Goal: Task Accomplishment & Management: Manage account settings

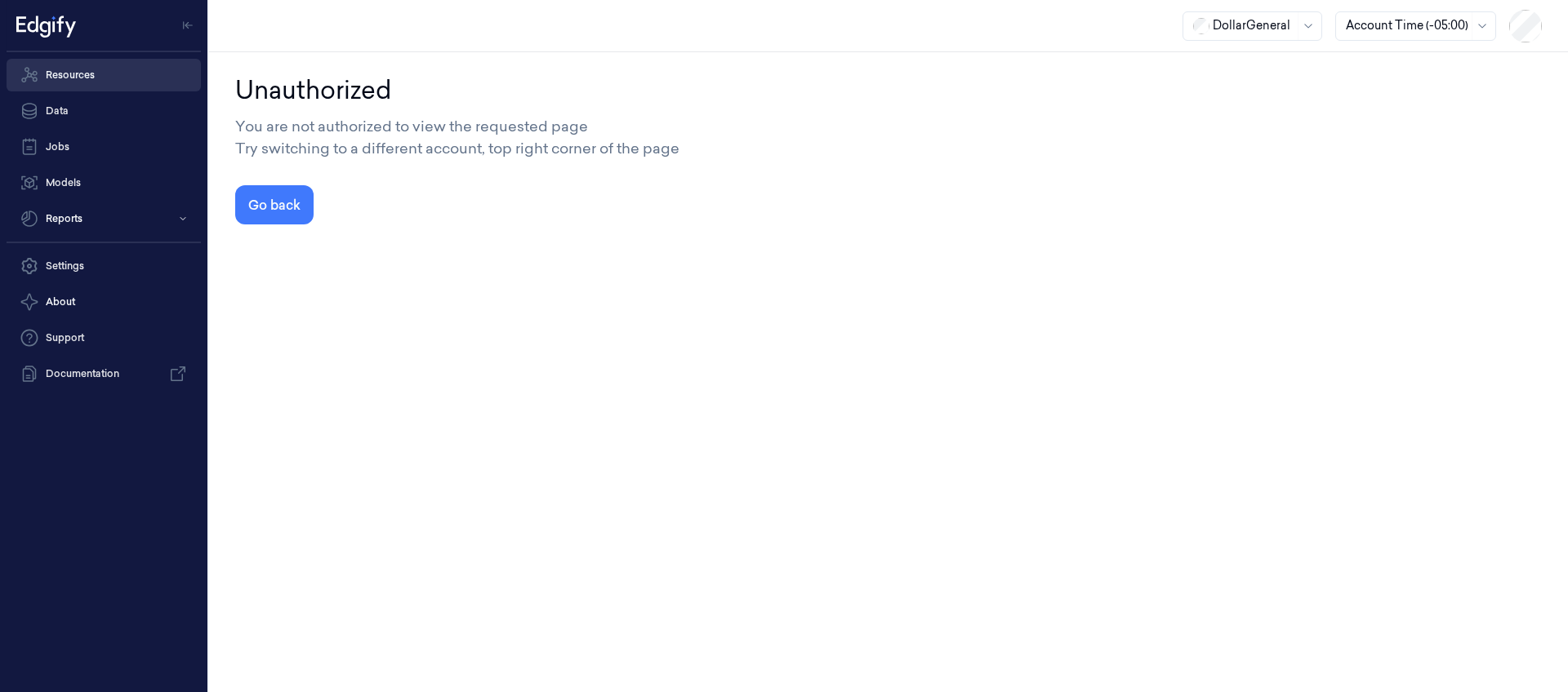
click at [78, 72] on link "Resources" at bounding box center [104, 74] width 195 height 33
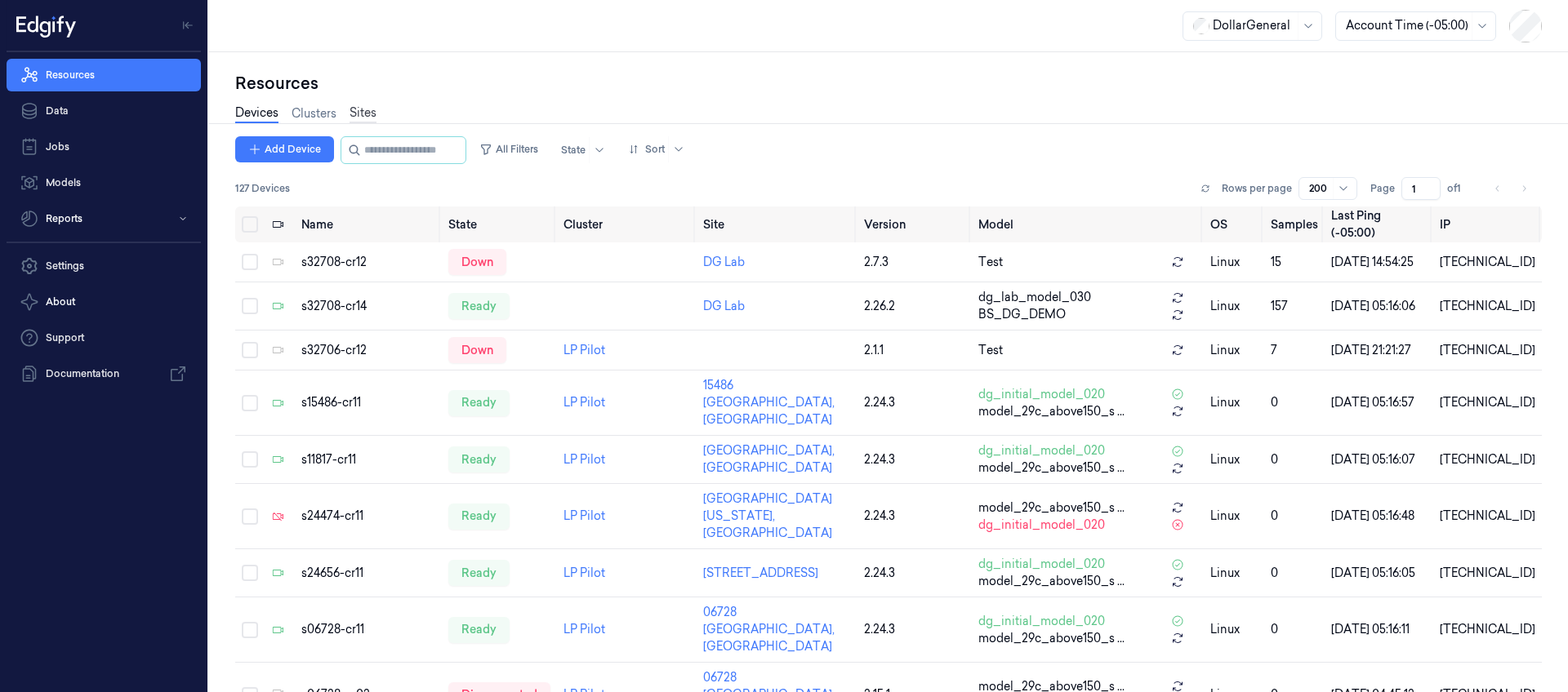
click at [367, 107] on link "Sites" at bounding box center [363, 114] width 27 height 19
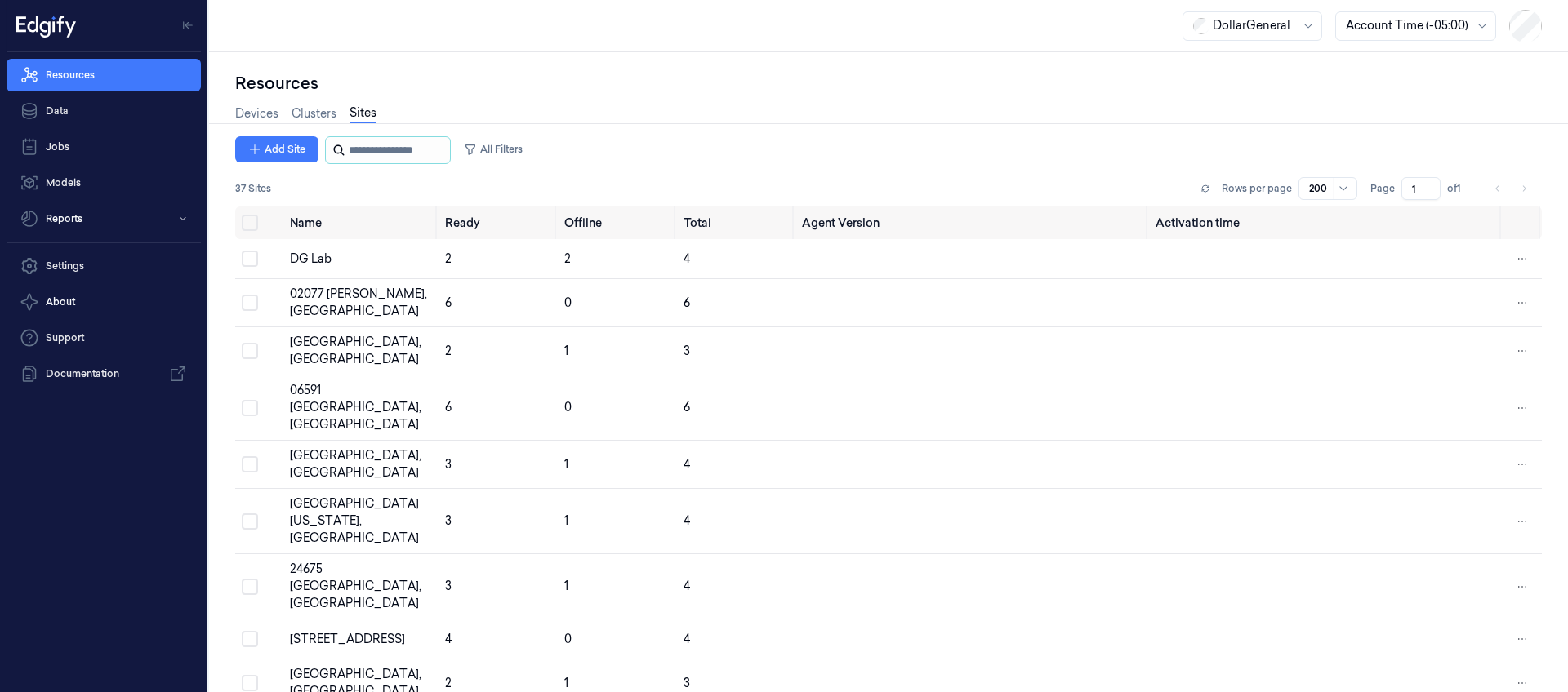
click at [378, 148] on input "string" at bounding box center [397, 150] width 98 height 26
paste input "**********"
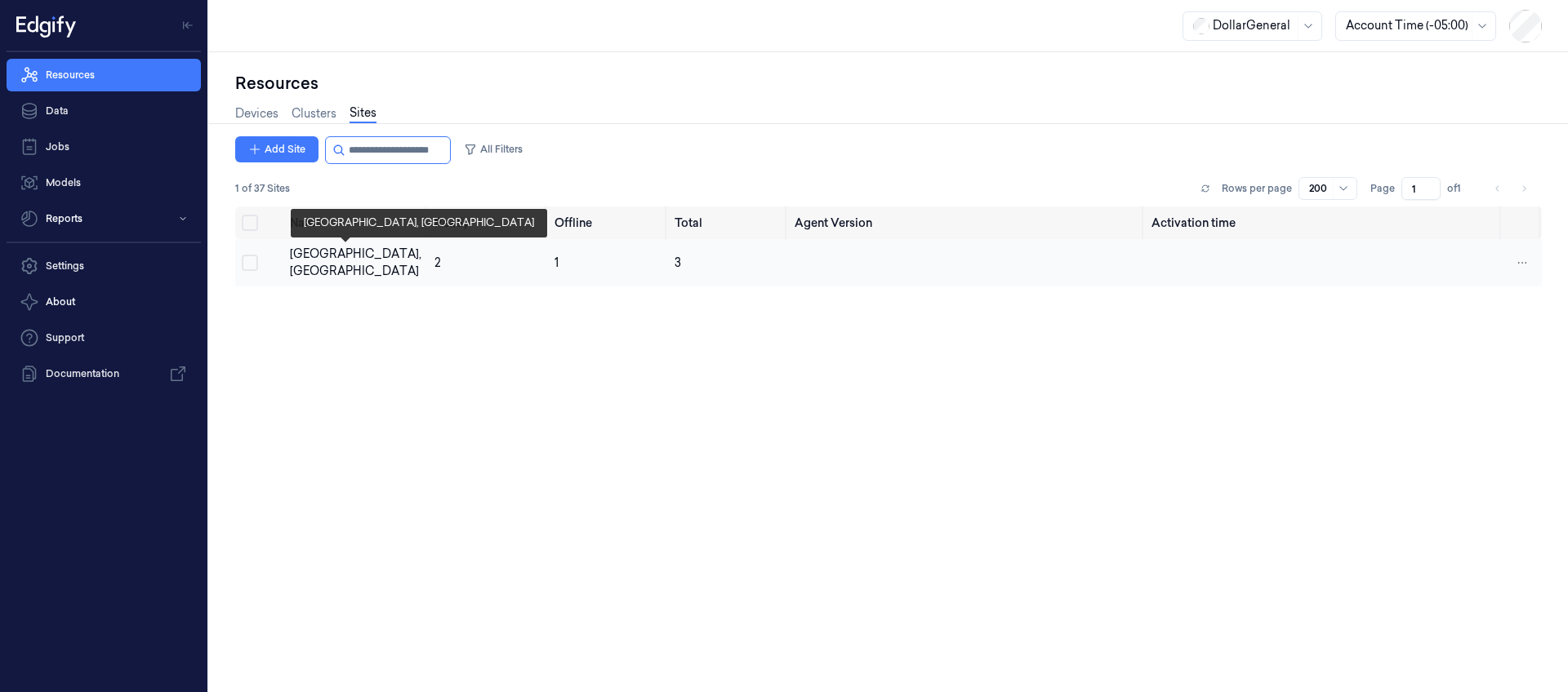
type input "**********"
click at [355, 257] on div "[GEOGRAPHIC_DATA], [GEOGRAPHIC_DATA]" at bounding box center [355, 263] width 131 height 35
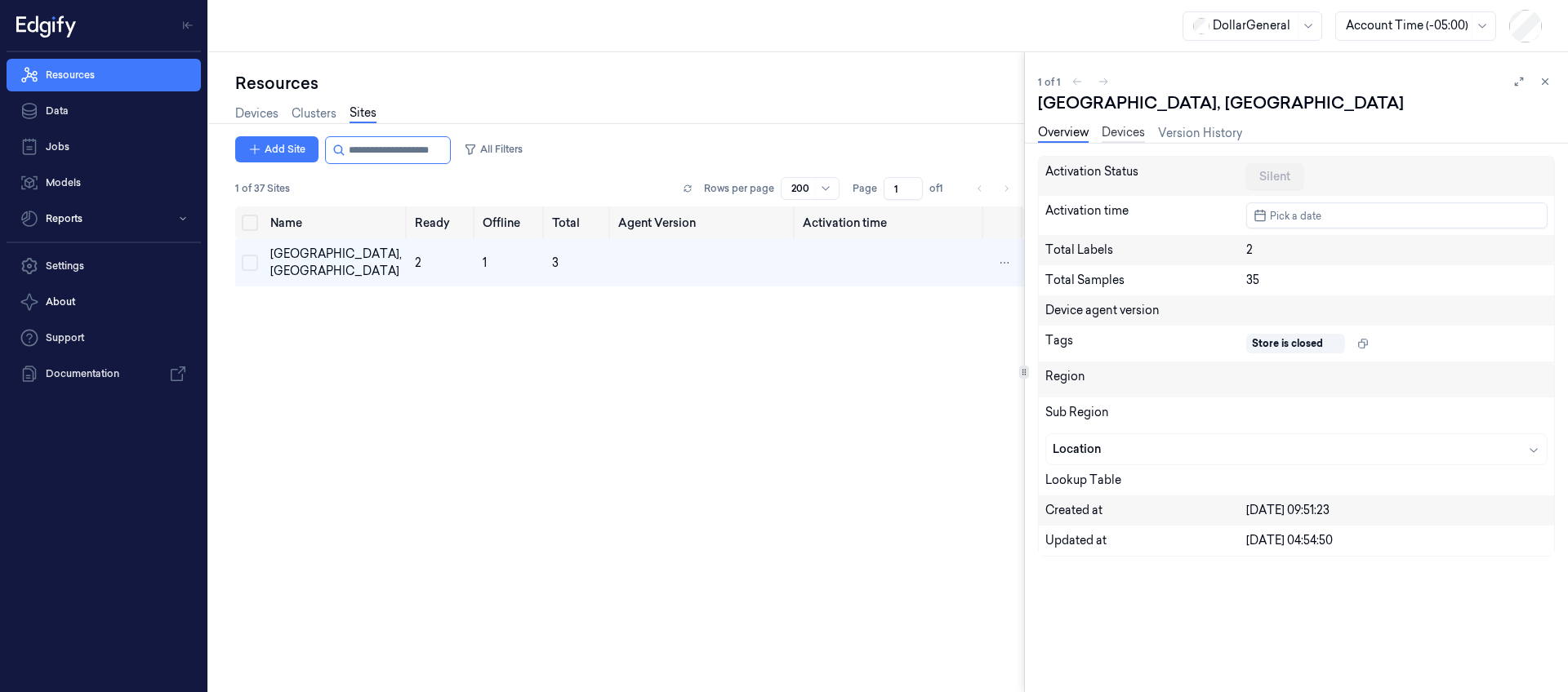
click at [1112, 130] on link "Devices" at bounding box center [1123, 133] width 44 height 19
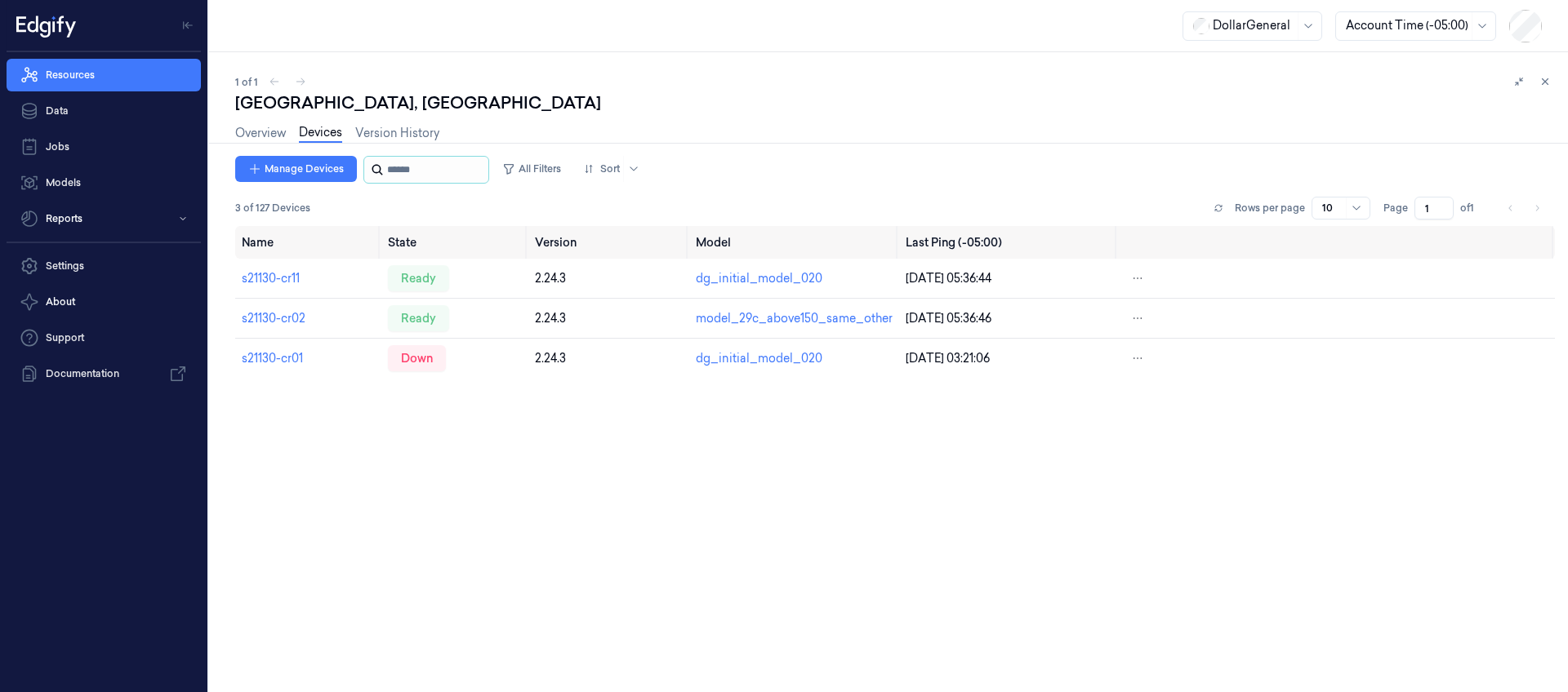
click at [439, 176] on input "string" at bounding box center [436, 170] width 98 height 26
paste input "**********"
type input "**********"
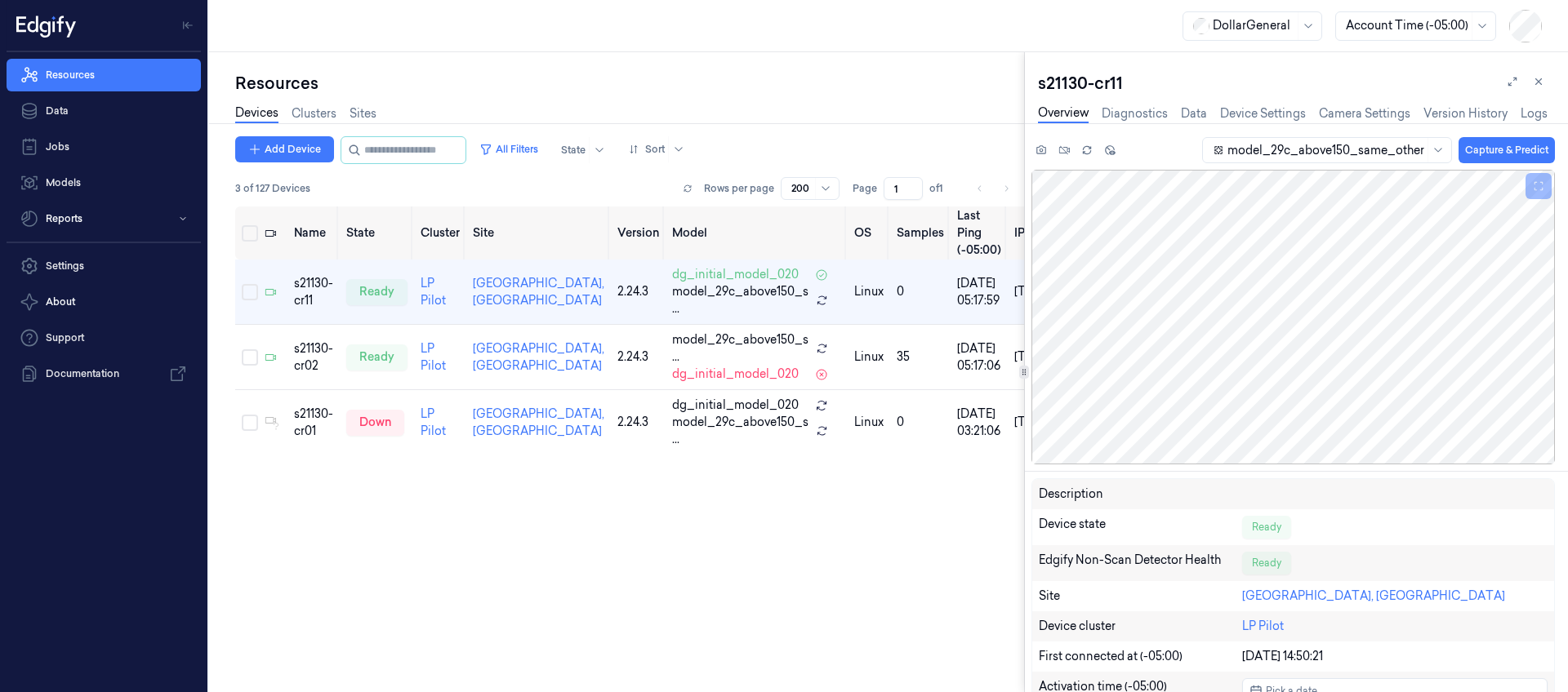
click at [1021, 373] on icon at bounding box center [1024, 373] width 8 height 8
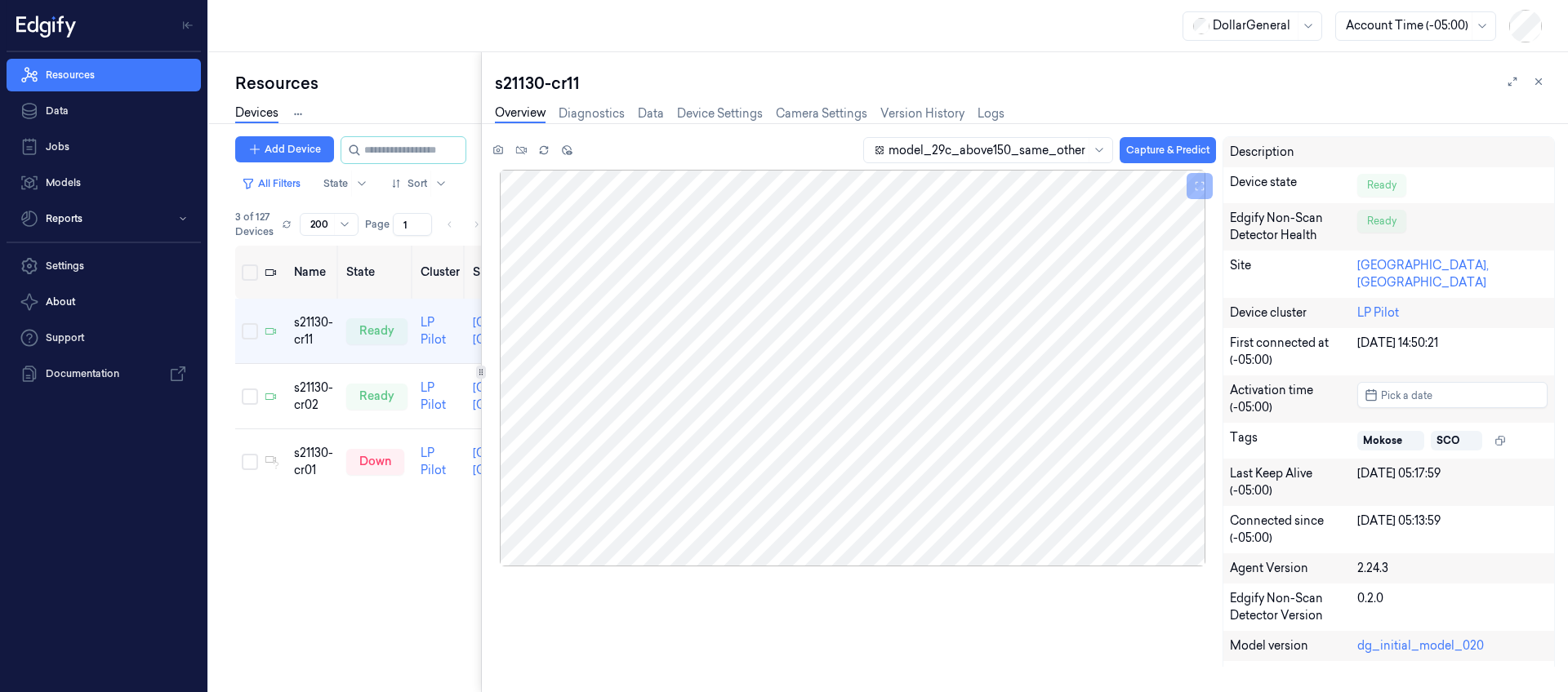
click at [366, 347] on div "Resources Devices Clusters Sites Add Device All Filters State Sort 3 of 127 Dev…" at bounding box center [888, 373] width 1358 height 641
click at [441, 364] on div "Resources Devices Clusters Sites Add Device All Filters State Sort 3 of 127 Dev…" at bounding box center [888, 373] width 1358 height 641
click at [814, 113] on link "Camera Settings" at bounding box center [822, 114] width 92 height 19
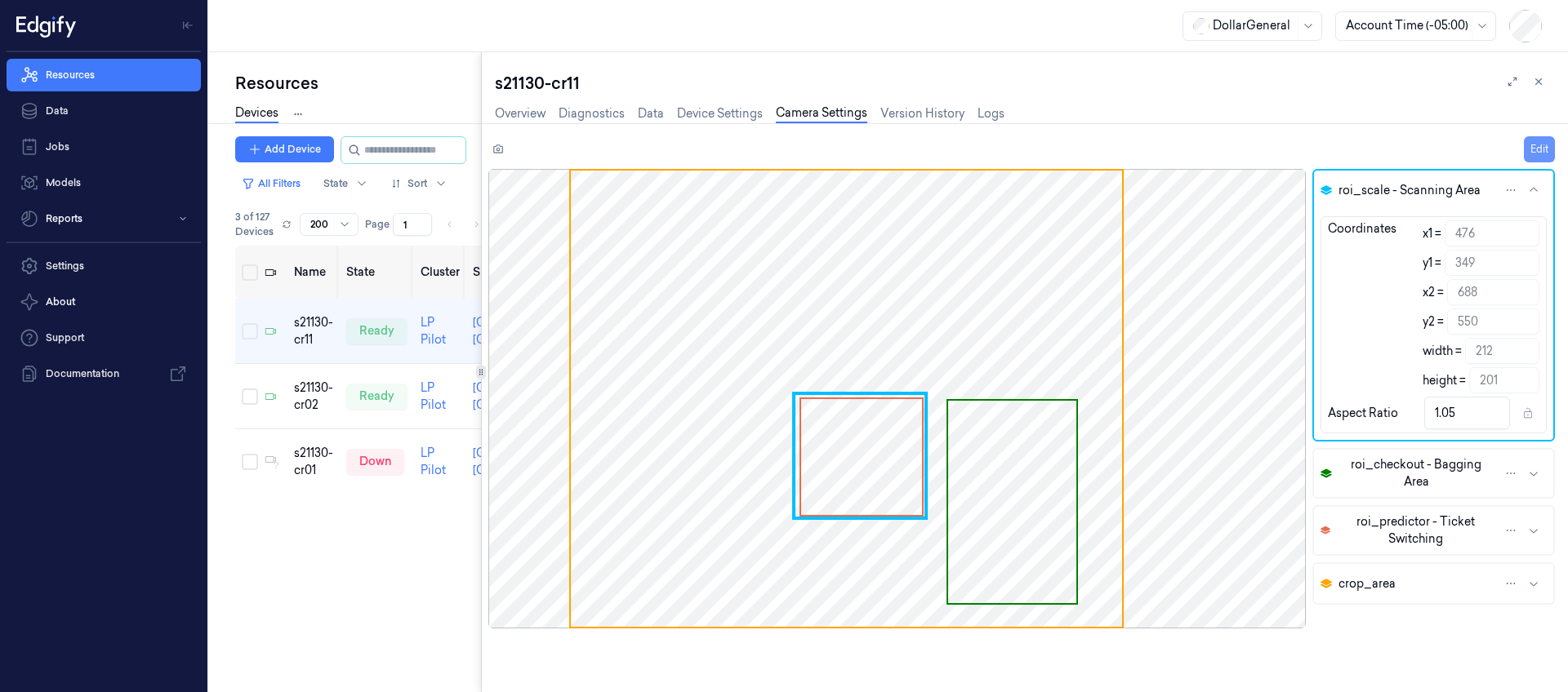
click at [1527, 143] on button "Edit" at bounding box center [1538, 149] width 31 height 26
type input "350"
type input "687"
type input "211"
type input "200"
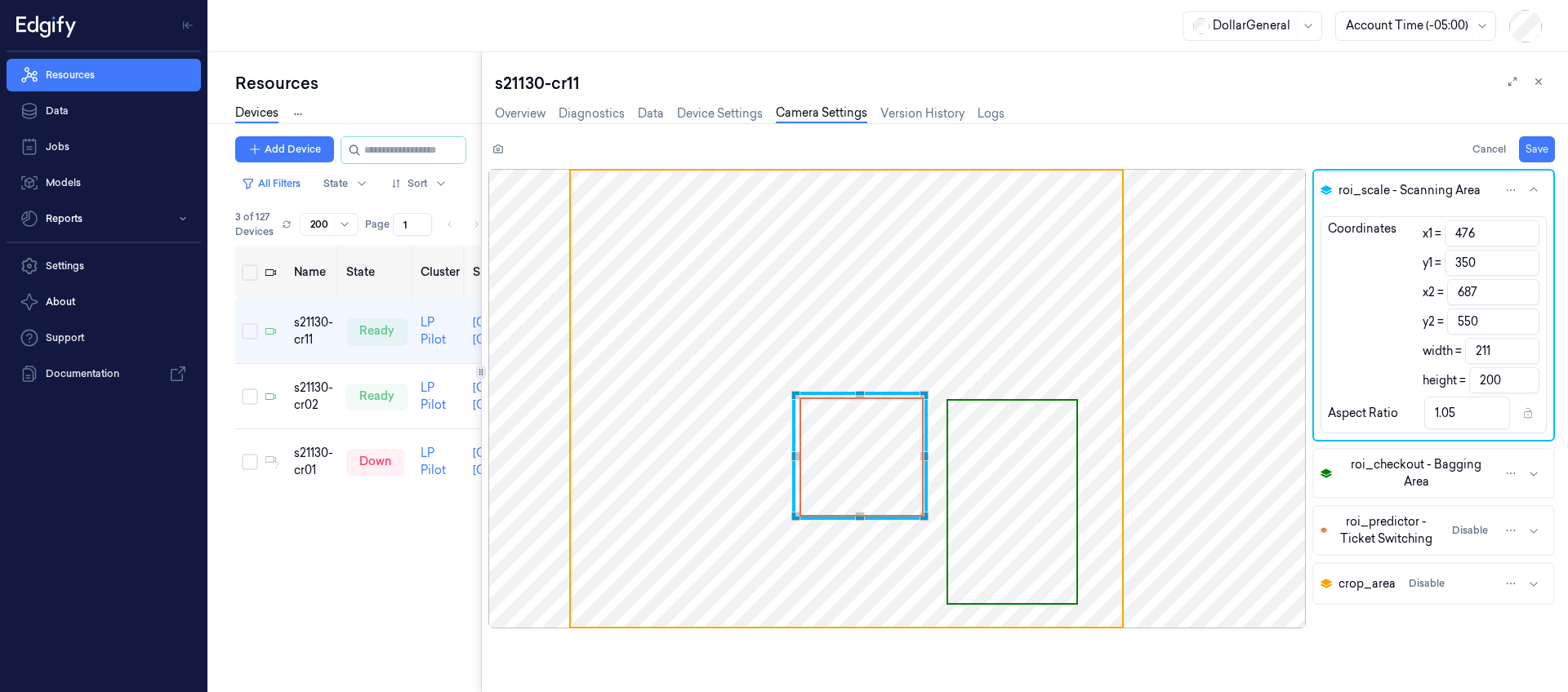
type input "351"
type input "685"
type input "209"
type input "199"
type input "352"
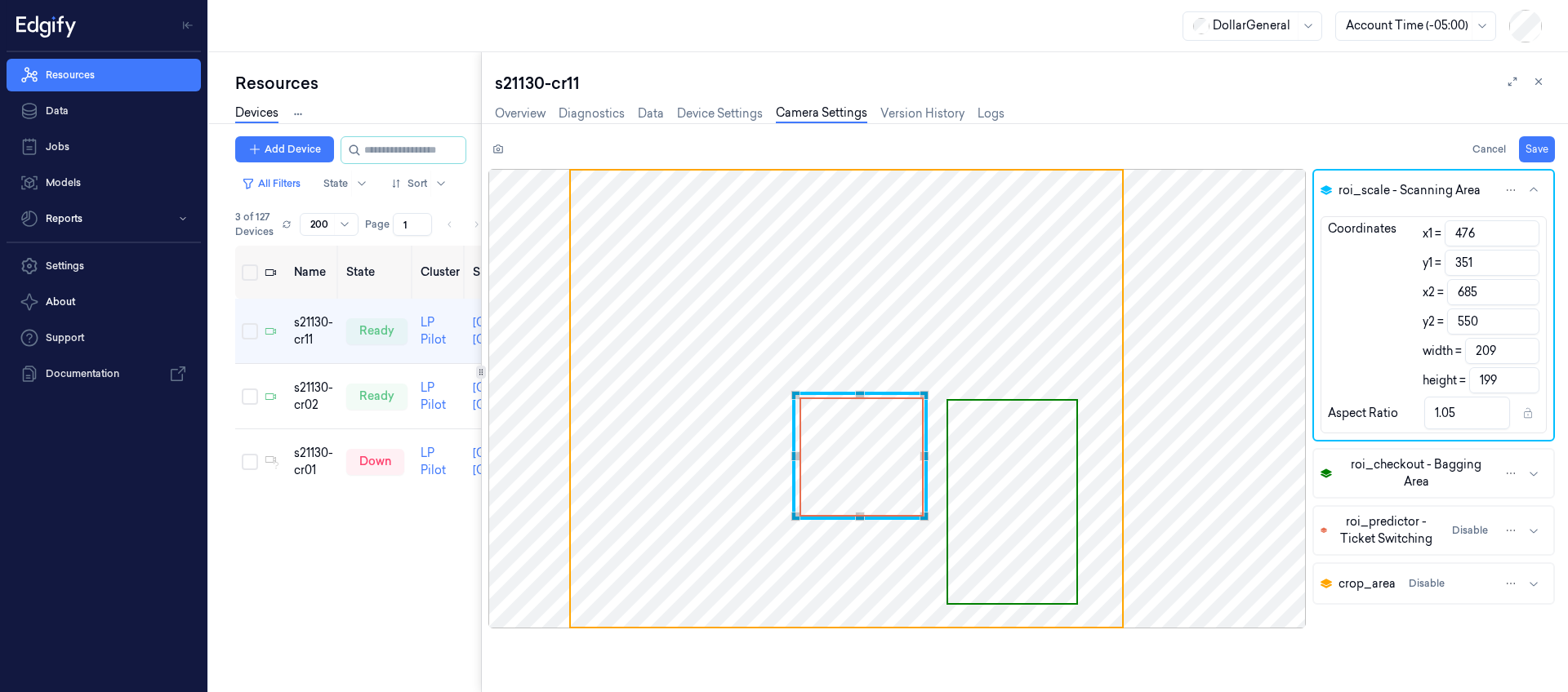
type input "683"
type input "207"
type input "198"
type input "353"
type input "682"
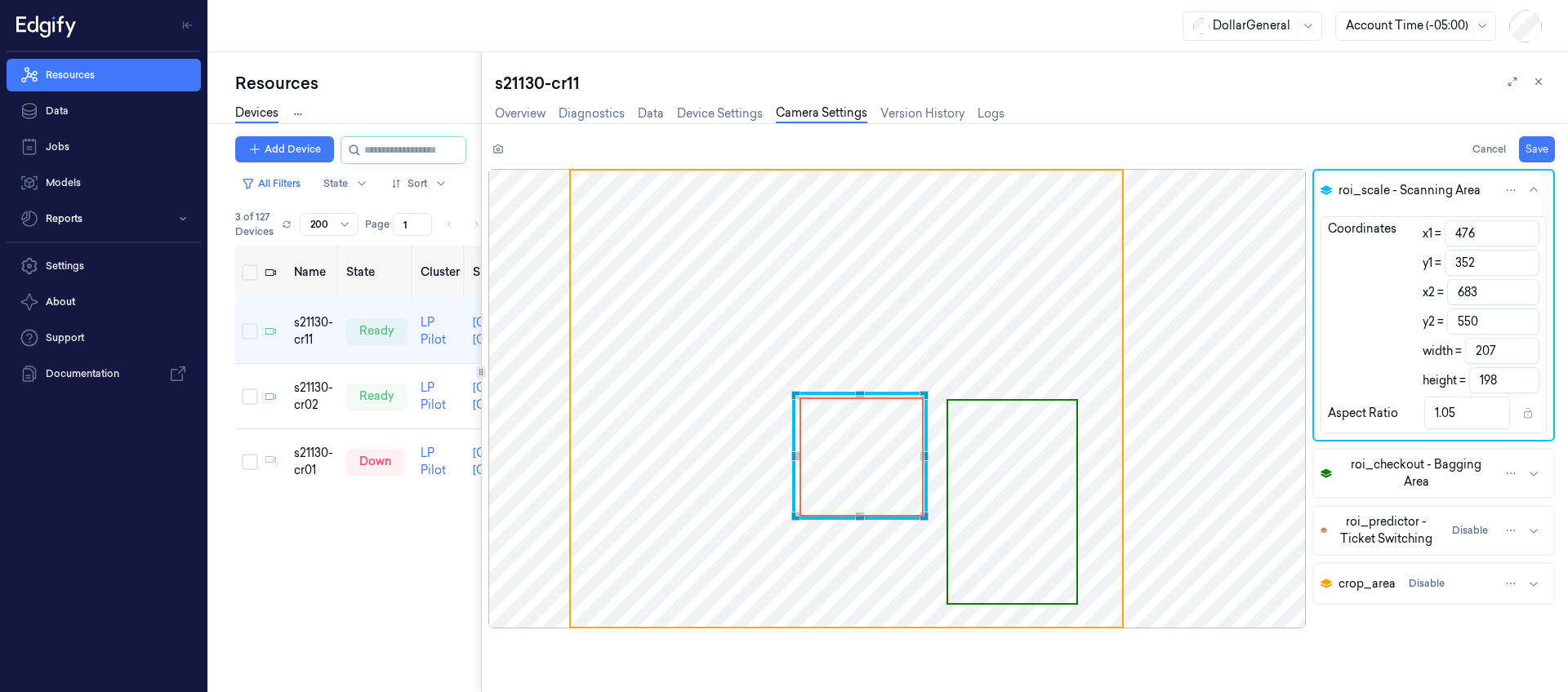
type input "206"
type input "197"
type input "354"
type input "680"
type input "204"
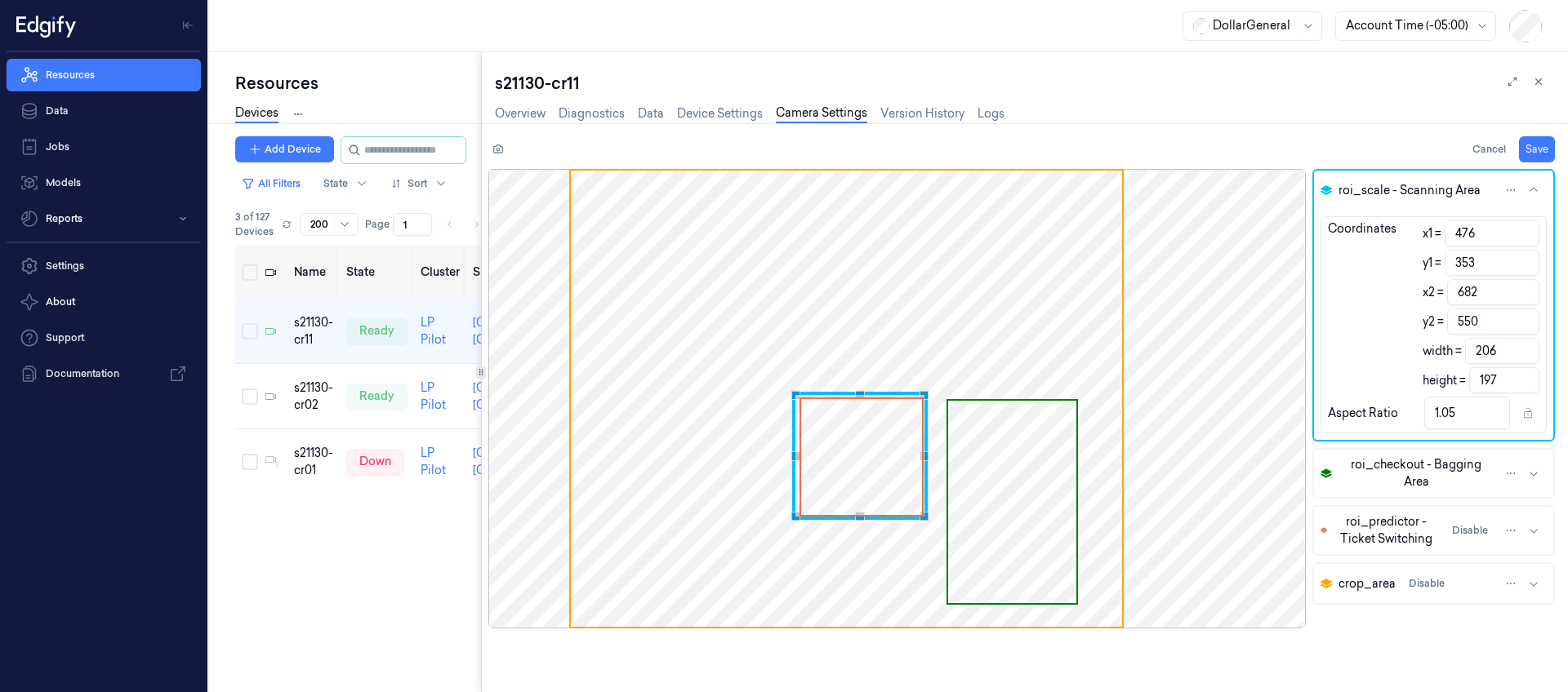
type input "196"
type input "1.04"
type input "355"
type input "679"
type input "203"
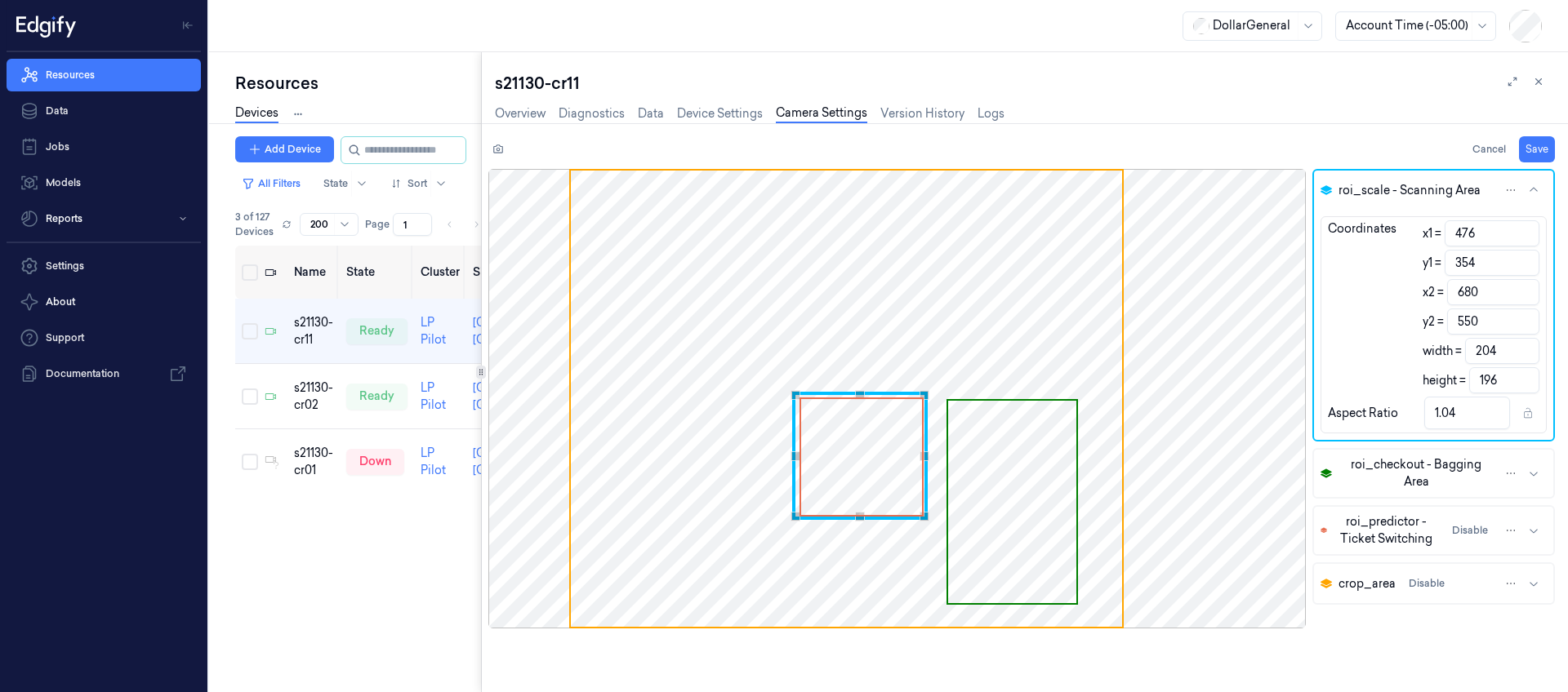
type input "195"
type input "356"
type input "676"
type input "200"
type input "194"
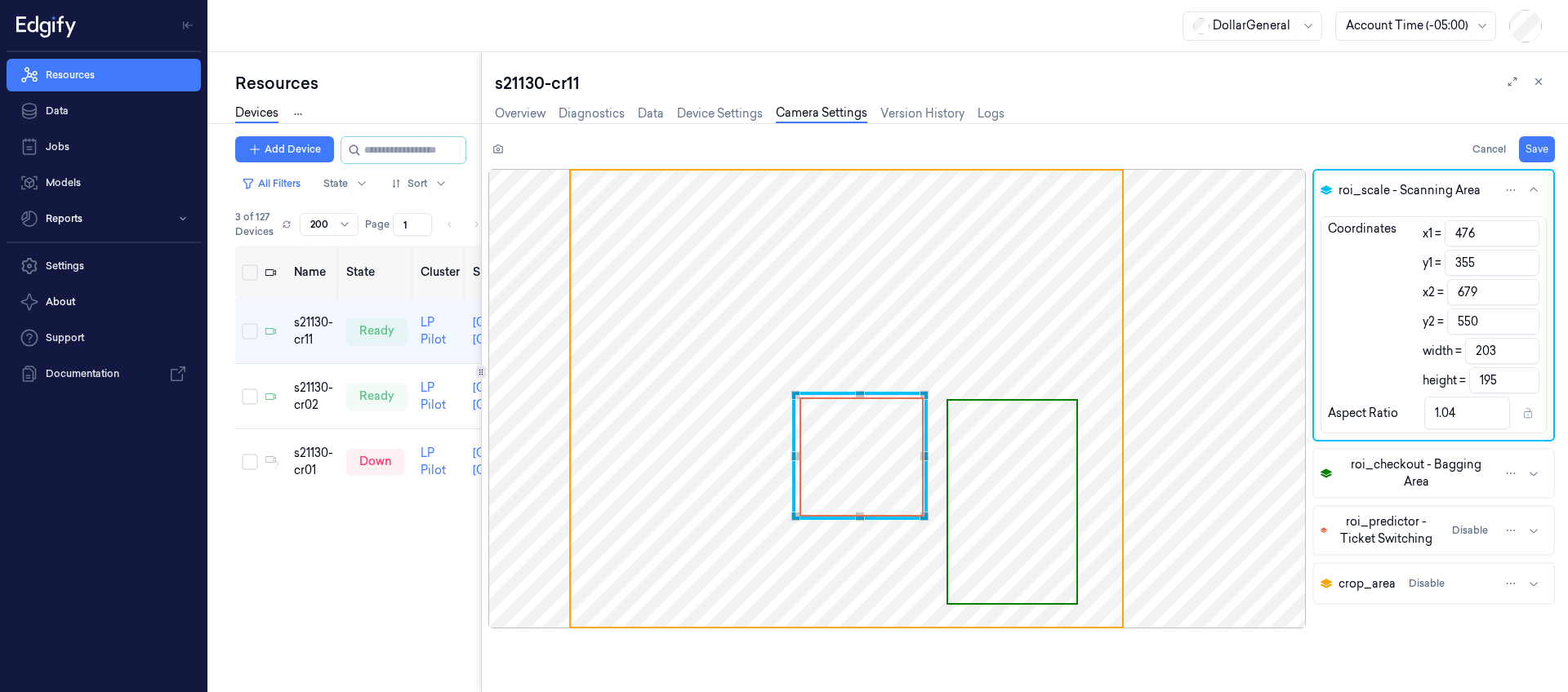
type input "1.03"
type input "358"
type input "674"
type input "198"
type input "192"
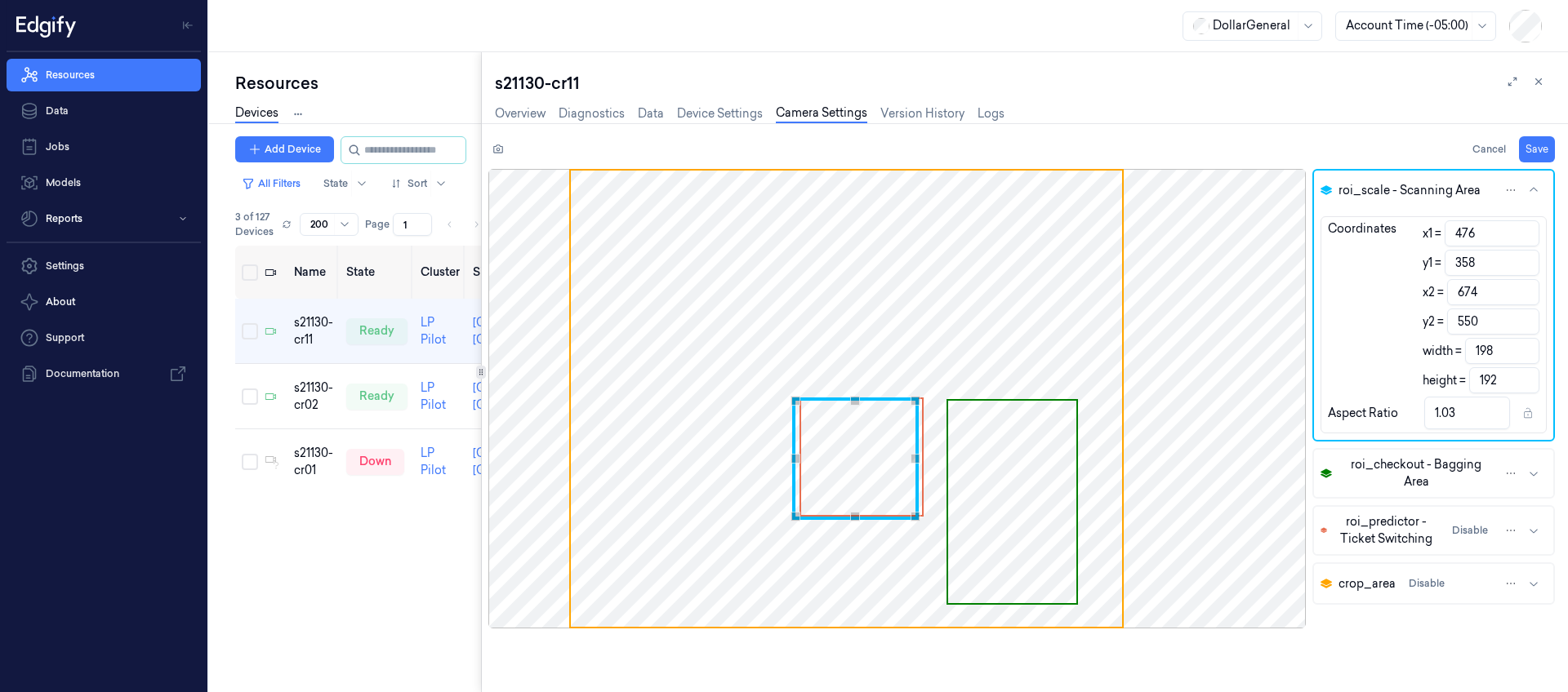
type input "359"
type input "672"
type input "196"
type input "191"
type input "360"
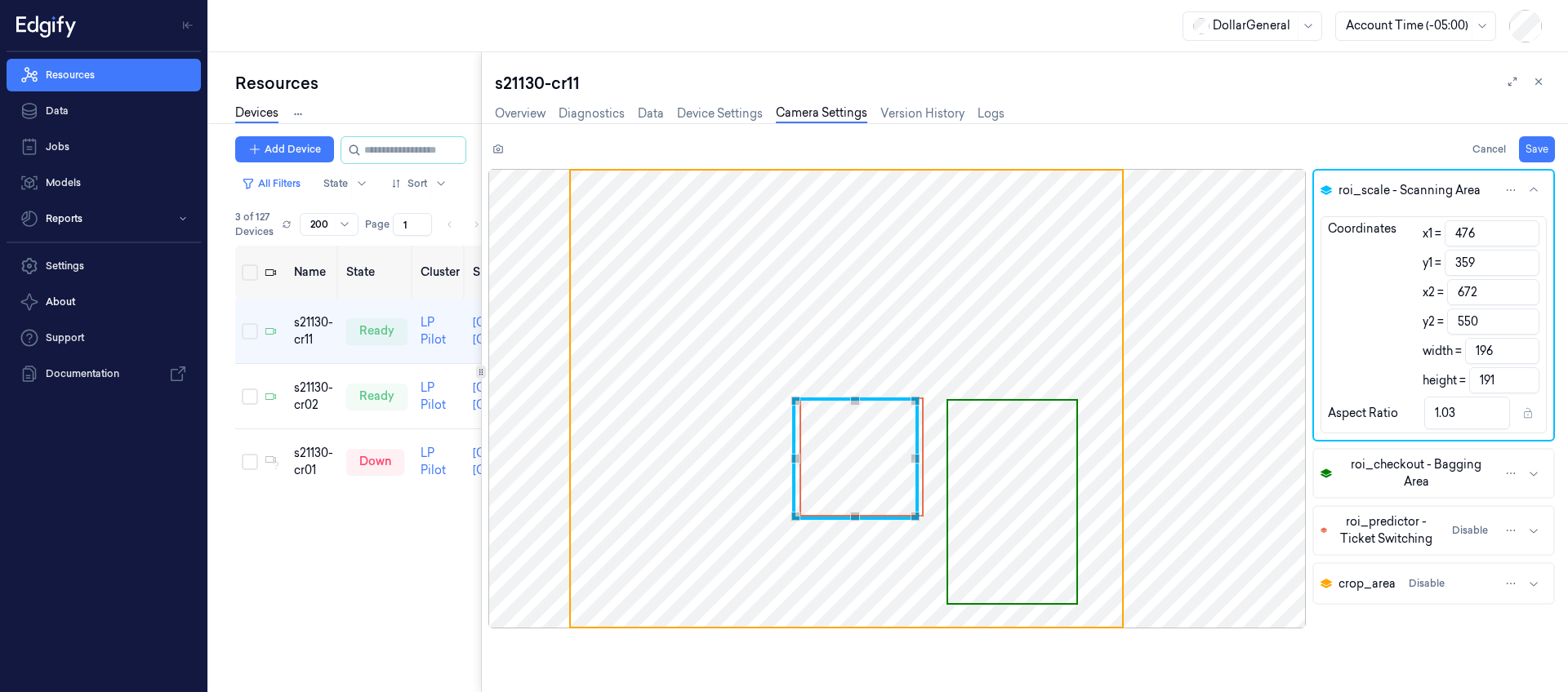
type input "670"
type input "194"
type input "190"
type input "1.02"
type input "362"
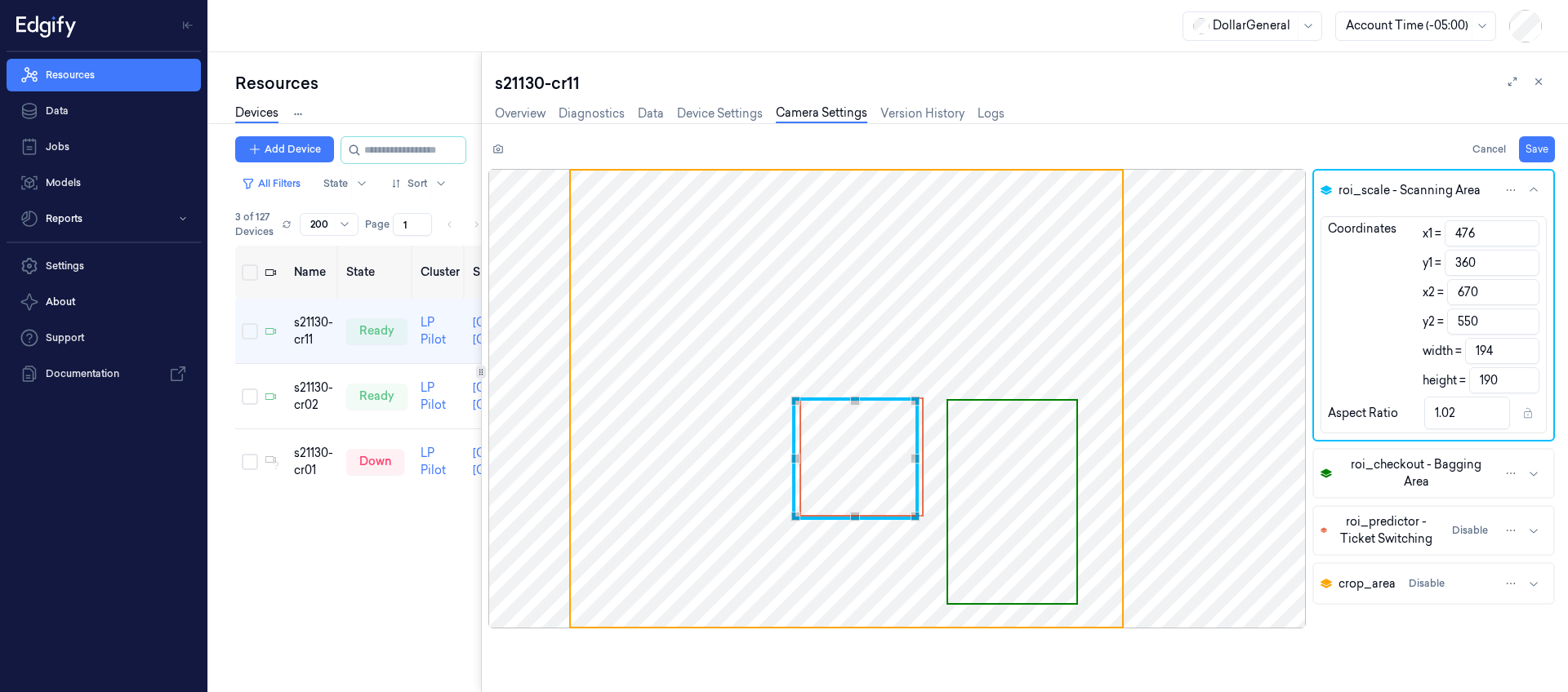
type input "668"
type input "192"
type input "188"
type input "363"
type input "665"
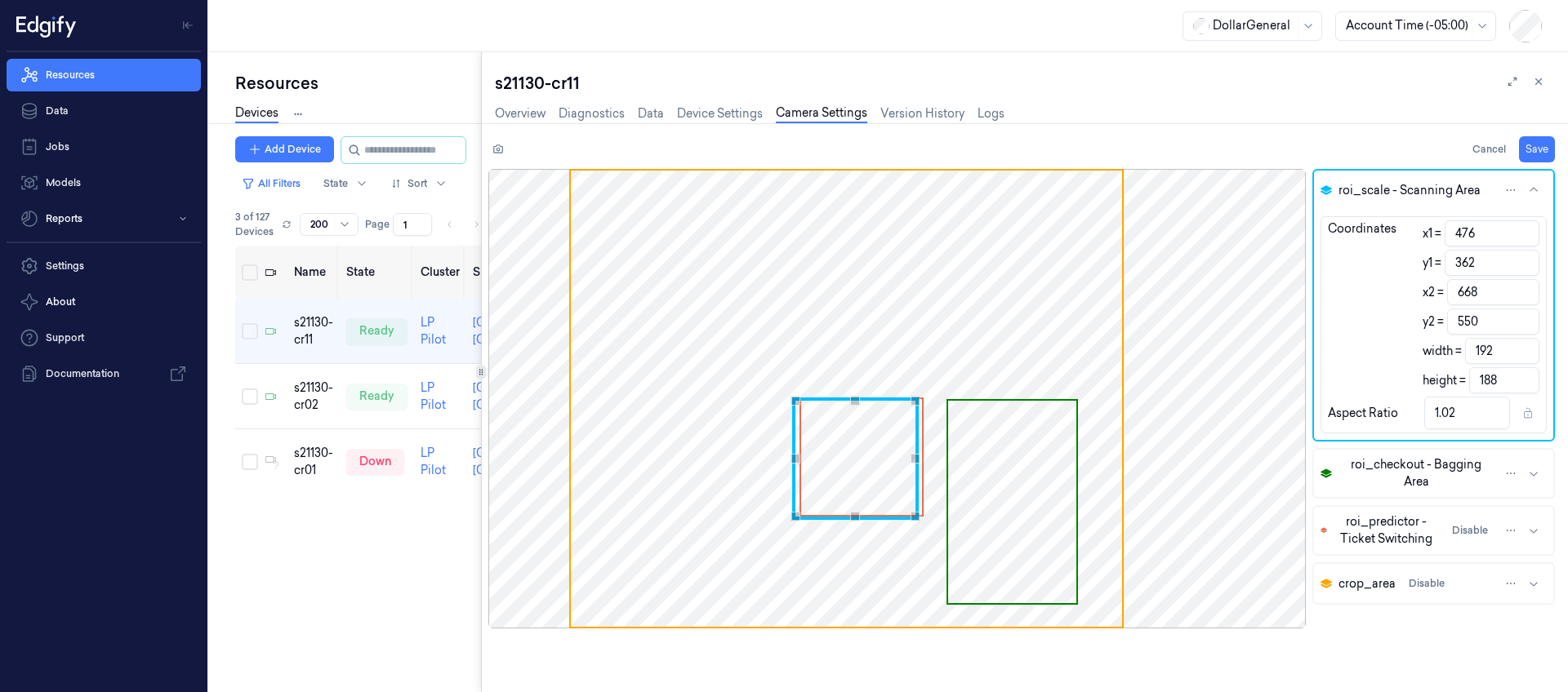
type input "189"
type input "187"
type input "1.01"
type input "365"
type input "662"
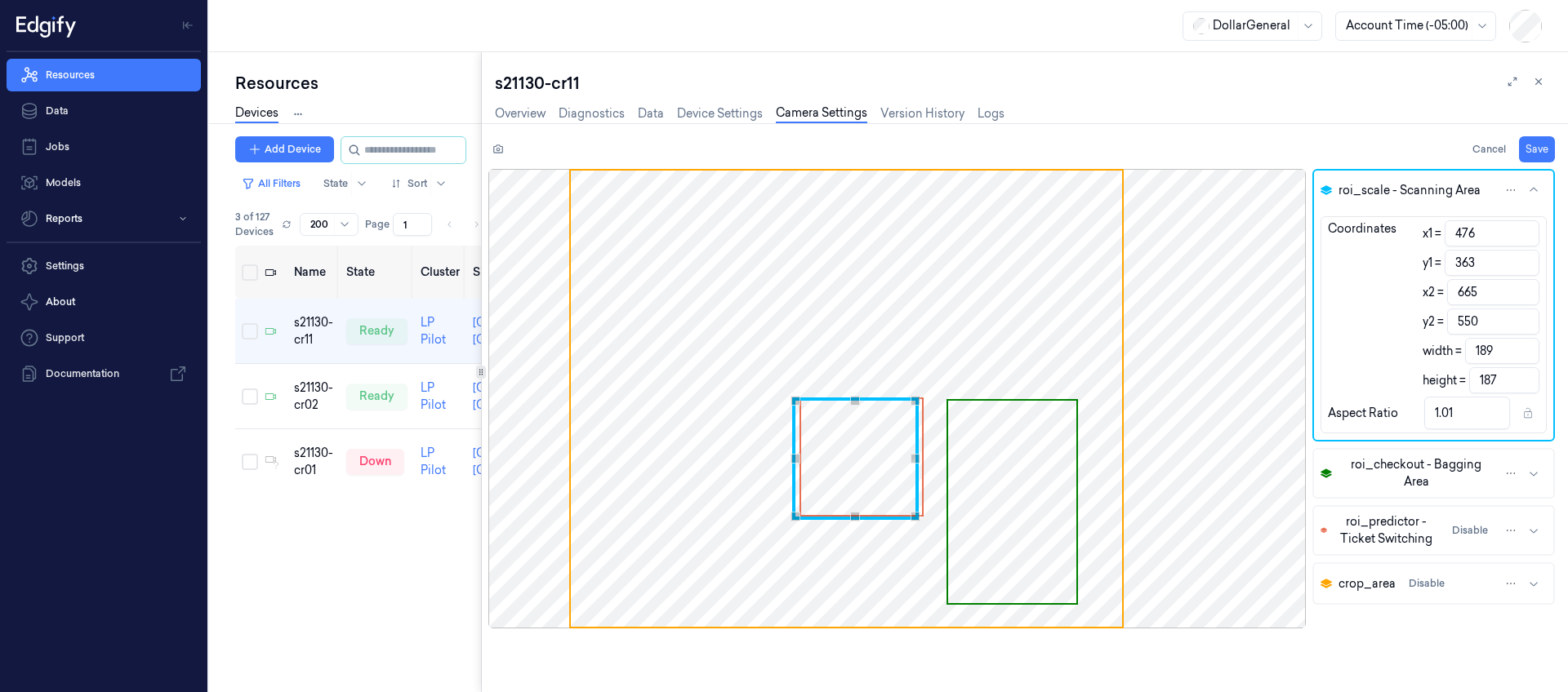
type input "186"
type input "185"
type input "367"
type input "659"
type input "183"
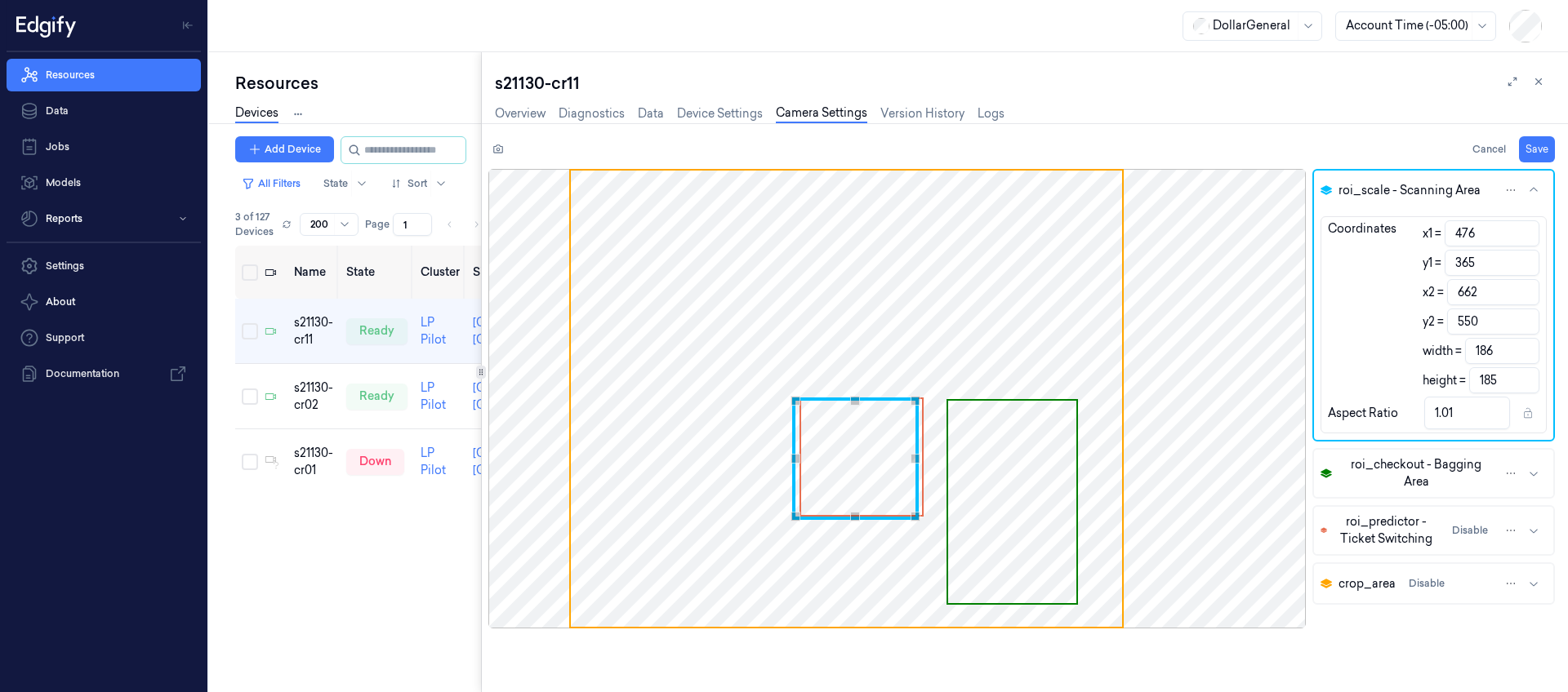
type input "183"
type input "1"
type input "368"
type input "657"
type input "181"
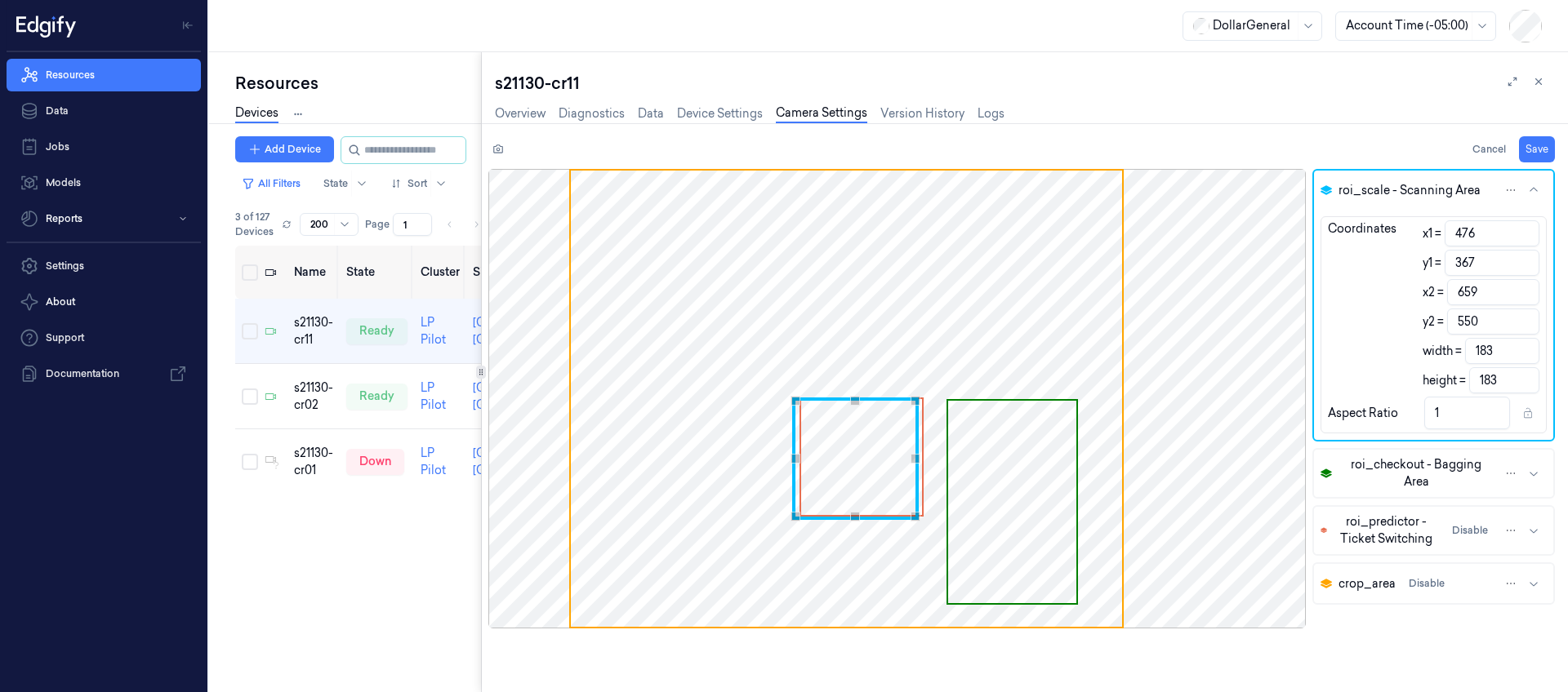
type input "182"
type input "0.99"
type input "370"
type input "652"
type input "176"
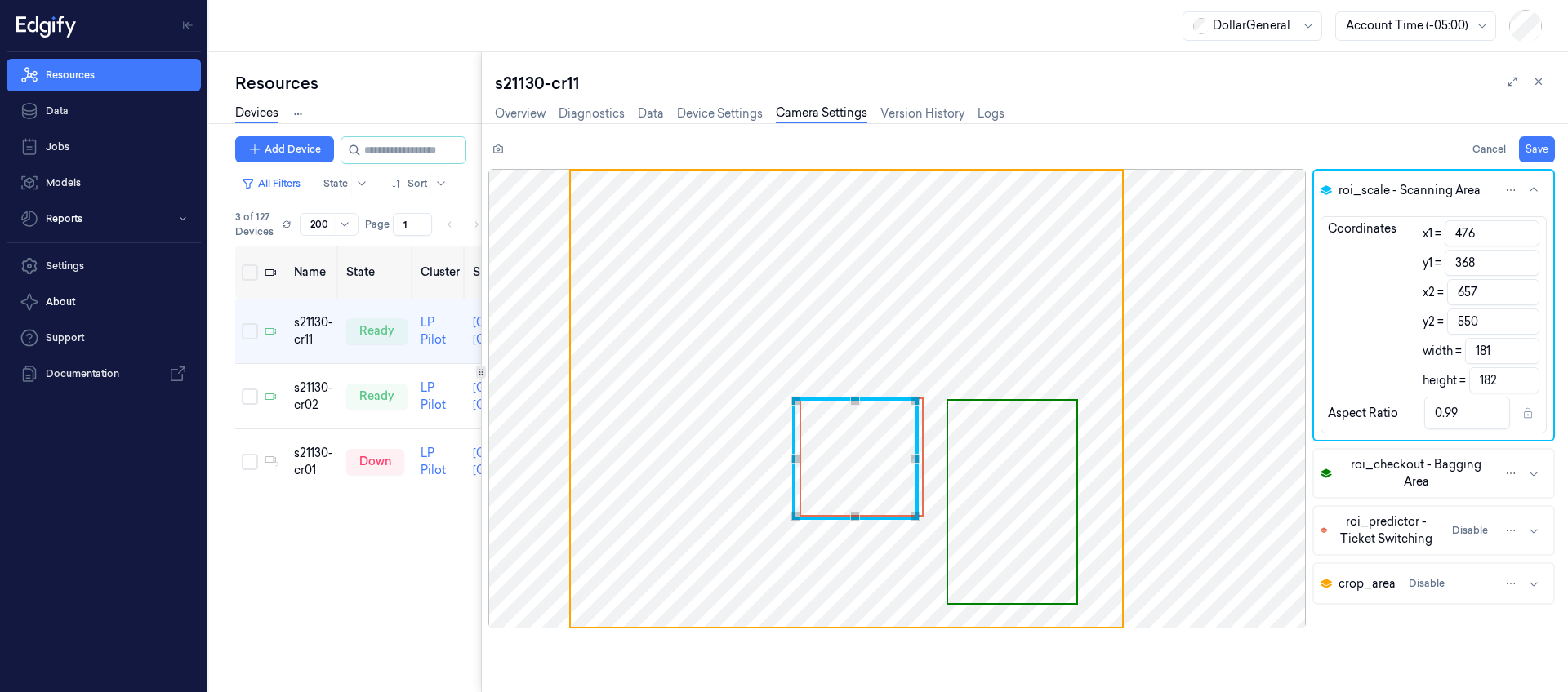
type input "180"
type input "0.98"
type input "371"
type input "649"
type input "173"
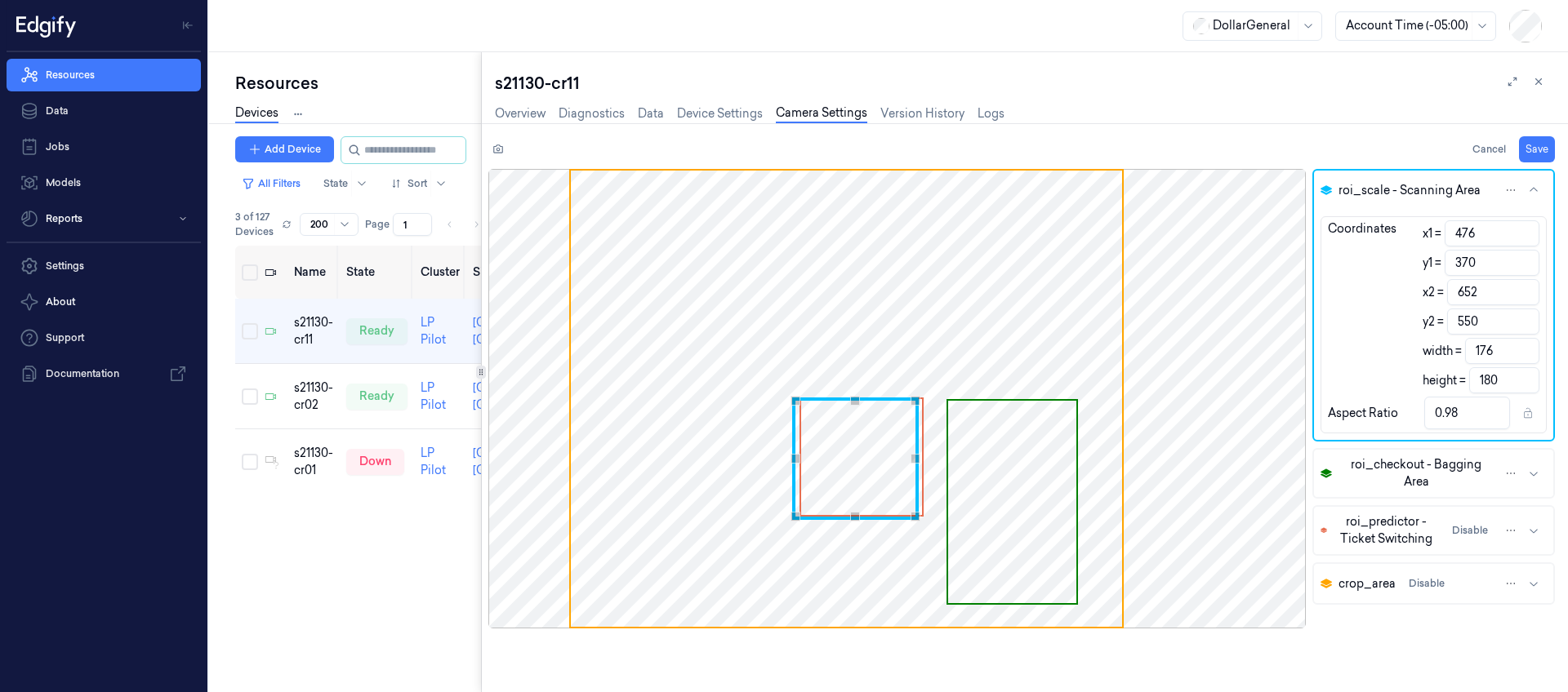
type input "179"
type input "0.97"
type input "373"
type input "646"
type input "170"
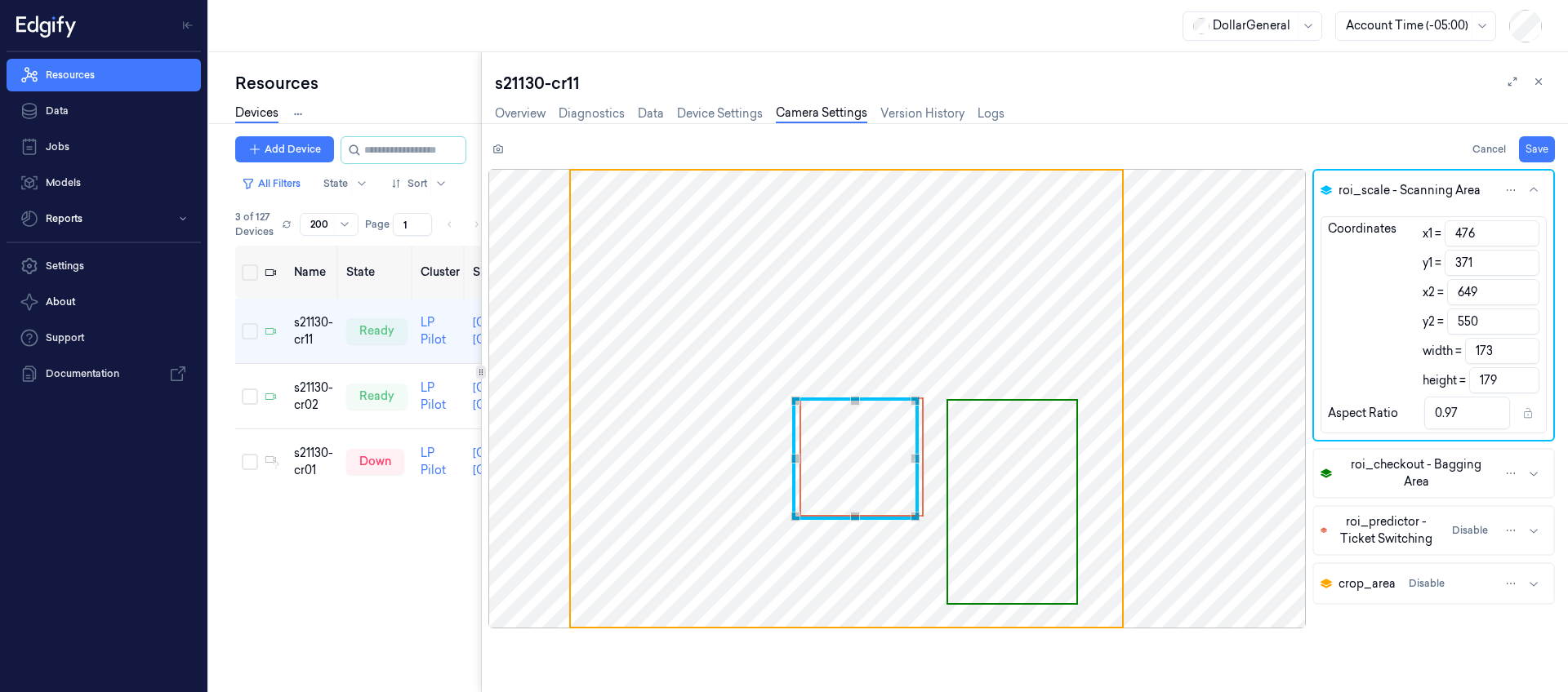
type input "177"
type input "0.96"
type input "374"
type input "642"
type input "166"
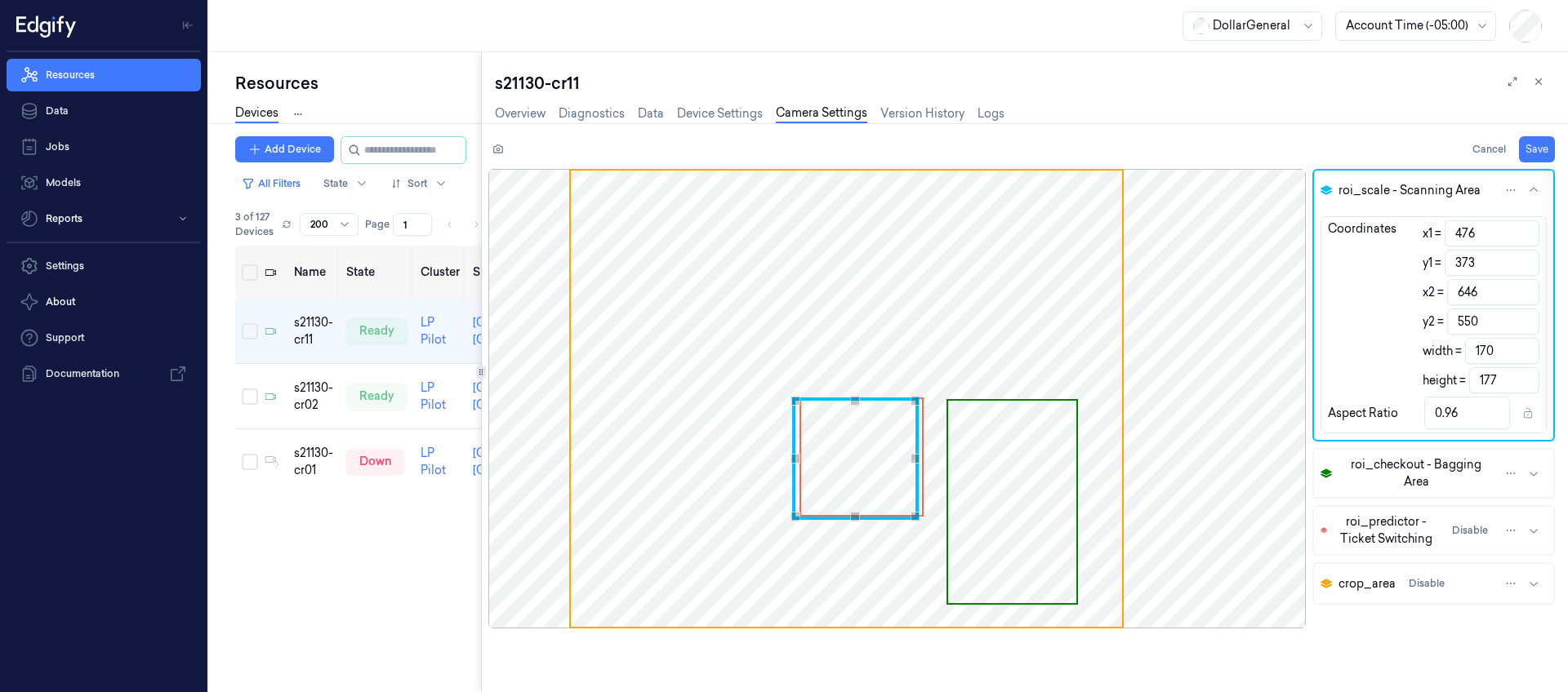
type input "176"
type input "0.94"
type input "376"
type input "638"
type input "162"
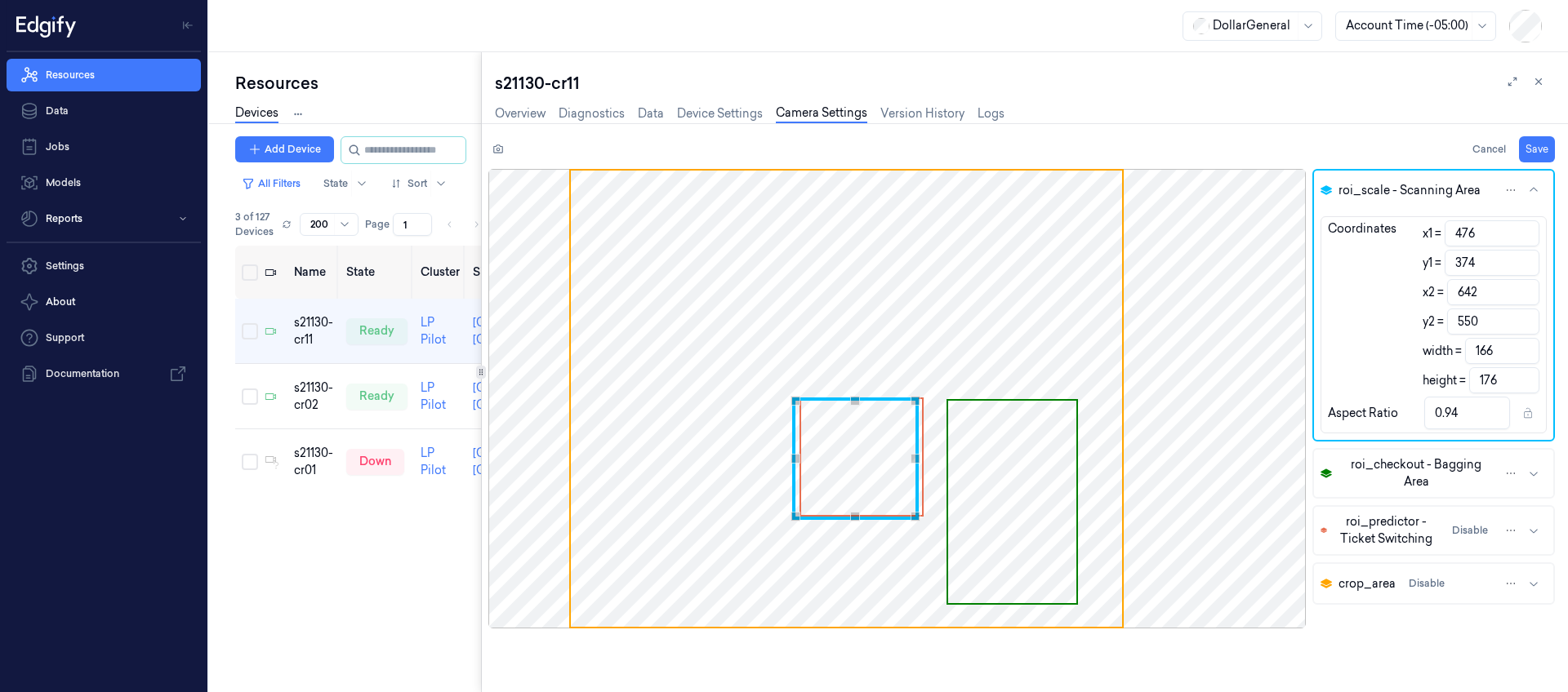
type input "174"
type input "0.93"
type input "378"
type input "633"
type input "157"
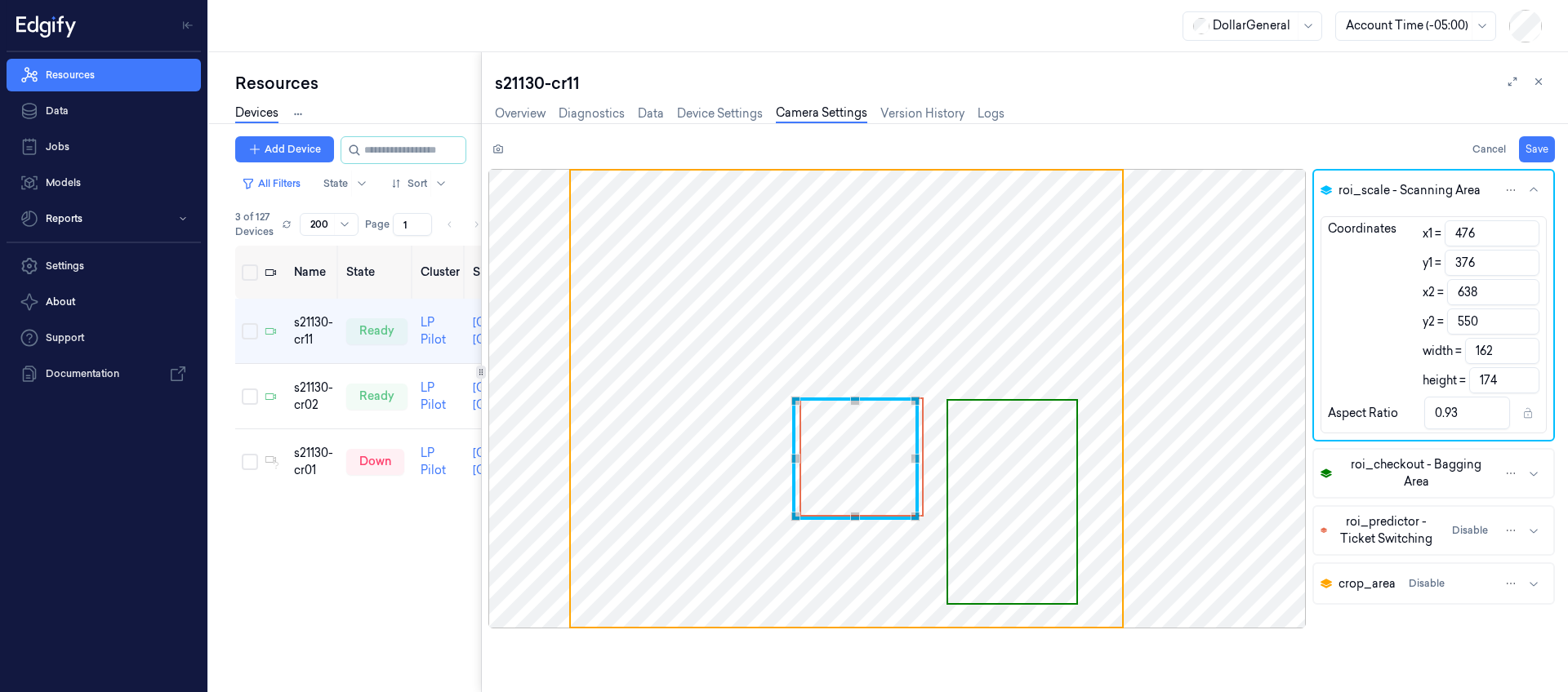
type input "172"
type input "0.91"
type input "379"
type input "628"
type input "152"
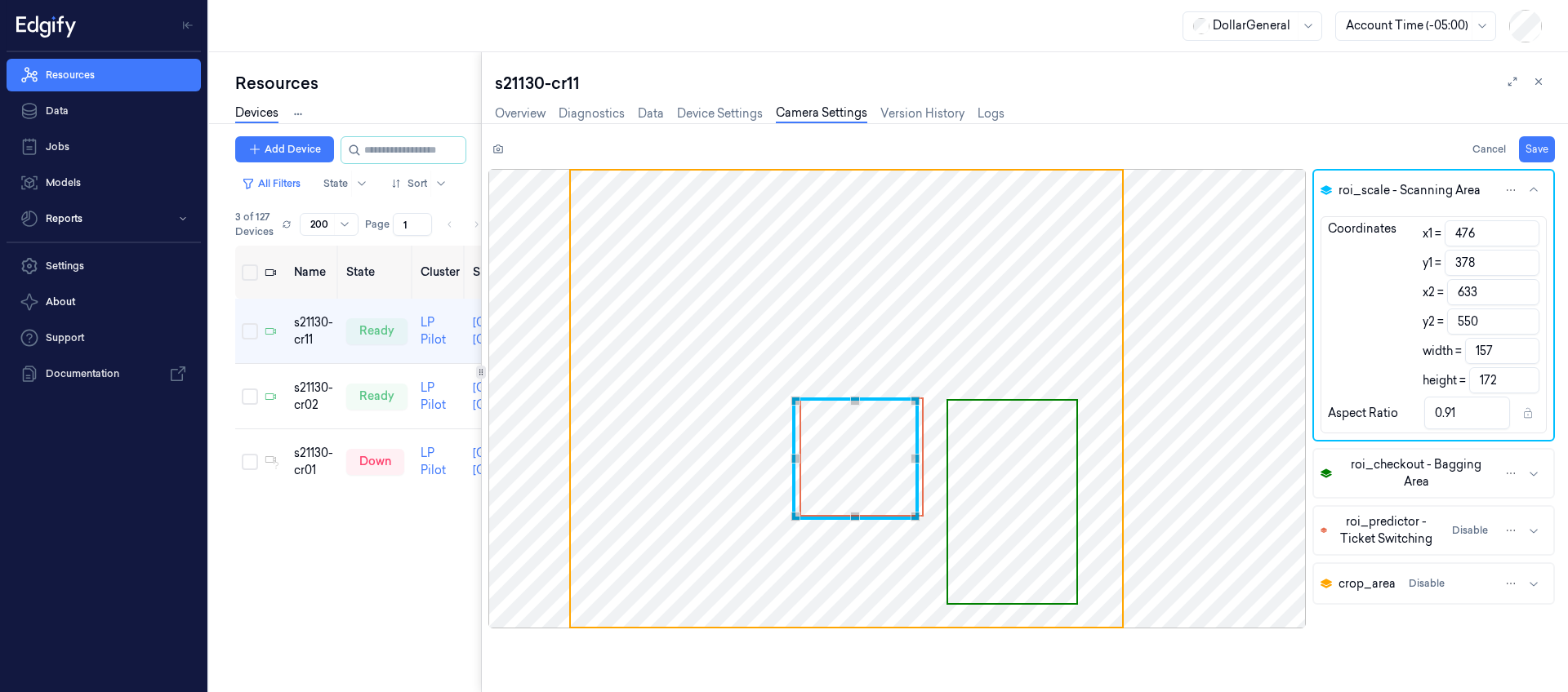
type input "171"
type input "0.89"
type input "380"
type input "622"
type input "146"
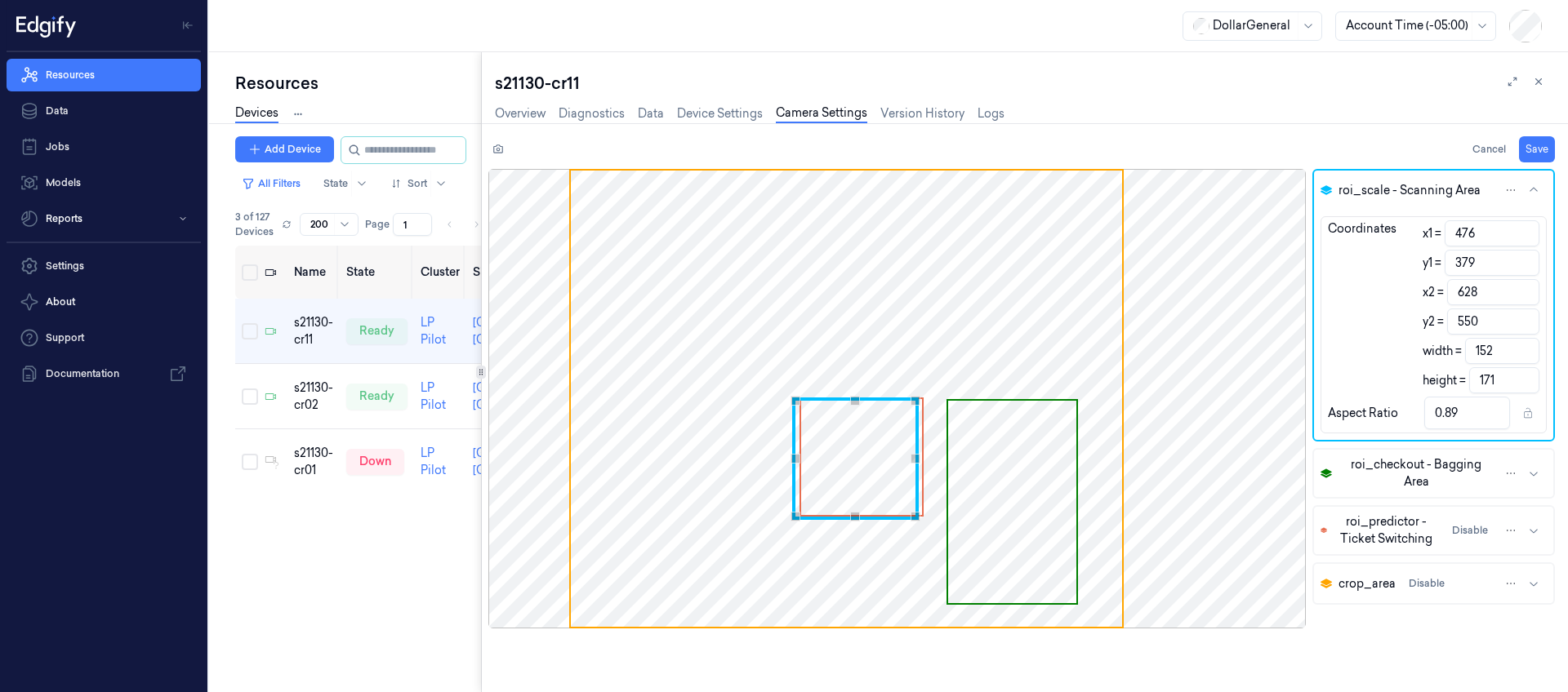
type input "170"
type input "0.86"
type input "382"
type input "616"
type input "140"
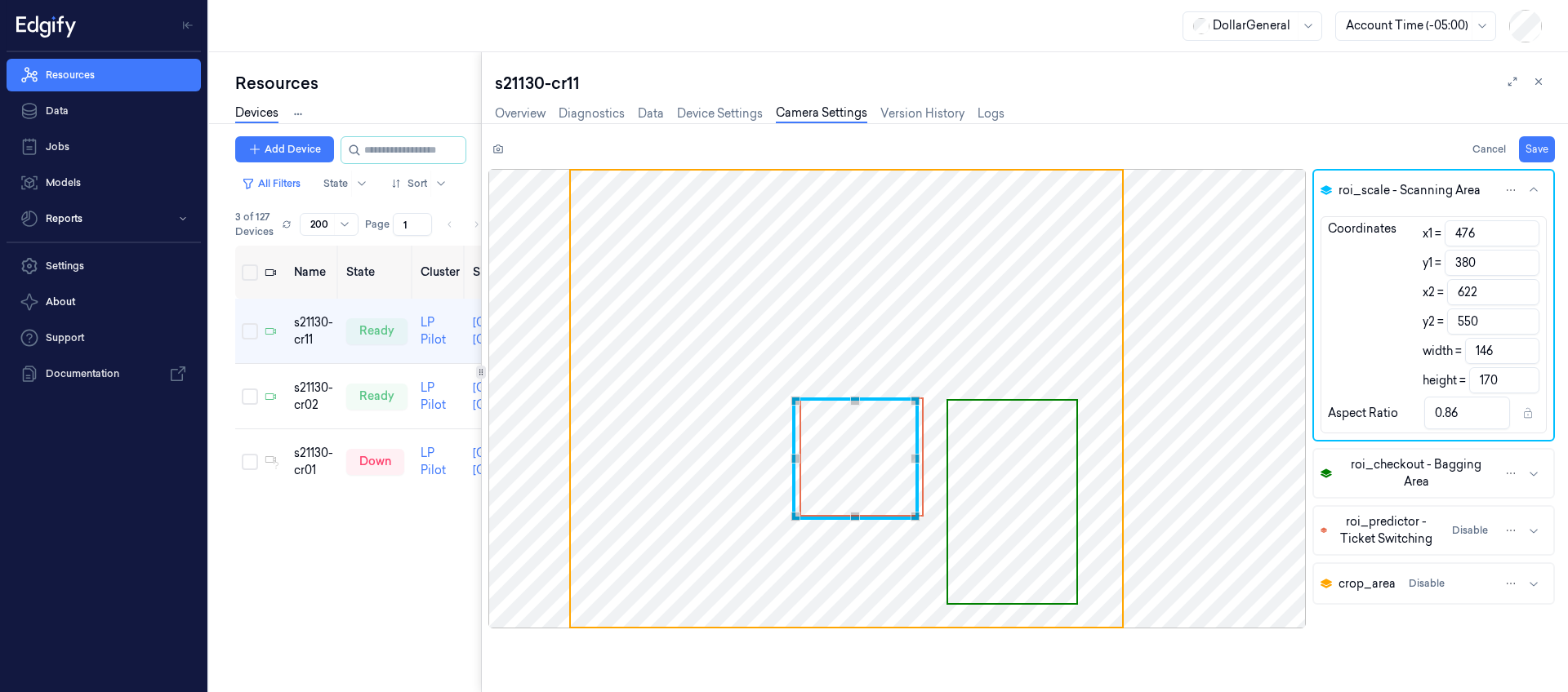
type input "168"
type input "0.83"
type input "383"
type input "609"
type input "133"
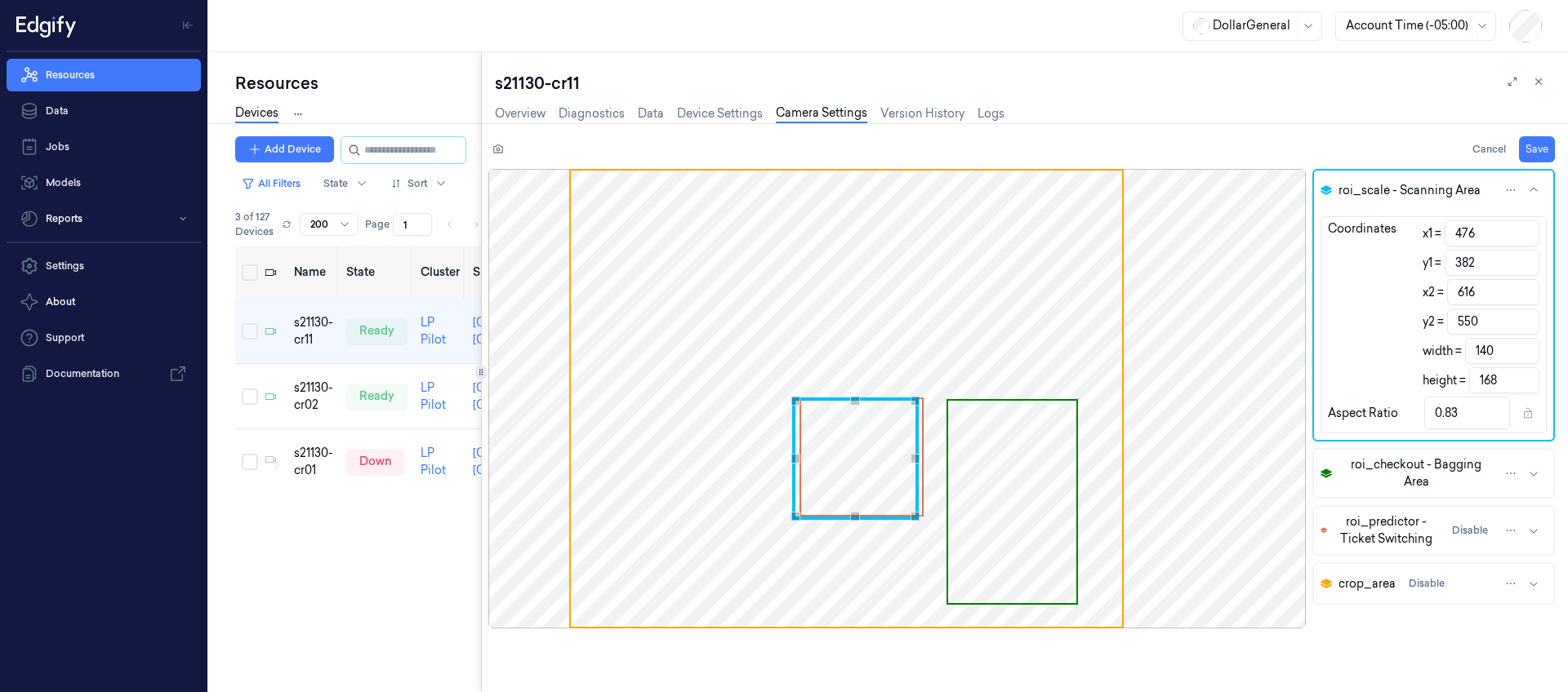
type input "167"
type input "0.8"
type input "384"
type input "602"
type input "126"
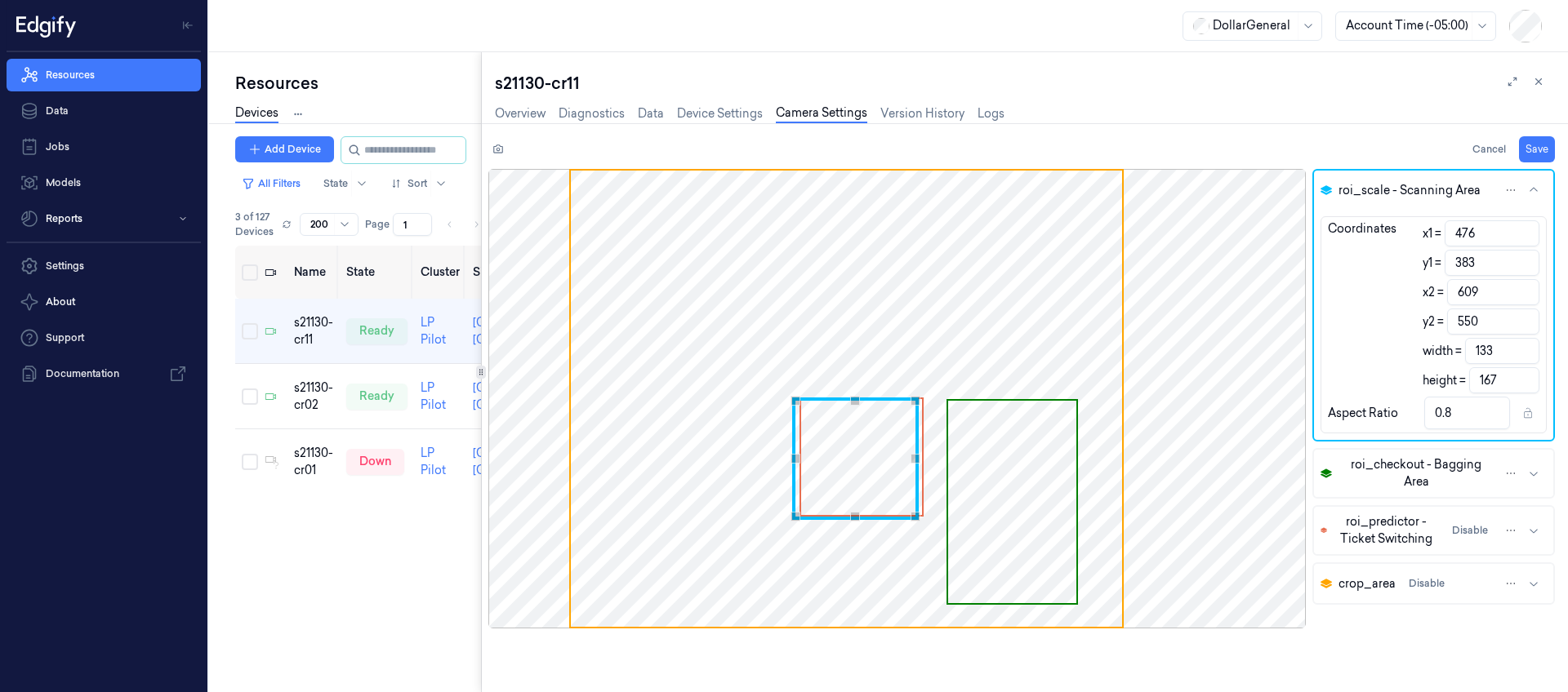
type input "166"
type input "0.76"
type input "385"
type input "597"
type input "121"
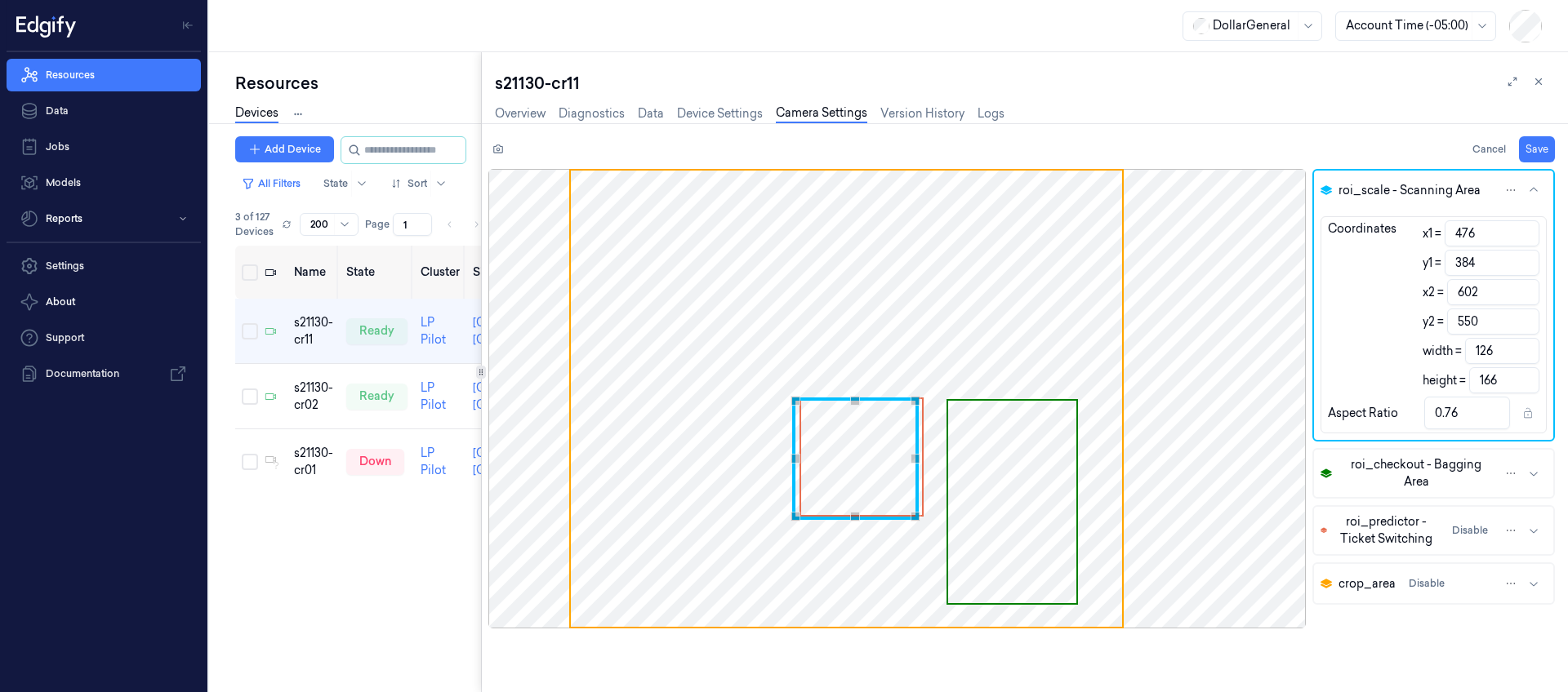
type input "165"
type input "0.73"
type input "386"
type input "591"
type input "115"
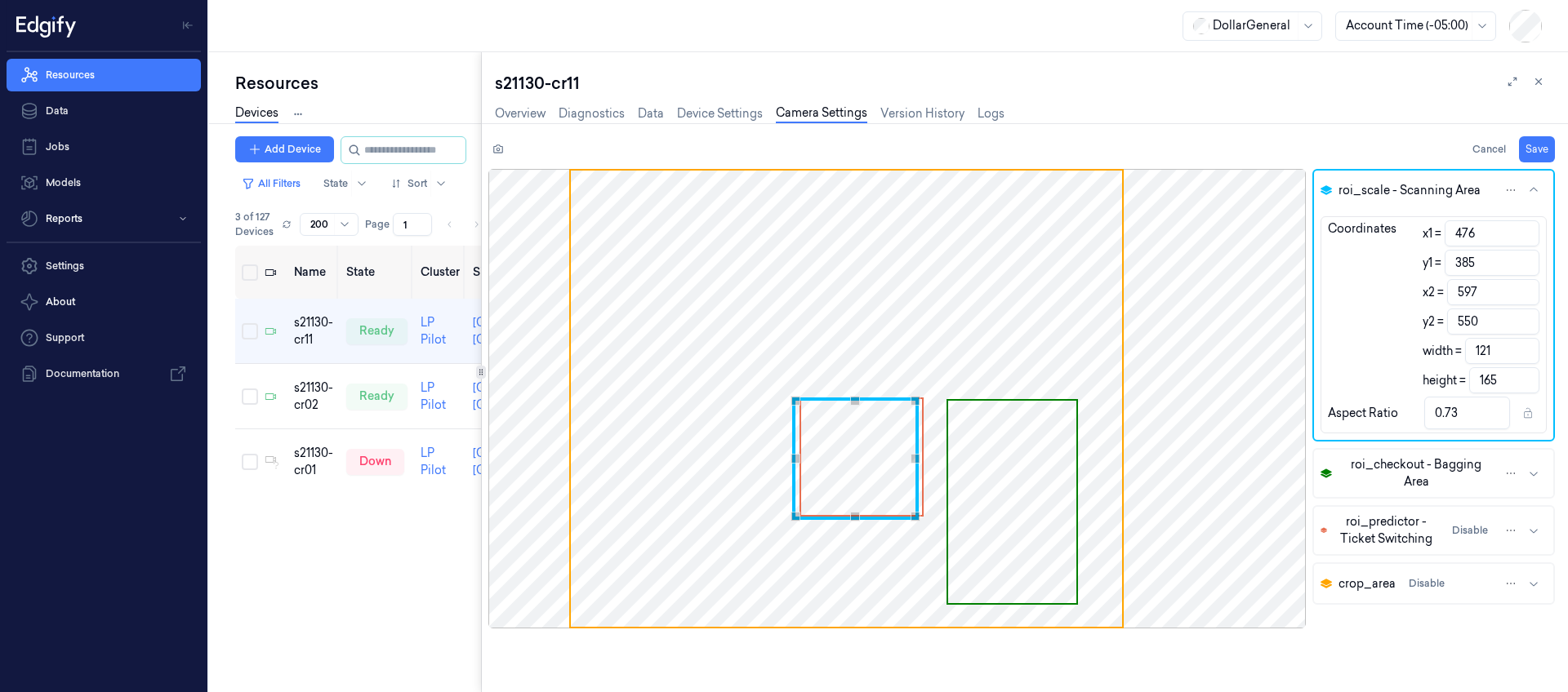
type input "164"
type input "0.7"
type input "387"
type input "586"
type input "110"
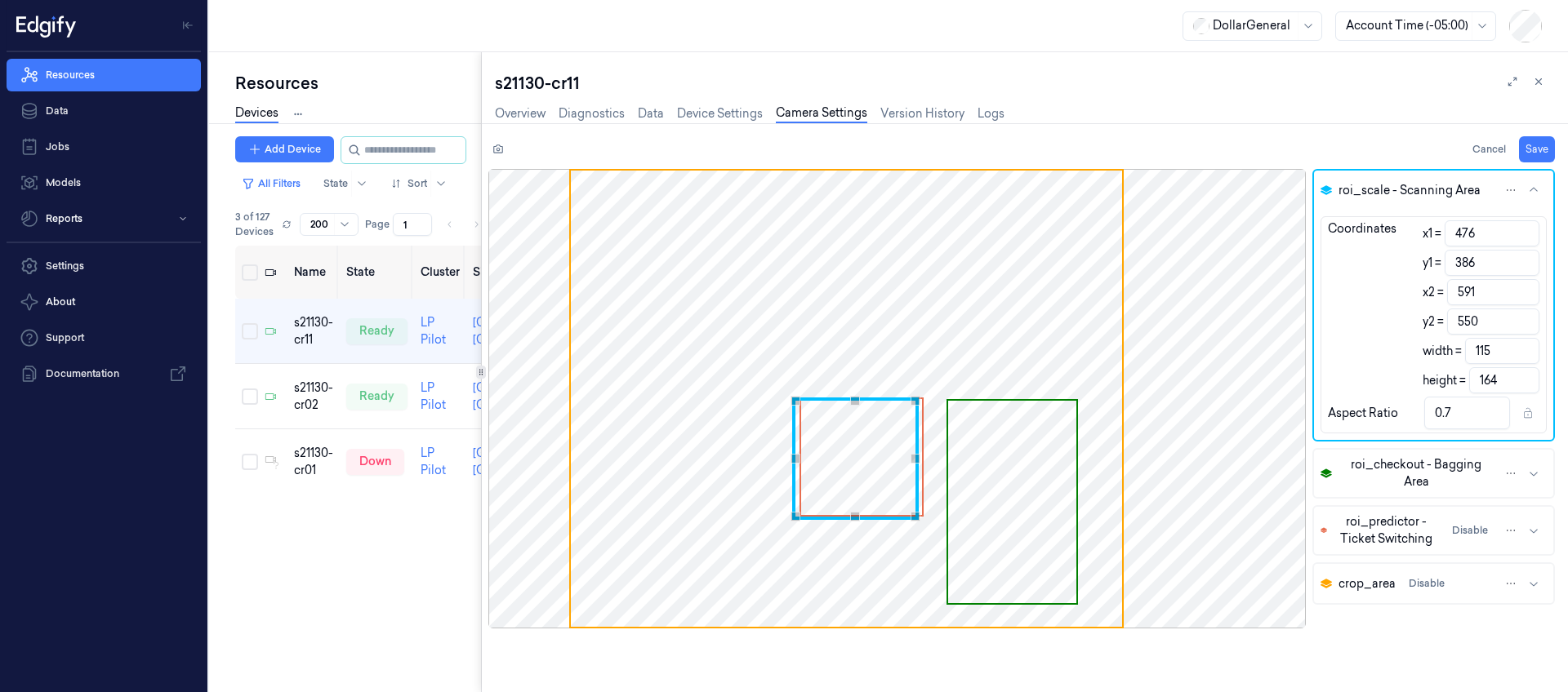
type input "163"
type input "0.67"
type input "388"
type input "581"
type input "105"
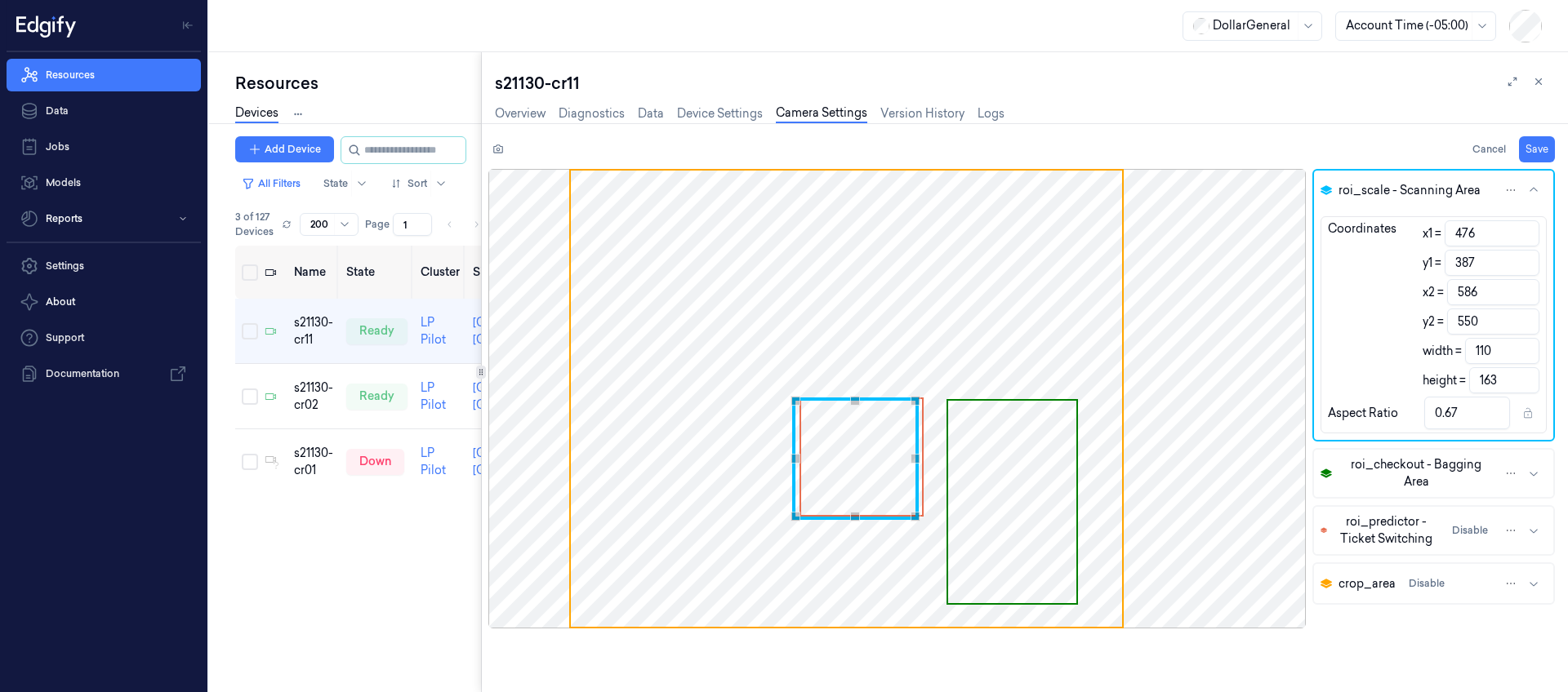
type input "162"
type input "0.65"
type input "577"
type input "101"
type input "0.62"
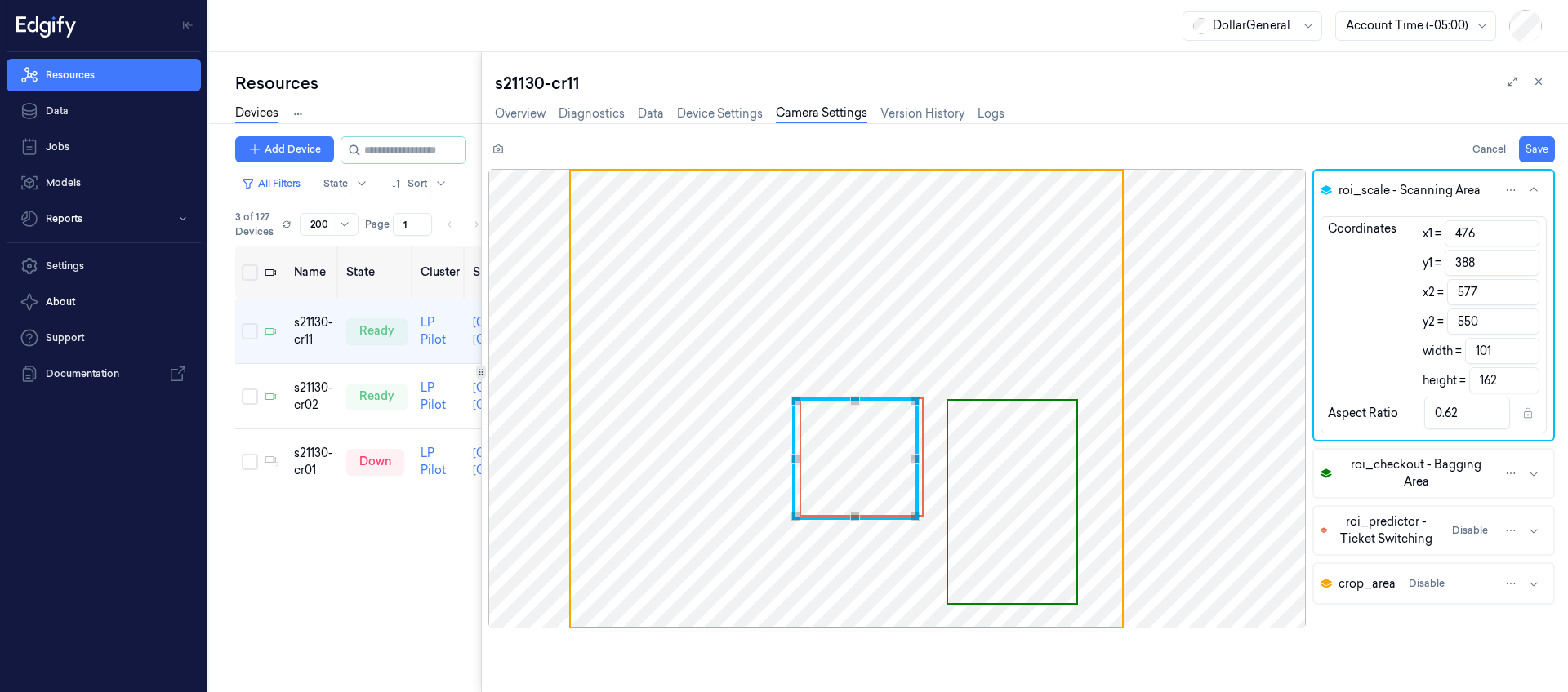
type input "390"
type input "573"
type input "97"
type input "160"
type input "0.61"
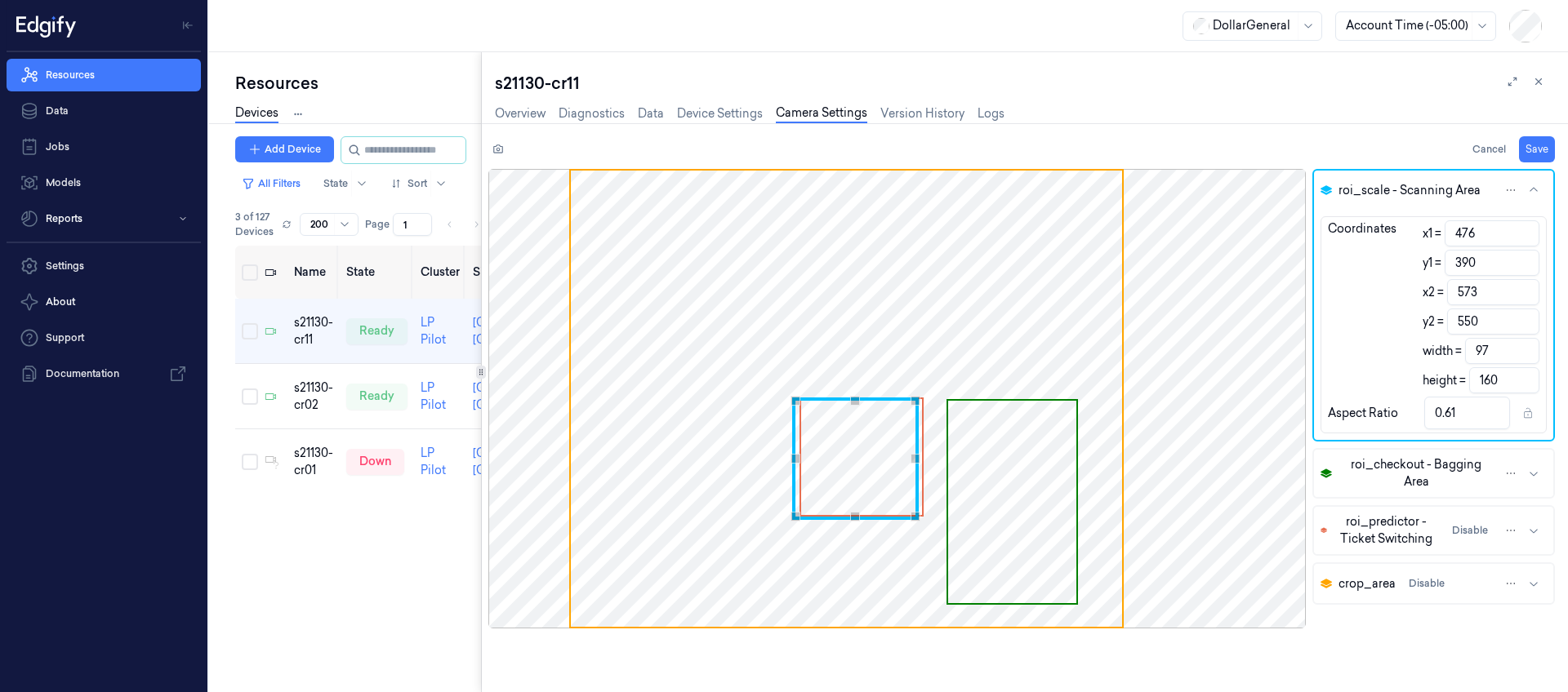
type input "570"
type input "94"
type input "0.59"
type input "391"
type input "567"
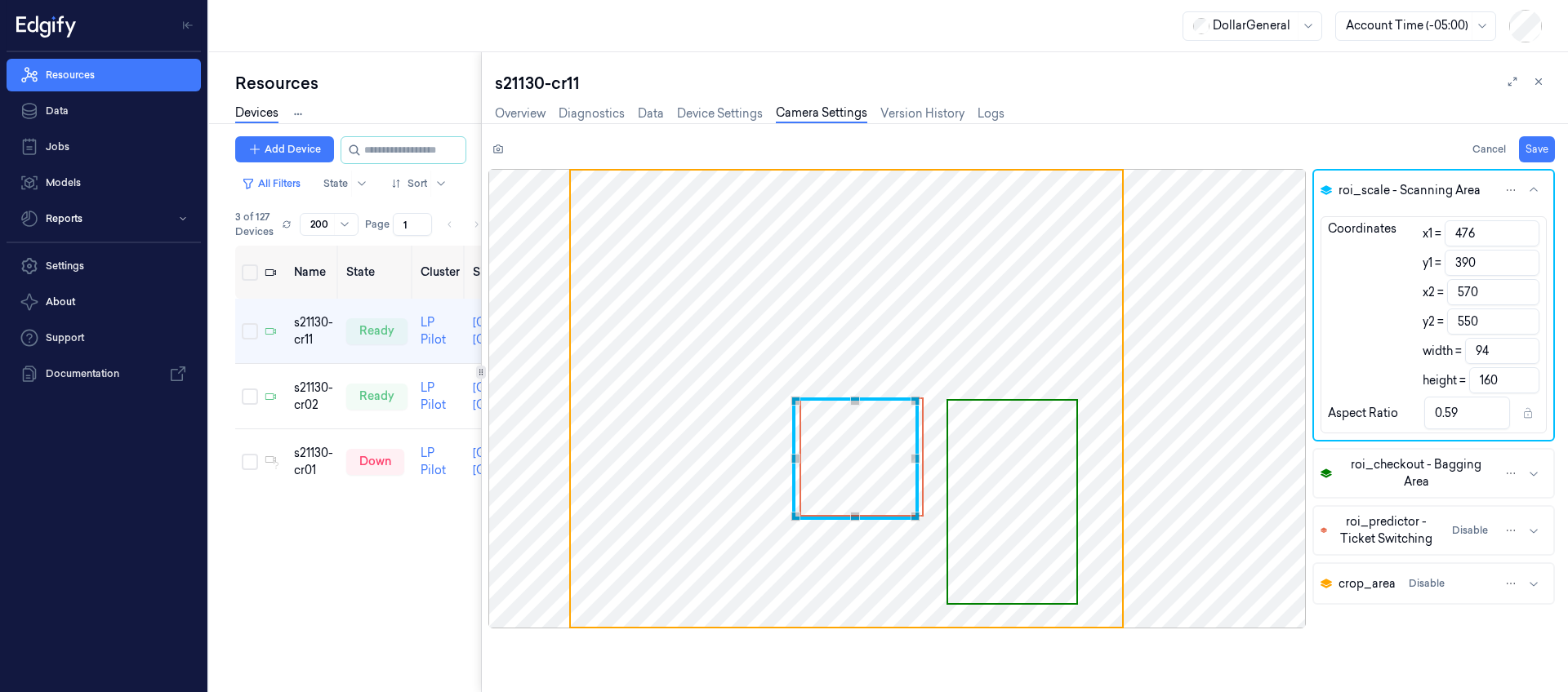
type input "91"
type input "159"
type input "0.57"
type input "565"
type input "89"
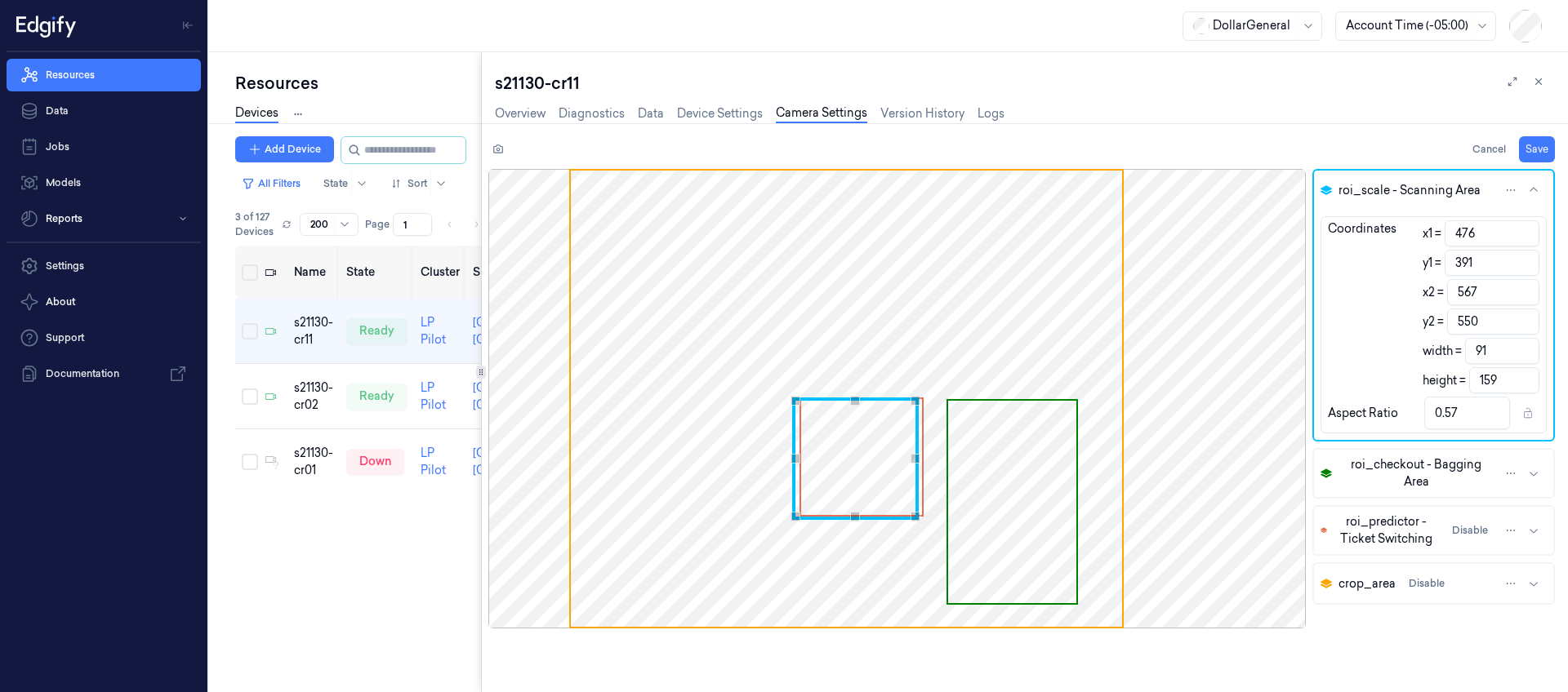
type input "0.56"
type input "563"
type input "87"
type input "0.55"
type input "392"
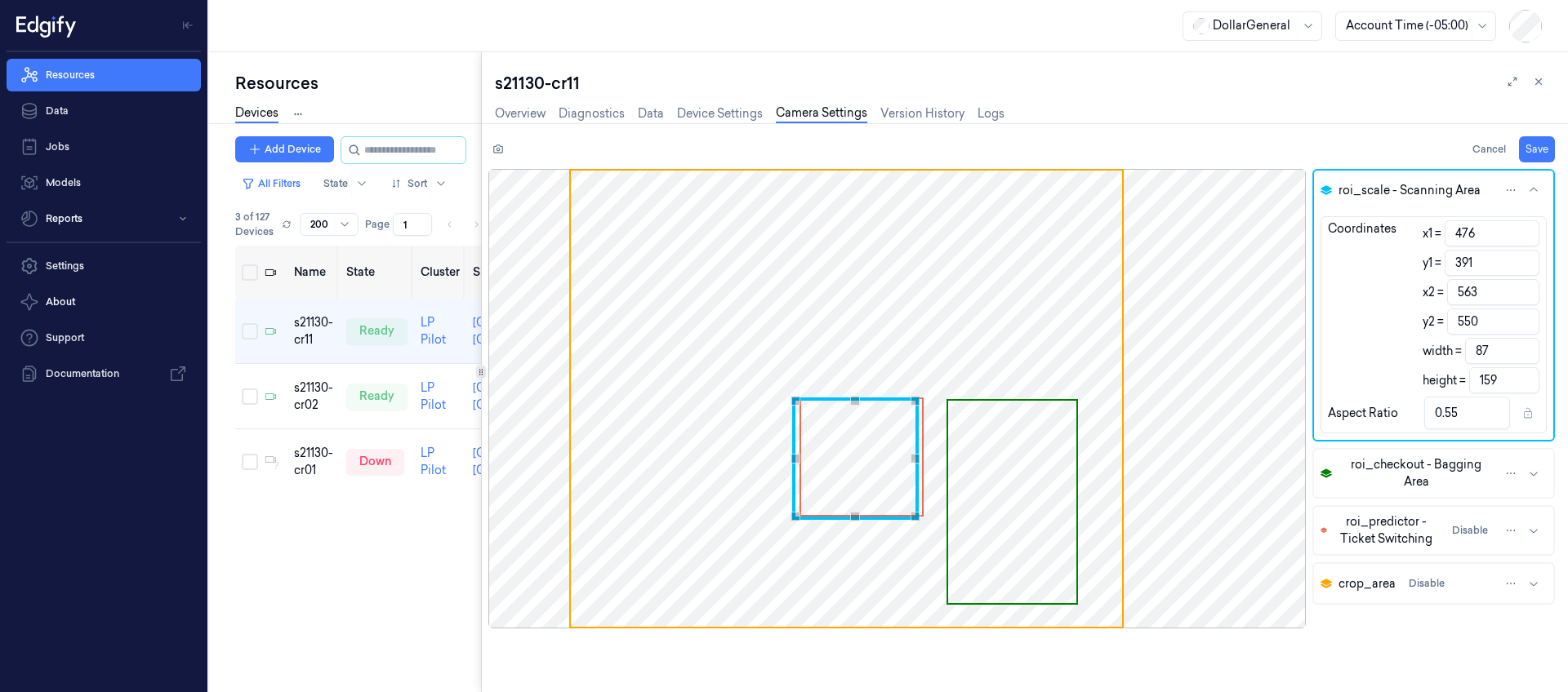
type input "562"
type input "86"
type input "158"
type input "0.54"
type input "560"
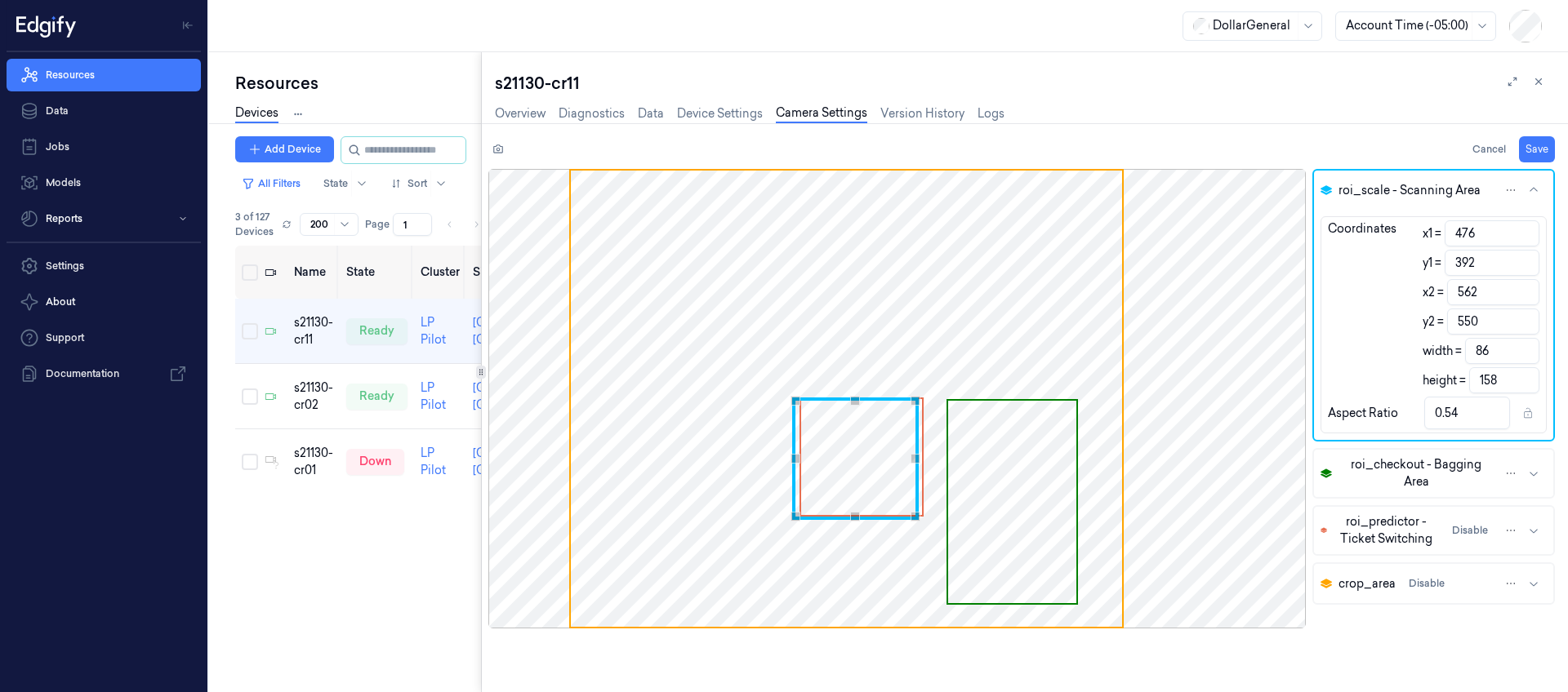
type input "84"
type input "0.53"
type input "559"
type input "83"
type input "558"
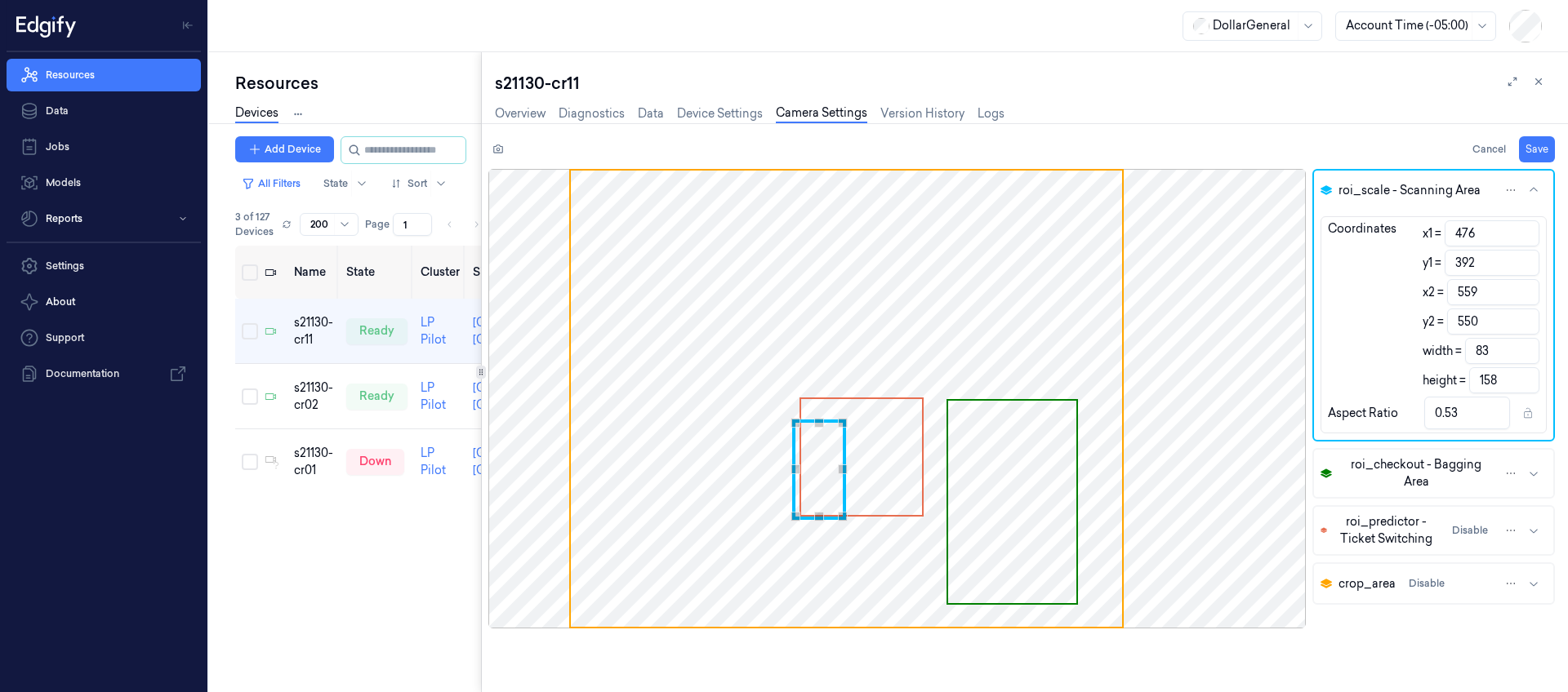
type input "82"
type input "0.52"
type input "557"
type input "81"
type input "0.51"
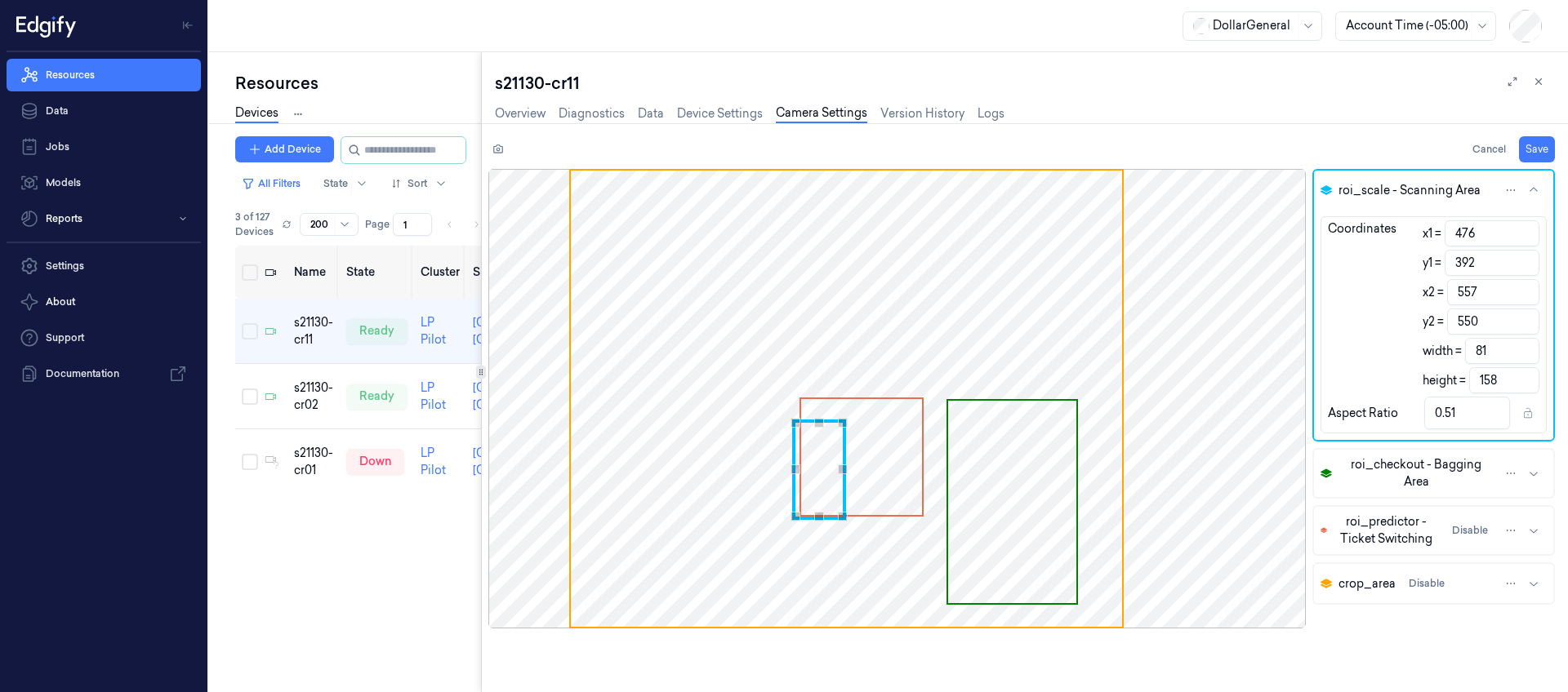
type input "393"
type input "556"
type input "80"
type input "157"
type input "394"
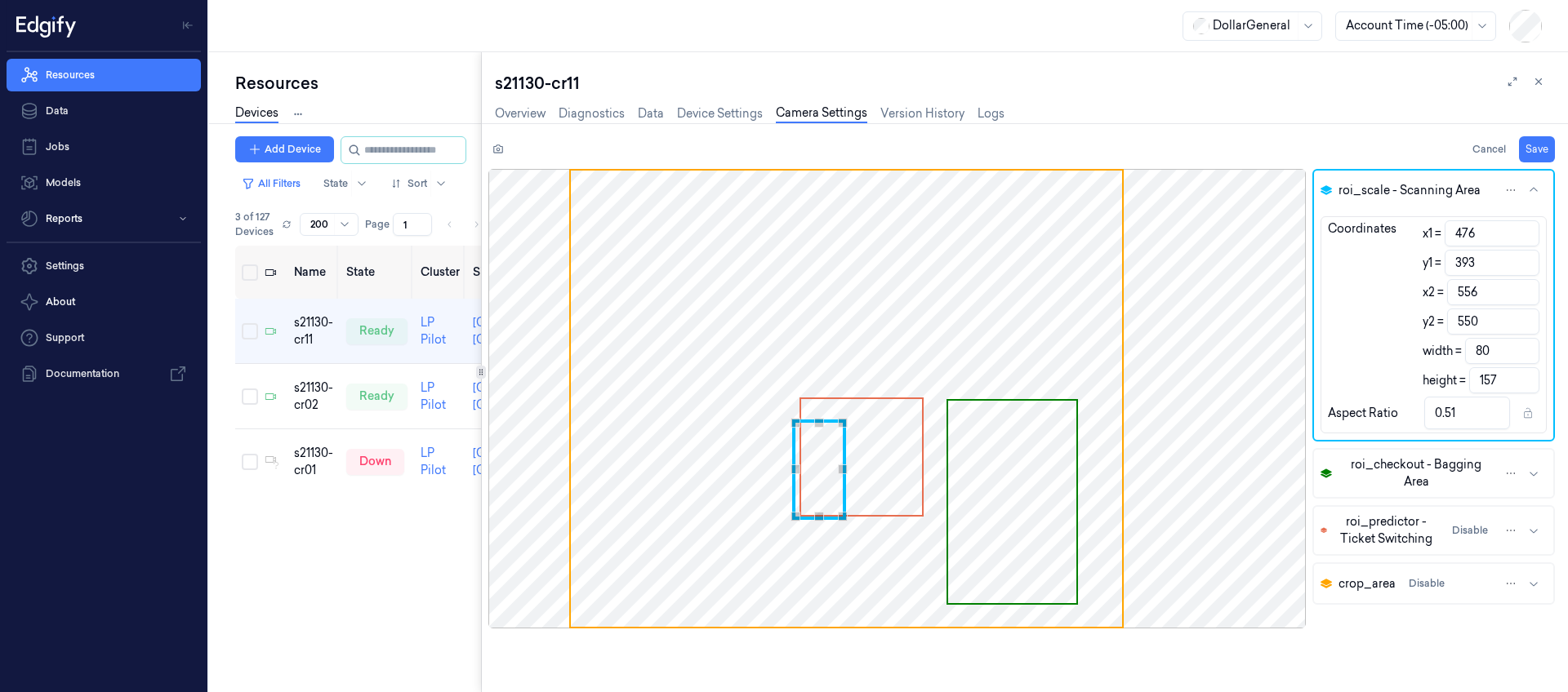
type input "555"
type input "79"
type input "156"
type input "554"
type input "78"
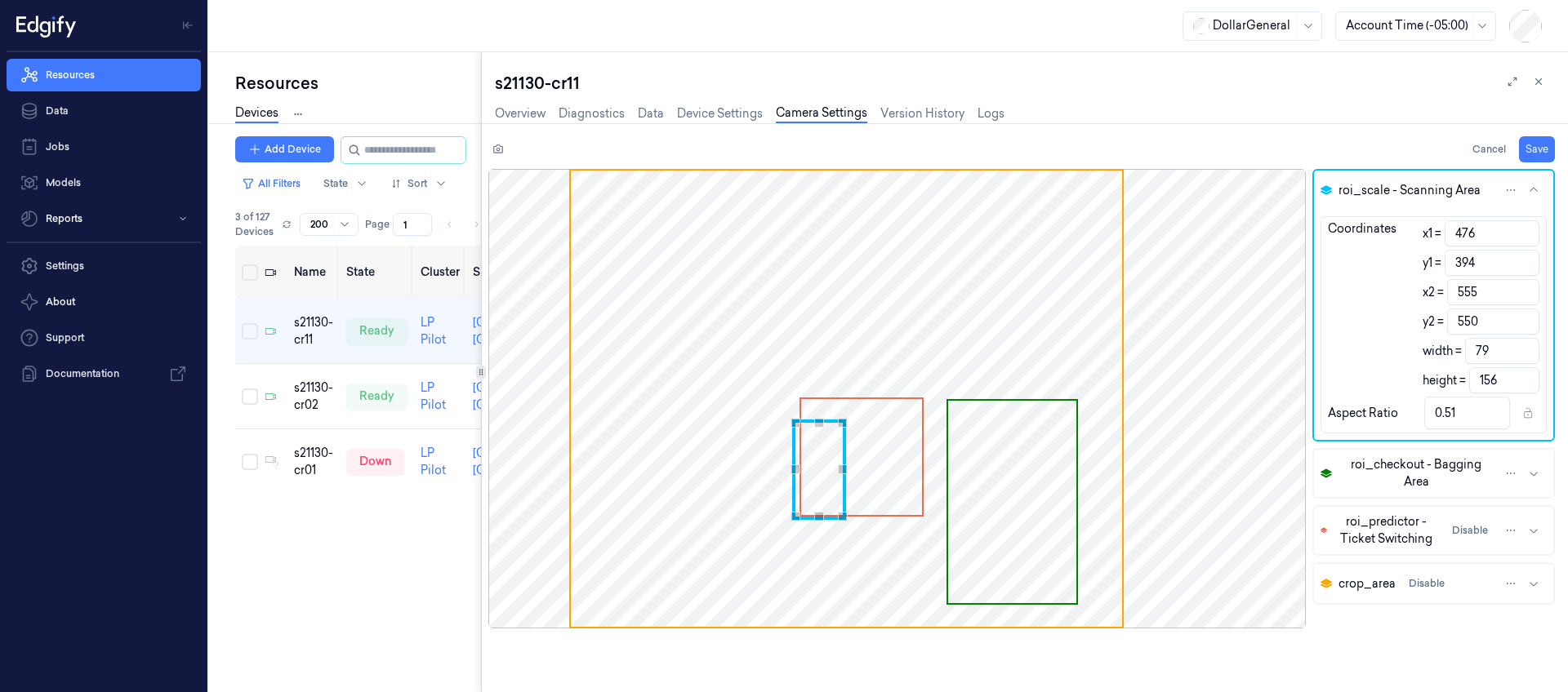
type input "0.5"
type input "395"
type input "553"
type input "77"
type input "155"
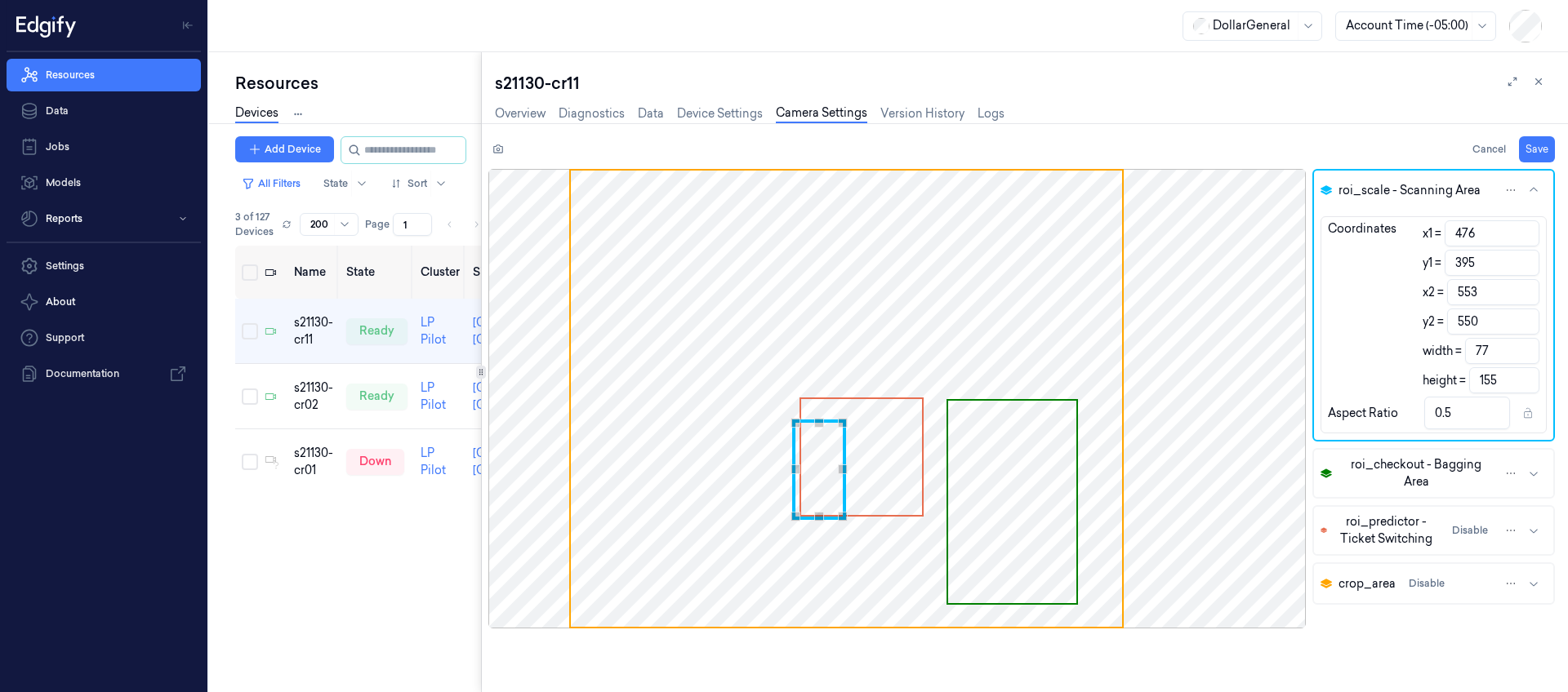
type input "552"
type input "76"
type input "0.49"
type input "396"
type input "551"
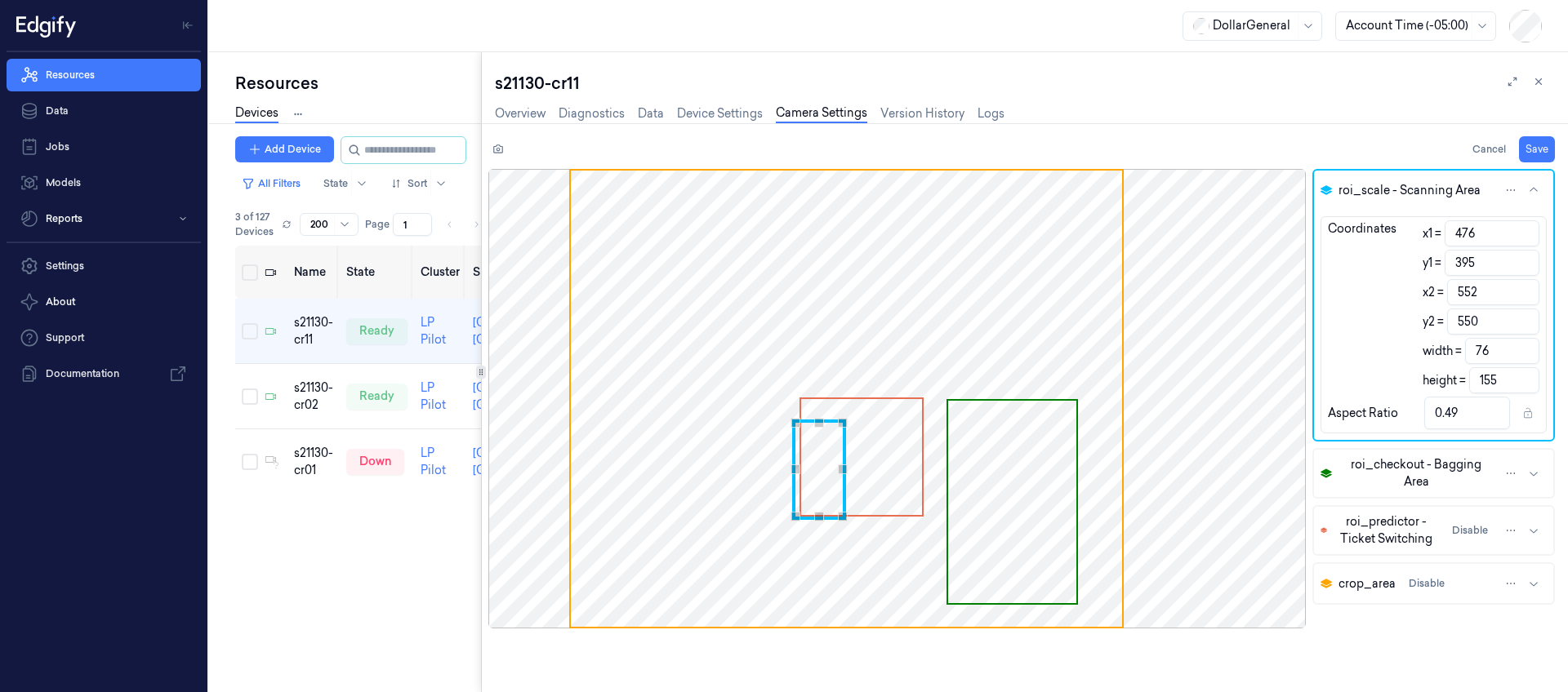
type input "75"
click at [898, 414] on div "Use the arrow keys to move the north east drag handle to change the crop select…" at bounding box center [898, 414] width 10 height 10
click at [815, 487] on div "Use the arrow keys to move the south west drag handle to change the crop select…" at bounding box center [813, 488] width 10 height 10
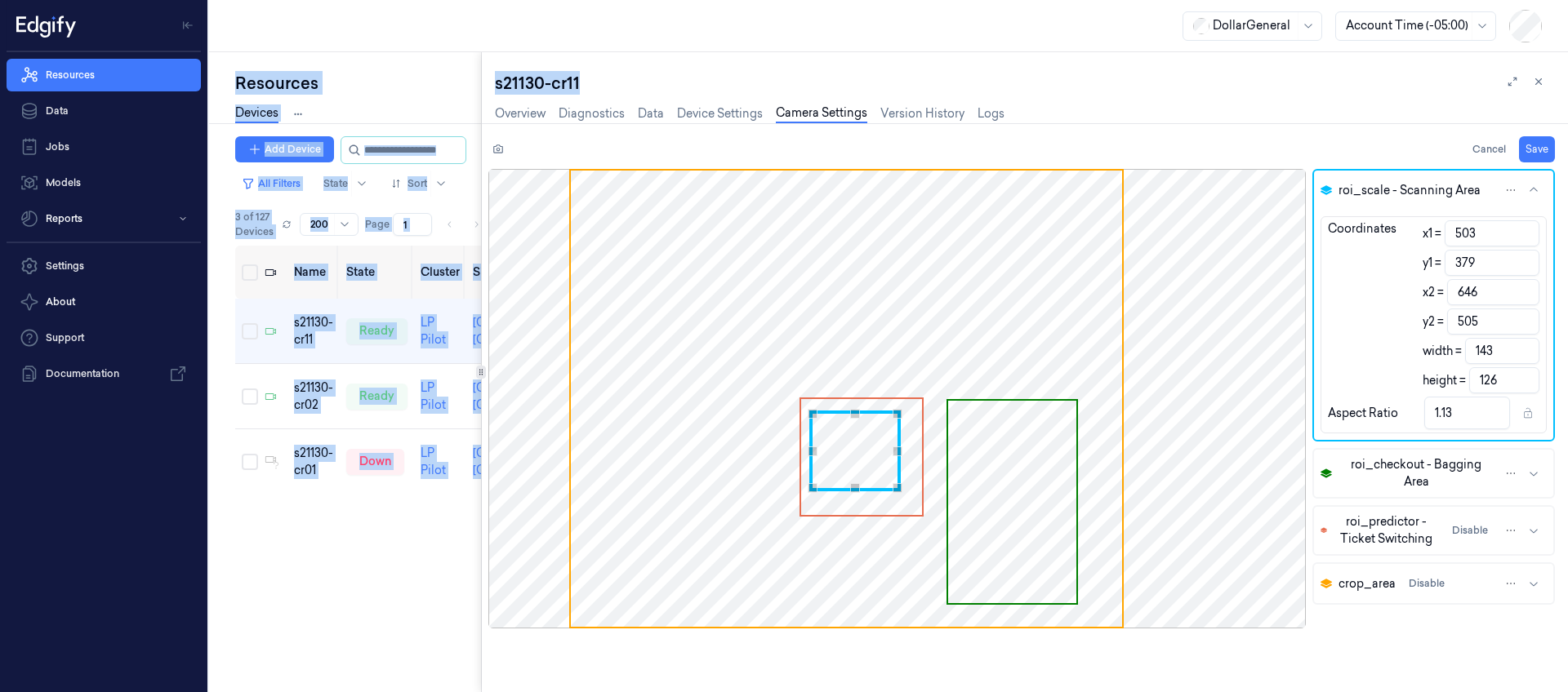
drag, startPoint x: 580, startPoint y: 84, endPoint x: 440, endPoint y: 63, distance: 141.6
click at [440, 63] on div "Resources Devices Clusters Sites Add Device All Filters State Sort 3 of 127 Dev…" at bounding box center [888, 373] width 1358 height 641
drag, startPoint x: 478, startPoint y: 67, endPoint x: 538, endPoint y: 76, distance: 60.7
click at [538, 76] on div "Resources Devices Clusters Sites Add Device All Filters State Sort 3 of 127 Dev…" at bounding box center [888, 373] width 1358 height 641
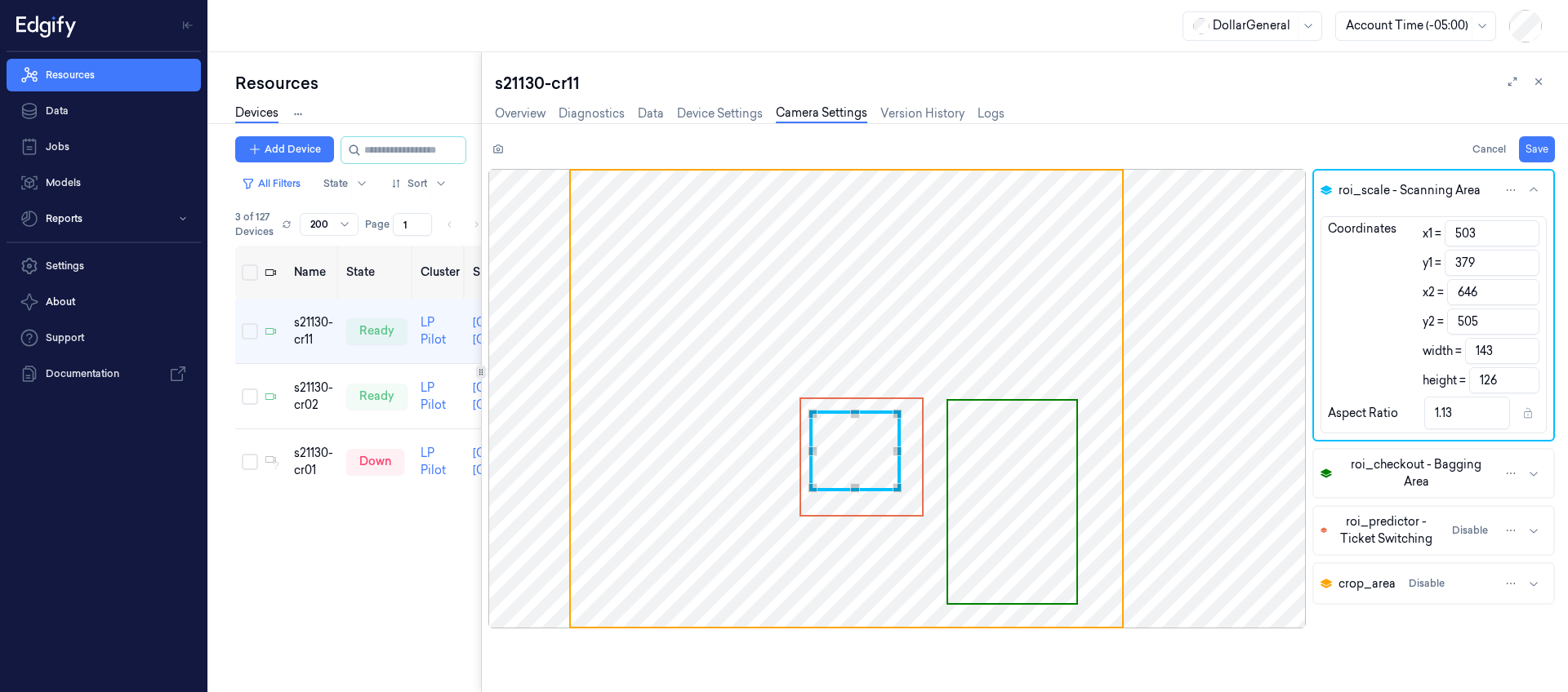
click at [605, 80] on div "s21130-cr11" at bounding box center [1025, 83] width 1060 height 23
drag, startPoint x: 533, startPoint y: 81, endPoint x: 491, endPoint y: 83, distance: 42.0
click at [491, 83] on div "s21130-cr11 Overview Diagnostics Data Device Settings Camera Settings Version H…" at bounding box center [1024, 373] width 1087 height 641
drag, startPoint x: 537, startPoint y: 71, endPoint x: 573, endPoint y: 85, distance: 38.6
click at [538, 72] on div "s21130-cr11" at bounding box center [1025, 83] width 1060 height 23
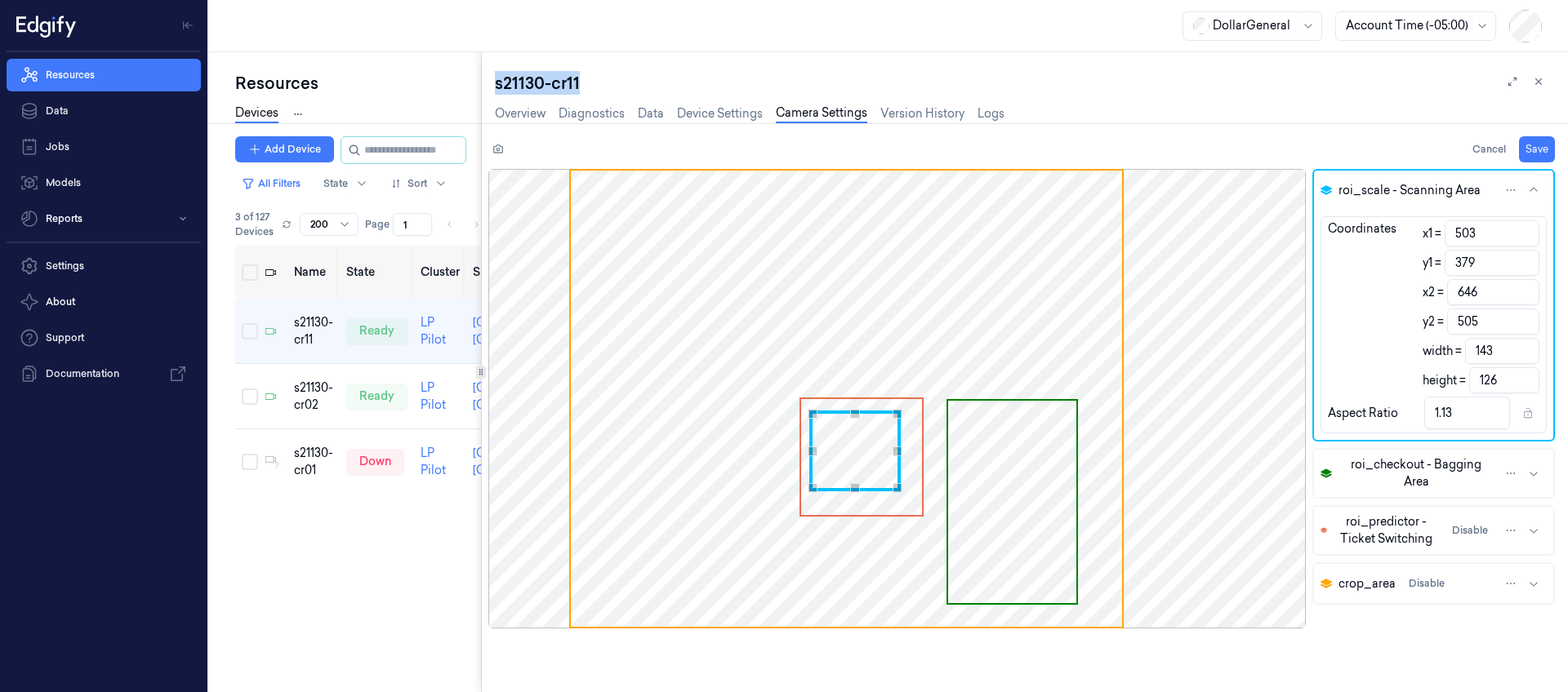
drag, startPoint x: 592, startPoint y: 92, endPoint x: 484, endPoint y: 75, distance: 109.3
click at [484, 75] on div "s21130-cr11 Overview Diagnostics Data Device Settings Camera Settings Version H…" at bounding box center [1024, 373] width 1087 height 641
copy div "s21130-cr11"
click at [814, 492] on div "Use the arrow keys to move the south west drag handle to change the crop select…" at bounding box center [815, 492] width 10 height 10
click at [1535, 472] on icon "button" at bounding box center [1533, 473] width 13 height 13
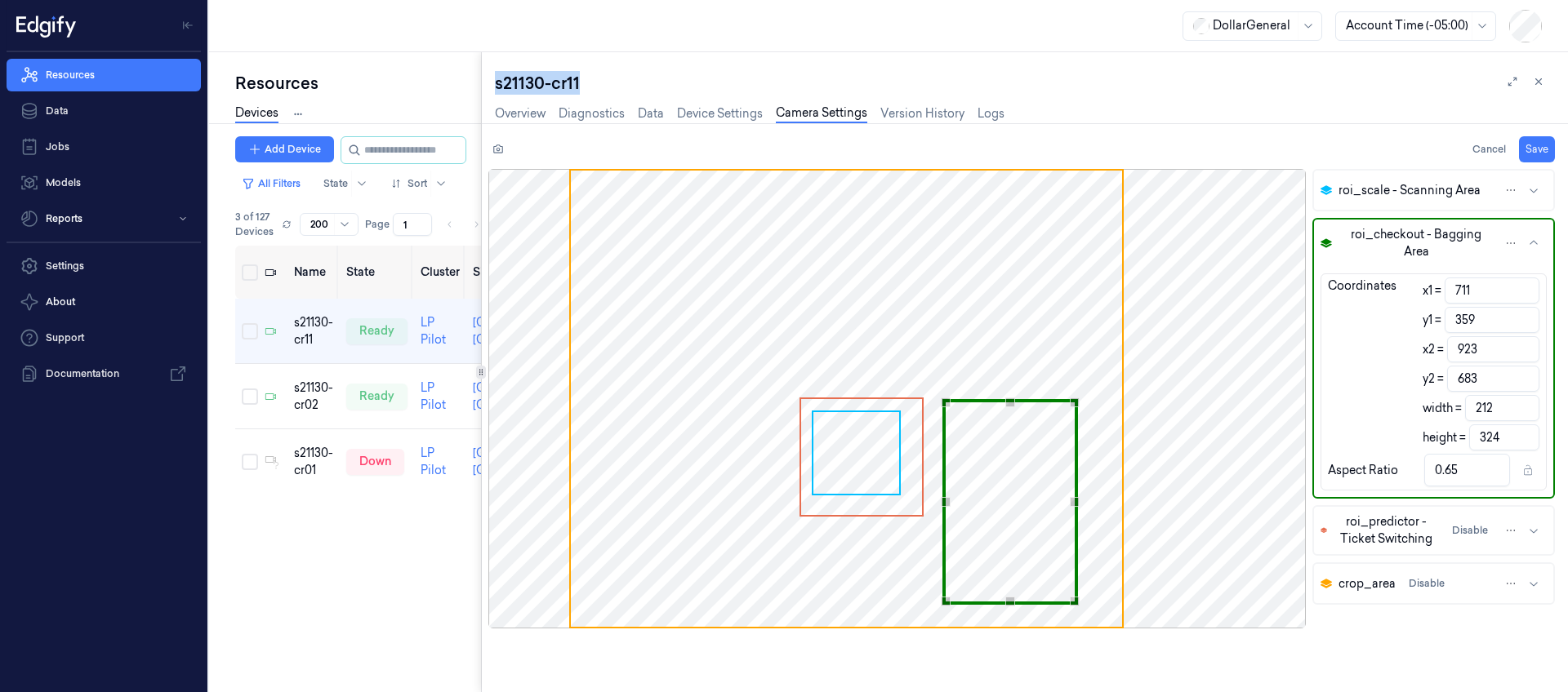
click at [943, 401] on div "Use the arrow keys to move the north west drag handle to change the crop select…" at bounding box center [946, 402] width 10 height 10
click at [1056, 485] on div "Use the arrow keys to move the south east drag handle to change the crop select…" at bounding box center [1055, 484] width 10 height 10
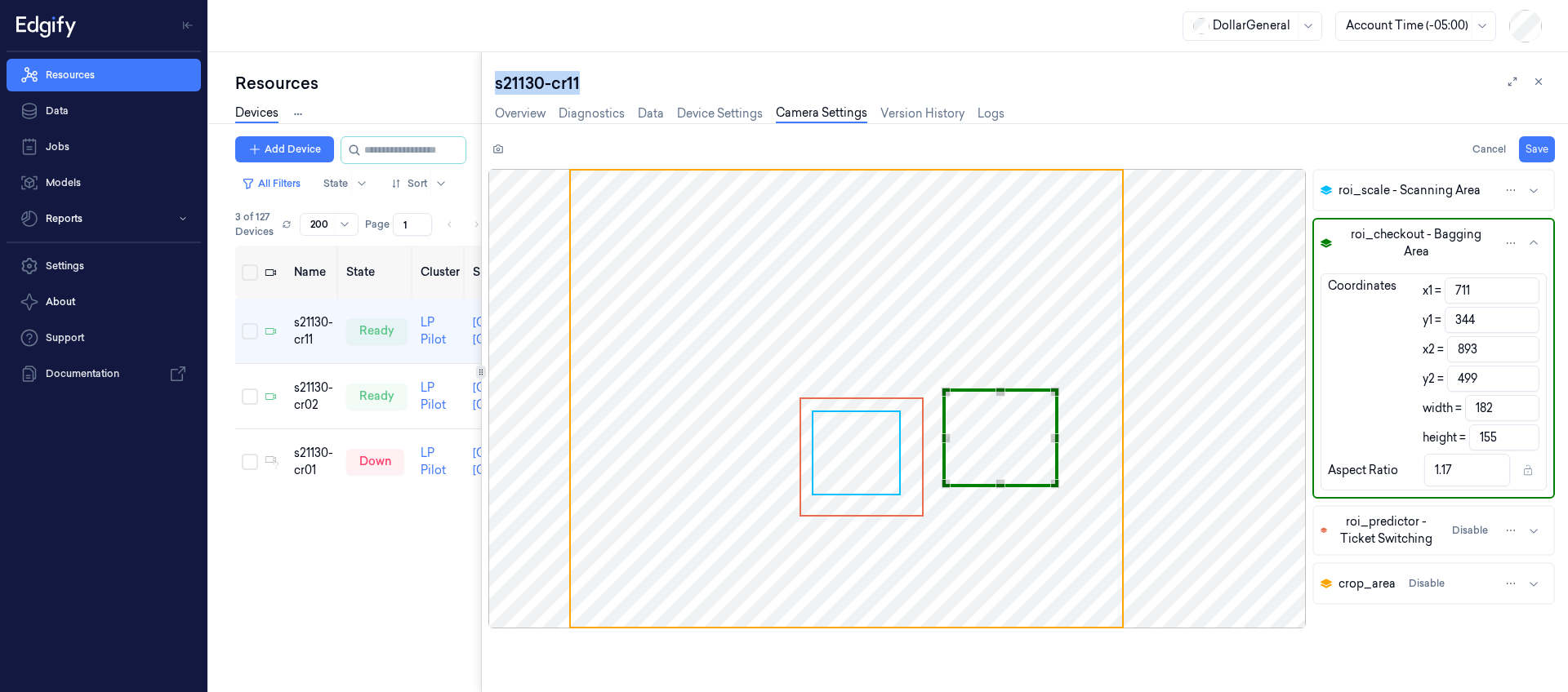
click at [998, 391] on div "Use the up and down arrow keys to move the north drag handle to change the crop…" at bounding box center [1001, 392] width 10 height 10
click at [945, 493] on div "Use the arrow keys to move the south west drag handle to change the crop select…" at bounding box center [946, 491] width 10 height 10
click at [1014, 391] on div "Use the arrow keys to move the crop selection area" at bounding box center [1001, 391] width 110 height 0
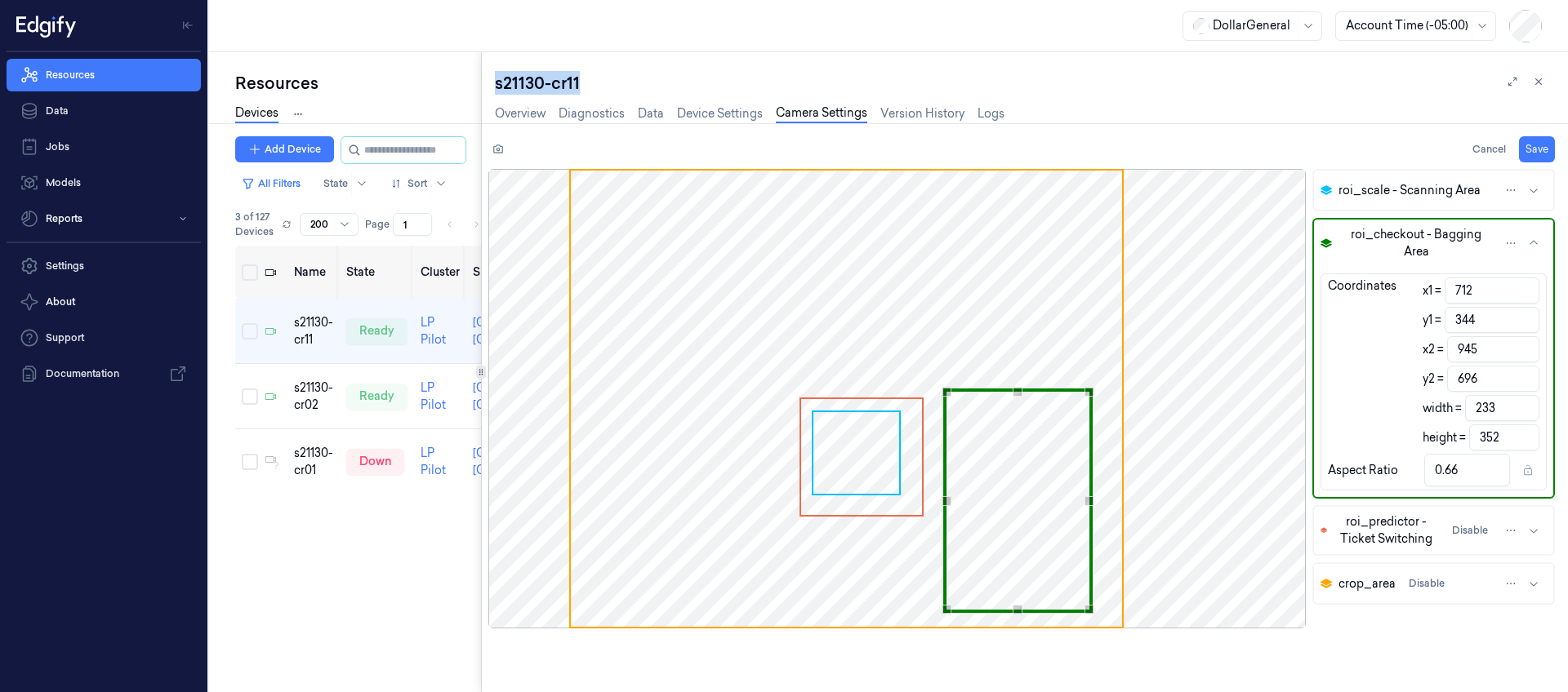
click at [1091, 506] on div at bounding box center [897, 398] width 818 height 460
click at [1020, 395] on div "Use the up and down arrow keys to move the north drag handle to change the crop…" at bounding box center [1017, 395] width 10 height 10
click at [1539, 143] on button "Save" at bounding box center [1536, 149] width 36 height 26
click at [1537, 188] on icon "button" at bounding box center [1533, 190] width 13 height 13
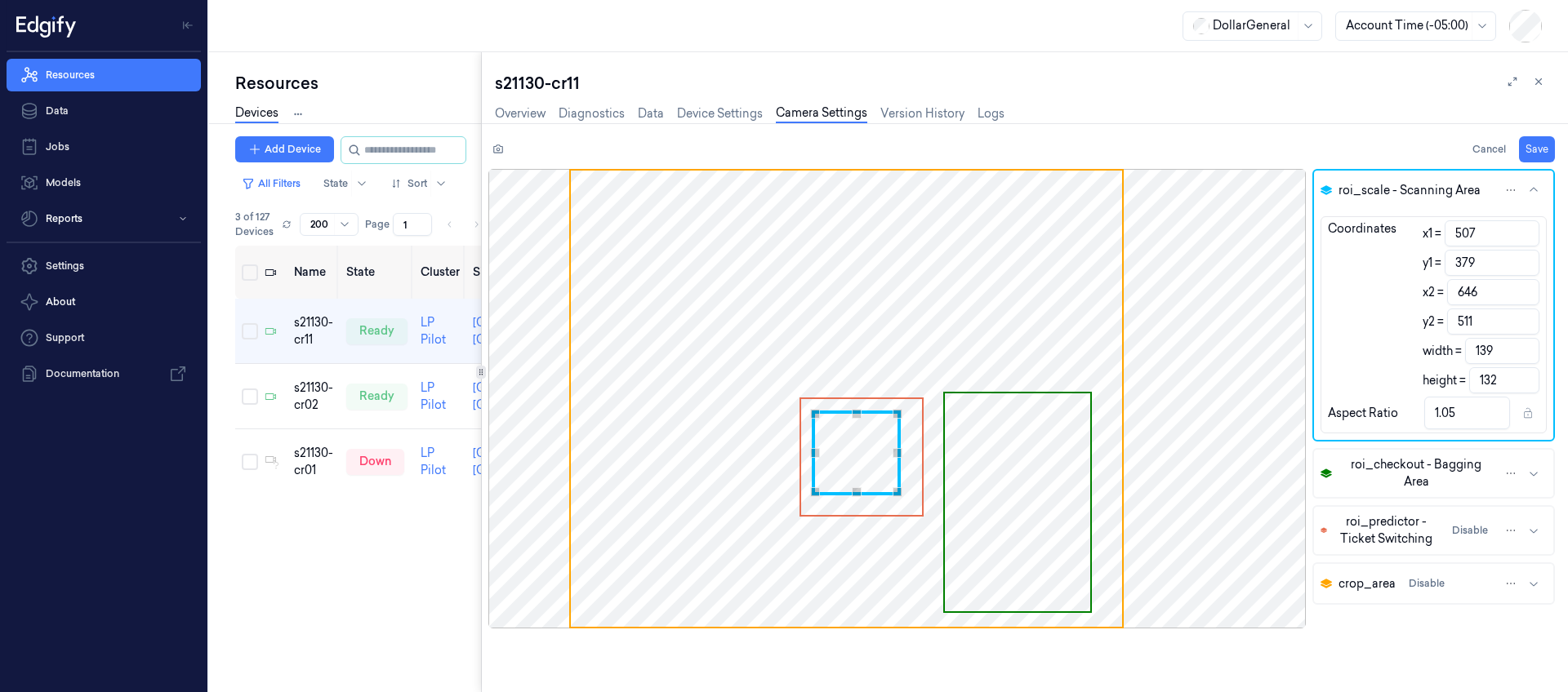
drag, startPoint x: 1484, startPoint y: 236, endPoint x: 1375, endPoint y: 232, distance: 109.1
click at [1375, 232] on div "Coordinates x1 = 507 y1 = 379 x2 = 646 y2 = 511 width = 139 height = 132" at bounding box center [1433, 306] width 224 height 173
drag, startPoint x: 1482, startPoint y: 269, endPoint x: 1414, endPoint y: 261, distance: 68.5
click at [1414, 261] on div "Coordinates x1 = 507 y1 = 379 x2 = 646 y2 = 511 width = 139 height = 132" at bounding box center [1433, 306] width 224 height 173
click at [1533, 530] on icon "button" at bounding box center [1533, 530] width 13 height 13
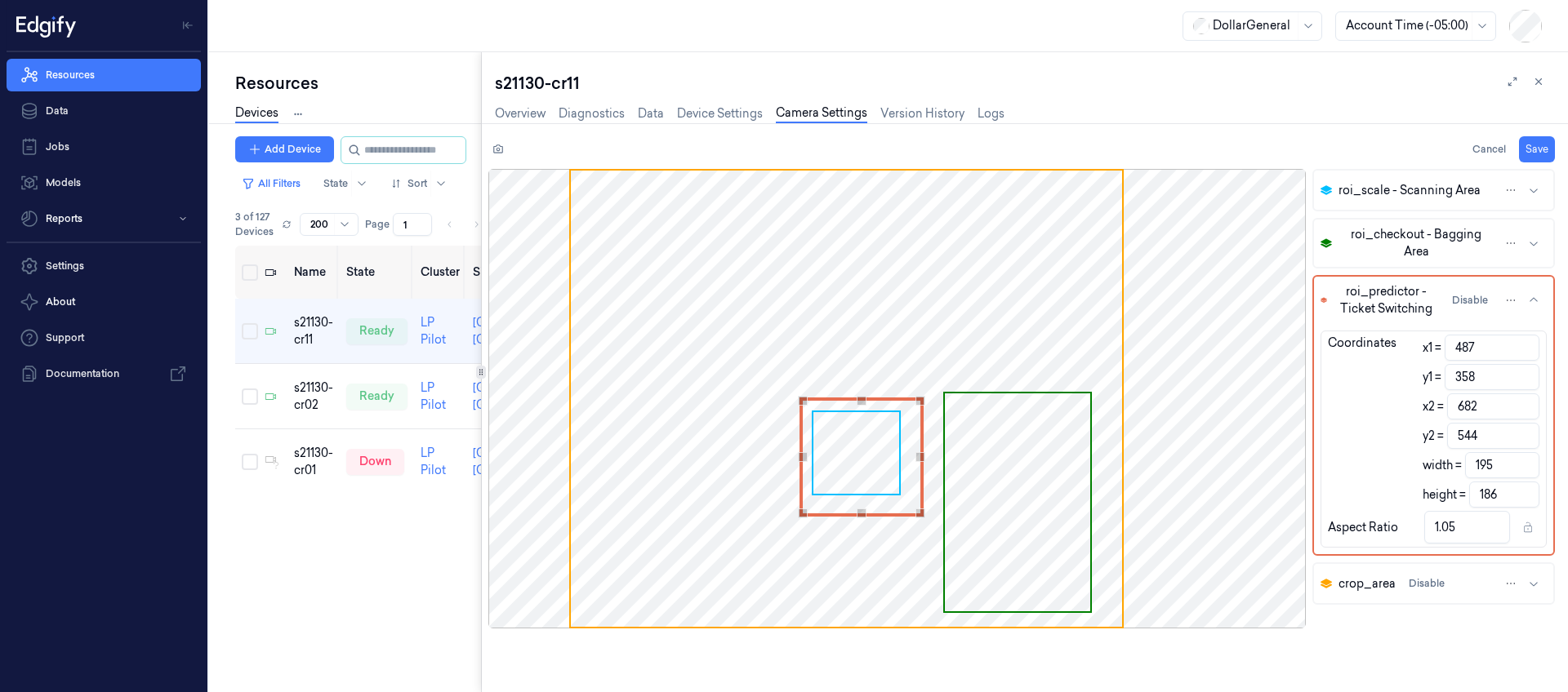
click at [1532, 294] on icon "button" at bounding box center [1533, 300] width 13 height 13
click at [1534, 298] on icon "button" at bounding box center [1533, 300] width 13 height 13
click at [1434, 204] on button "roi_scale - Scanning Area" at bounding box center [1434, 191] width 239 height 40
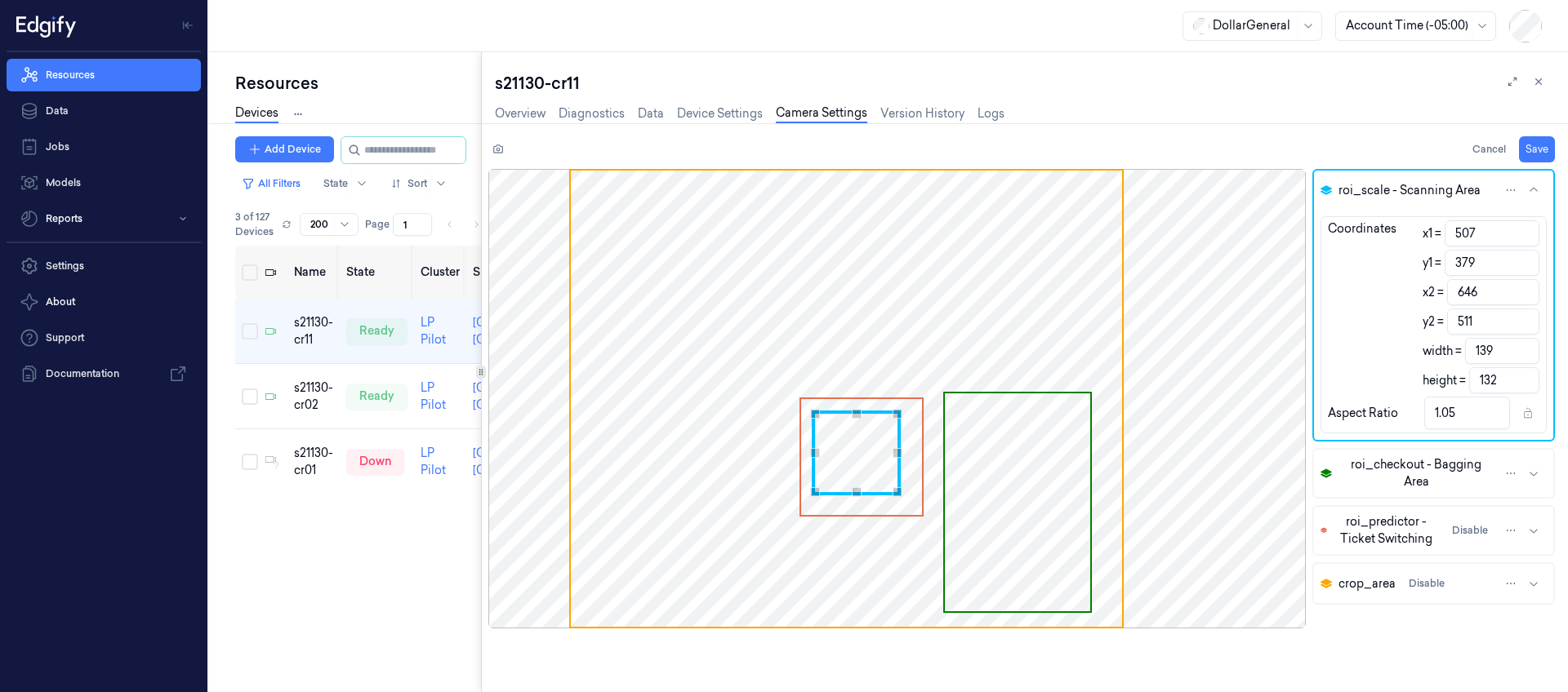
drag, startPoint x: 1481, startPoint y: 353, endPoint x: 1439, endPoint y: 350, distance: 42.1
click at [1439, 350] on div "width = 139" at bounding box center [1481, 351] width 117 height 26
click at [1483, 266] on input "379" at bounding box center [1492, 263] width 95 height 26
drag, startPoint x: 1484, startPoint y: 262, endPoint x: 1377, endPoint y: 256, distance: 107.2
click at [1377, 256] on div "Coordinates x1 = 507 y1 = 379 x2 = 646 y2 = 511 width = 139 height = 132" at bounding box center [1433, 306] width 224 height 173
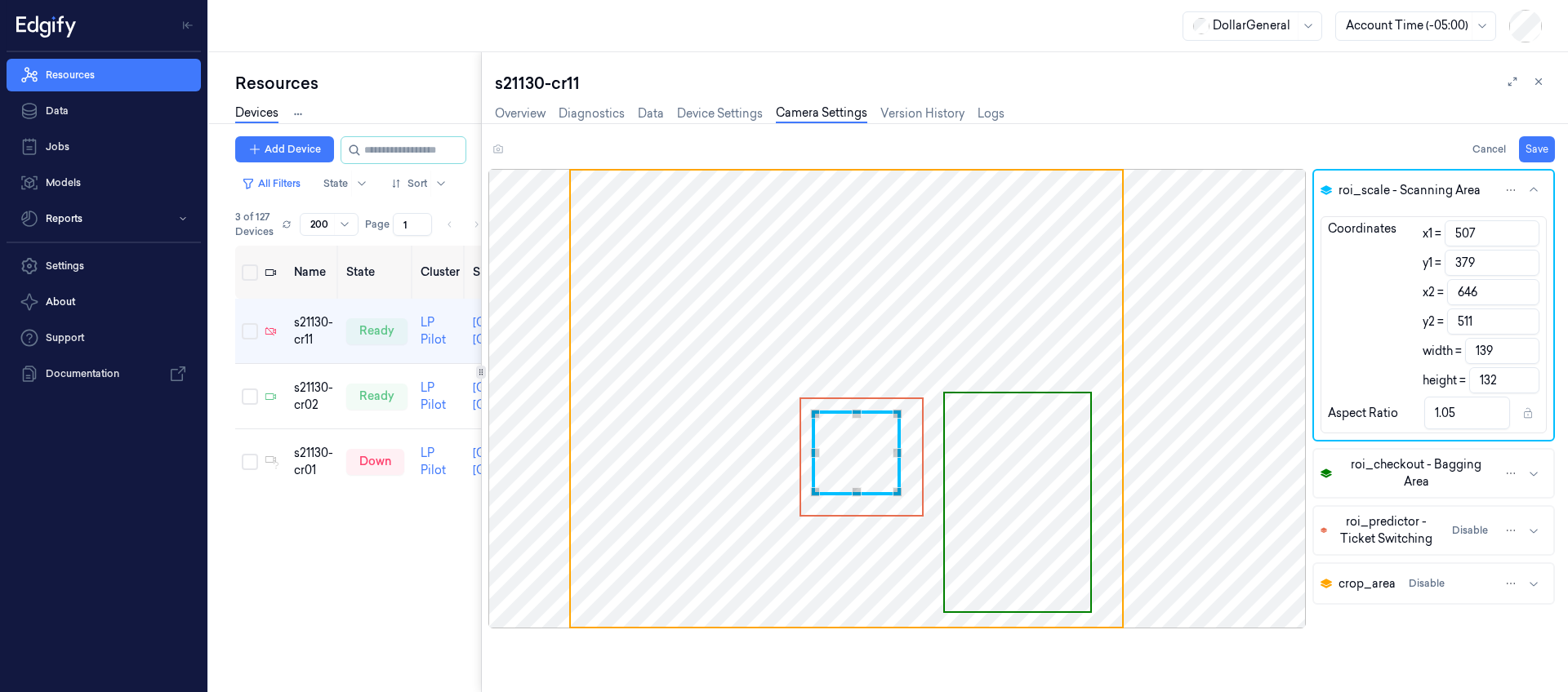
drag, startPoint x: 1492, startPoint y: 350, endPoint x: 1444, endPoint y: 343, distance: 48.5
click at [1444, 343] on div "width = 139" at bounding box center [1481, 351] width 117 height 26
drag, startPoint x: 1497, startPoint y: 385, endPoint x: 1443, endPoint y: 379, distance: 54.3
click at [1443, 379] on div "height = 132" at bounding box center [1481, 381] width 117 height 26
click at [1532, 471] on icon "button" at bounding box center [1533, 473] width 13 height 13
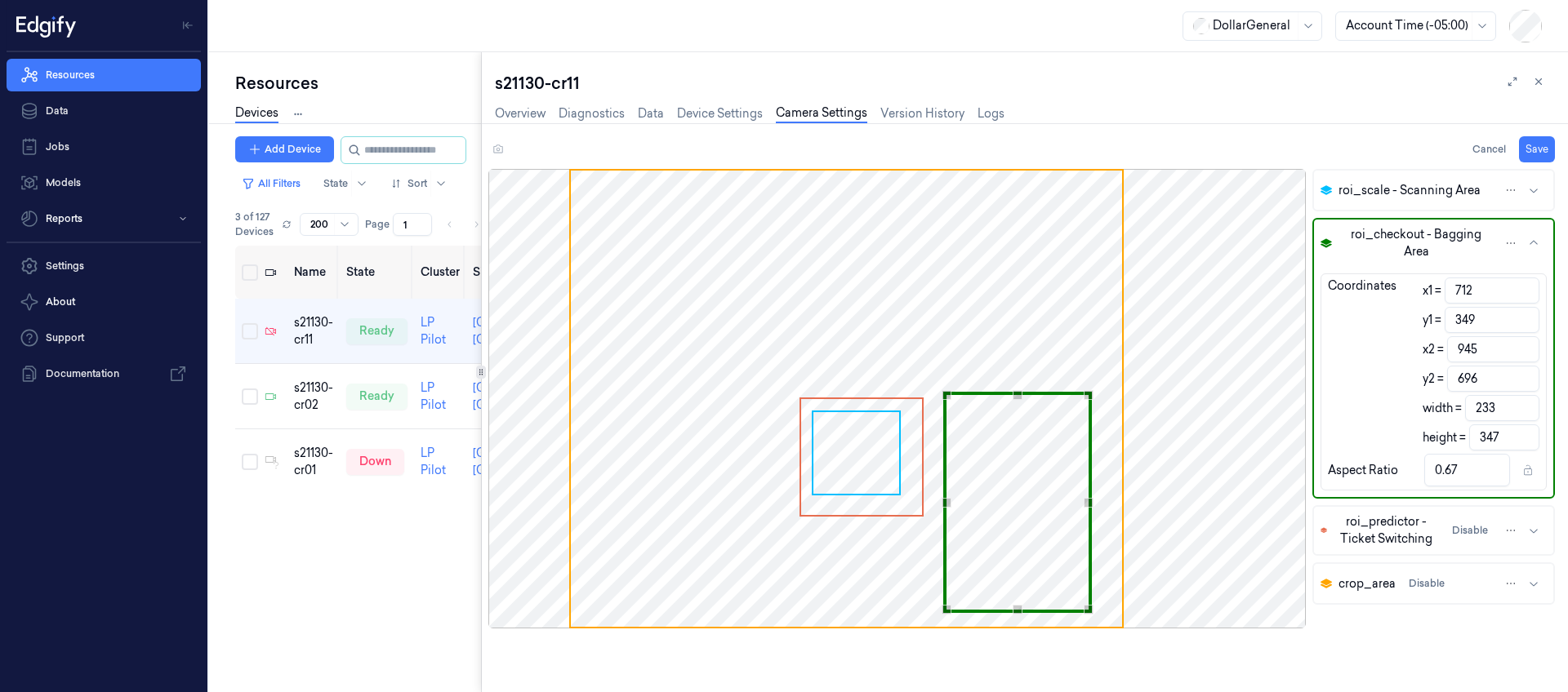
drag, startPoint x: 1472, startPoint y: 290, endPoint x: 1408, endPoint y: 280, distance: 64.8
click at [1408, 280] on div "Coordinates x1 = 712 y1 = 349 x2 = 945 y2 = 696 width = 233 height = 347" at bounding box center [1433, 364] width 224 height 173
drag, startPoint x: 1473, startPoint y: 321, endPoint x: 1351, endPoint y: 307, distance: 122.8
click at [1344, 308] on div "Coordinates x1 = 712 y1 = 349 x2 = 945 y2 = 696 width = 233 height = 347" at bounding box center [1433, 364] width 224 height 173
drag, startPoint x: 1499, startPoint y: 405, endPoint x: 1367, endPoint y: 385, distance: 133.5
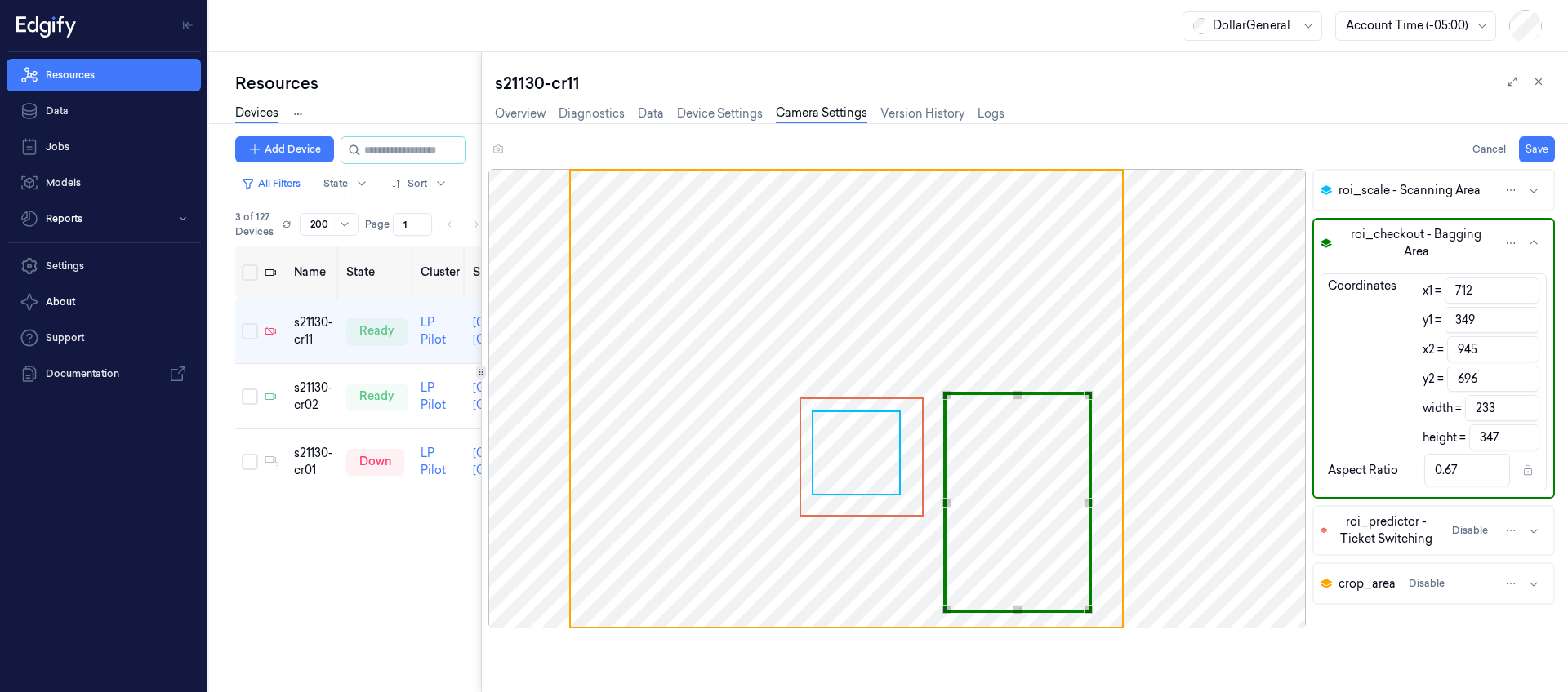
click at [1352, 391] on div "Coordinates x1 = 712 y1 = 349 x2 = 945 y2 = 696 width = 233 height = 347" at bounding box center [1433, 364] width 224 height 173
drag, startPoint x: 1495, startPoint y: 442, endPoint x: 1433, endPoint y: 433, distance: 62.6
click at [1434, 431] on div "height = 347" at bounding box center [1481, 438] width 117 height 26
click at [697, 115] on link "Device Settings" at bounding box center [720, 114] width 86 height 19
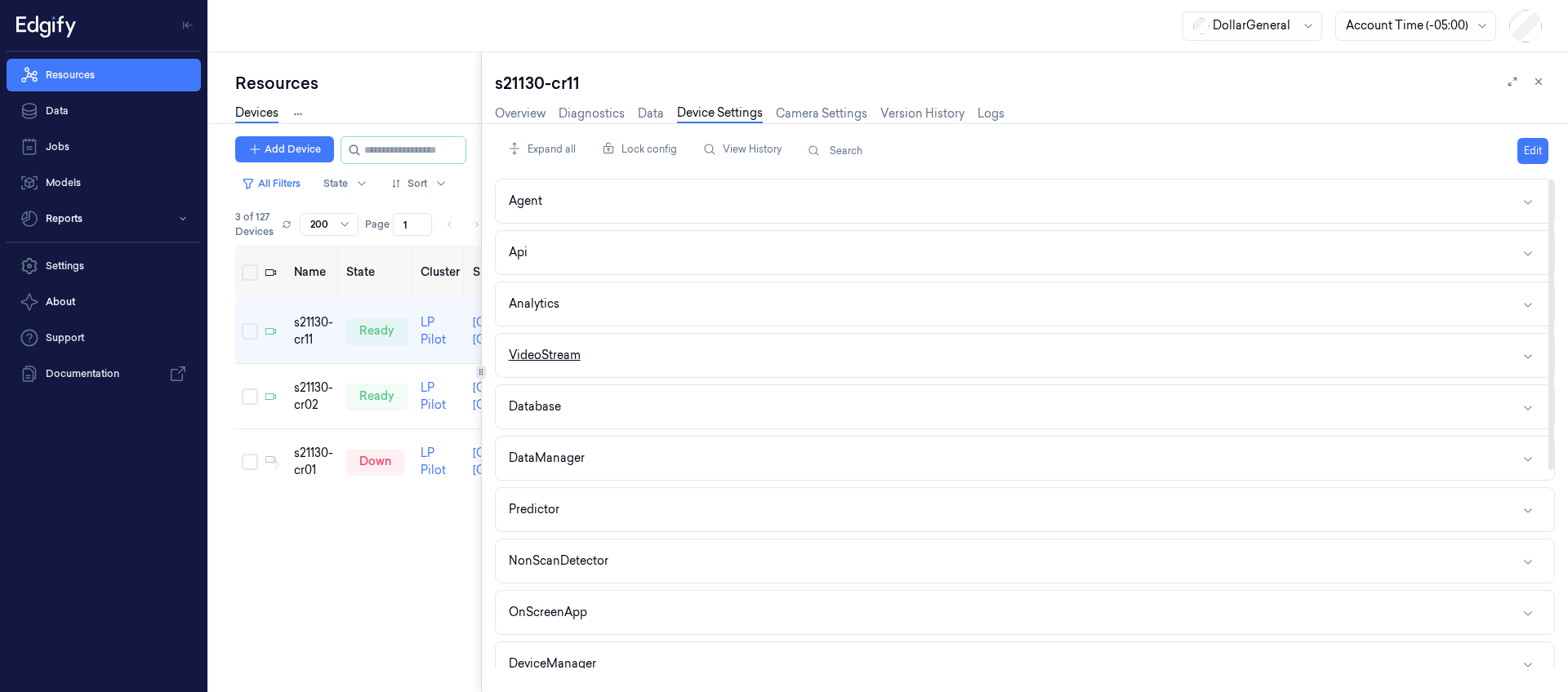
click at [711, 355] on button "VideoStream" at bounding box center [1024, 356] width 1058 height 43
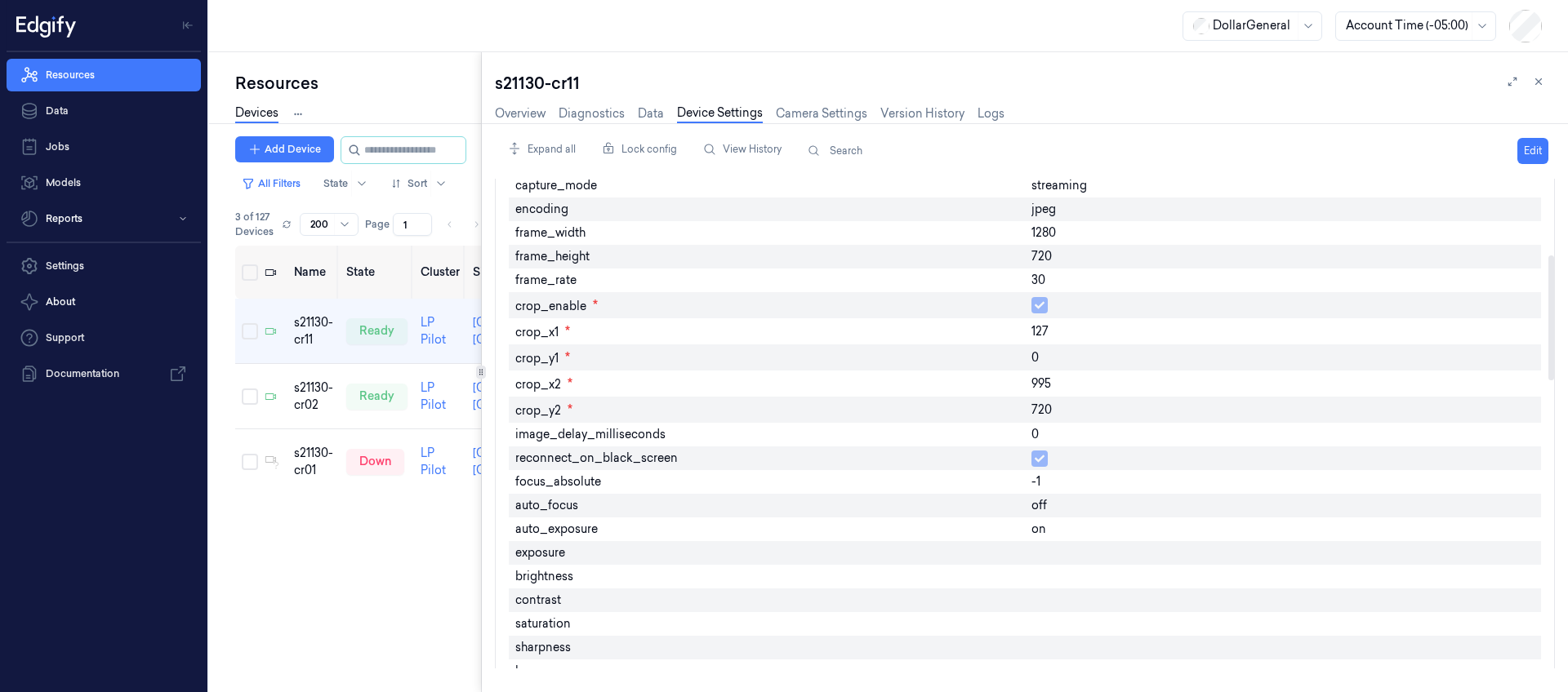
scroll to position [277, 0]
drag, startPoint x: 1023, startPoint y: 237, endPoint x: 1076, endPoint y: 224, distance: 54.6
click at [1020, 237] on div "Enabled device_id 0 external_camera_source capture_mode streaming encoding jpeg…" at bounding box center [1025, 645] width 1032 height 1088
copy div "1280"
drag, startPoint x: 578, startPoint y: 77, endPoint x: 494, endPoint y: 68, distance: 84.5
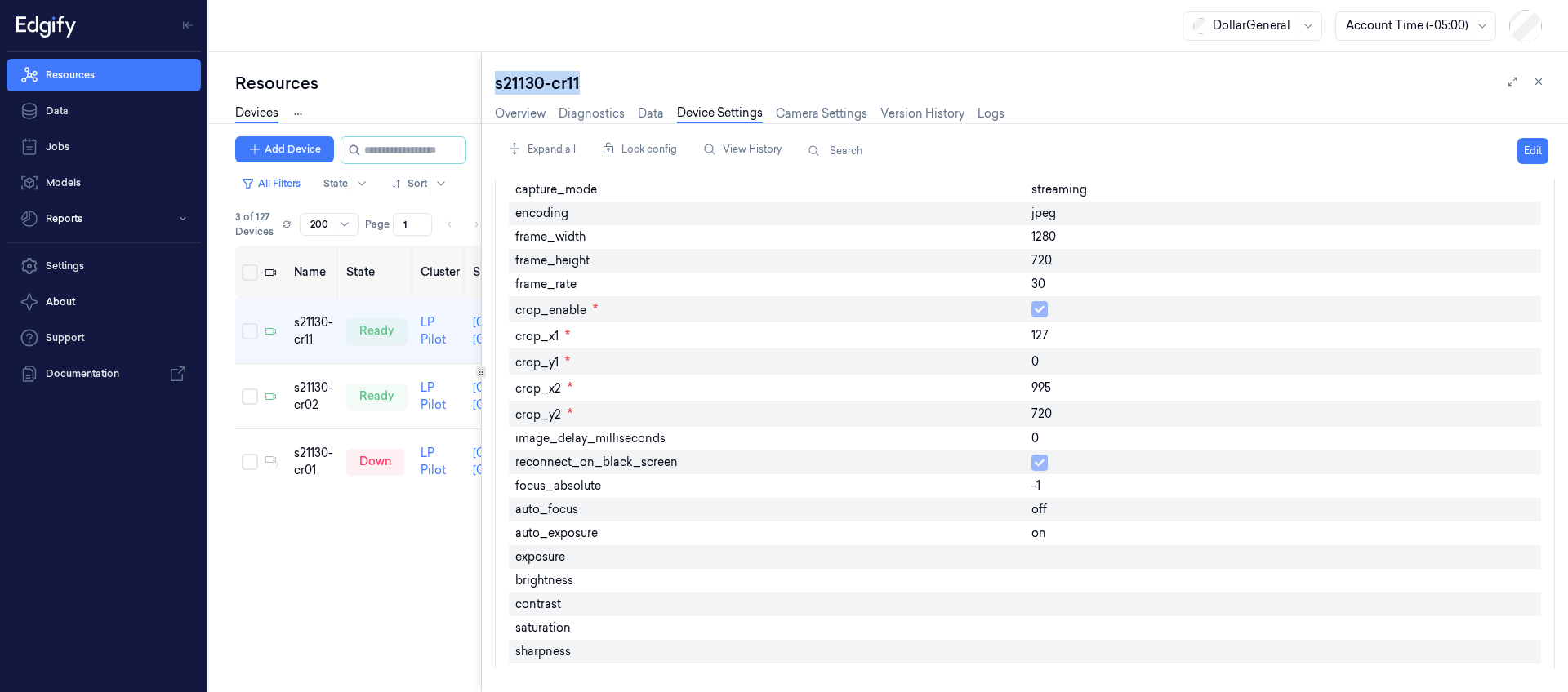
click at [494, 68] on div "s21130-cr11 Overview Diagnostics Data Device Settings Camera Settings Version H…" at bounding box center [1024, 373] width 1087 height 641
copy div "s21130-cr11"
click at [831, 114] on link "Camera Settings" at bounding box center [822, 114] width 92 height 19
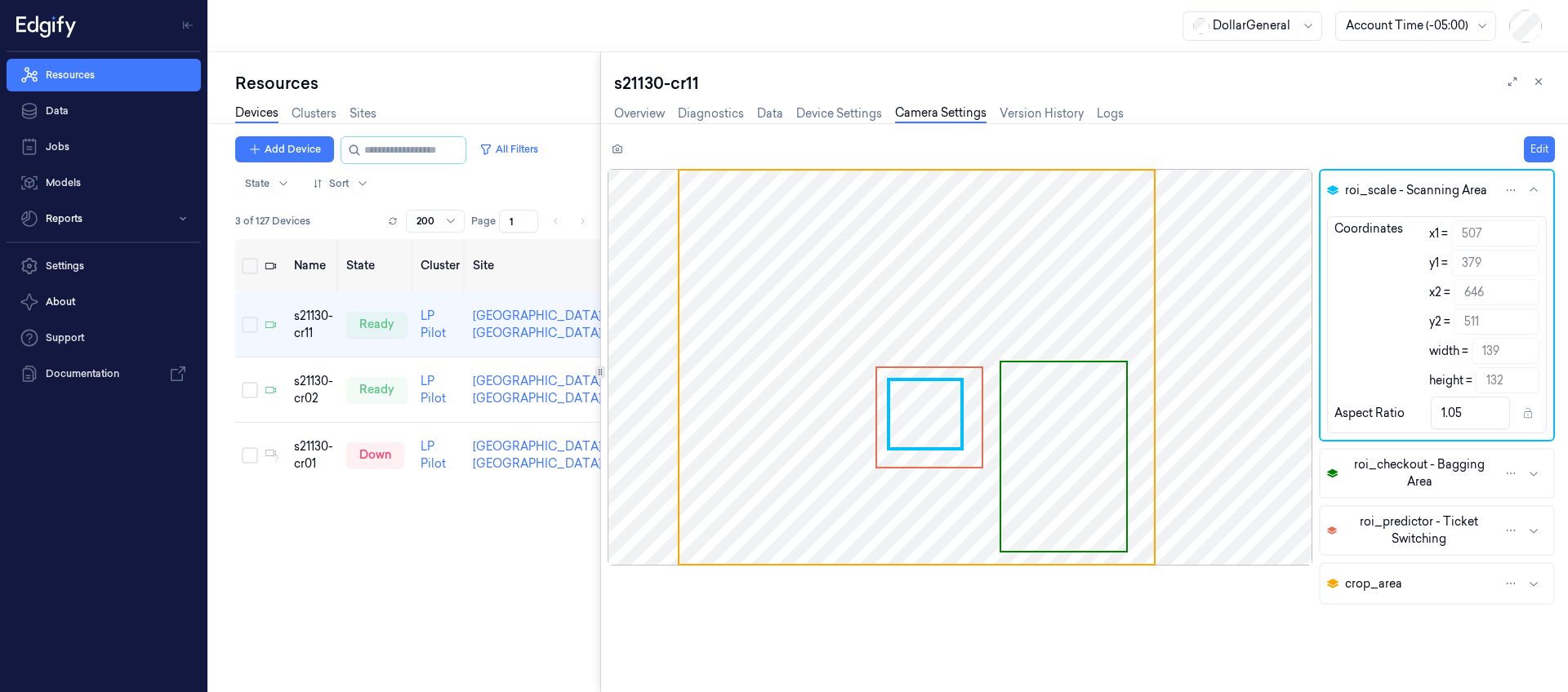
click at [600, 315] on div at bounding box center [600, 373] width 1 height 641
click at [310, 389] on div "s21130-cr02" at bounding box center [313, 389] width 40 height 35
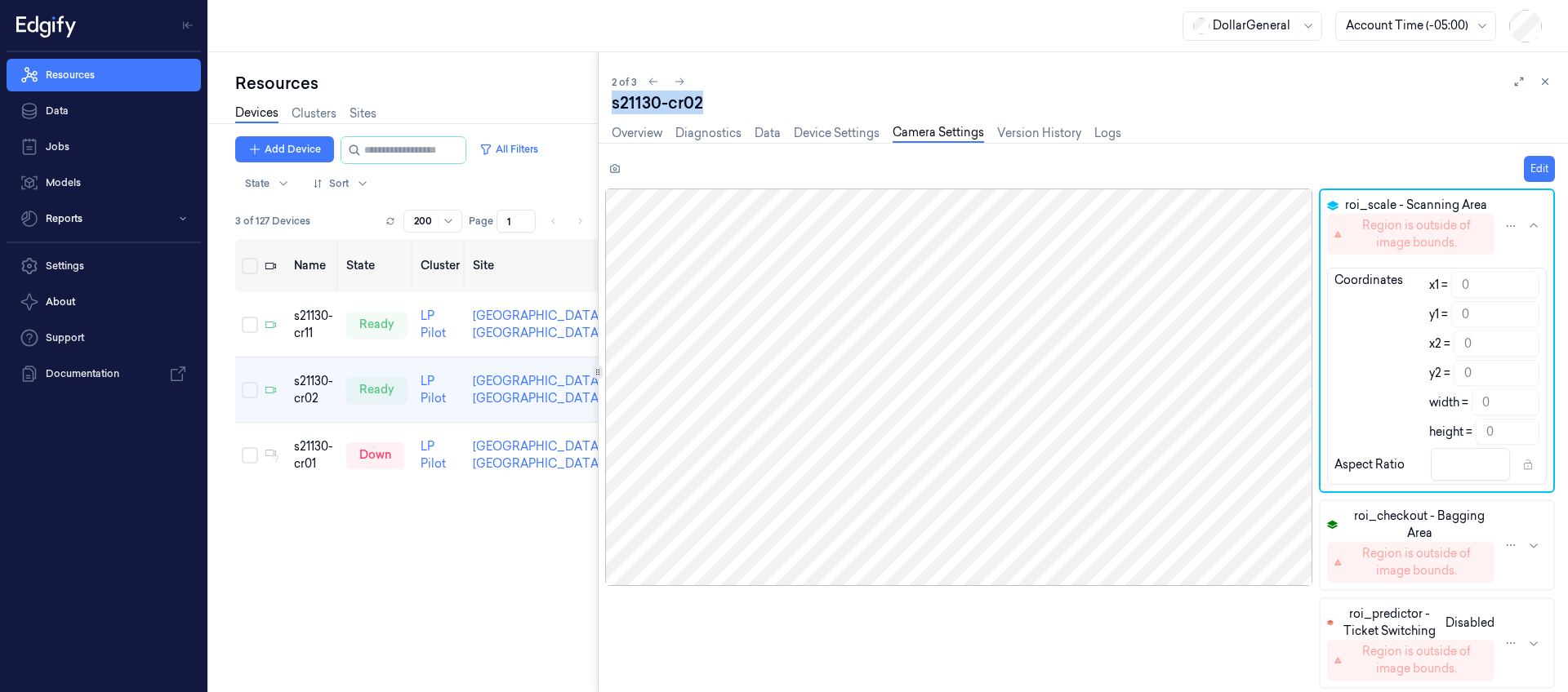
drag, startPoint x: 702, startPoint y: 104, endPoint x: 610, endPoint y: 99, distance: 92.1
click at [610, 99] on div "2 of 3 s21130-cr02 Overview Diagnostics Data Device Settings Camera Settings Ve…" at bounding box center [1083, 373] width 969 height 641
copy div "s21130-cr02"
click at [1537, 162] on button "Edit" at bounding box center [1538, 169] width 31 height 26
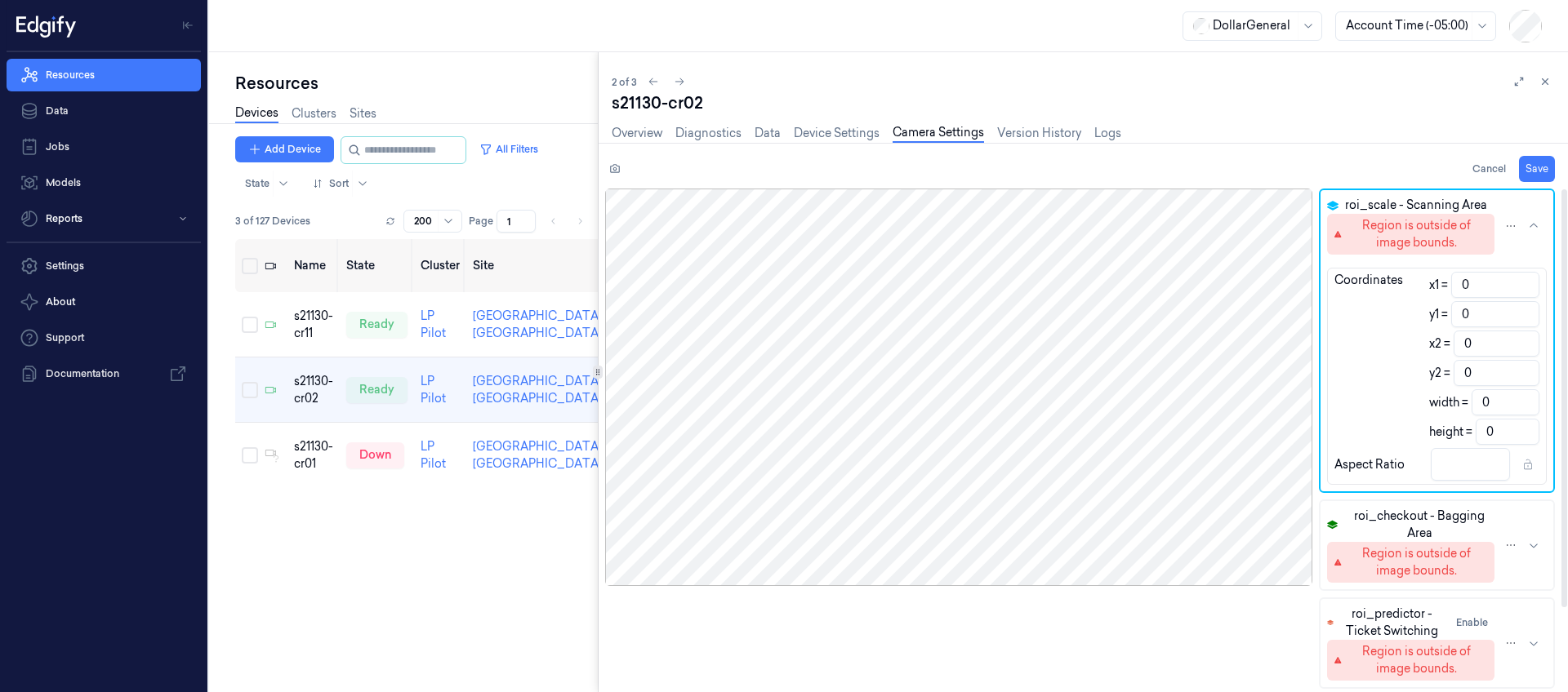
click at [1474, 287] on input "0" at bounding box center [1495, 285] width 88 height 26
drag, startPoint x: 1417, startPoint y: 282, endPoint x: 1389, endPoint y: 279, distance: 28.2
click at [1389, 279] on div "Coordinates x1 = 0 y1 = 0 x2 = 0 y2 = 0 width = 0 height = 0" at bounding box center [1437, 358] width 218 height 173
paste input "587"
drag, startPoint x: 1483, startPoint y: 320, endPoint x: 1410, endPoint y: 314, distance: 73.2
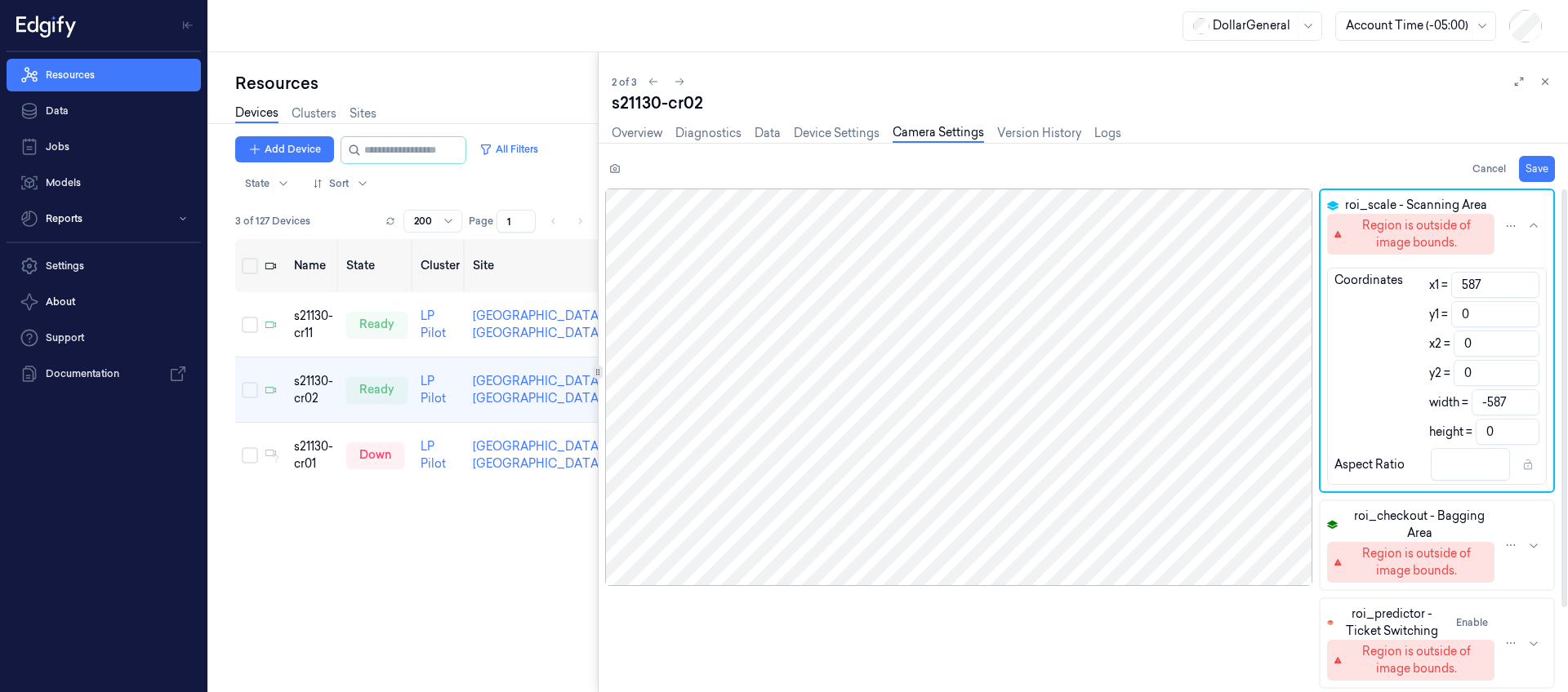
click at [1410, 315] on div "Coordinates x1 = 587 y1 = 0 x2 = 0 y2 = 0 width = -587 height = 0" at bounding box center [1437, 358] width 218 height 173
paste input "281"
click at [1435, 393] on div "width = -587" at bounding box center [1484, 402] width 111 height 26
drag, startPoint x: 1508, startPoint y: 401, endPoint x: 1453, endPoint y: 396, distance: 55.2
click at [1455, 397] on div "width = -587" at bounding box center [1484, 402] width 111 height 26
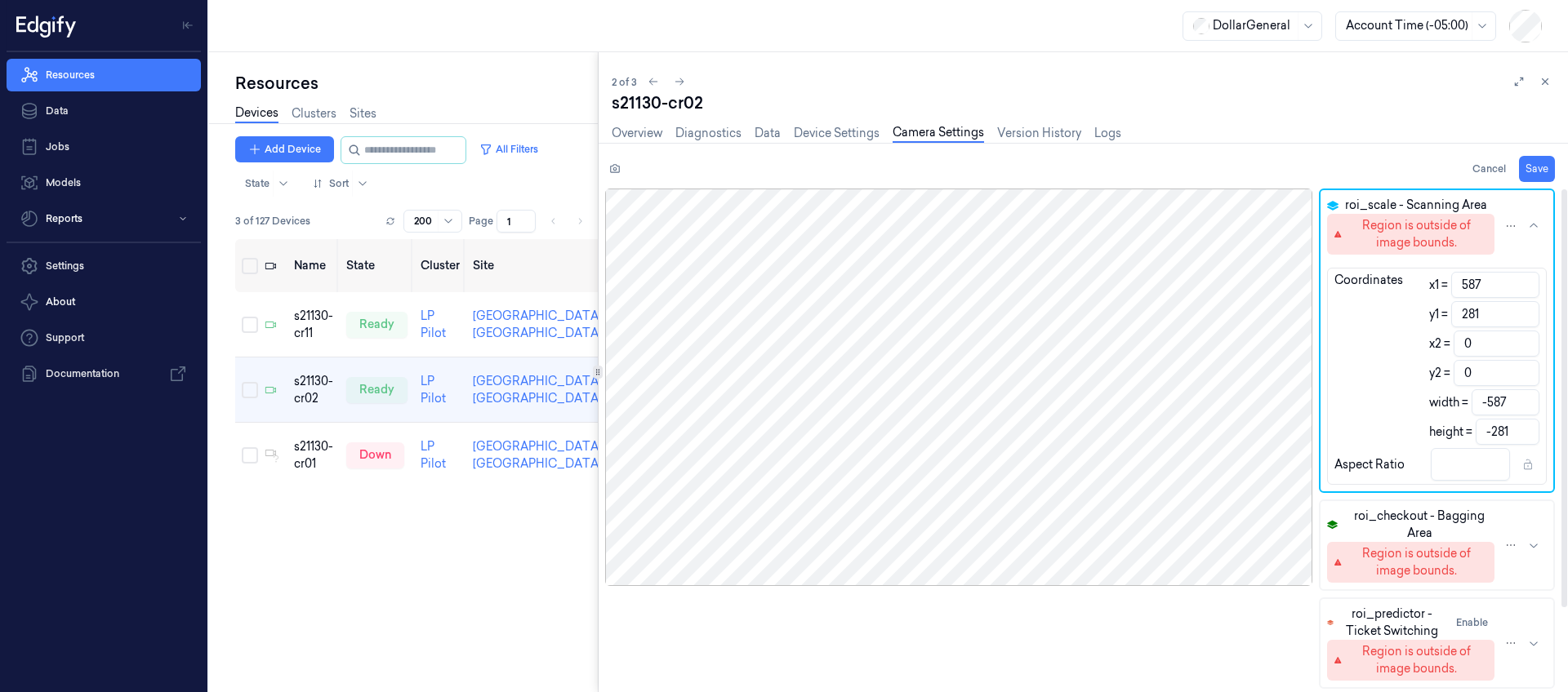
paste input "159"
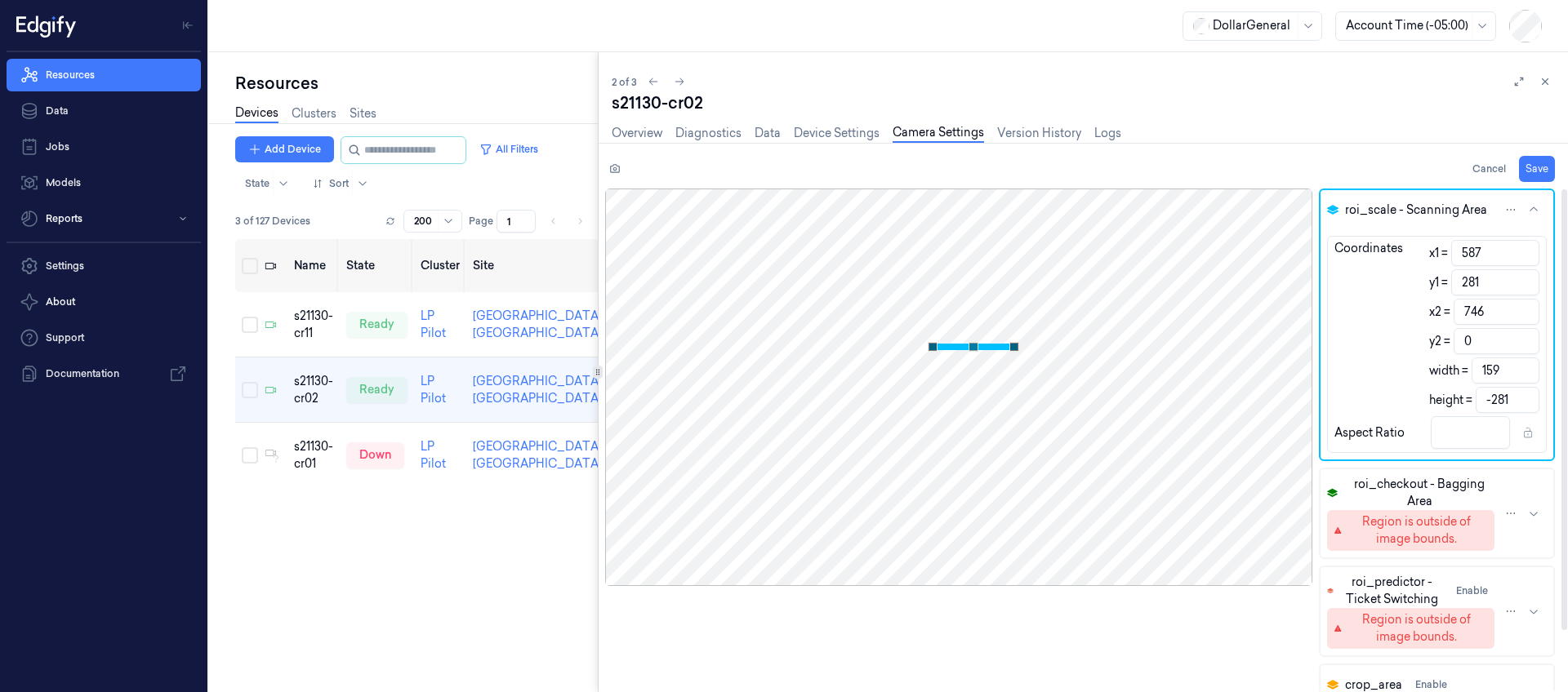
drag, startPoint x: 1514, startPoint y: 397, endPoint x: 1344, endPoint y: 376, distance: 171.3
click at [1356, 378] on div "Coordinates x1 = 587 y1 = 281 x2 = 746 y2 = 0 width = 159 height = -281" at bounding box center [1437, 326] width 218 height 173
paste input "720"
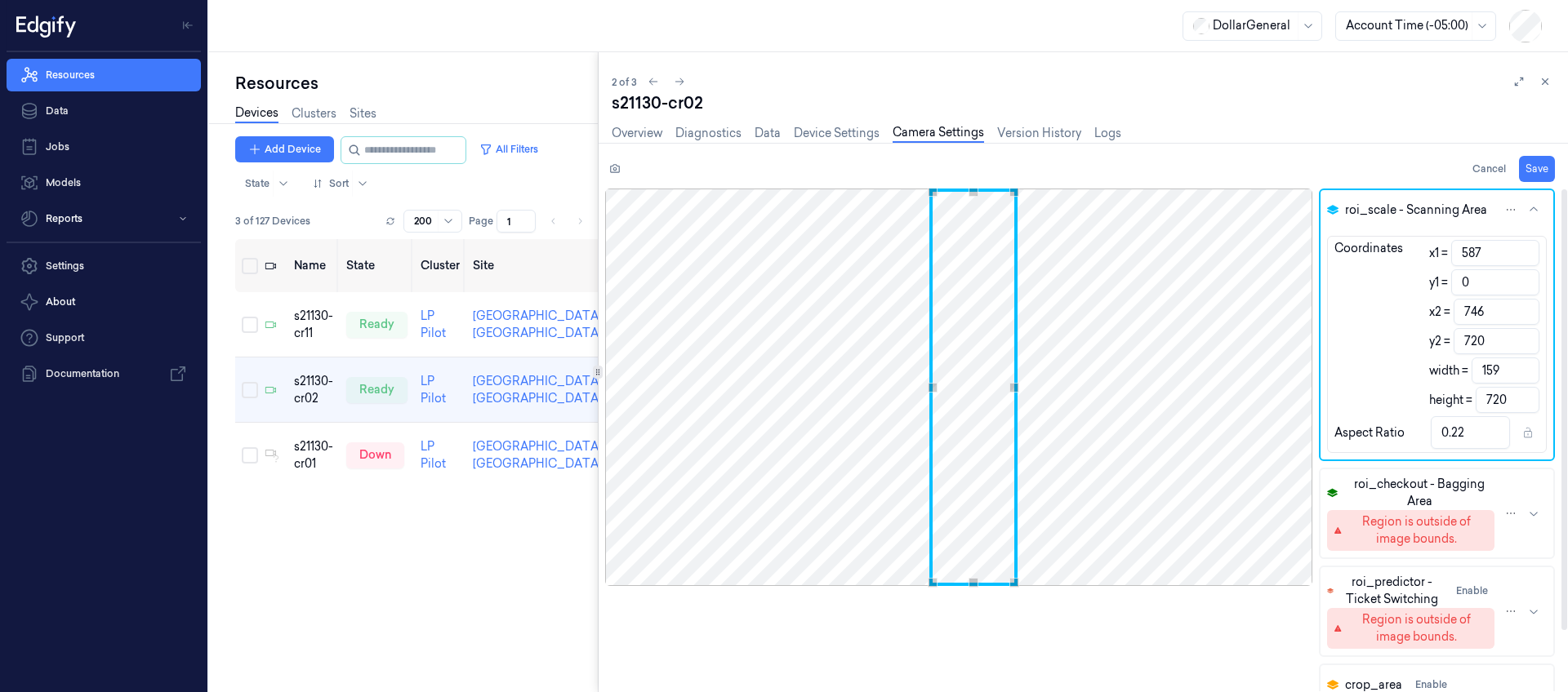
drag, startPoint x: 1476, startPoint y: 283, endPoint x: 1358, endPoint y: 260, distance: 120.2
click at [1358, 260] on div "Coordinates x1 = 587 y1 = 0 x2 = 746 y2 = 720 width = 159 height = 720" at bounding box center [1437, 326] width 218 height 173
paste input "281"
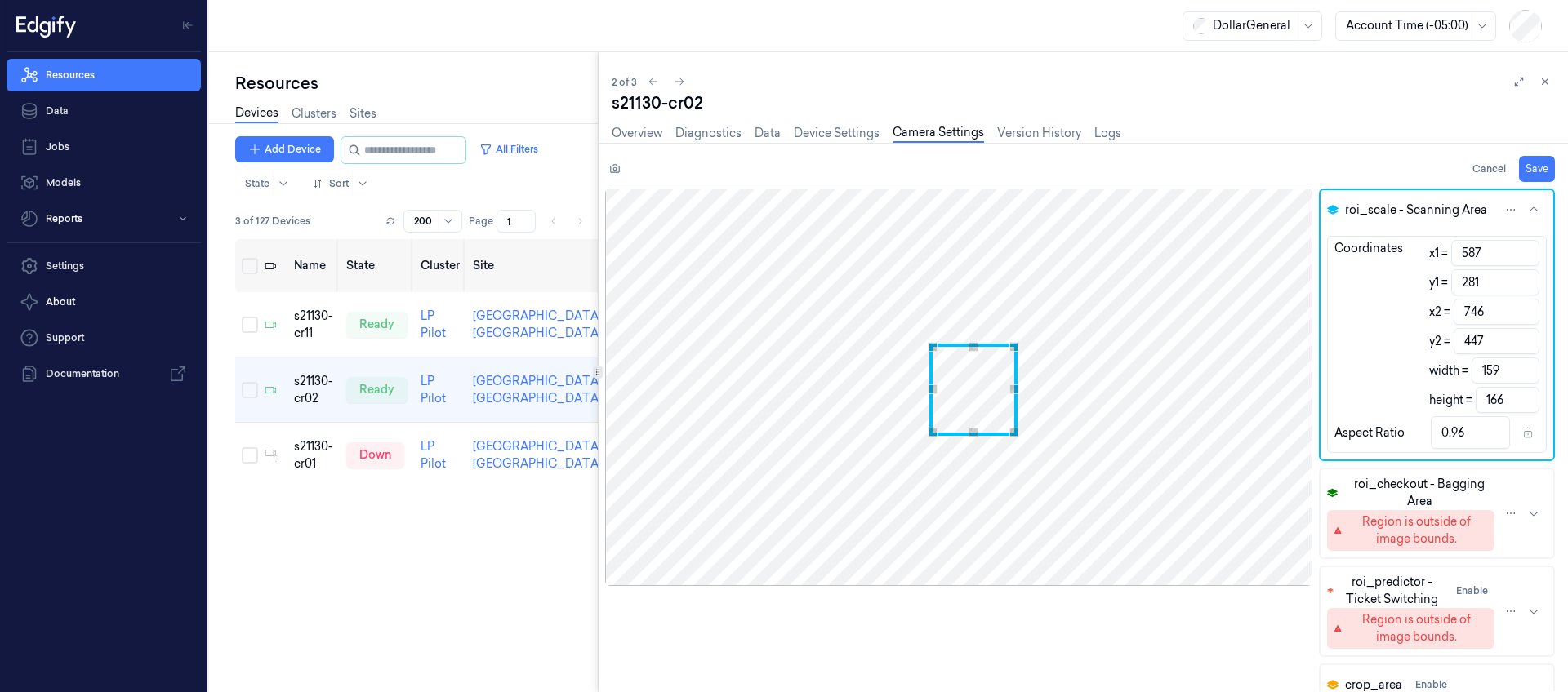
click at [989, 429] on div "Use the arrow keys to move the crop selection area" at bounding box center [973, 389] width 88 height 92
click at [984, 347] on div "Use the arrow keys to move the crop selection area" at bounding box center [973, 347] width 82 height 0
click at [1105, 224] on div "roi_scale - Scanning Area Coordinates x1 = 587 y1 = 281 x2 = 746 y2 = 444 width…" at bounding box center [1087, 440] width 963 height 503
click at [1192, 258] on div "roi_scale - Scanning Area Coordinates x1 = 587 y1 = 281 x2 = 746 y2 = 444 width…" at bounding box center [1087, 440] width 963 height 503
click at [1173, 326] on div "roi_scale - Scanning Area Coordinates x1 = 587 y1 = 281 x2 = 746 y2 = 444 width…" at bounding box center [1087, 440] width 963 height 503
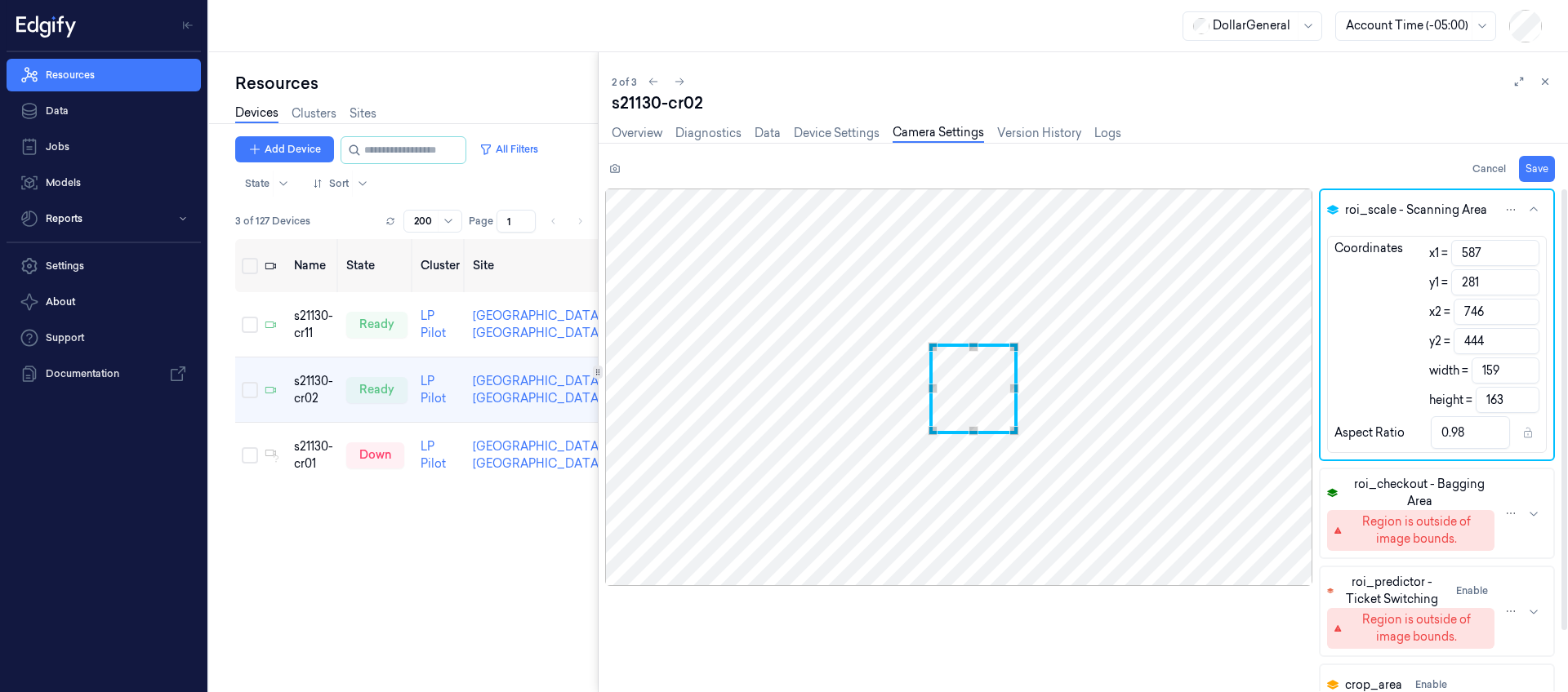
paste input "4"
click at [1122, 366] on div "roi_scale - Scanning Area Coordinates x1 = 587 y1 = 281 x2 = 736 y2 = 444 width…" at bounding box center [1087, 440] width 963 height 503
paste input "59"
click at [1536, 520] on button "roi_checkout - Bagging Area Region is outside of image bounds." at bounding box center [1437, 513] width 232 height 88
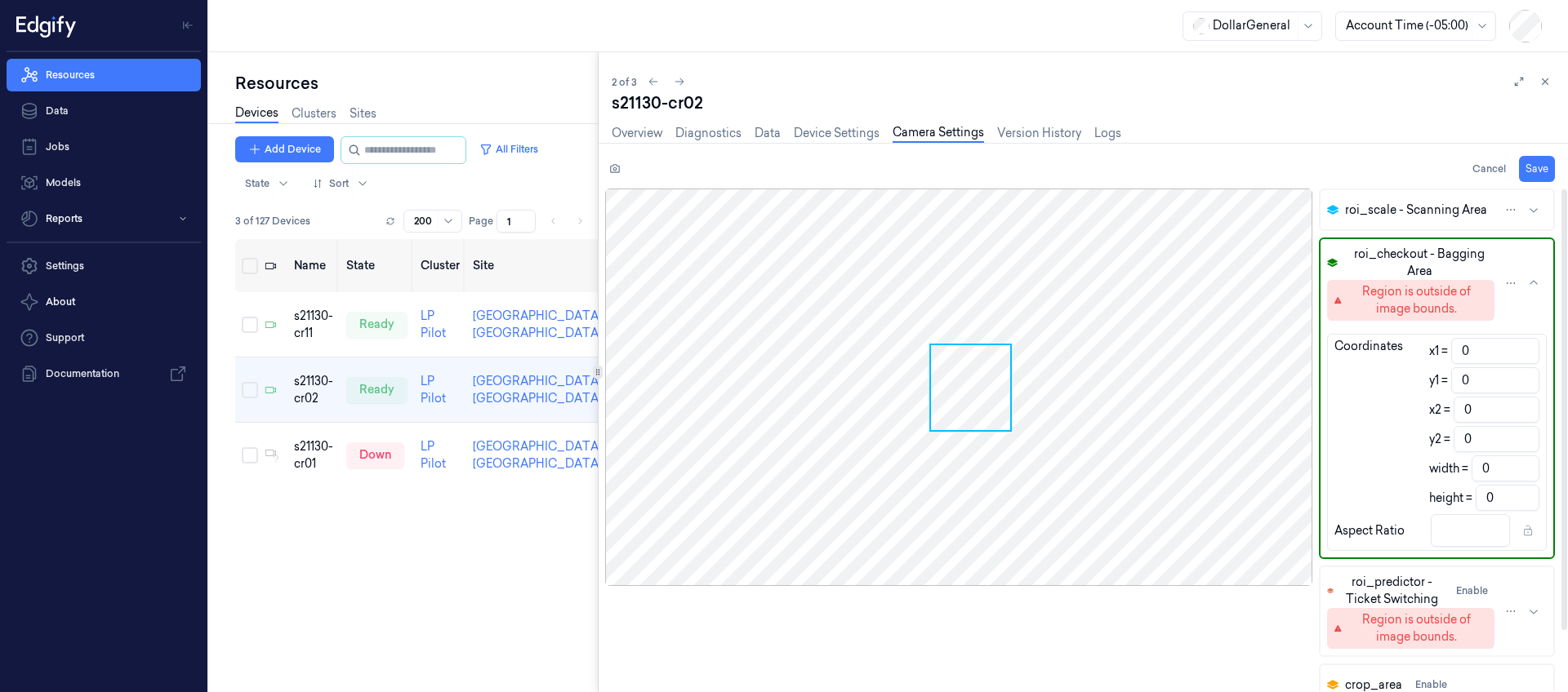
click at [1263, 327] on div "roi_scale - Scanning Area roi_checkout - Bagging Area Region is outside of imag…" at bounding box center [1087, 440] width 963 height 503
paste input "726"
drag, startPoint x: 1401, startPoint y: 369, endPoint x: 1316, endPoint y: 365, distance: 85.1
click at [1316, 365] on div "roi_scale - Scanning Area roi_checkout - Bagging Area Region is outside of imag…" at bounding box center [1087, 440] width 963 height 503
paste input "202"
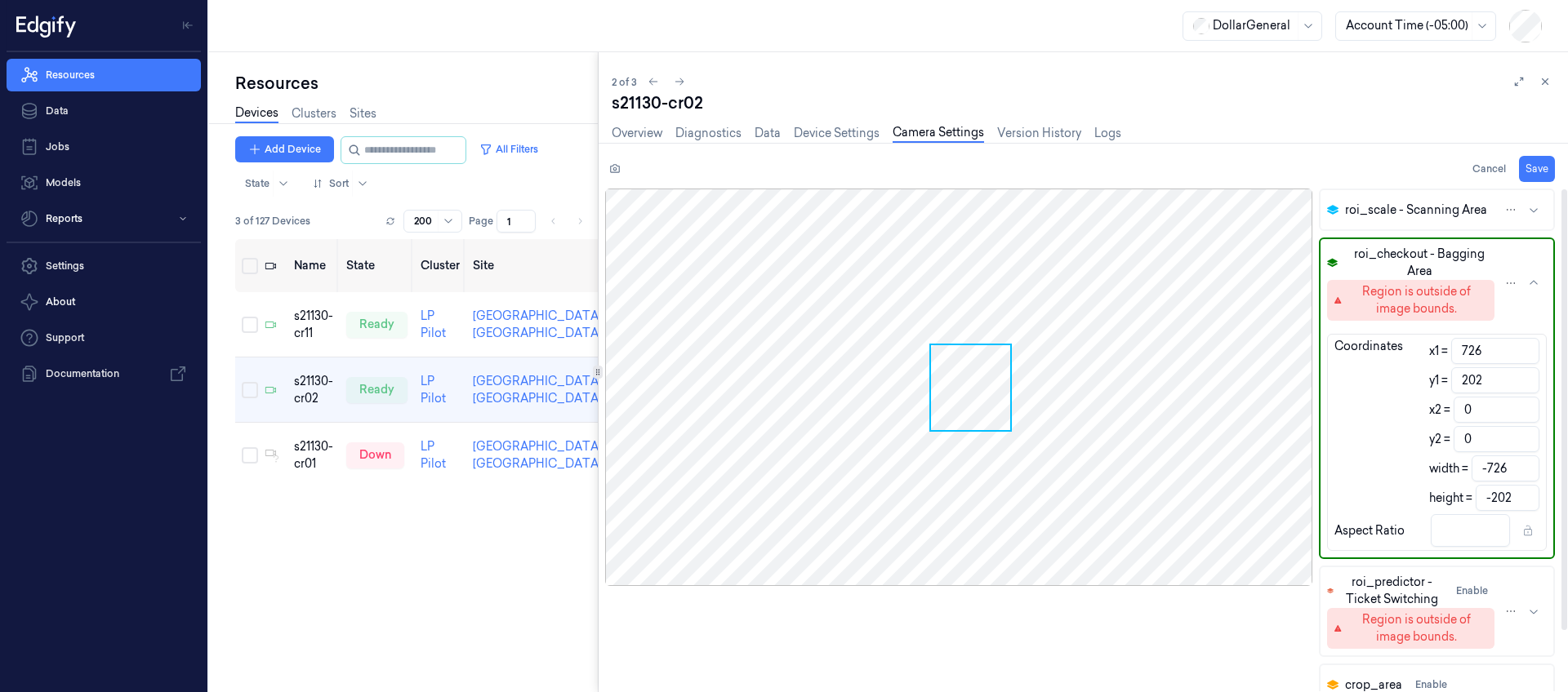
drag, startPoint x: 1507, startPoint y: 476, endPoint x: 1462, endPoint y: 473, distance: 45.1
click at [1462, 473] on div "width = -726" at bounding box center [1484, 469] width 111 height 26
paste input "202"
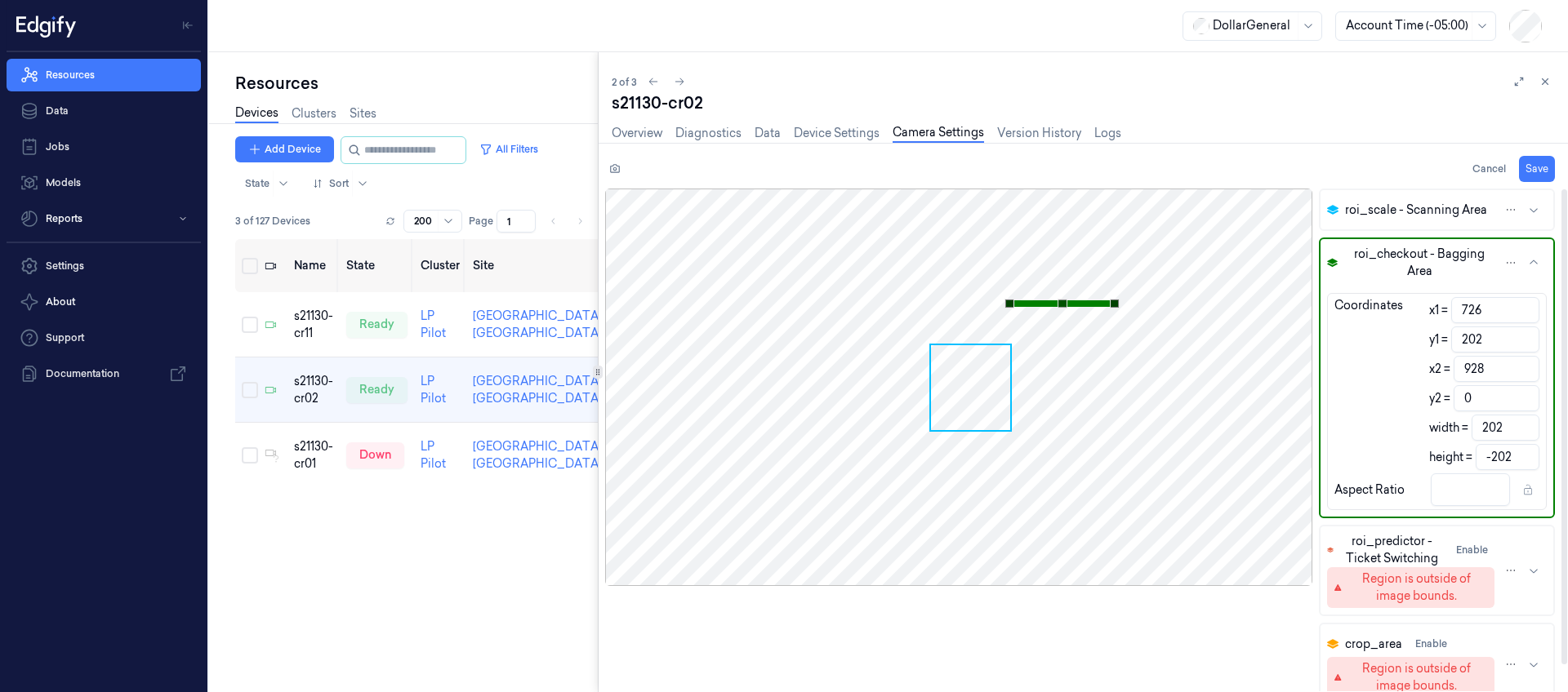
drag, startPoint x: 1513, startPoint y: 458, endPoint x: 936, endPoint y: 421, distance: 578.2
click at [939, 421] on div "roi_scale - Scanning Area roi_checkout - Bagging Area Coordinates x1 = 726 y1 =…" at bounding box center [1087, 440] width 963 height 503
paste input "308"
click at [1535, 171] on button "Save" at bounding box center [1536, 169] width 36 height 26
click at [1405, 163] on div "Cancel Save" at bounding box center [1080, 169] width 950 height 26
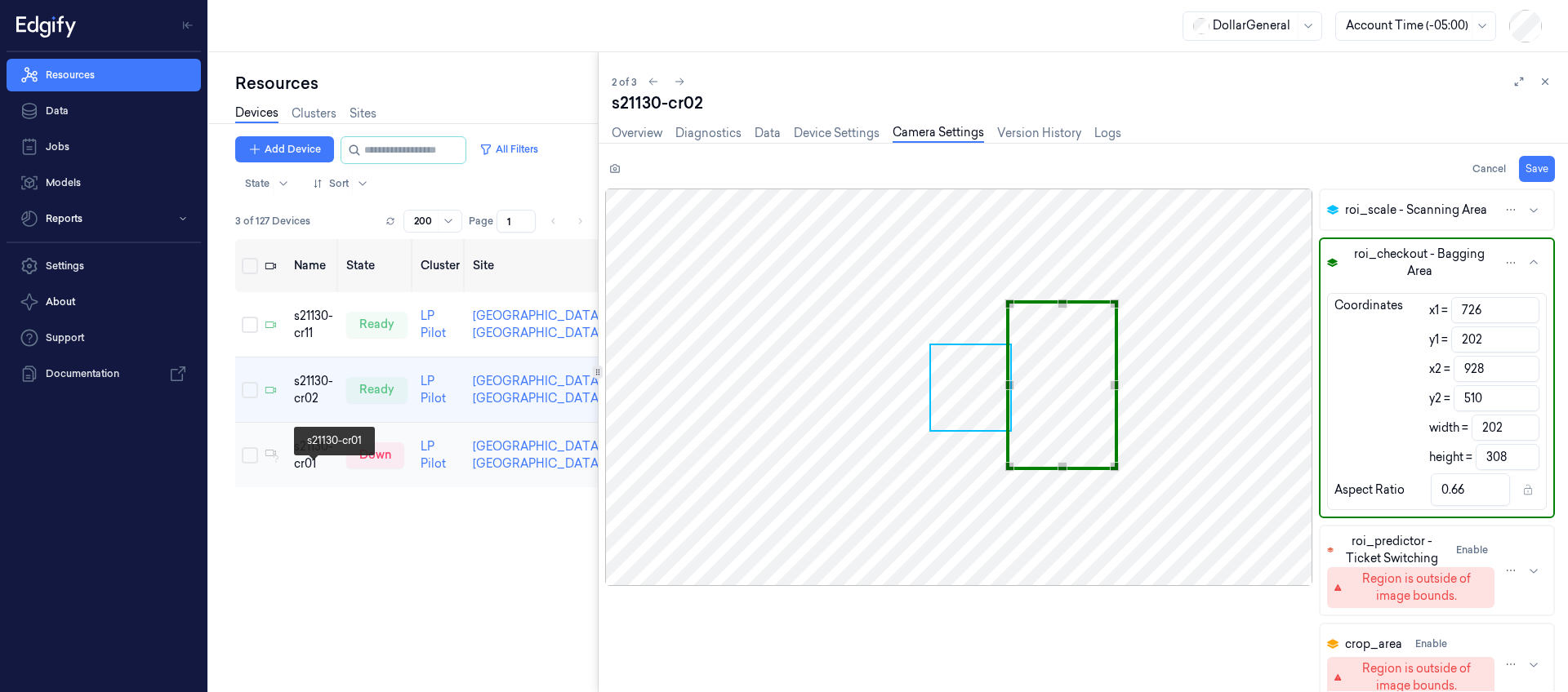
click at [303, 473] on div "s21130-cr01" at bounding box center [313, 456] width 40 height 35
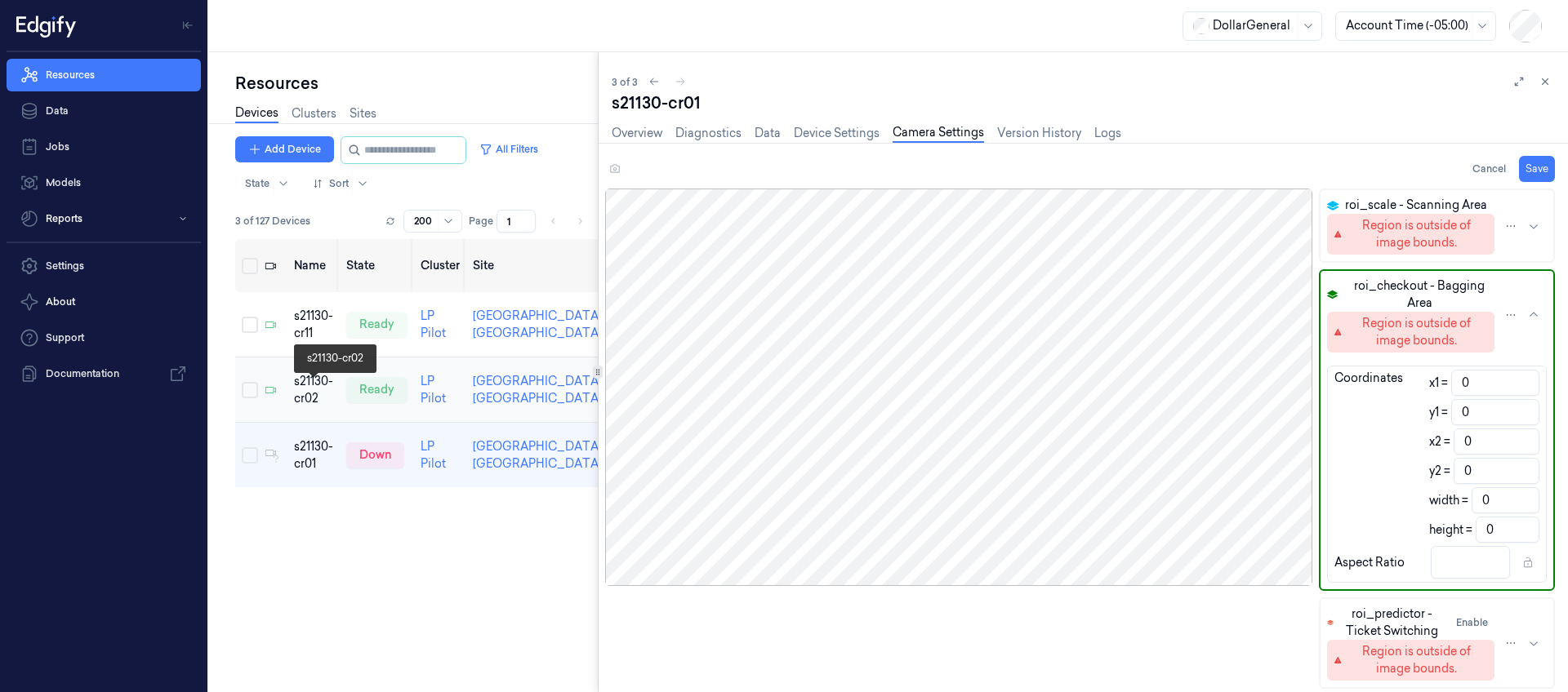
click at [317, 389] on div "s21130-cr02" at bounding box center [313, 389] width 40 height 35
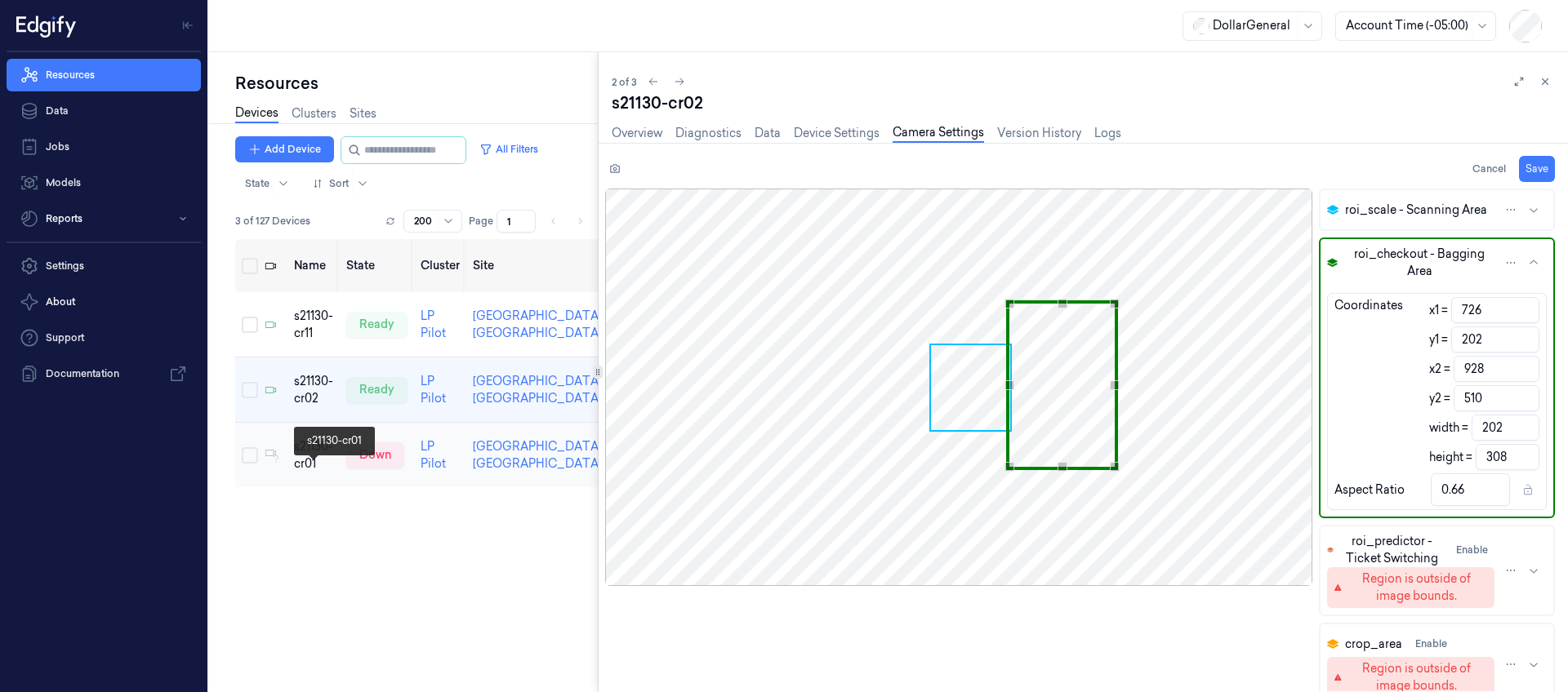
click at [310, 473] on div "s21130-cr01" at bounding box center [313, 456] width 40 height 35
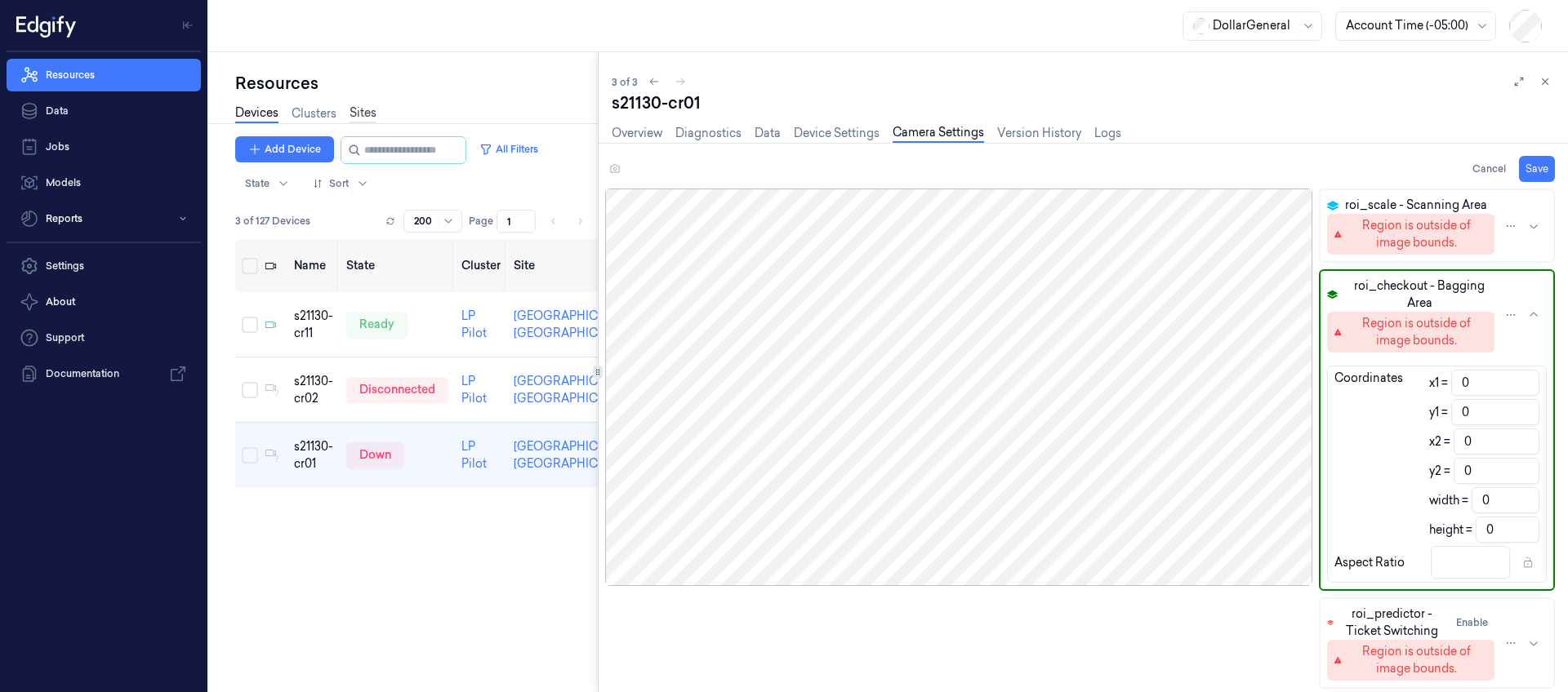
click at [367, 112] on link "Sites" at bounding box center [363, 114] width 27 height 19
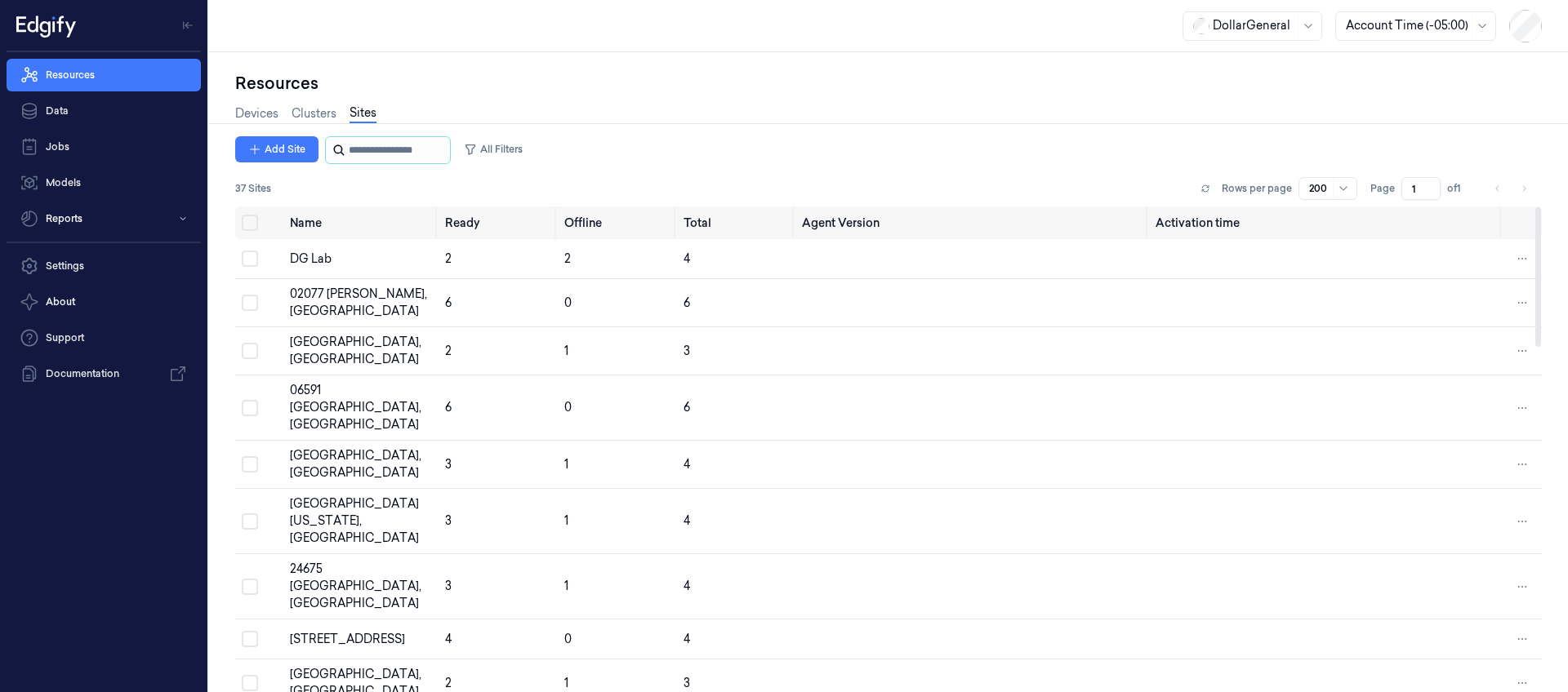
click at [387, 152] on input "string" at bounding box center [397, 150] width 98 height 26
paste input "**********"
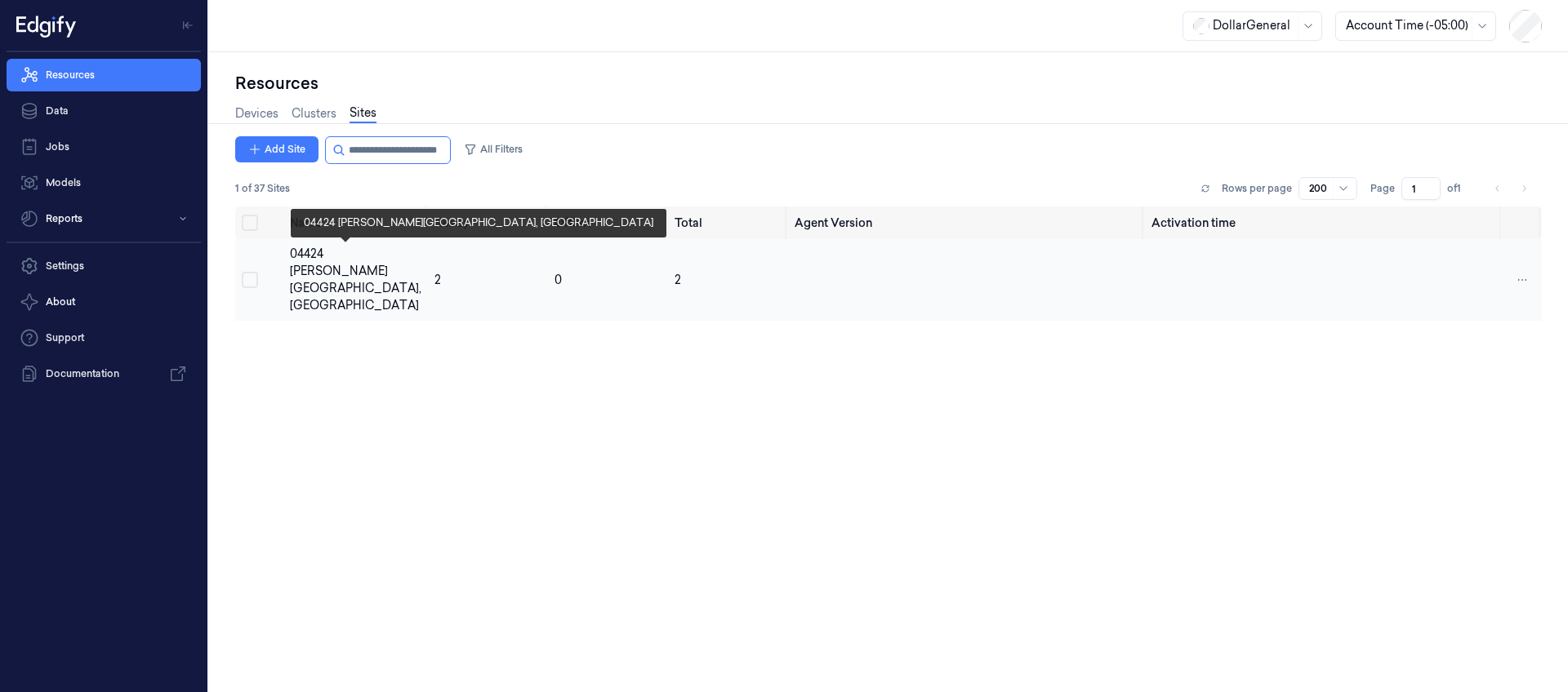
click at [344, 251] on div "04424 [PERSON_NAME][GEOGRAPHIC_DATA], [GEOGRAPHIC_DATA]" at bounding box center [355, 280] width 131 height 68
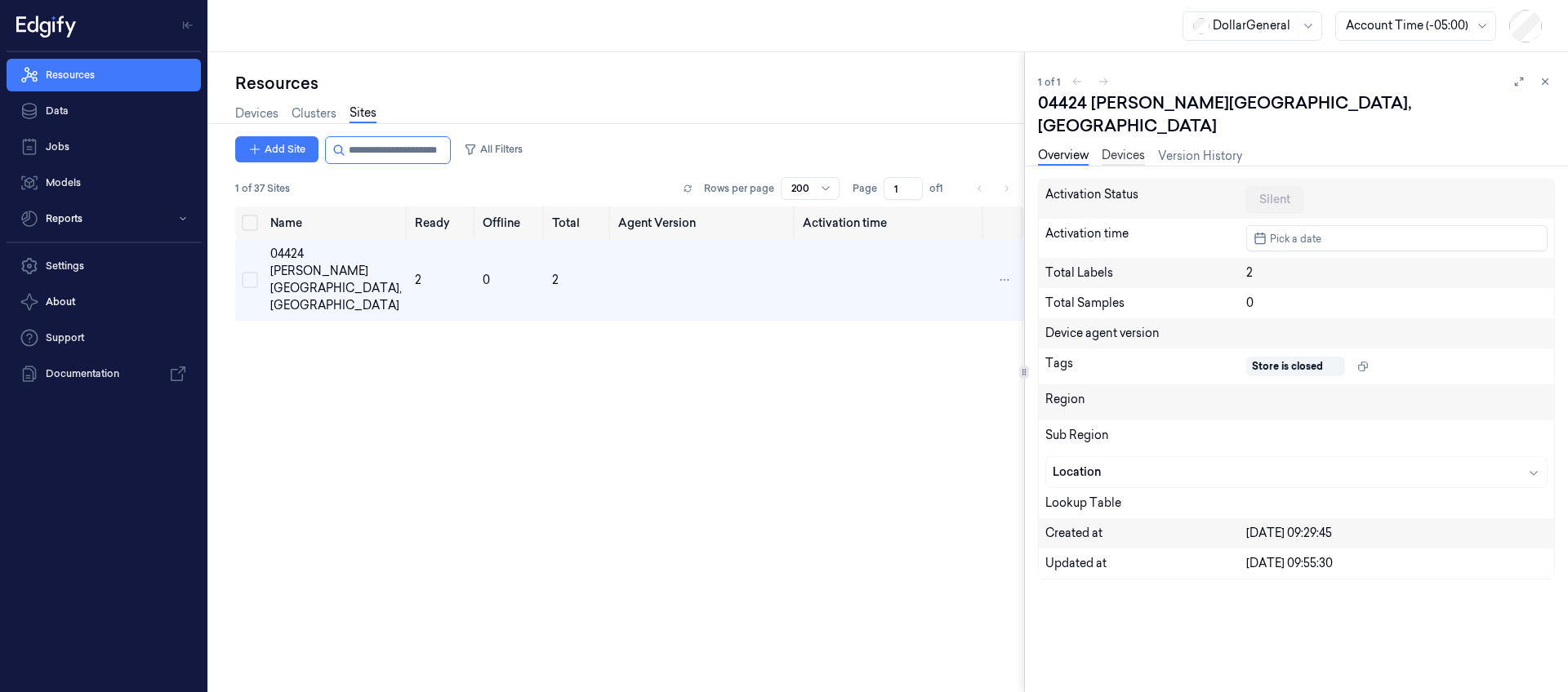
click at [1130, 147] on link "Devices" at bounding box center [1123, 156] width 44 height 19
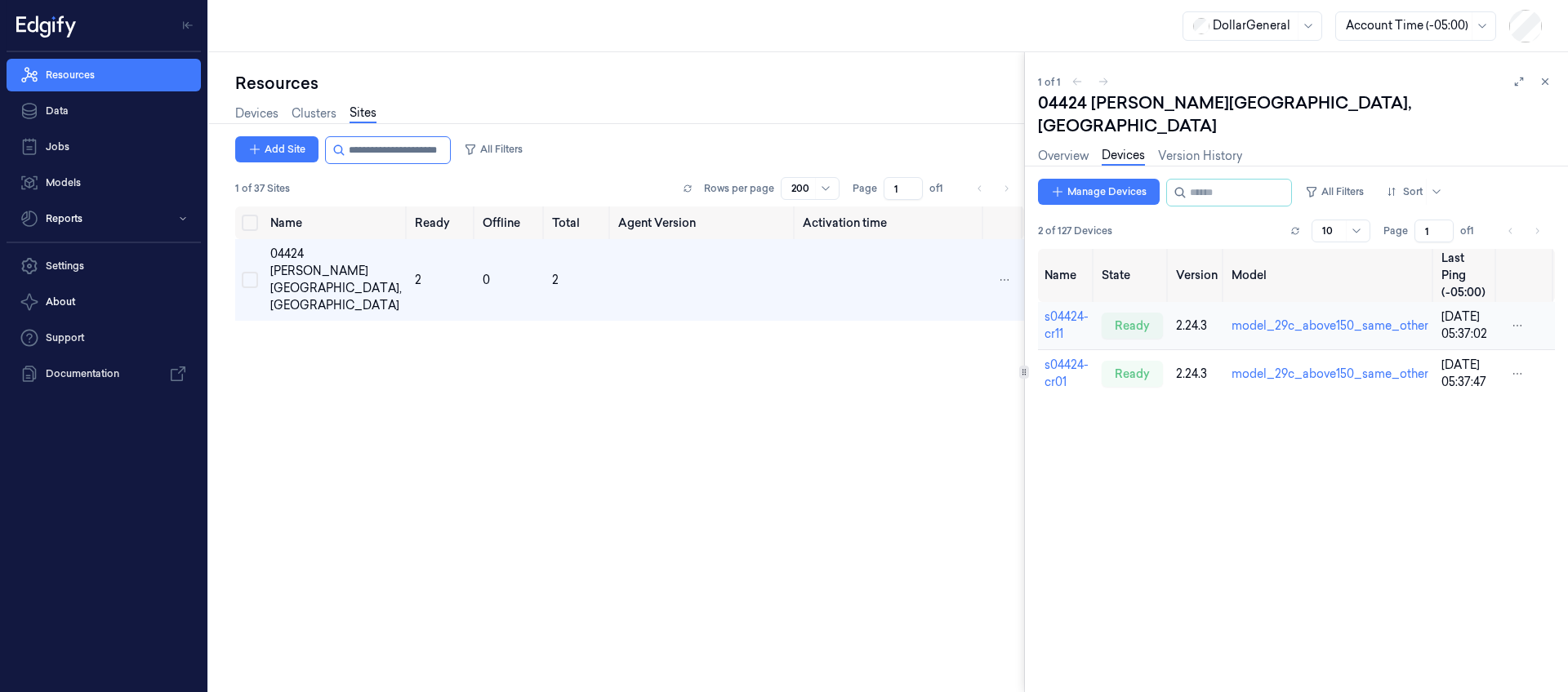
click at [1058, 303] on td "s04424-cr11" at bounding box center [1067, 326] width 57 height 48
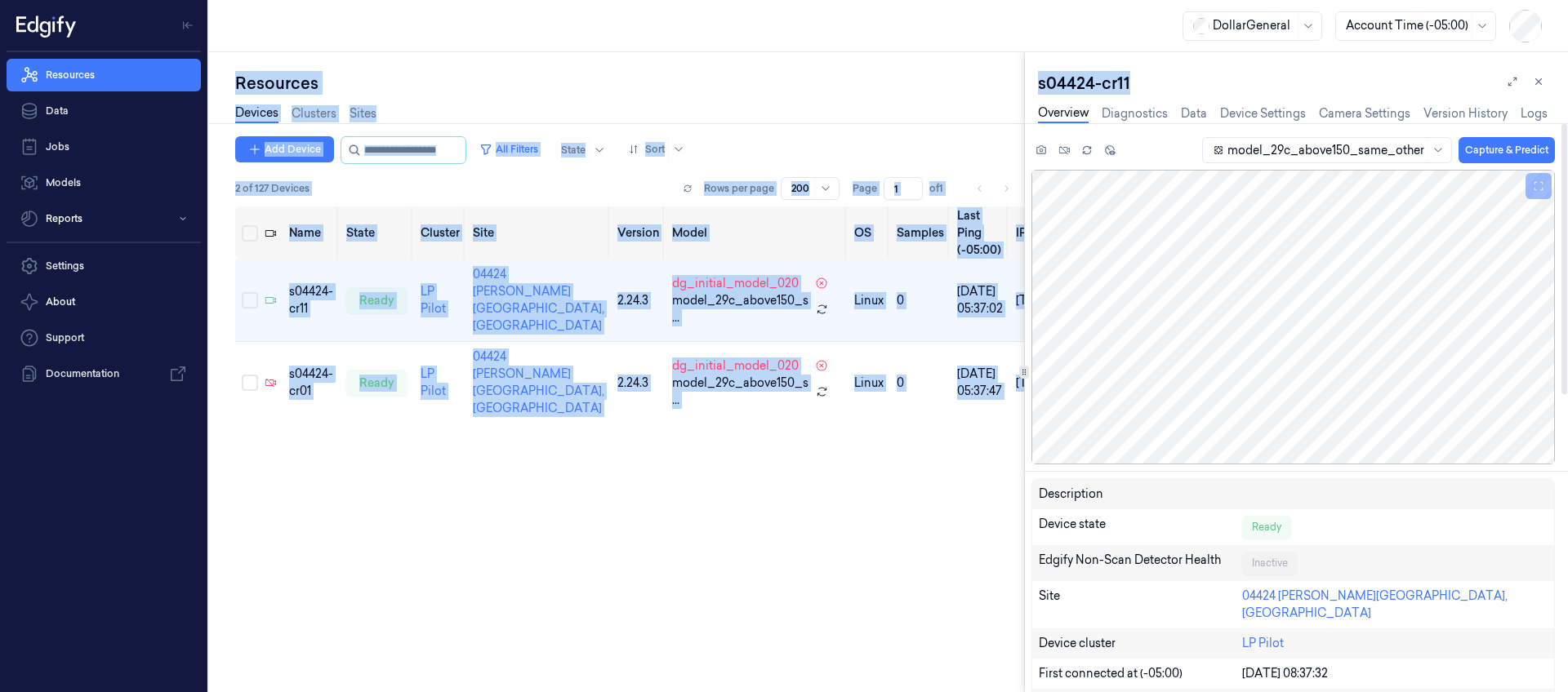
drag, startPoint x: 1143, startPoint y: 90, endPoint x: 950, endPoint y: 59, distance: 195.5
click at [948, 59] on div "Resources Devices Clusters Sites Add Device All Filters State Sort 2 of 127 Dev…" at bounding box center [888, 373] width 1358 height 641
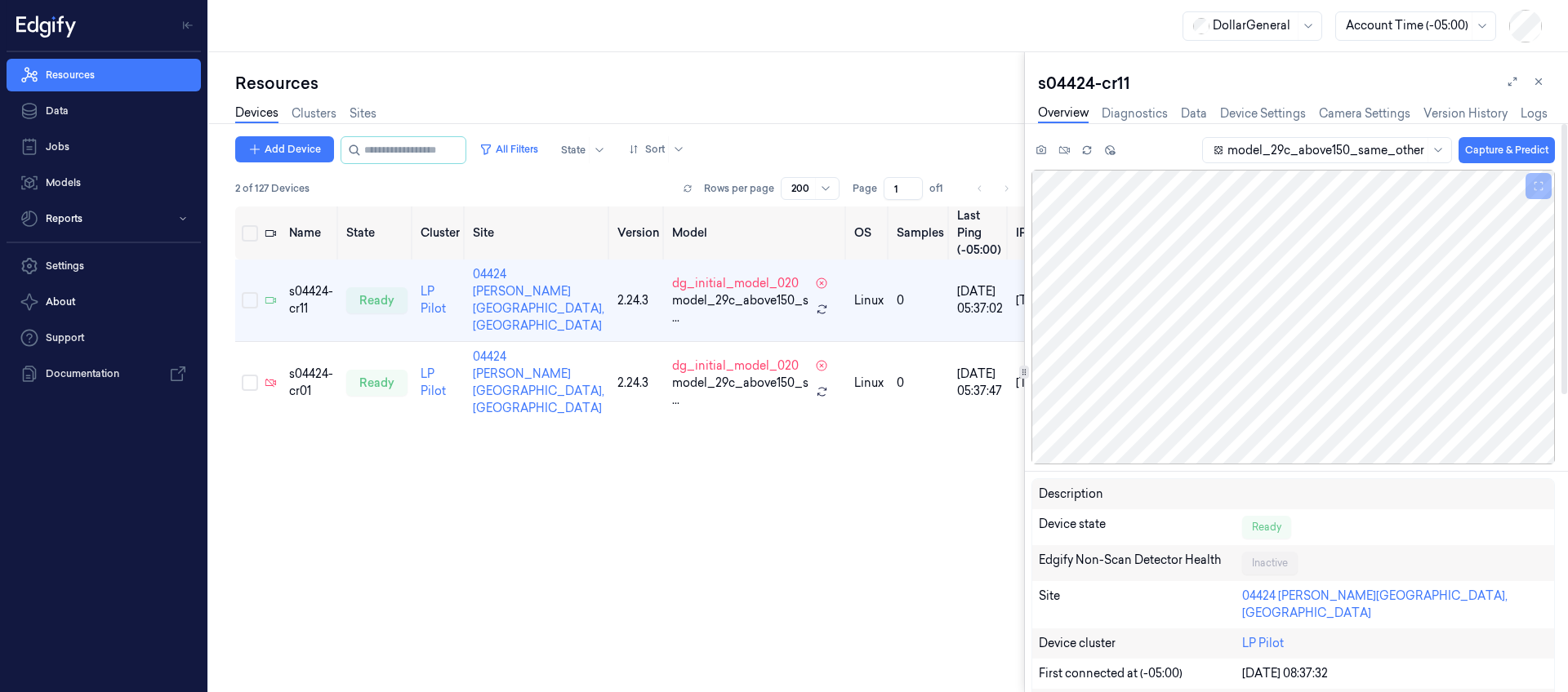
click at [1133, 77] on div "s04424-cr11" at bounding box center [1296, 83] width 517 height 23
drag, startPoint x: 1139, startPoint y: 83, endPoint x: 1036, endPoint y: 79, distance: 103.1
click at [1036, 74] on div "s04424-cr11 Overview Diagnostics Data Device Settings Camera Settings Version H…" at bounding box center [1296, 373] width 543 height 641
copy div "s04424-cr11"
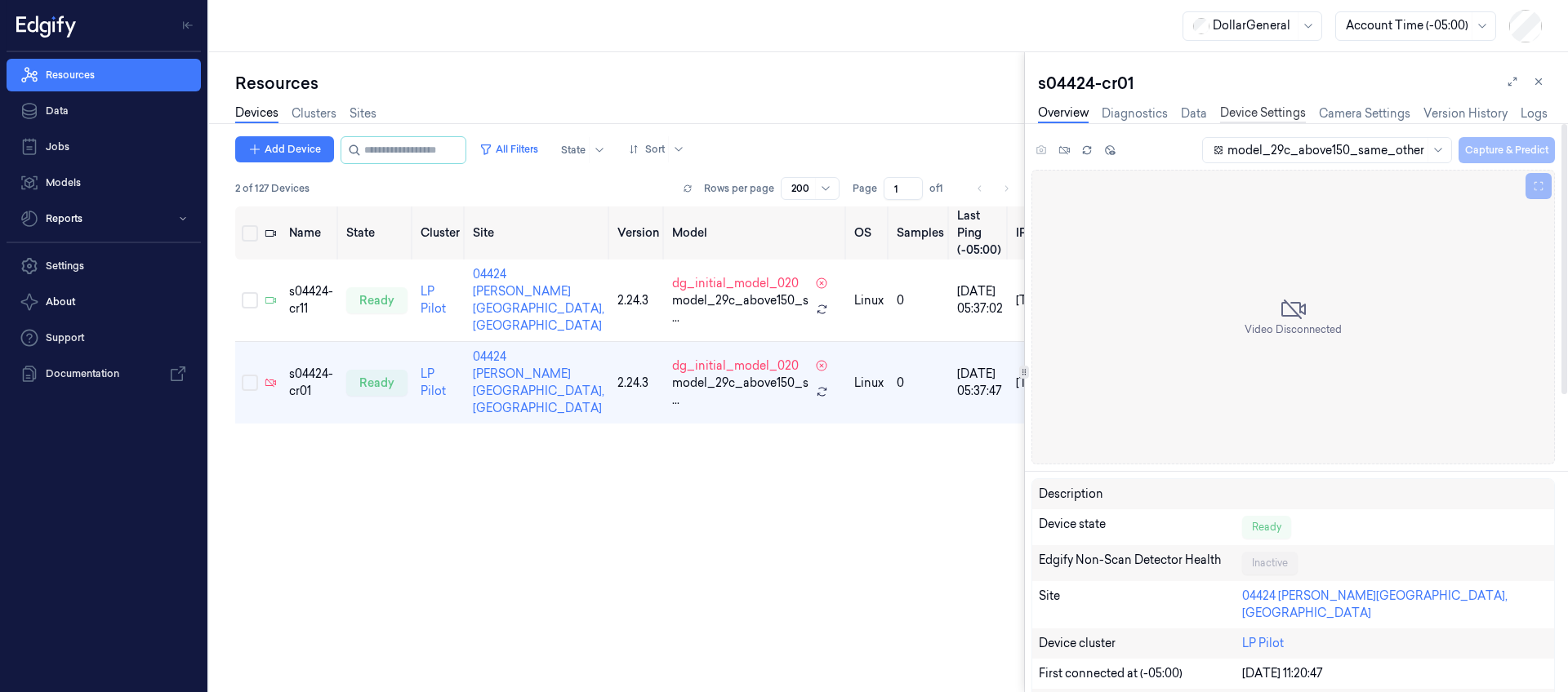
click at [1258, 115] on link "Device Settings" at bounding box center [1263, 114] width 86 height 19
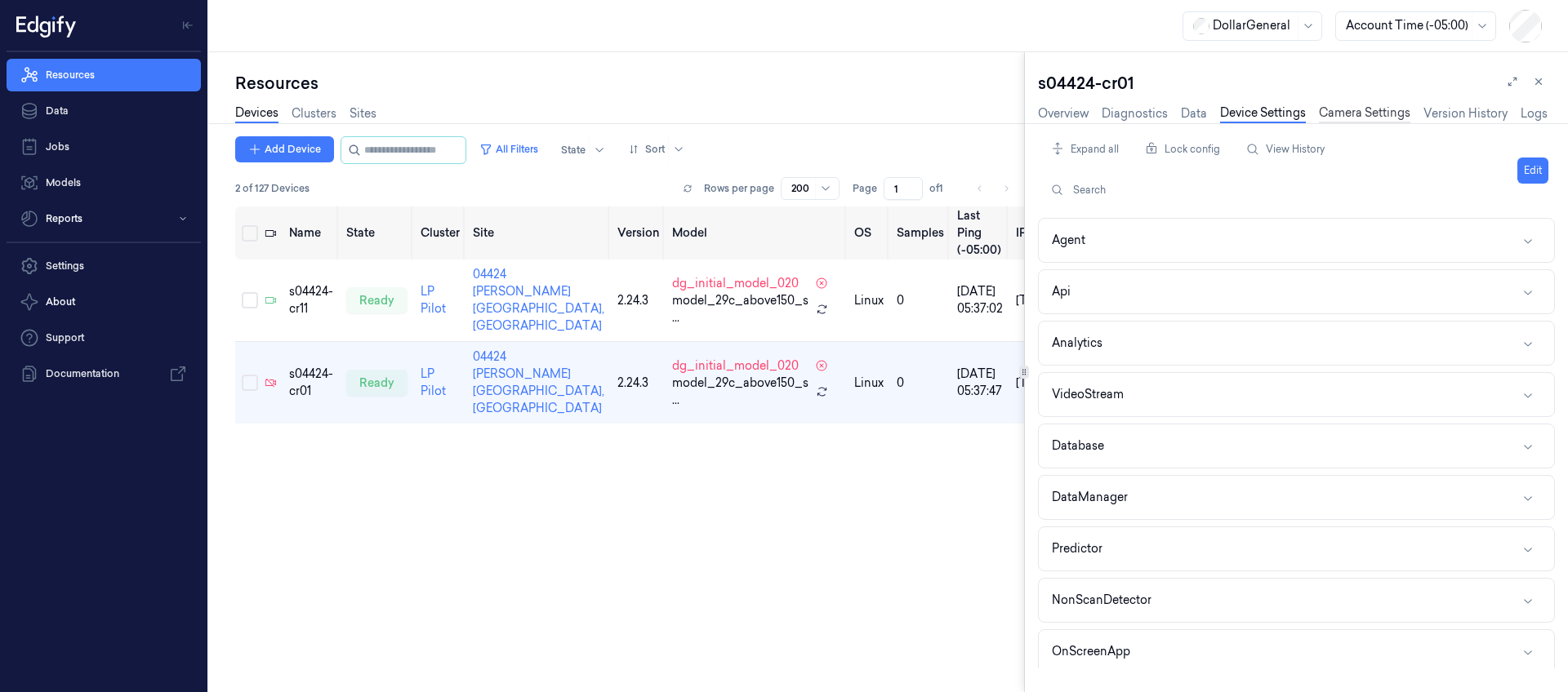
click at [1348, 112] on link "Camera Settings" at bounding box center [1364, 114] width 92 height 19
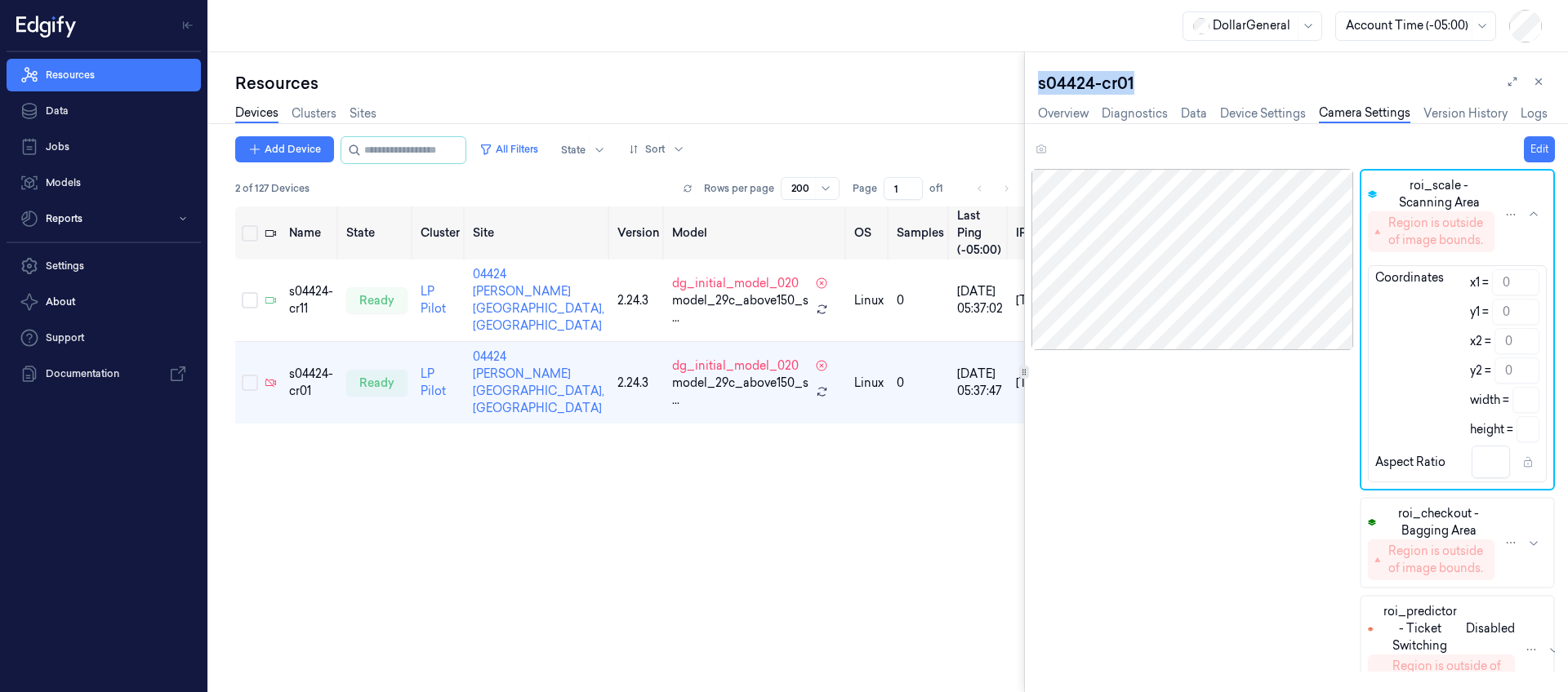
drag, startPoint x: 1176, startPoint y: 91, endPoint x: 1030, endPoint y: 77, distance: 146.7
click at [1030, 77] on div "s04424-cr01 Overview Diagnostics Data Device Settings Camera Settings Version H…" at bounding box center [1296, 373] width 543 height 641
drag, startPoint x: 319, startPoint y: 288, endPoint x: 283, endPoint y: 272, distance: 39.4
click at [283, 272] on td "s04424-cr11" at bounding box center [311, 301] width 57 height 82
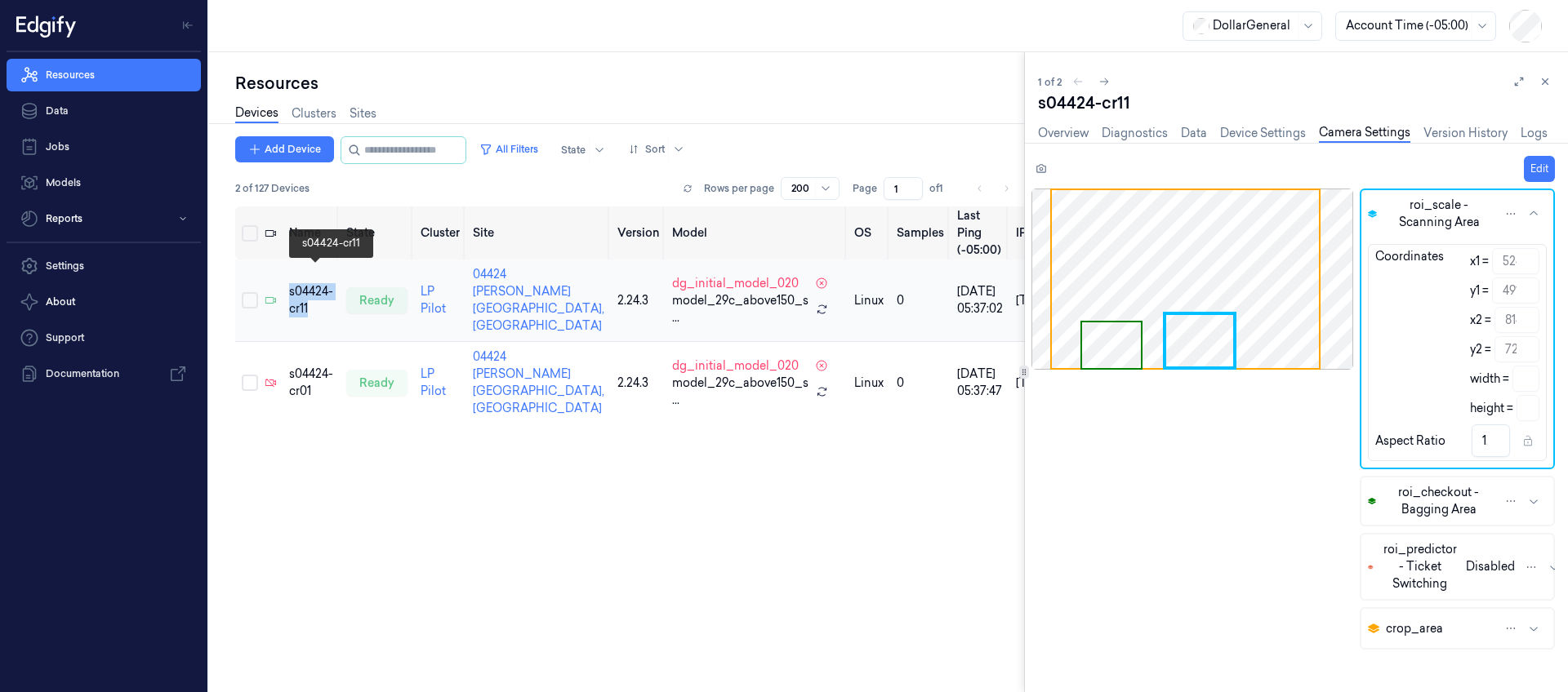
click at [319, 284] on div "s04424-cr11" at bounding box center [310, 301] width 44 height 35
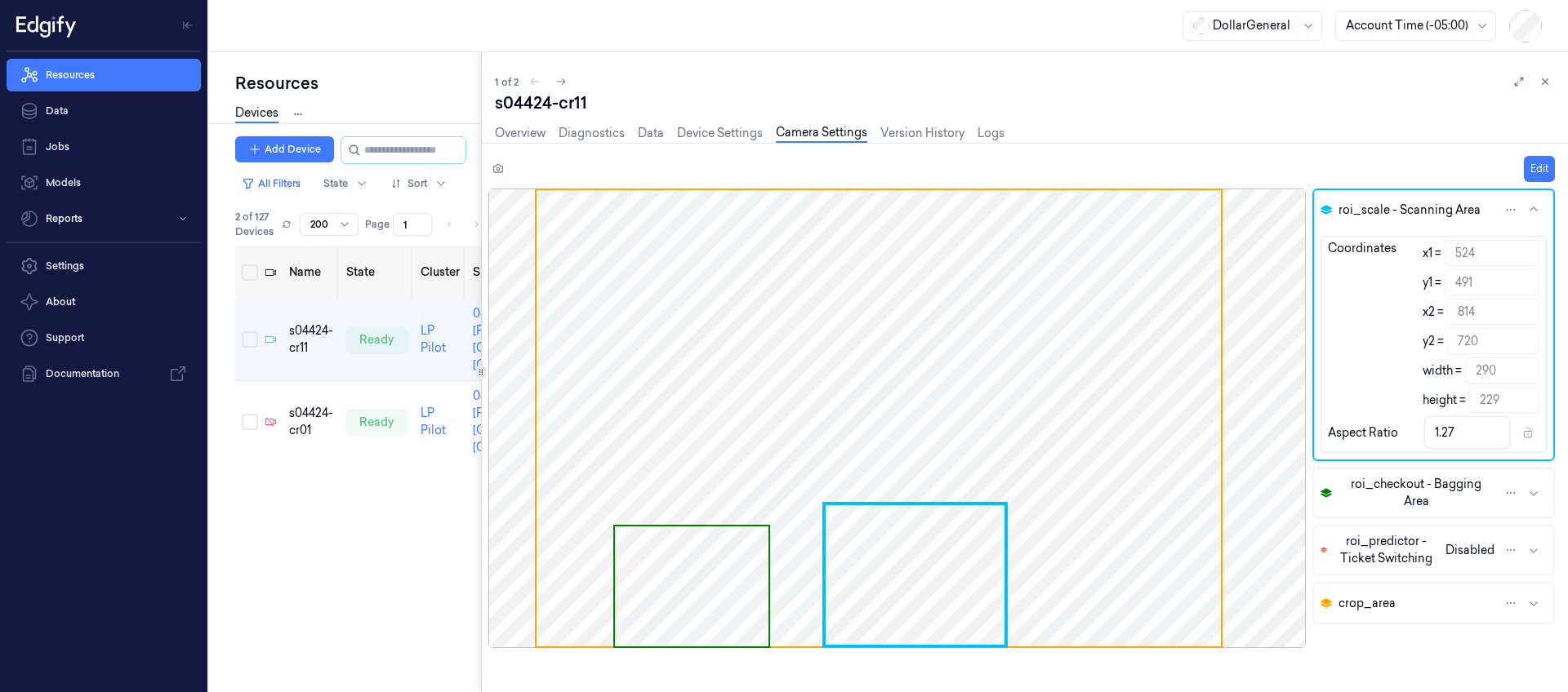
click at [384, 334] on div "Resources Devices Clusters Sites Add Device All Filters State Sort 2 of 127 Dev…" at bounding box center [888, 373] width 1358 height 641
click at [1551, 159] on button "Edit" at bounding box center [1538, 169] width 31 height 26
click at [1232, 238] on div "roi_scale - Scanning Area Coordinates x1 = 524 y1 = 491 x2 = 814 y2 = 720 width…" at bounding box center [1028, 440] width 1080 height 503
paste input "60"
type input "560"
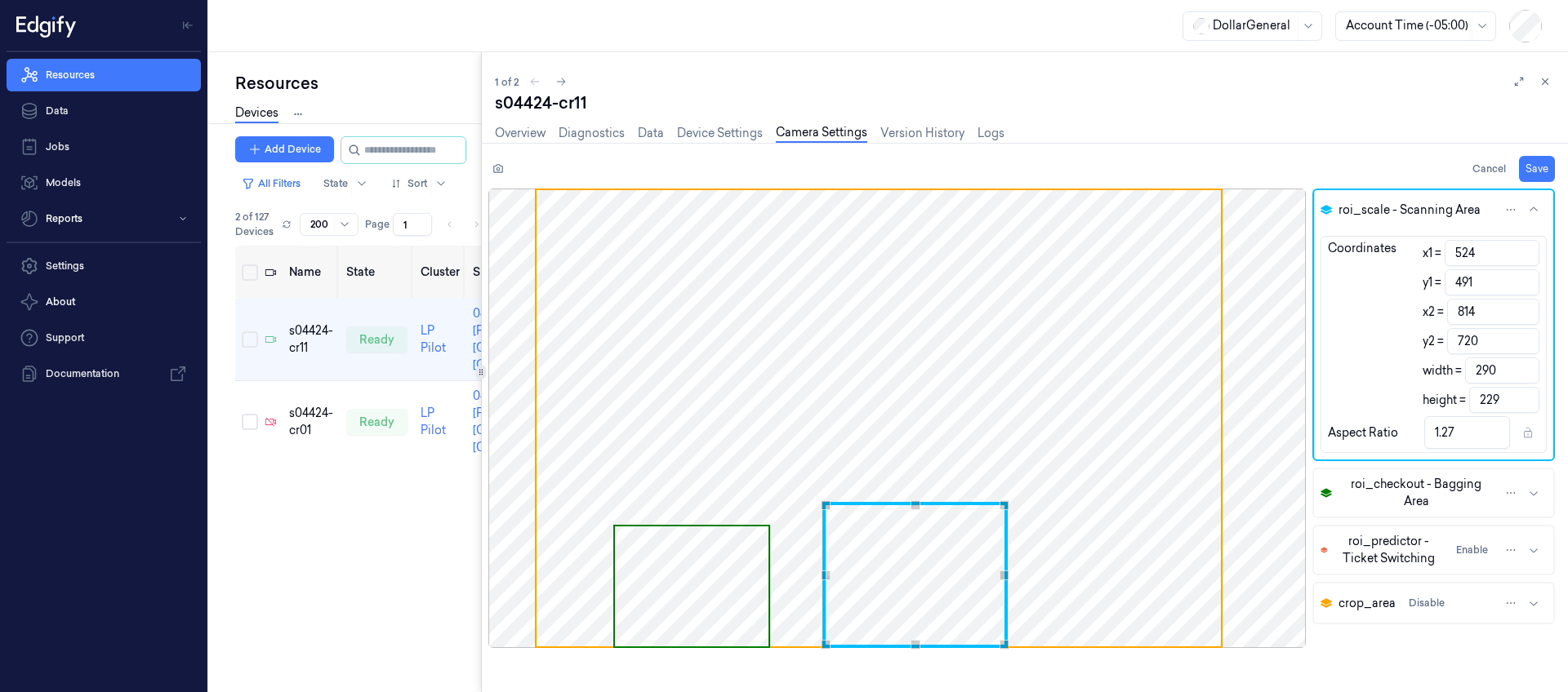
type input "254"
type input "1.11"
type input "560"
drag, startPoint x: 1472, startPoint y: 286, endPoint x: 1153, endPoint y: 260, distance: 320.1
click at [1153, 261] on div "roi_scale - Scanning Area Coordinates x1 = 560 y1 = 491 x2 = 814 y2 = 720 width…" at bounding box center [1028, 440] width 1080 height 503
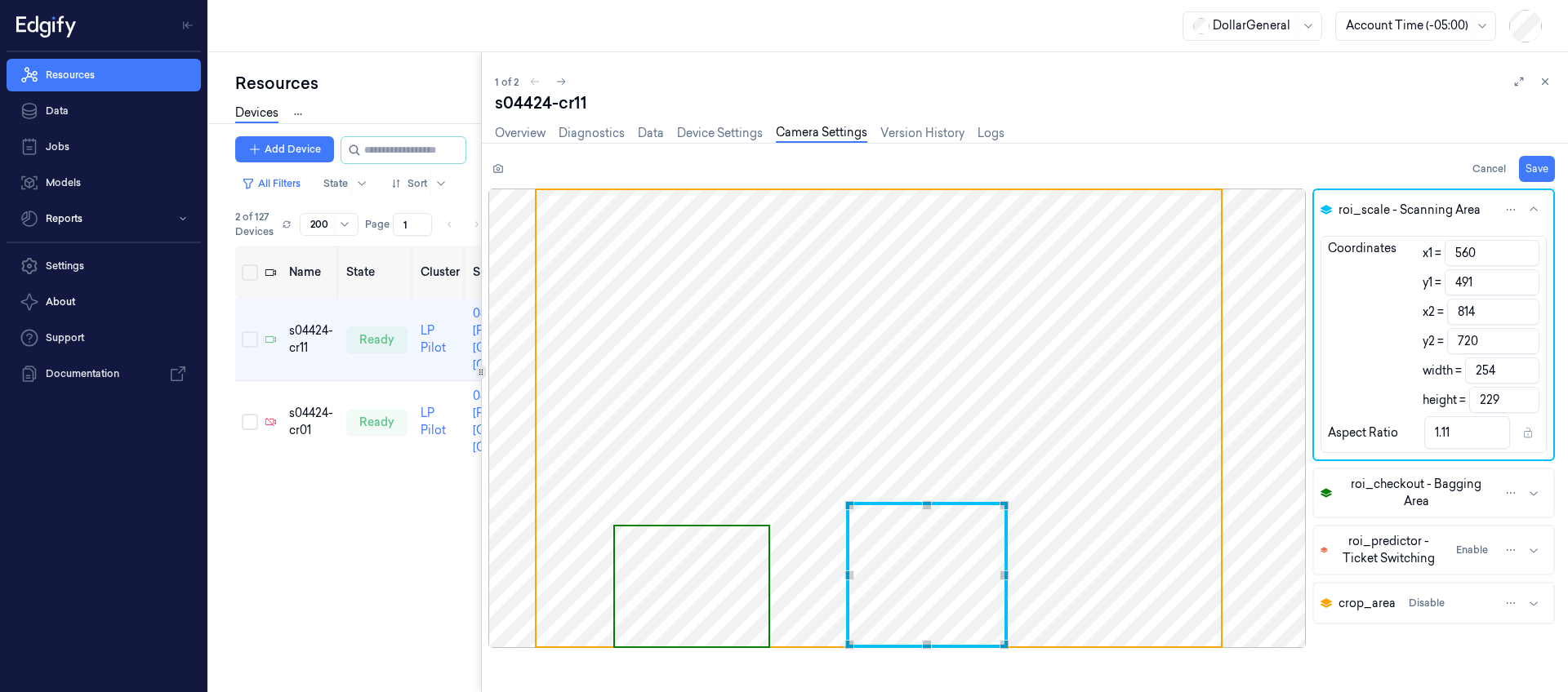
paste input "53"
type input "531"
type input "189"
type input "1.34"
type input "531"
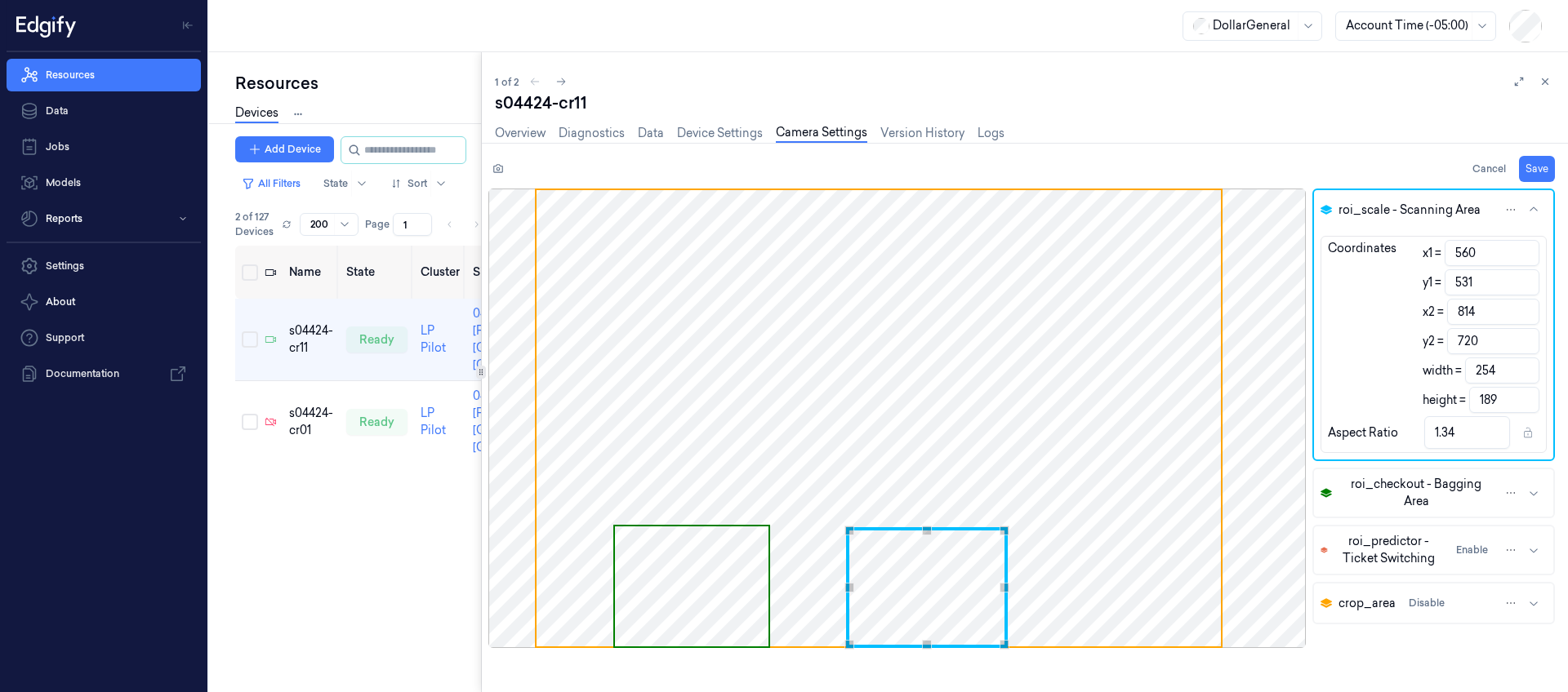
drag, startPoint x: 1497, startPoint y: 366, endPoint x: 1307, endPoint y: 342, distance: 191.5
click at [1314, 344] on div "Coordinates x1 = 560 y1 = 531 x2 = 814 y2 = 720 width = 254 height = 189 Aspect…" at bounding box center [1434, 345] width 239 height 217
paste input "02"
type input "762"
type input "202"
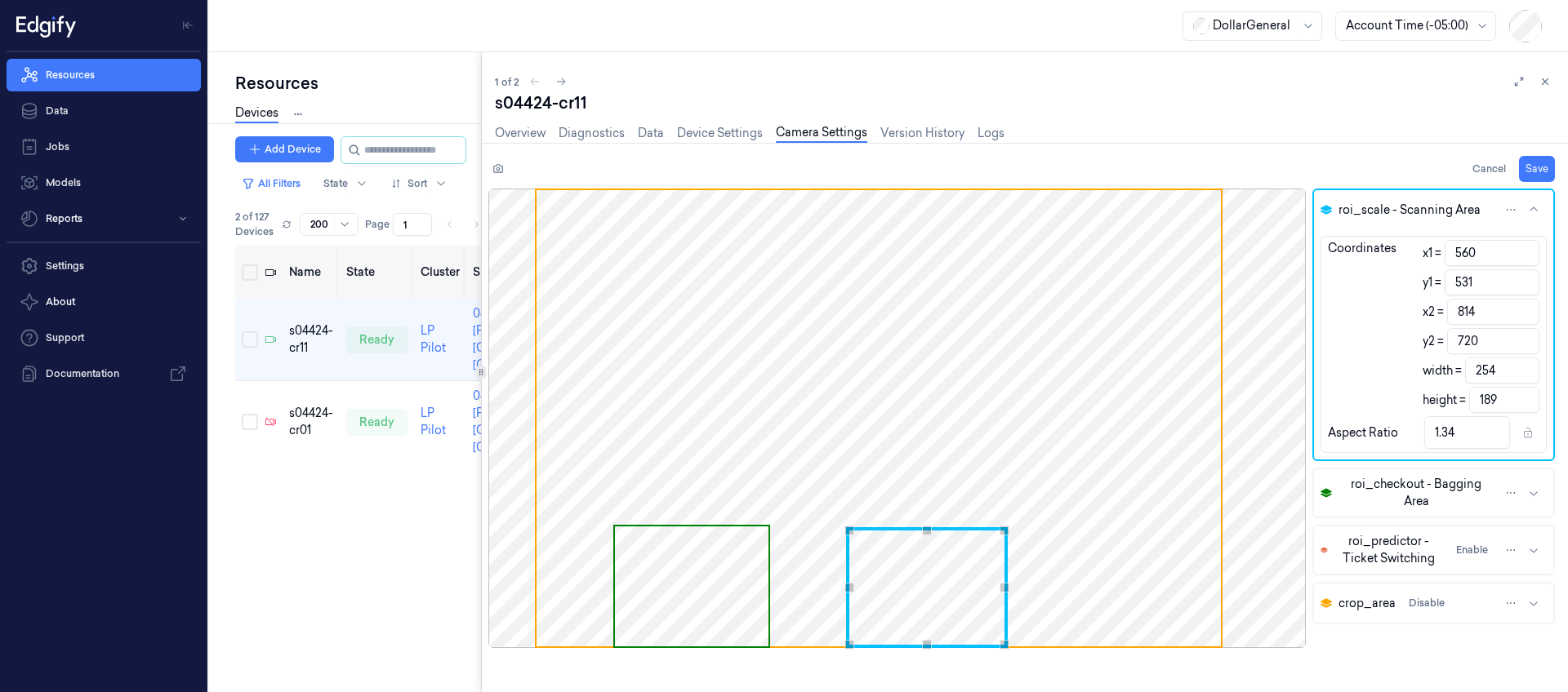
type input "1.07"
type input "202"
drag, startPoint x: 1412, startPoint y: 388, endPoint x: 1372, endPoint y: 383, distance: 40.3
click at [1372, 383] on div "Coordinates x1 = 560 y1 = 531 x2 = 762 y2 = 720 width = 202 height = 189" at bounding box center [1433, 326] width 224 height 173
paste input "7"
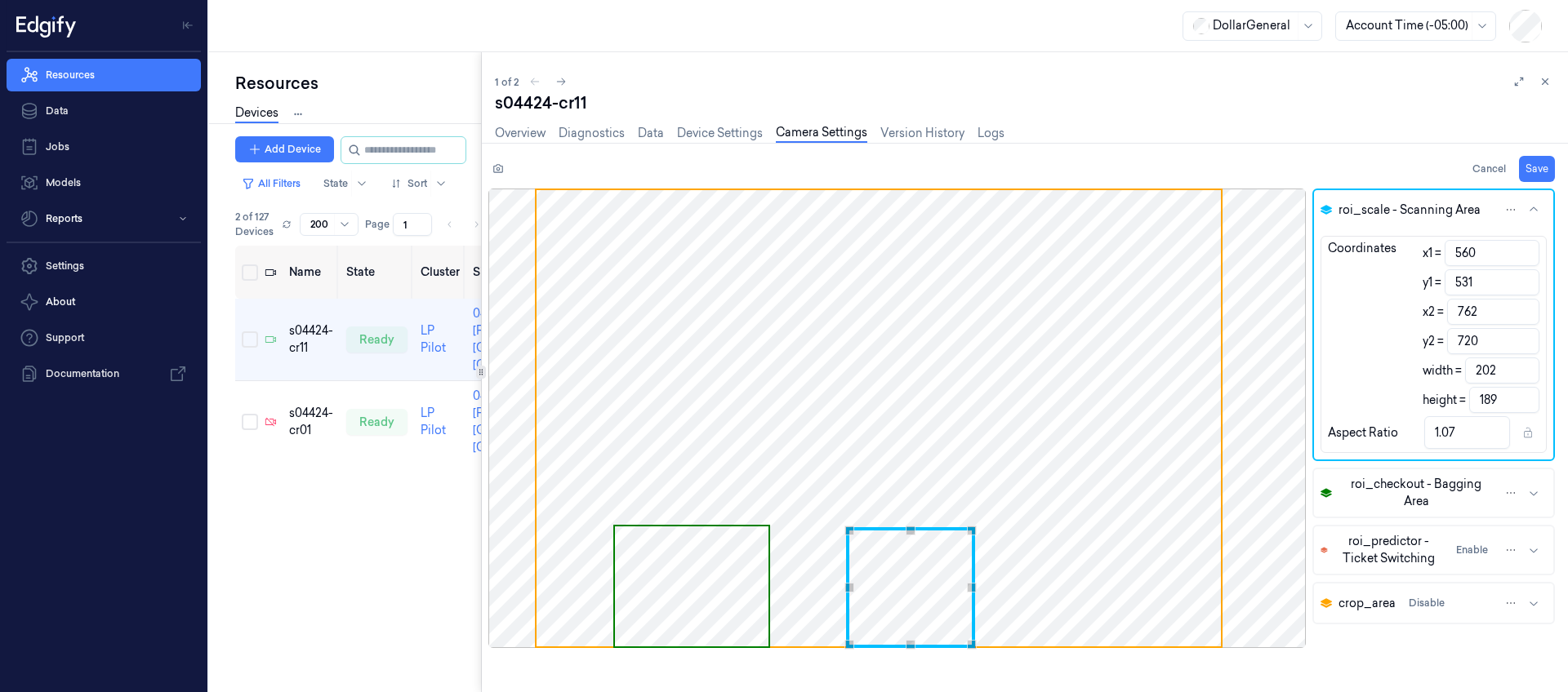
type input "718"
type input "187"
type input "1.08"
type input "187"
click at [1263, 332] on div "roi_scale - Scanning Area Coordinates x1 = 560 y1 = 531 x2 = 762 y2 = 718 width…" at bounding box center [1028, 440] width 1080 height 503
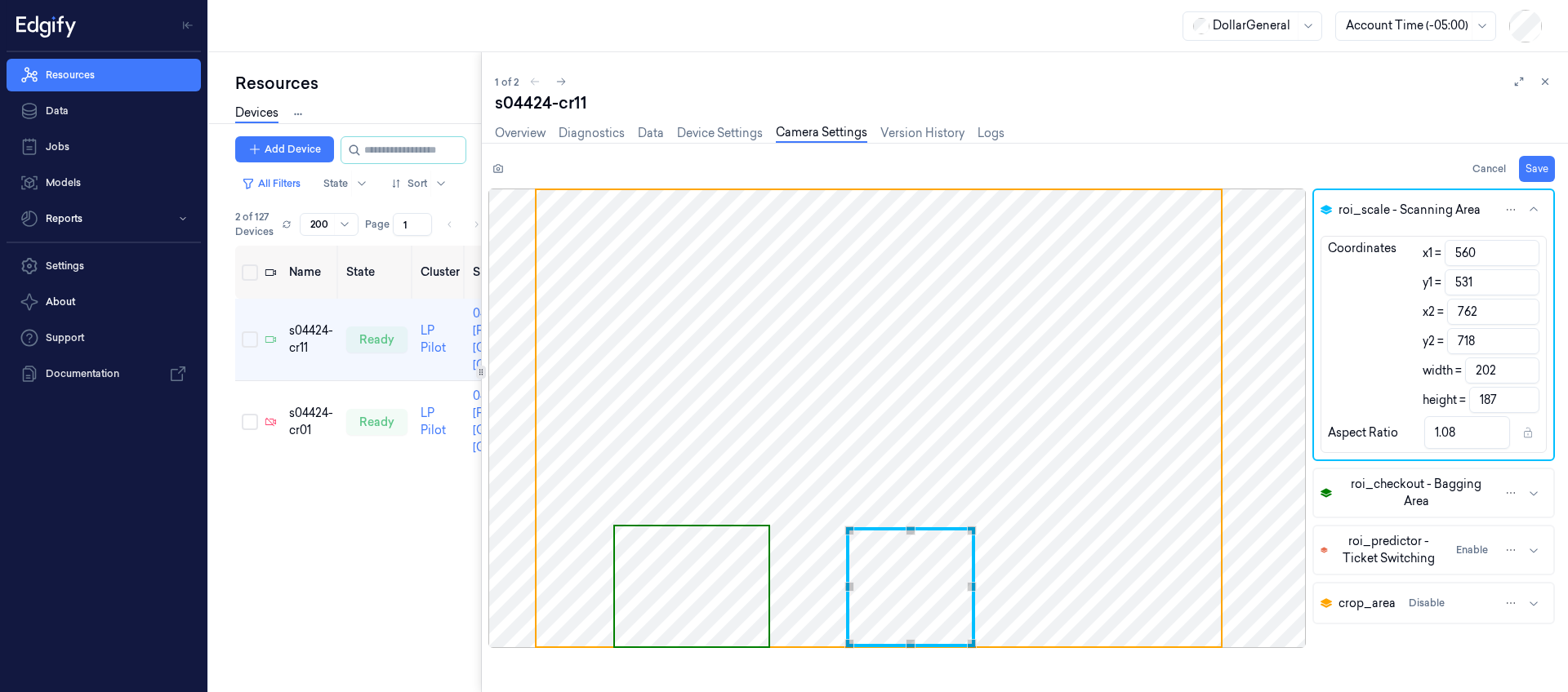
type input "0"
type input "-531"
type input "0"
drag, startPoint x: 1480, startPoint y: 312, endPoint x: 1057, endPoint y: 278, distance: 424.4
click at [1112, 283] on div "roi_scale - Scanning Area Coordinates x1 = 560 y1 = 531 x2 = 762 y2 = 0 width =…" at bounding box center [1028, 440] width 1080 height 503
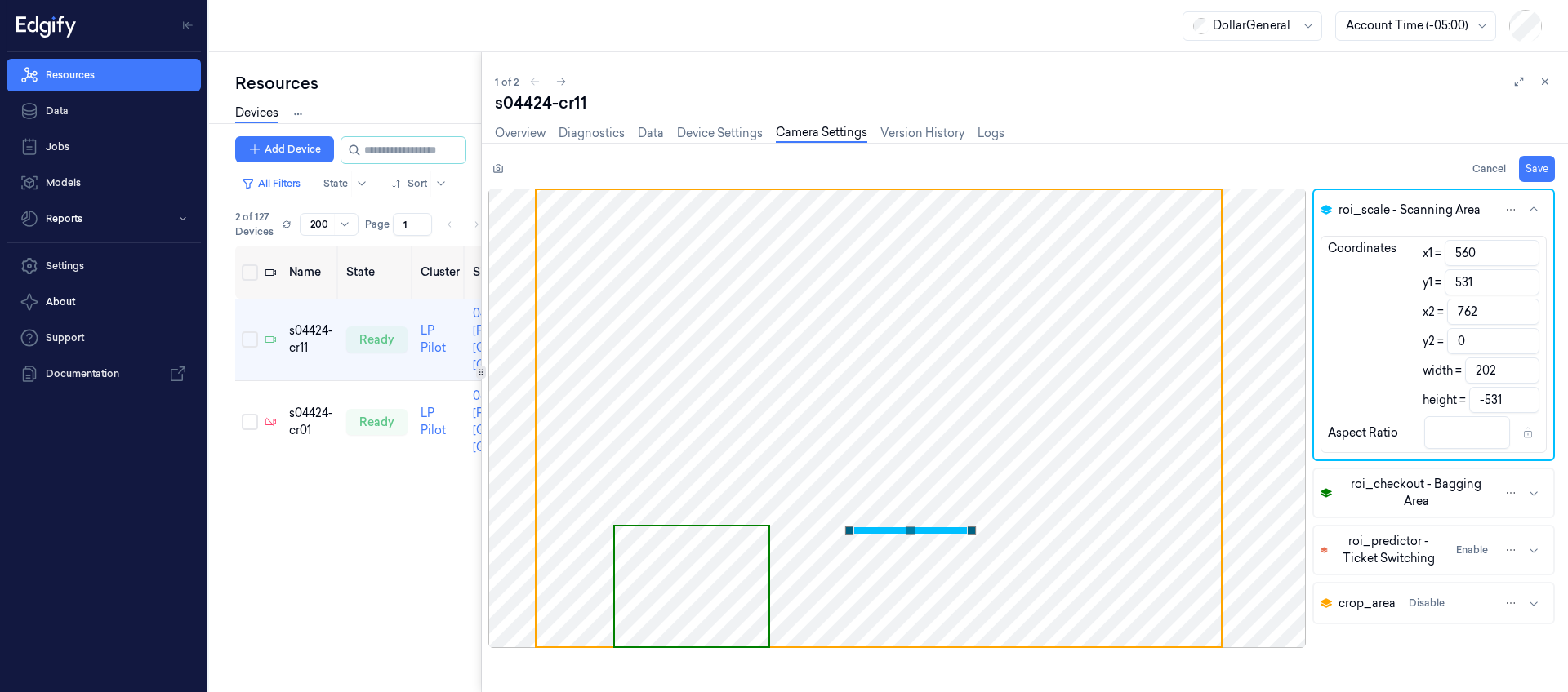
type input "74"
type input "-486"
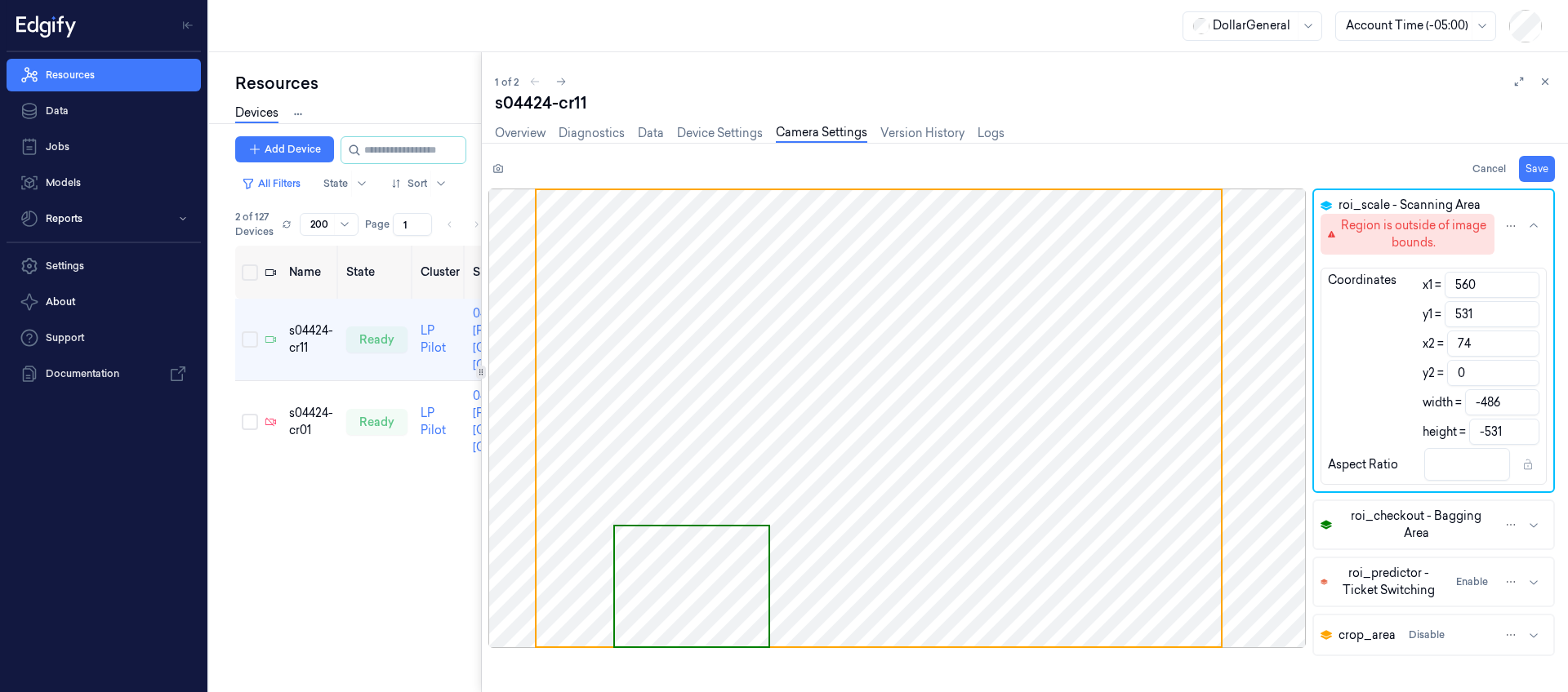
drag, startPoint x: 1459, startPoint y: 347, endPoint x: 1358, endPoint y: 335, distance: 101.7
click at [1358, 335] on div "Coordinates x1 = 560 y1 = 531 x2 = 74 y2 = 0 width = -486 height = -531" at bounding box center [1433, 358] width 224 height 173
click at [1523, 347] on input "74" at bounding box center [1493, 344] width 92 height 26
drag, startPoint x: 1500, startPoint y: 403, endPoint x: 1352, endPoint y: 388, distance: 148.8
click at [1350, 389] on div "Coordinates x1 = 560 y1 = 531 x2 = 74 y2 = 0 width = -486 height = -531" at bounding box center [1433, 358] width 224 height 173
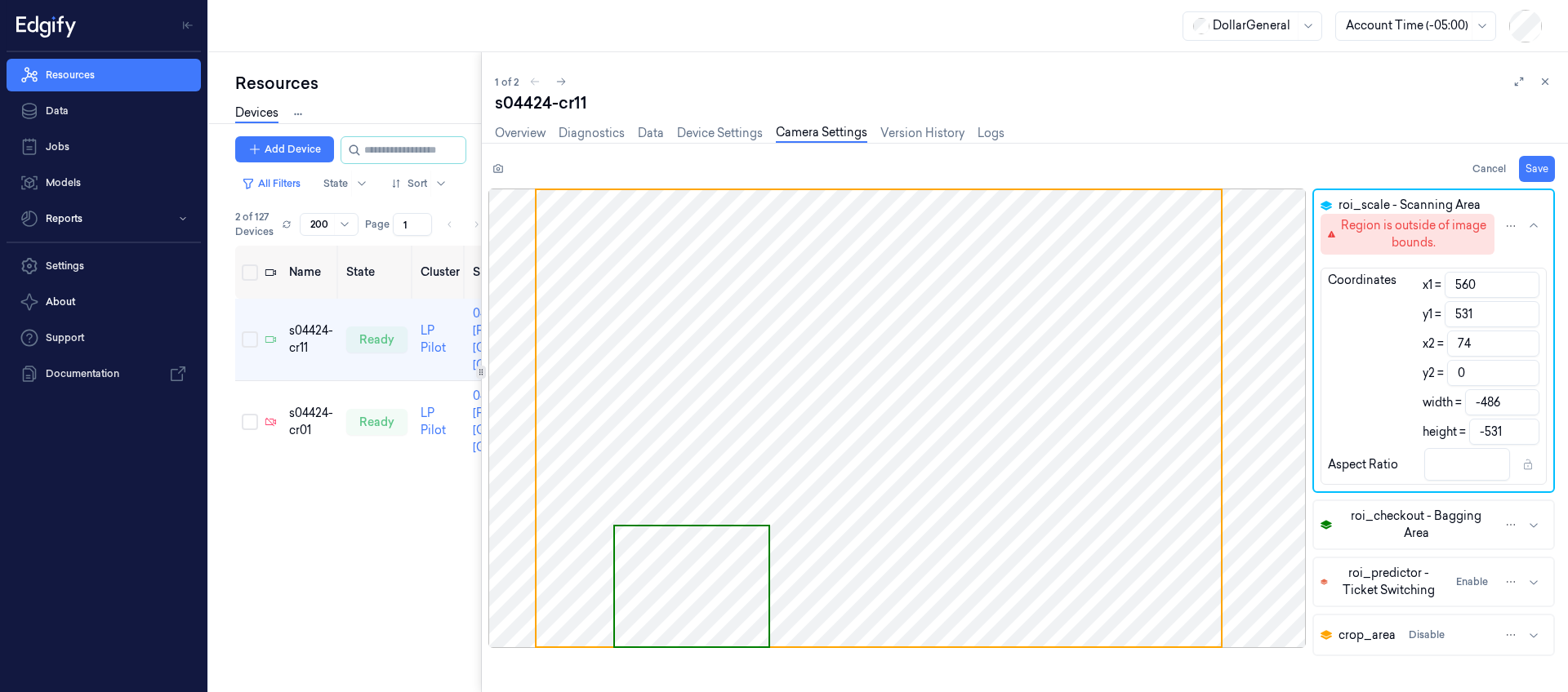
drag, startPoint x: 1438, startPoint y: 344, endPoint x: 1411, endPoint y: 343, distance: 27.0
click at [1411, 343] on div "Coordinates x1 = 560 y1 = 531 x2 = 74 y2 = 0 width = -486 height = -531" at bounding box center [1433, 358] width 224 height 173
drag, startPoint x: 1504, startPoint y: 396, endPoint x: 1191, endPoint y: 355, distance: 315.7
click at [1214, 359] on div "roi_scale - Scanning Area Region is outside of image bounds. Coordinates x1 = 5…" at bounding box center [1028, 440] width 1080 height 503
paste input "202"
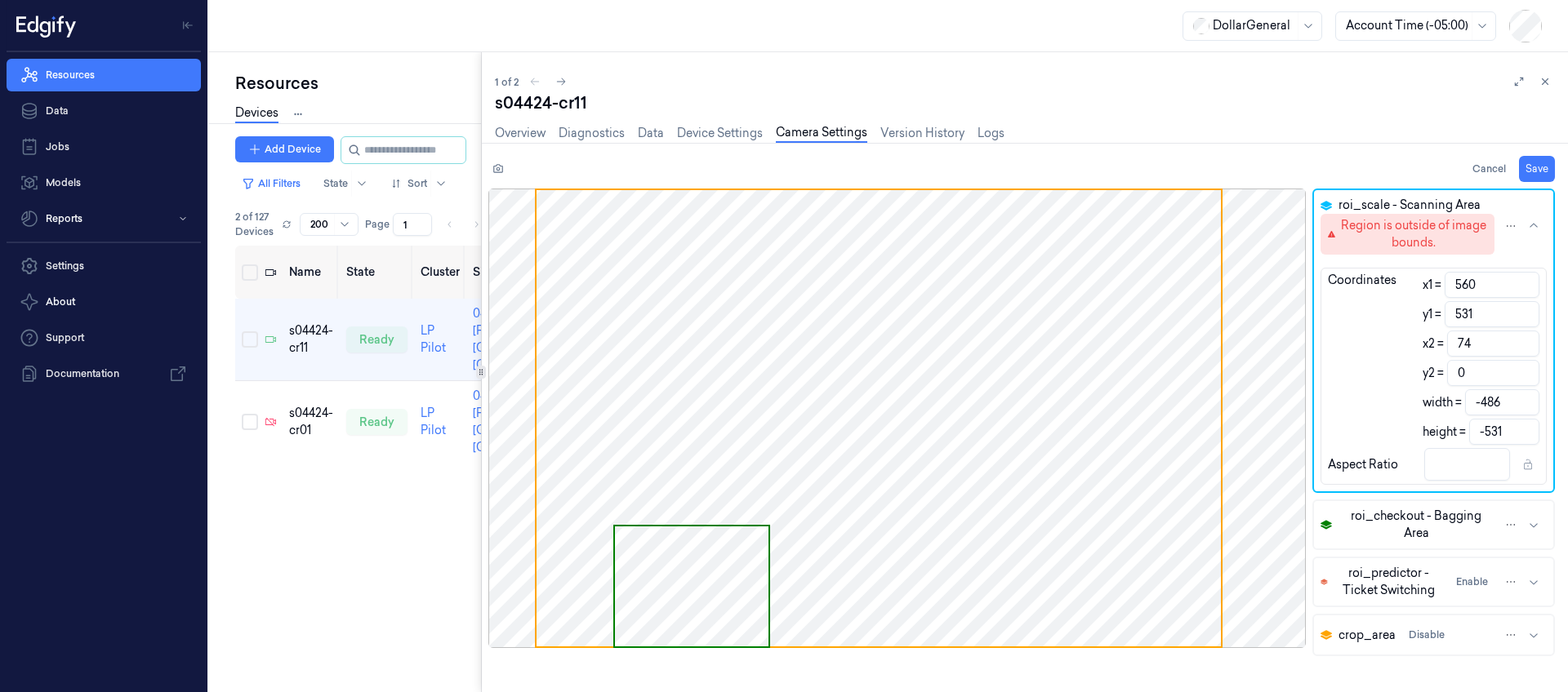
type input "762"
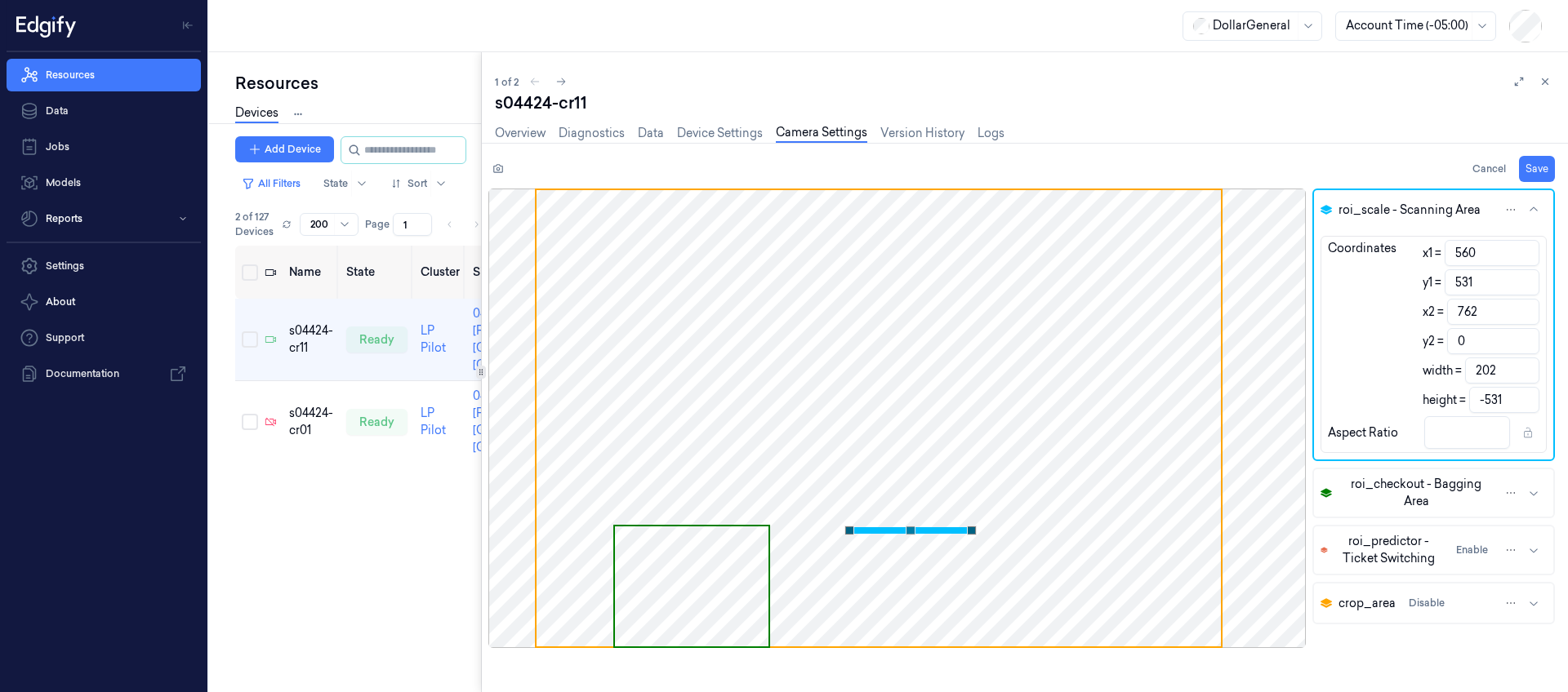
type input "202"
click at [1478, 314] on input "762" at bounding box center [1493, 311] width 92 height 26
type input "761"
type input "201"
click at [1526, 313] on input "761" at bounding box center [1493, 311] width 92 height 26
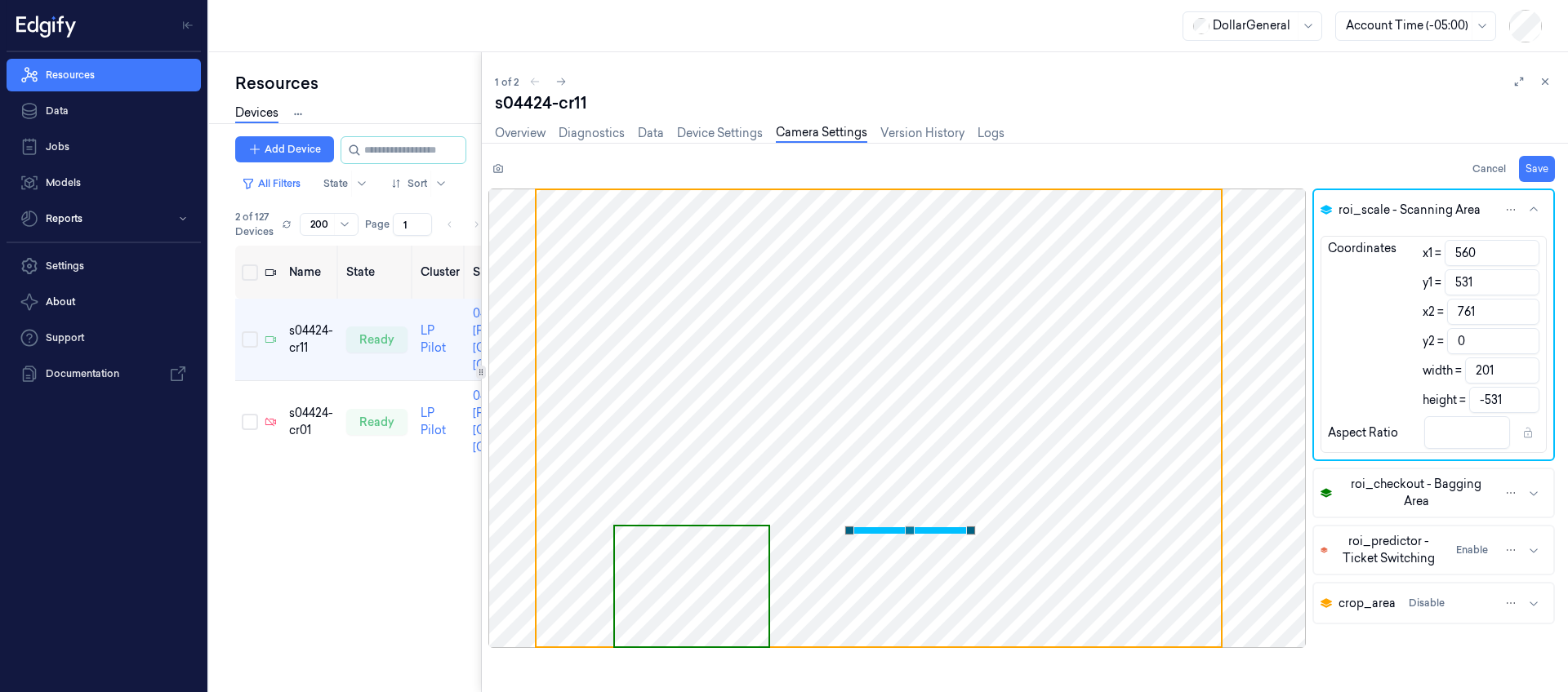
type input "760"
type input "200"
click at [1526, 313] on input "760" at bounding box center [1493, 311] width 92 height 26
type input "759"
type input "199"
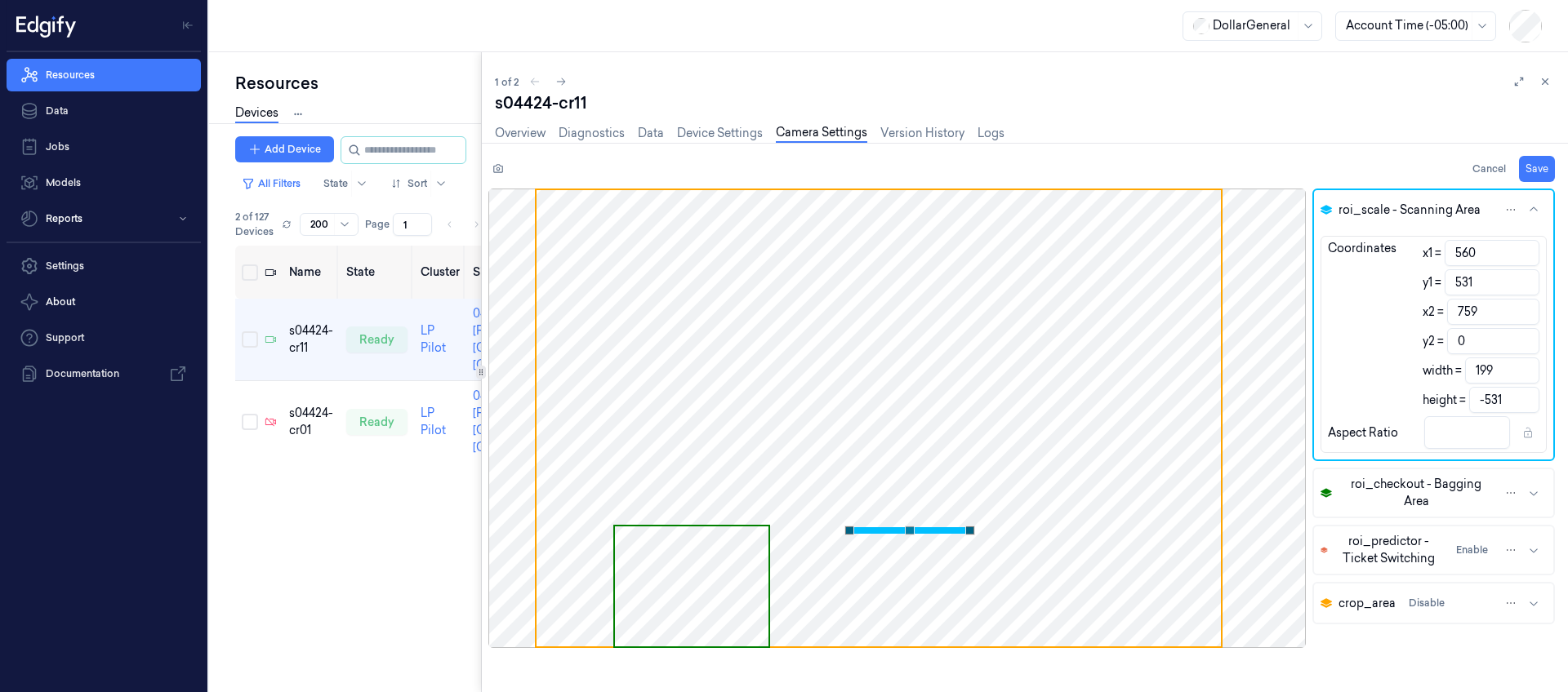
click at [1526, 313] on input "759" at bounding box center [1493, 311] width 92 height 26
type input "758"
type input "198"
click at [1526, 313] on input "758" at bounding box center [1493, 311] width 92 height 26
drag, startPoint x: 1483, startPoint y: 311, endPoint x: 1327, endPoint y: 312, distance: 156.0
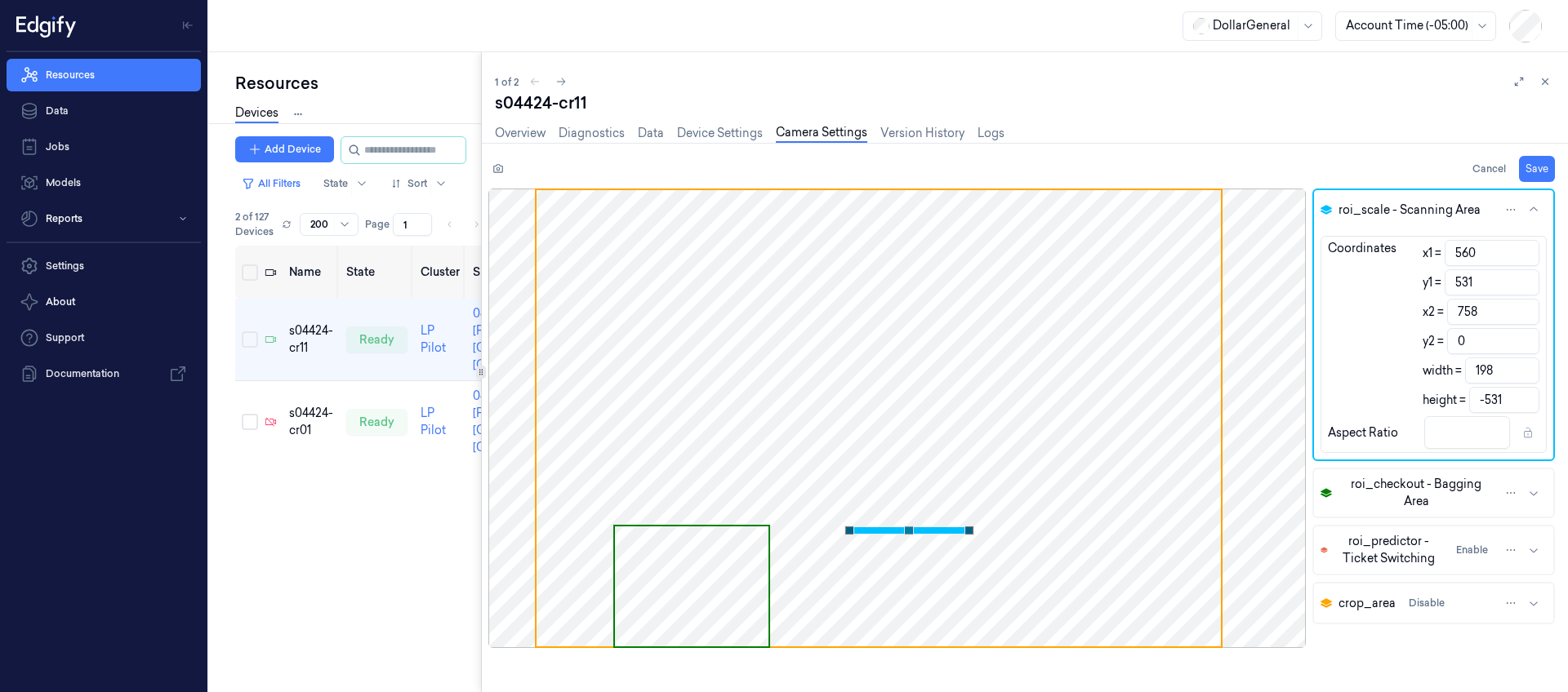
click at [1328, 312] on div "Coordinates x1 = 560 y1 = 531 x2 = 758 y2 = 0 width = 198 height = -531" at bounding box center [1433, 326] width 224 height 173
type input "74"
type input "-486"
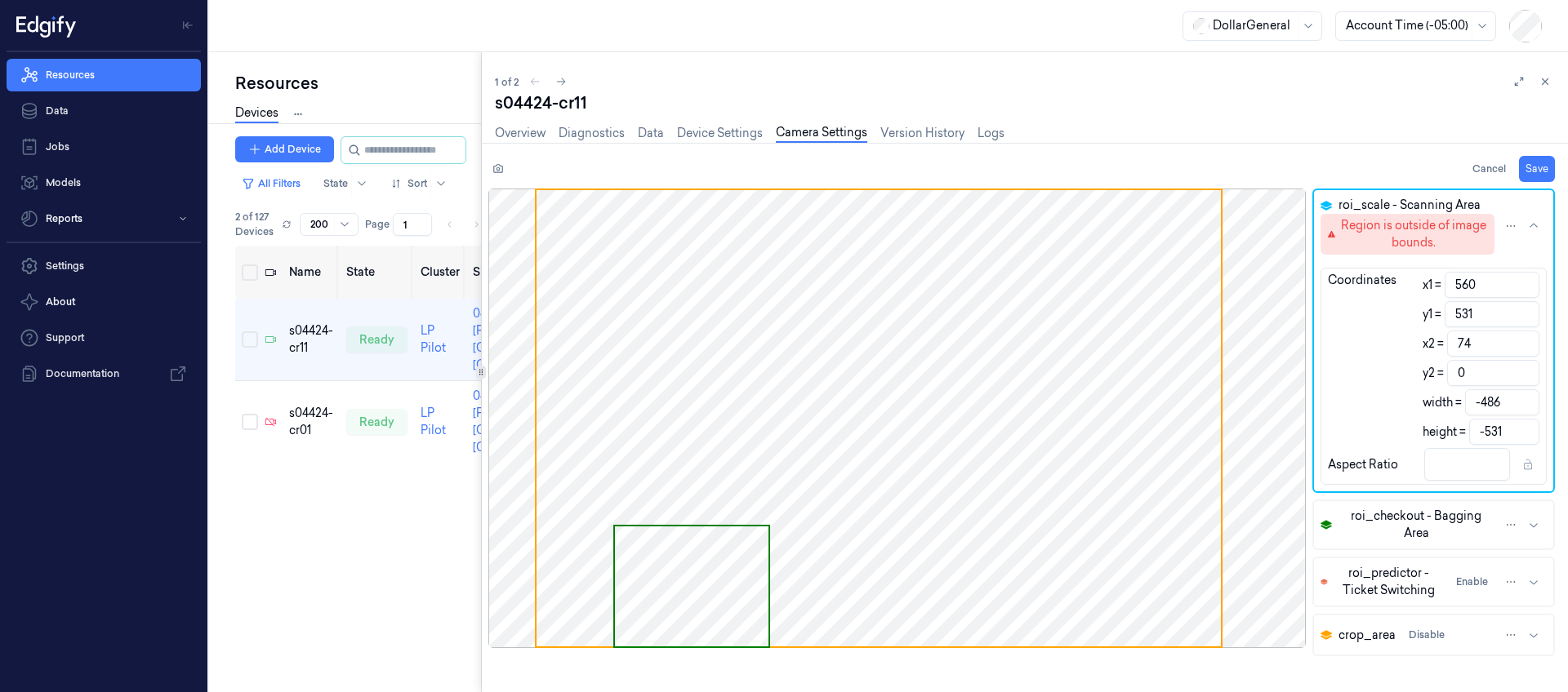
drag, startPoint x: 1507, startPoint y: 406, endPoint x: 1350, endPoint y: 397, distance: 157.3
click at [1350, 397] on div "Coordinates x1 = 560 y1 = 531 x2 = 74 y2 = 0 width = -486 height = -531" at bounding box center [1433, 358] width 224 height 173
paste input "202"
type input "762"
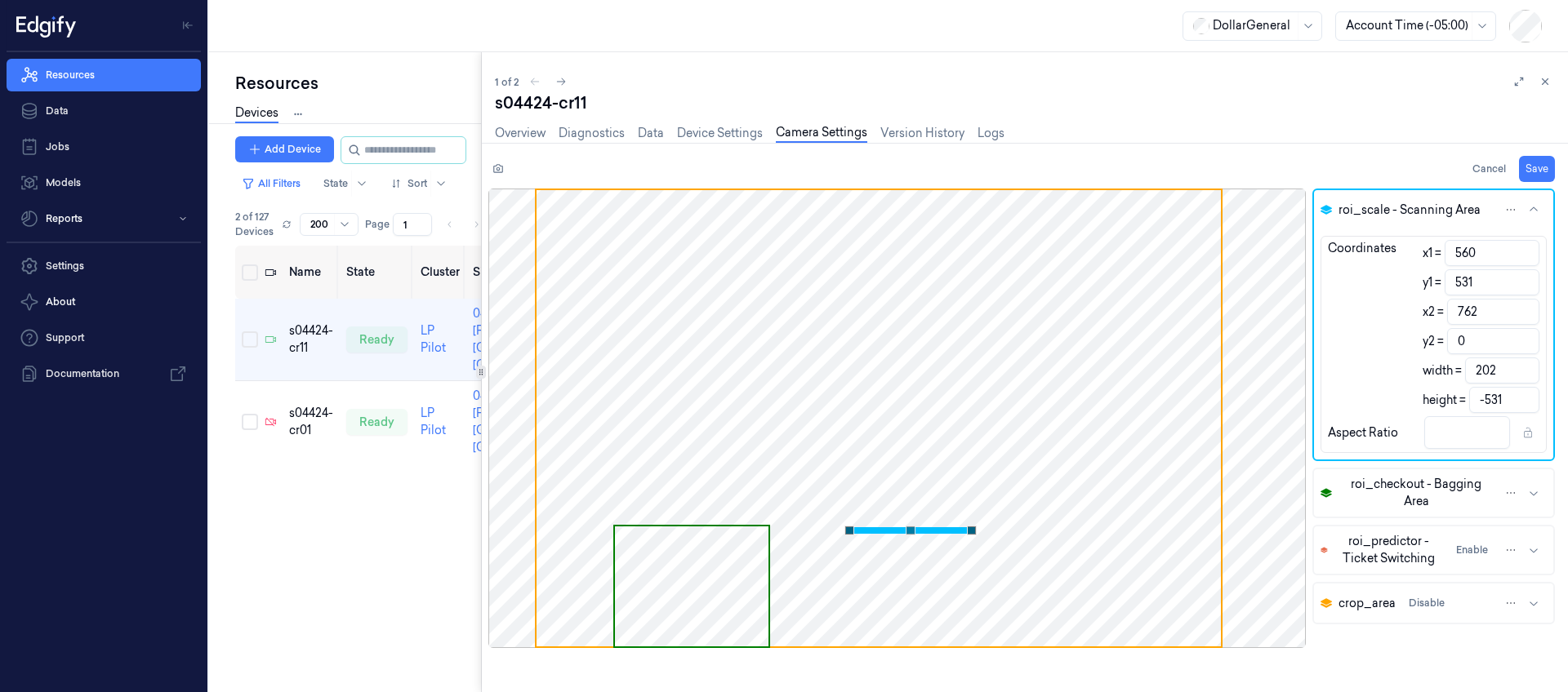
type input "202"
drag, startPoint x: 1513, startPoint y: 404, endPoint x: 1049, endPoint y: 360, distance: 466.1
click at [1082, 363] on div "roi_scale - Scanning Area Coordinates x1 = 560 y1 = 531 x2 = 762 y2 = 0 width =…" at bounding box center [1028, 440] width 1080 height 503
paste input "187"
type input "718"
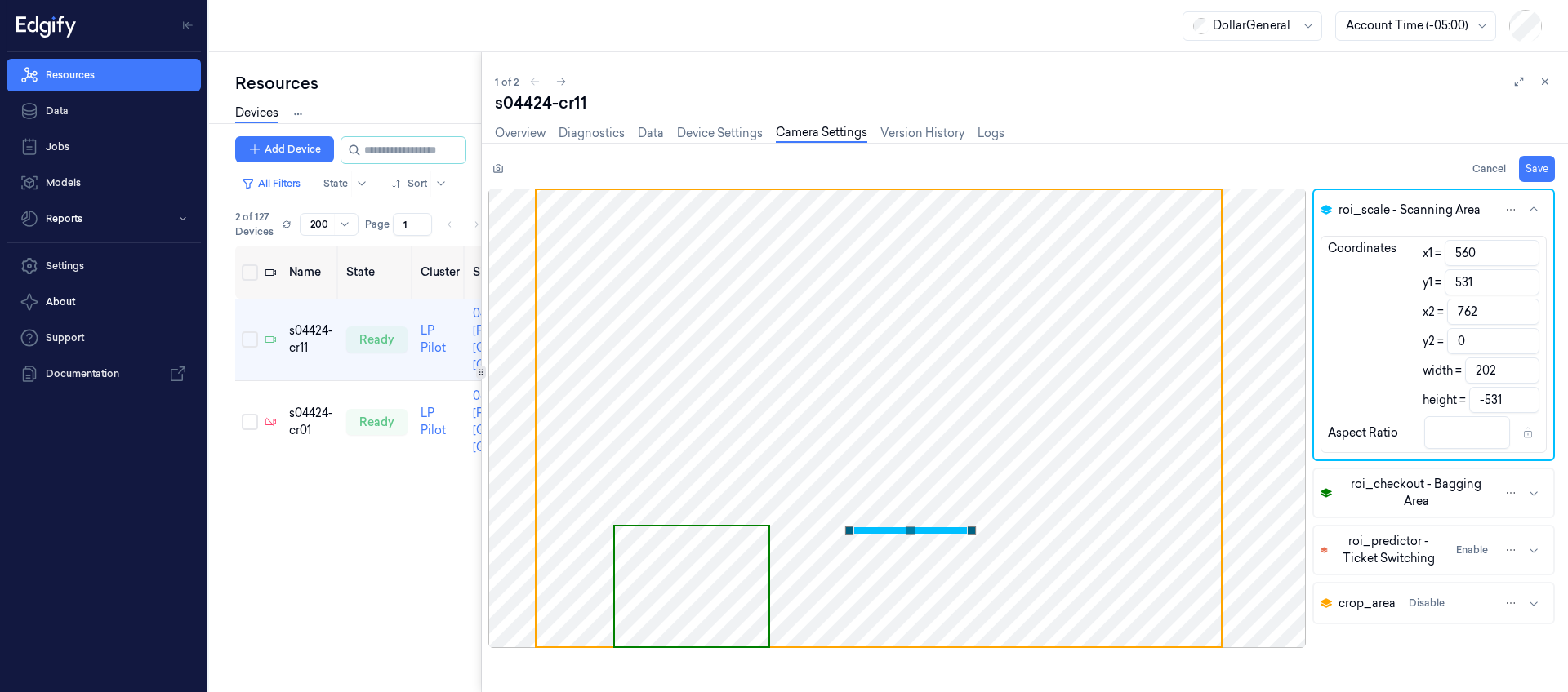
type input "187"
type input "1.08"
type input "187"
drag, startPoint x: 1488, startPoint y: 316, endPoint x: 1425, endPoint y: 301, distance: 64.8
click at [1426, 305] on div "x2 = 762" at bounding box center [1481, 311] width 117 height 26
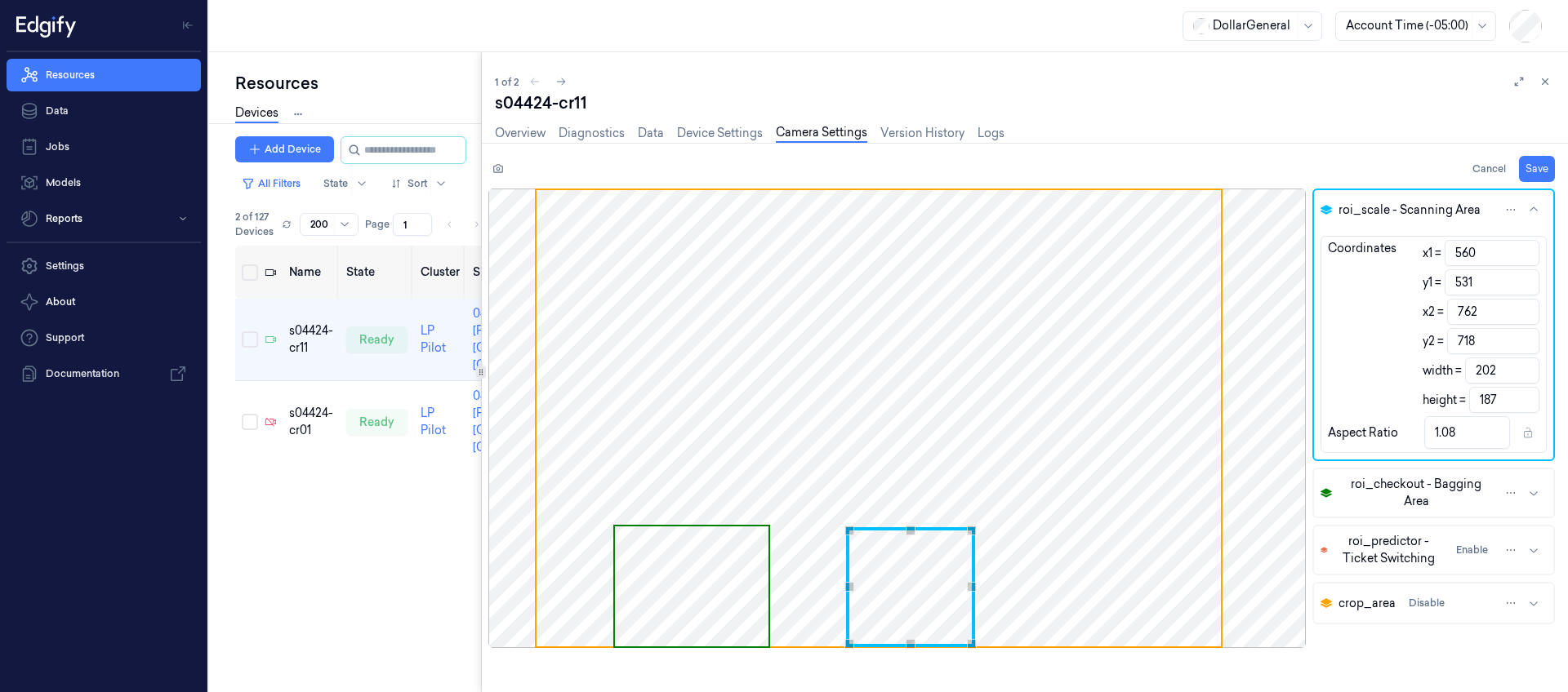
type input "74"
type input "-486"
type input "74"
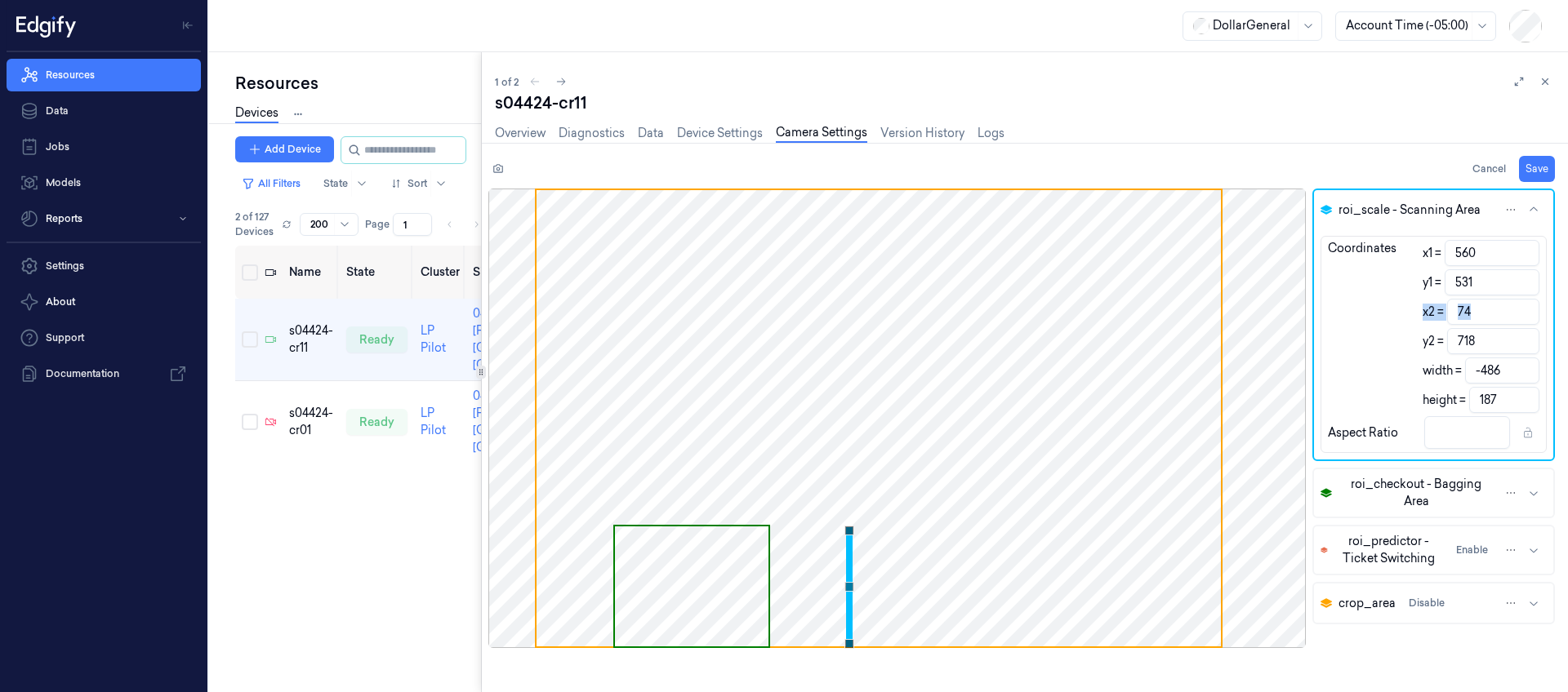
drag, startPoint x: 1418, startPoint y: 311, endPoint x: 1567, endPoint y: 345, distance: 152.8
click at [1567, 345] on div "roi_scale - Scanning Area Coordinates x1 = 560 y1 = 531 x2 = 74 y2 = 718 width …" at bounding box center [1439, 440] width 256 height 503
click at [1487, 346] on input "718" at bounding box center [1493, 341] width 92 height 26
drag, startPoint x: 1488, startPoint y: 345, endPoint x: 1139, endPoint y: 331, distance: 349.3
click at [1139, 331] on div "roi_scale - Scanning Area Coordinates x1 = 560 y1 = 531 x2 = 74 y2 = 718 width …" at bounding box center [1028, 440] width 1080 height 503
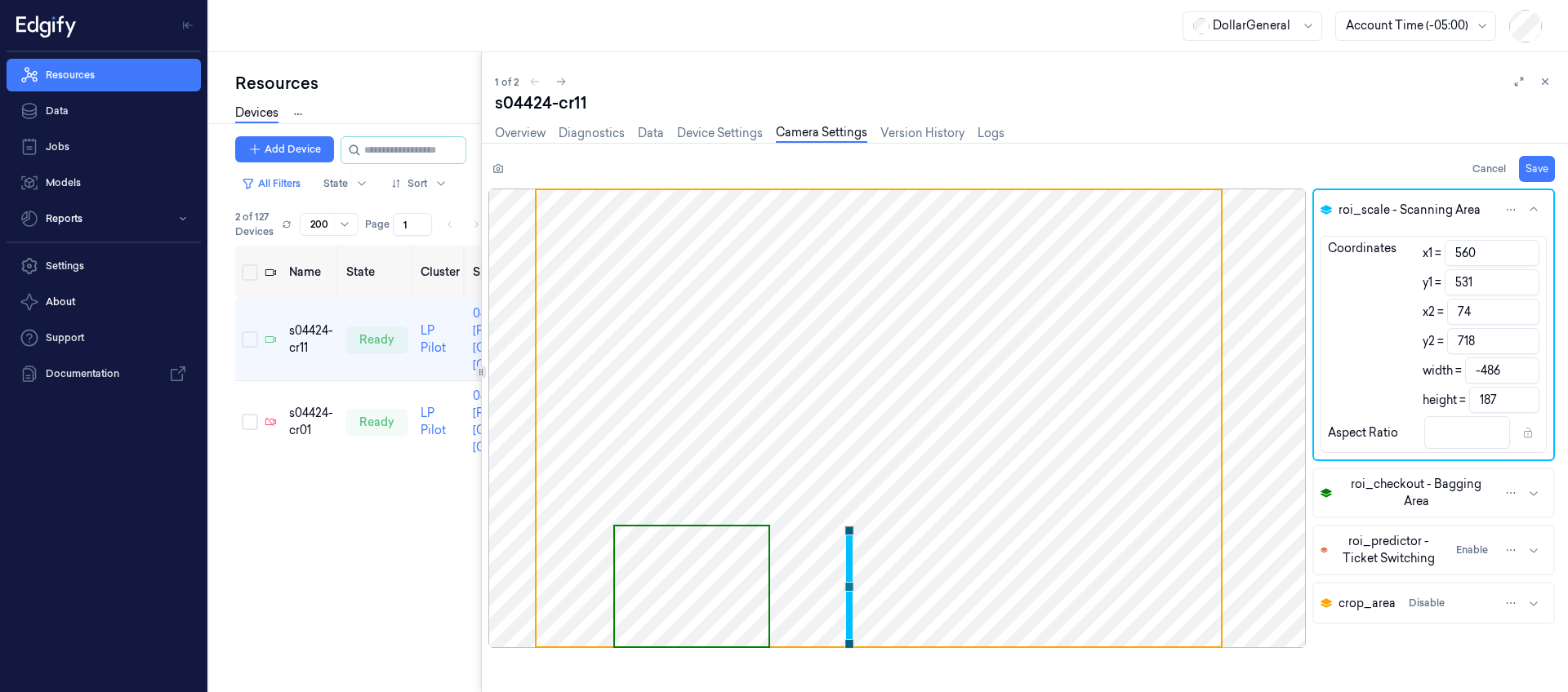
type input "0"
type input "-531"
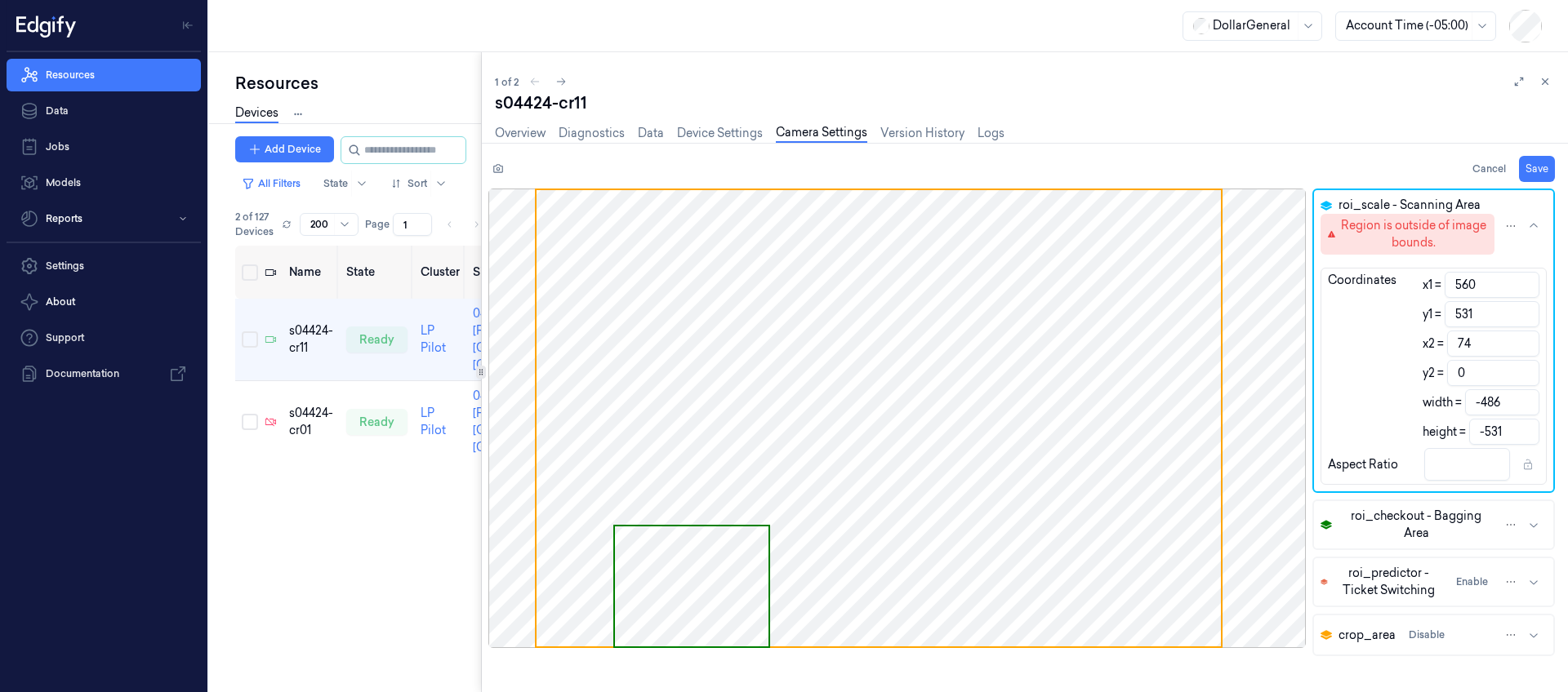
type input "0"
click at [1265, 340] on div "roi_scale - Scanning Area Region is outside of image bounds. Coordinates x1 = 5…" at bounding box center [1028, 440] width 1080 height 503
click at [1487, 338] on input "74" at bounding box center [1493, 344] width 92 height 26
type input "75"
type input "-485"
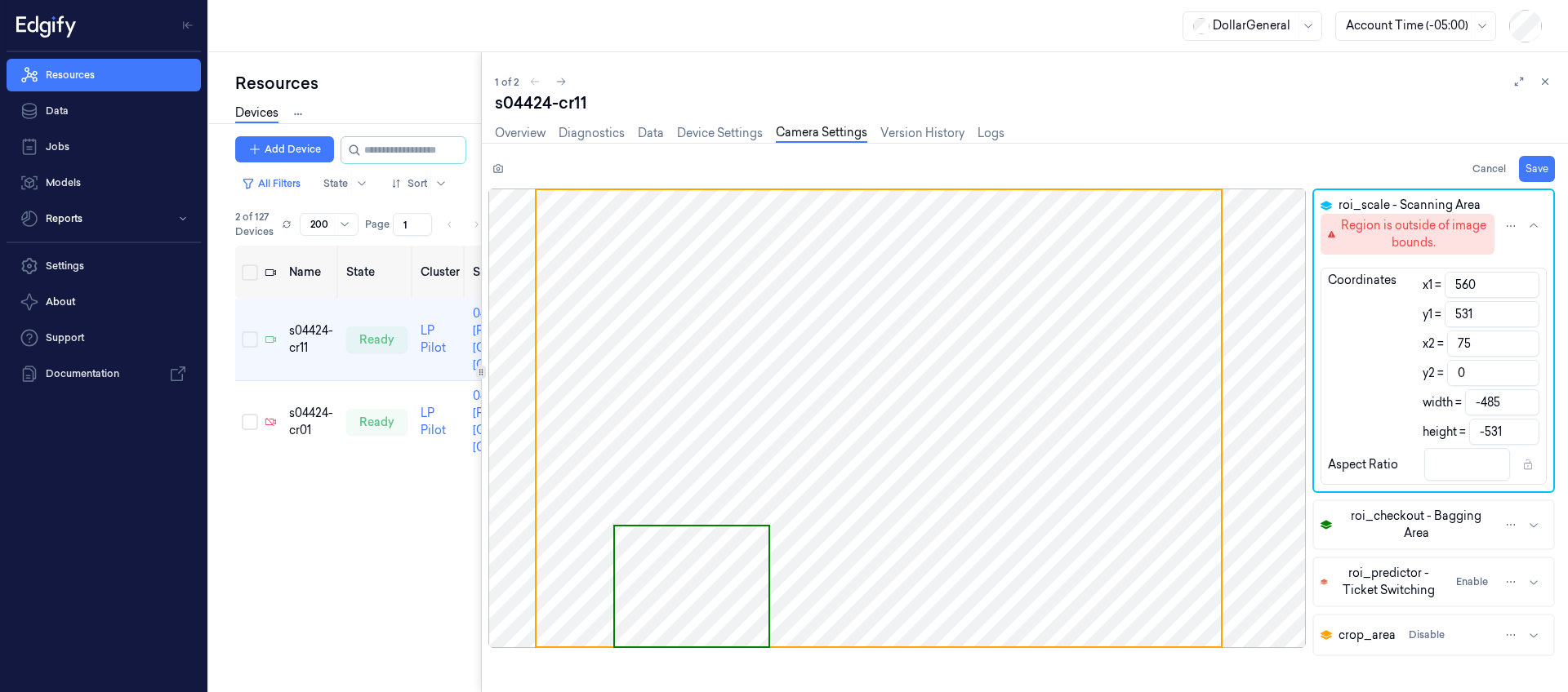
click at [1522, 340] on input "75" at bounding box center [1493, 344] width 92 height 26
type input "76"
type input "-484"
click at [1522, 340] on input "76" at bounding box center [1493, 344] width 92 height 26
type input "75"
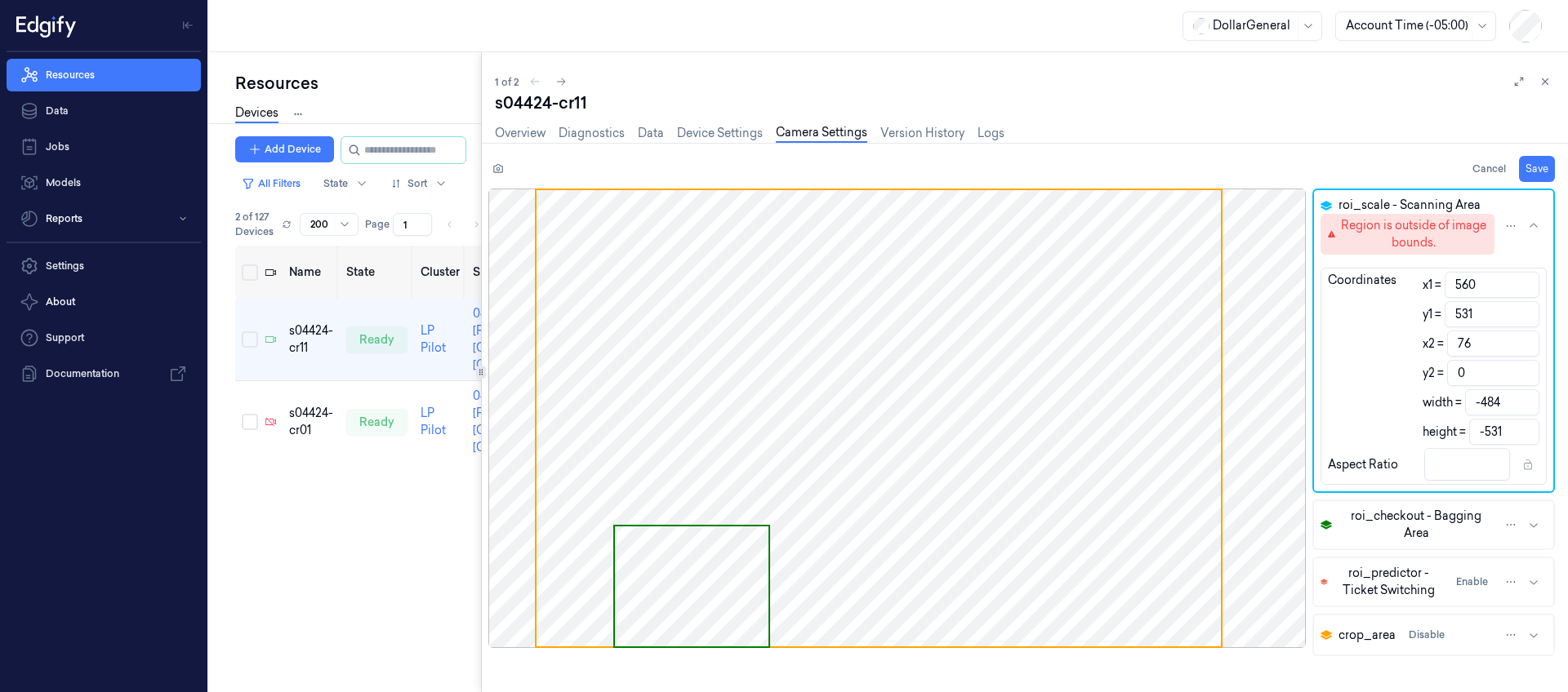
type input "-485"
click at [1522, 347] on input "75" at bounding box center [1493, 344] width 92 height 26
type input "74"
type input "-486"
click at [1522, 347] on input "74" at bounding box center [1493, 344] width 92 height 26
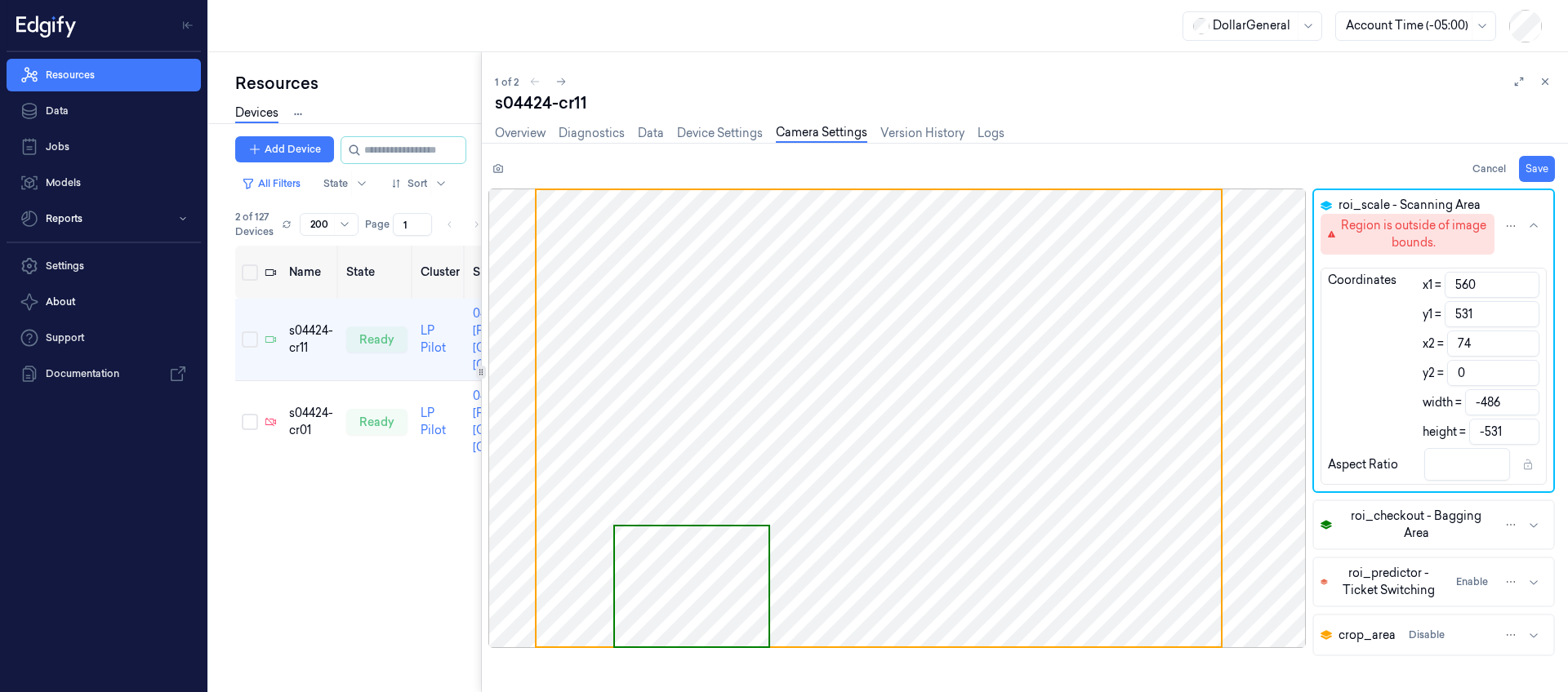
click at [1522, 347] on input "74" at bounding box center [1493, 344] width 92 height 26
click at [1522, 345] on input "74" at bounding box center [1493, 344] width 92 height 26
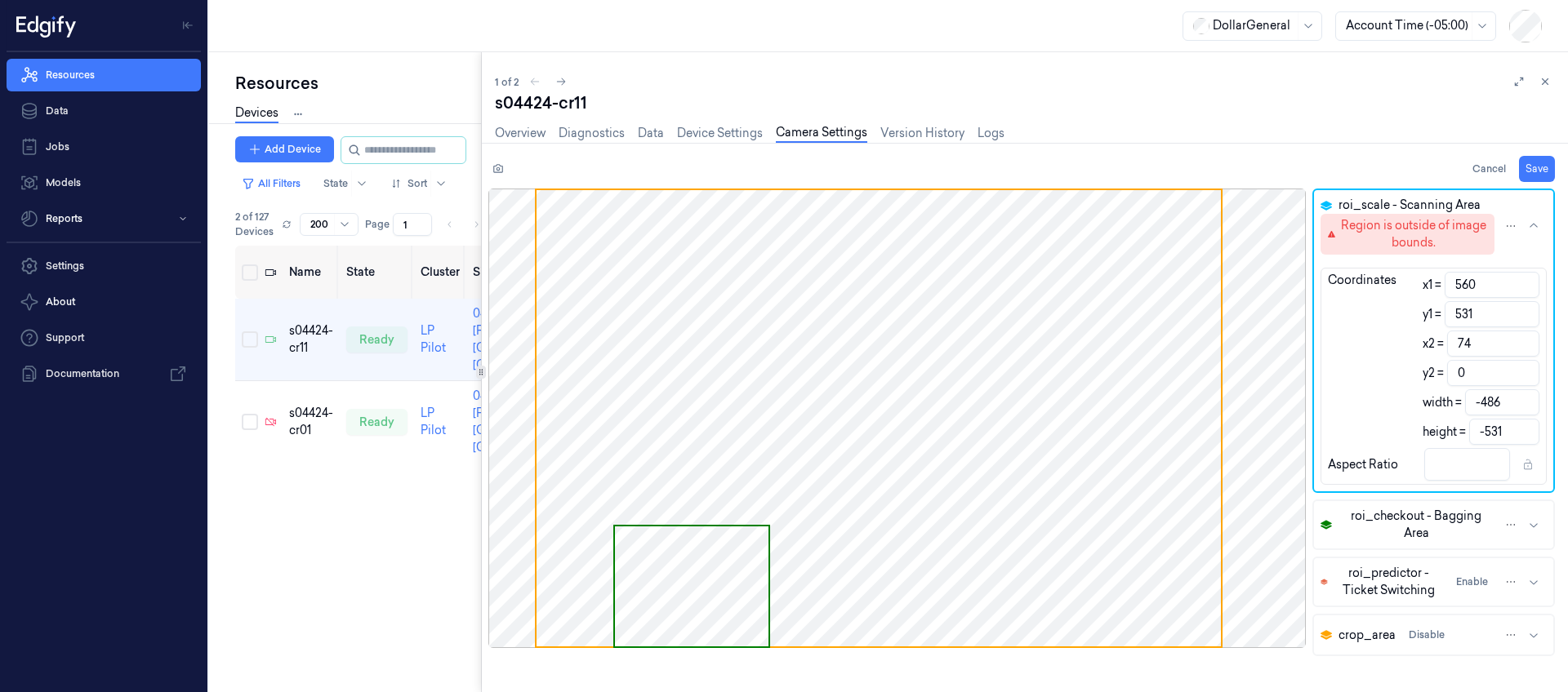
click at [1522, 345] on input "74" at bounding box center [1493, 344] width 92 height 26
click at [1522, 346] on input "74" at bounding box center [1493, 344] width 92 height 26
click at [1524, 349] on input "74" at bounding box center [1493, 344] width 92 height 26
type input "74"
click at [1524, 349] on input "74" at bounding box center [1493, 344] width 92 height 26
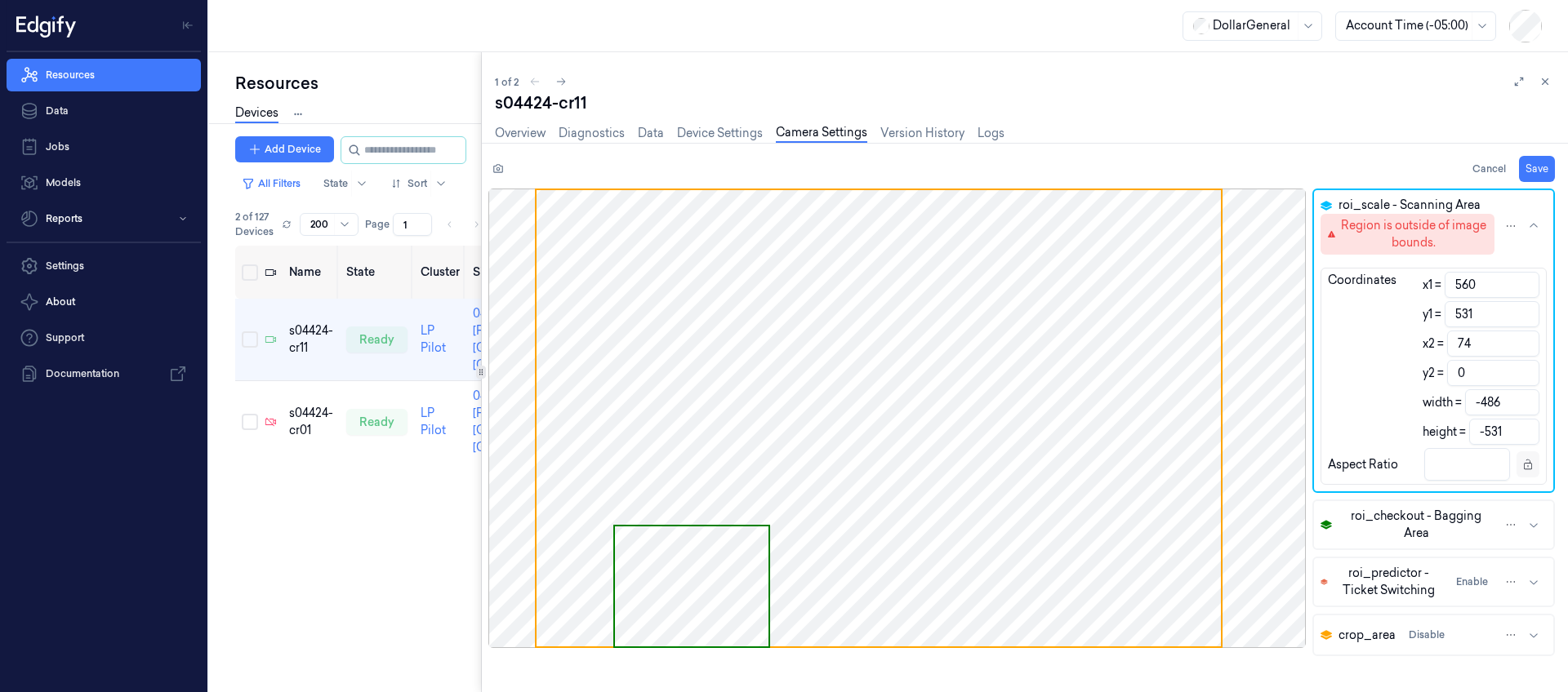
click at [1531, 468] on icon at bounding box center [1527, 465] width 8 height 10
click at [1524, 465] on icon at bounding box center [1528, 465] width 12 height 12
click at [1447, 462] on input "number" at bounding box center [1467, 464] width 86 height 33
click at [1492, 464] on input "0.1" at bounding box center [1467, 464] width 86 height 33
click at [1492, 464] on input "0.11" at bounding box center [1467, 464] width 86 height 33
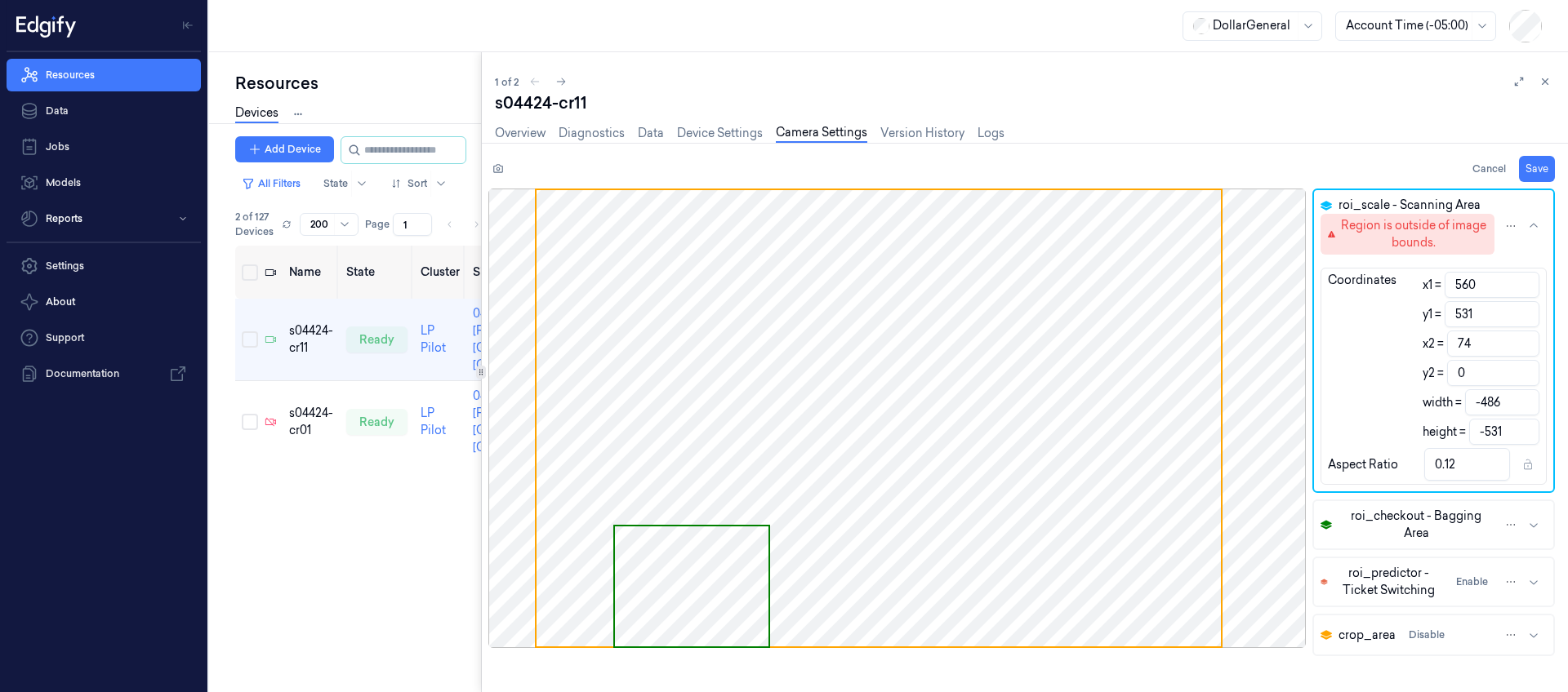
type input "0.12"
click at [1492, 464] on input "0.12" at bounding box center [1467, 464] width 86 height 33
drag, startPoint x: 1452, startPoint y: 467, endPoint x: 1171, endPoint y: 458, distance: 281.1
click at [1171, 458] on div "roi_scale - Scanning Area Region is outside of image bounds. Coordinates x1 = 5…" at bounding box center [1028, 440] width 1080 height 503
click at [1504, 222] on html "Resources Data Jobs Models Reports Settings About Support Documentation DollarG…" at bounding box center [784, 346] width 1568 height 692
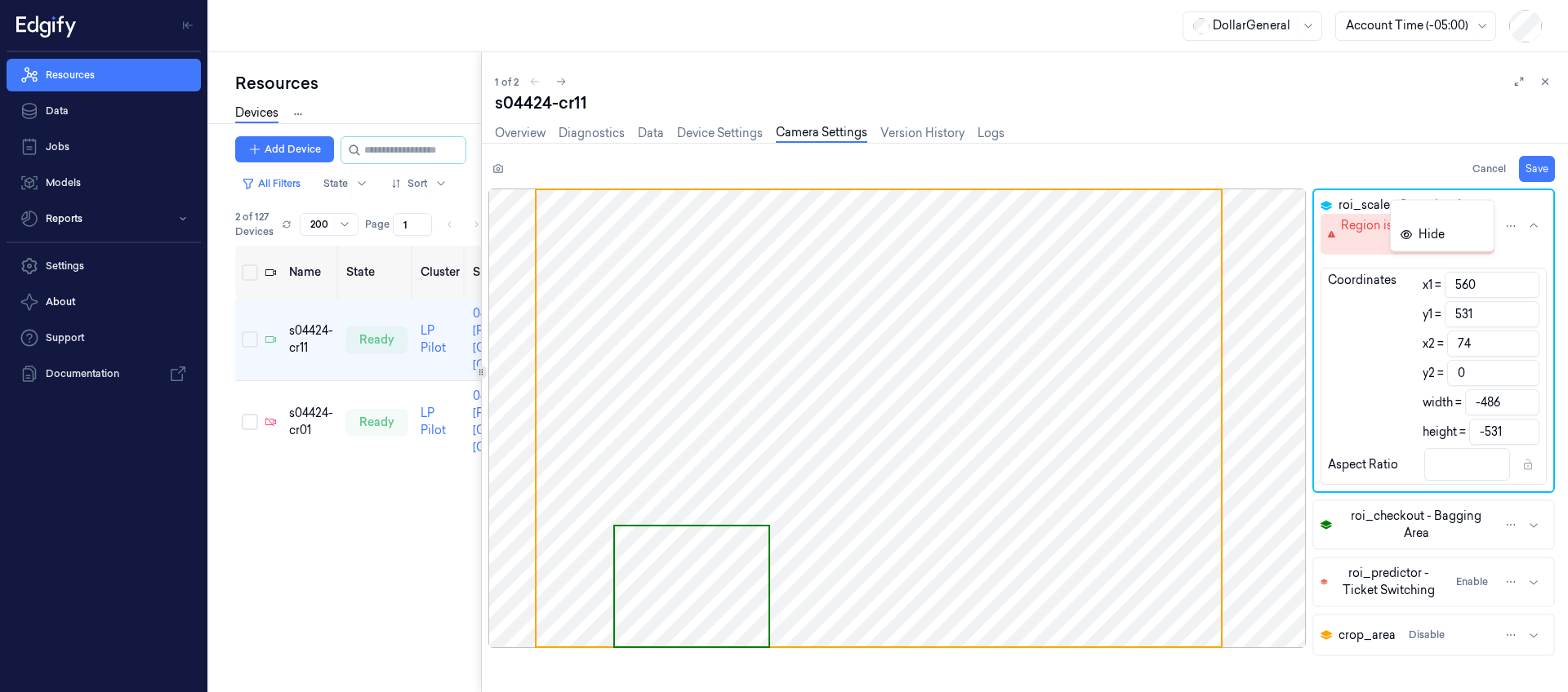
click at [1327, 354] on html "Resources Data Jobs Models Reports Settings About Support Documentation DollarG…" at bounding box center [784, 346] width 1568 height 692
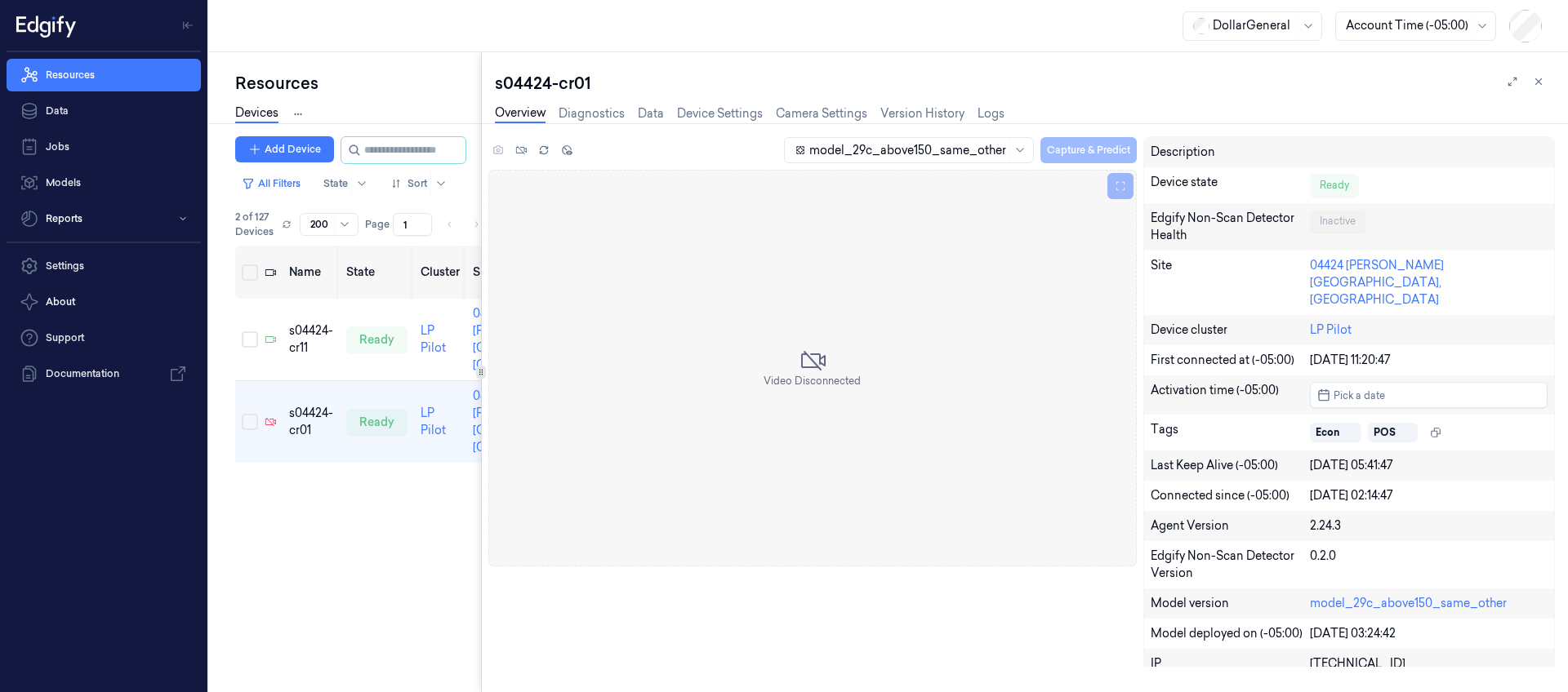
drag, startPoint x: 171, startPoint y: 416, endPoint x: 181, endPoint y: 410, distance: 11.7
drag, startPoint x: 618, startPoint y: 512, endPoint x: 646, endPoint y: 536, distance: 36.9
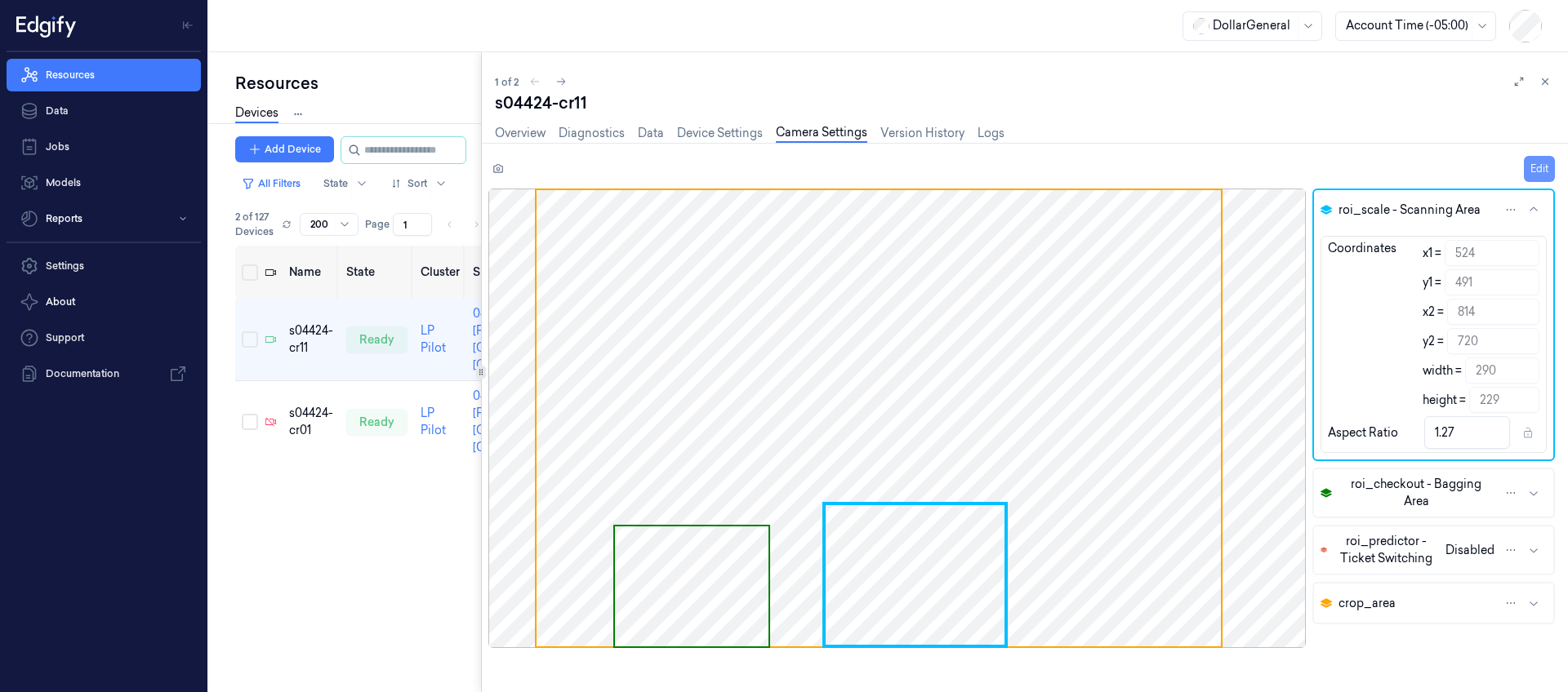
click at [1541, 161] on button "Edit" at bounding box center [1538, 169] width 31 height 26
drag, startPoint x: 1342, startPoint y: 335, endPoint x: 1194, endPoint y: 332, distance: 148.0
click at [1194, 332] on div "roi_scale - Scanning Area Coordinates x1 = 524 y1 = 491 x2 = 814 y2 = 720 width…" at bounding box center [1028, 440] width 1080 height 503
type input "0"
type input "-491"
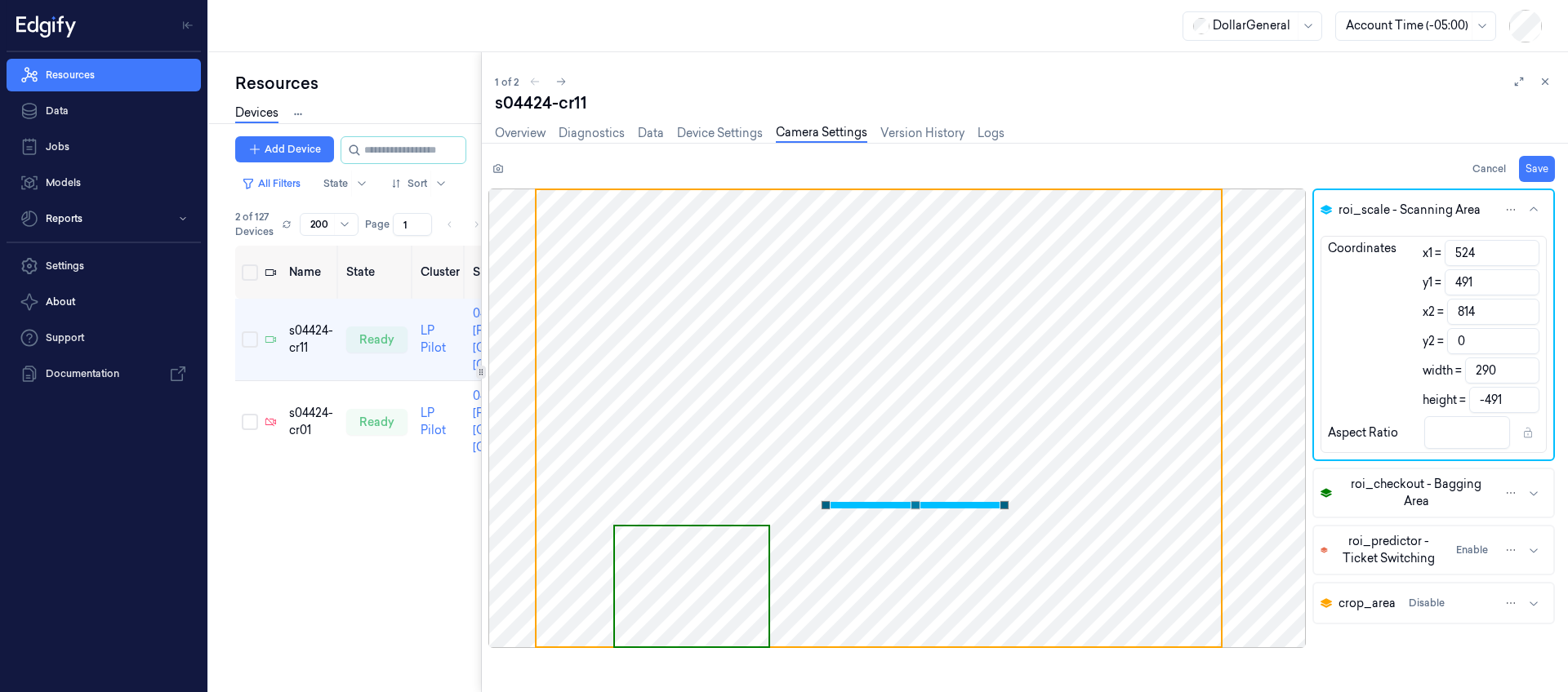
type input "0"
drag, startPoint x: 1445, startPoint y: 305, endPoint x: 1356, endPoint y: 303, distance: 89.0
click at [1353, 303] on div "Coordinates x1 = 524 y1 = 491 x2 = 814 y2 = 0 width = 290 height = -491" at bounding box center [1433, 326] width 224 height 173
type input "74"
type input "-450"
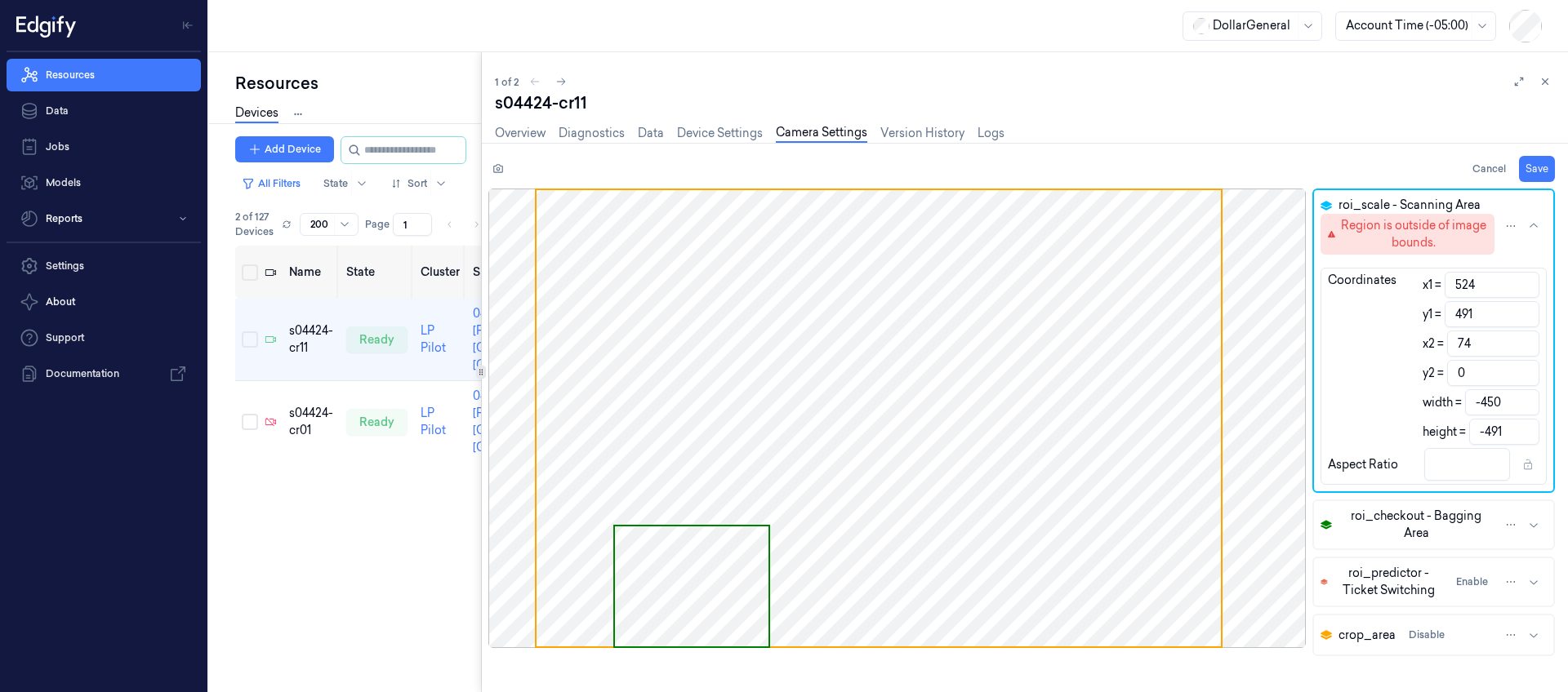
type input "74"
click at [1302, 264] on div "roi_scale - Scanning Area Region is outside of image bounds. Coordinates x1 = 5…" at bounding box center [1028, 440] width 1080 height 503
type input "74"
type input "148"
type input "74"
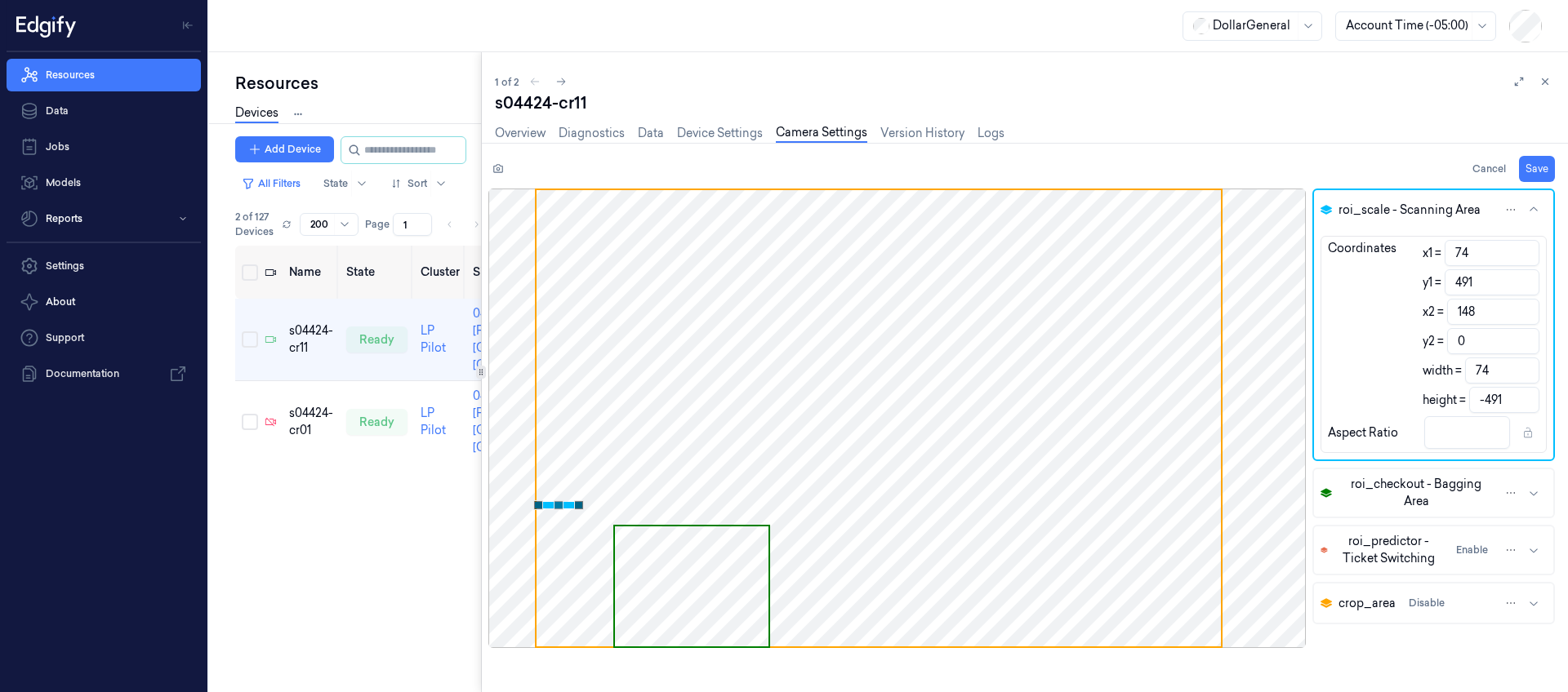
type input "74"
click at [1263, 267] on div "roi_scale - Scanning Area Coordinates x1 = 74 y1 = 491 x2 = 148 y2 = 0 width = …" at bounding box center [1028, 440] width 1080 height 503
type input "0"
click at [1271, 265] on div "roi_scale - Scanning Area Coordinates x1 = 74 y1 = 0 x2 = 148 y2 = 0 width = 74…" at bounding box center [1028, 440] width 1080 height 503
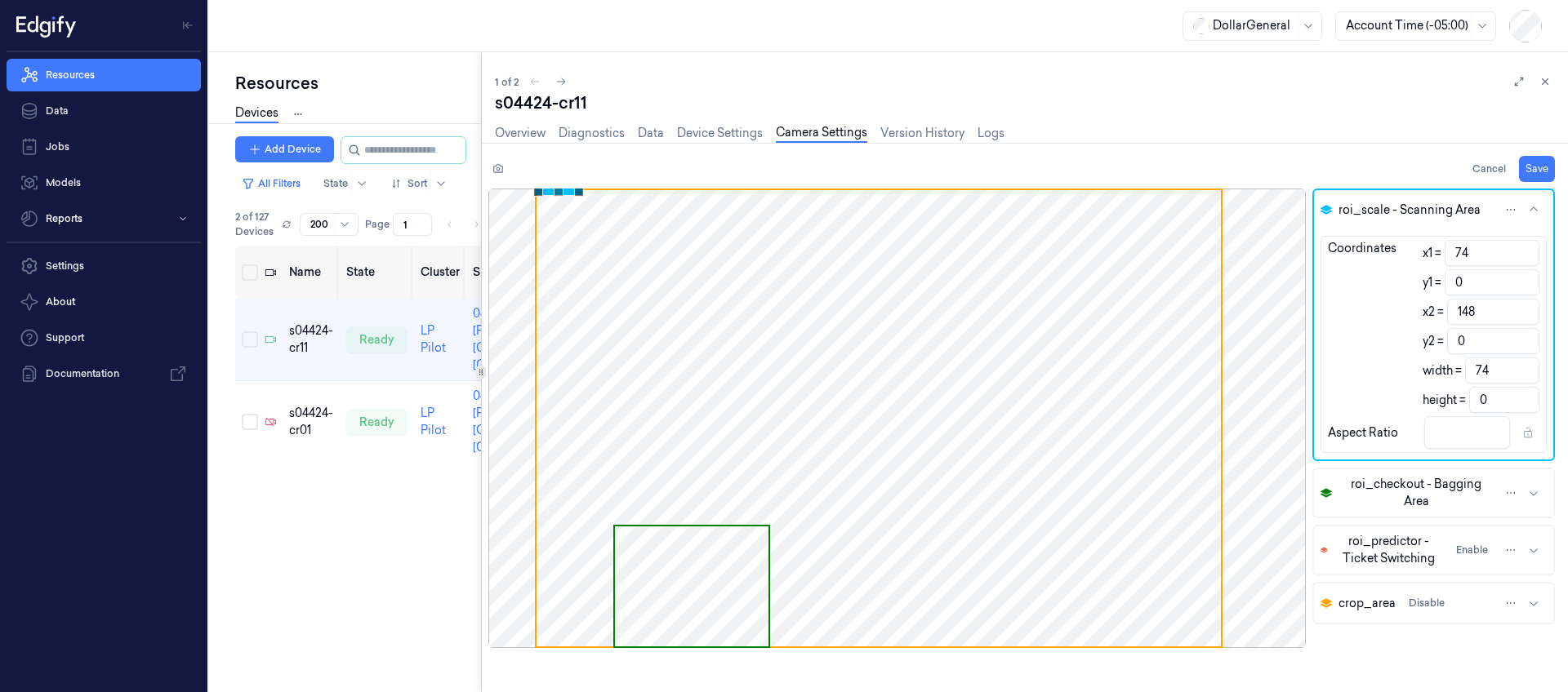
type input "0"
drag, startPoint x: 1490, startPoint y: 372, endPoint x: 1419, endPoint y: 370, distance: 71.0
click at [1419, 370] on div "Coordinates x1 = 74 y1 = 0 x2 = 148 y2 = 0 width = 74 height = 0" at bounding box center [1433, 326] width 224 height 173
drag, startPoint x: 1478, startPoint y: 341, endPoint x: 1486, endPoint y: 364, distance: 24.4
click at [1466, 342] on input "0" at bounding box center [1493, 341] width 92 height 26
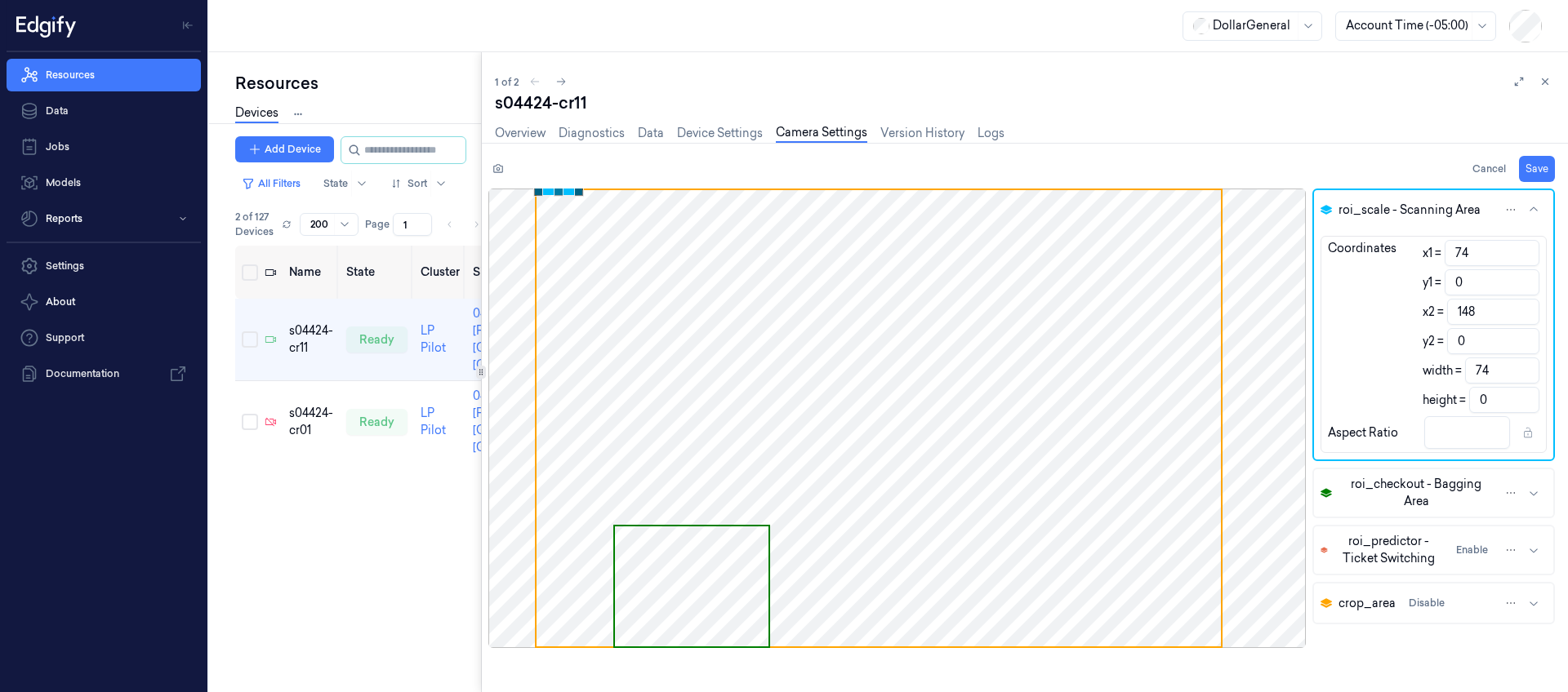
drag, startPoint x: 1478, startPoint y: 369, endPoint x: 1331, endPoint y: 354, distance: 147.8
click at [1334, 355] on div "Coordinates x1 = 74 y1 = 0 x2 = 148 y2 = 0 width = 74 height = 0" at bounding box center [1433, 326] width 224 height 173
paste input "202"
type input "276"
type input "202"
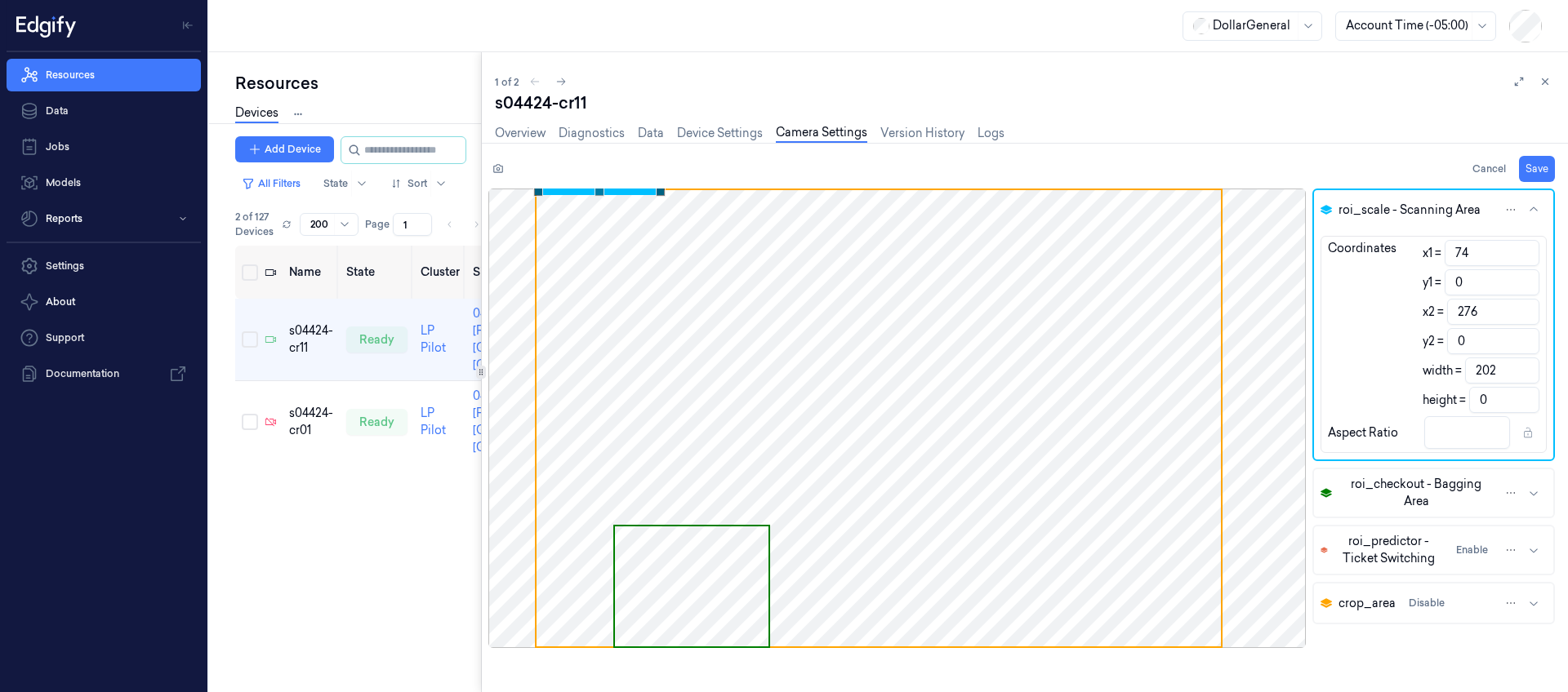
drag, startPoint x: 1489, startPoint y: 400, endPoint x: 1376, endPoint y: 378, distance: 115.1
click at [1382, 380] on div "Coordinates x1 = 74 y1 = 0 x2 = 276 y2 = 0 width = 202 height = 0" at bounding box center [1433, 326] width 224 height 173
paste input "187"
type input "187"
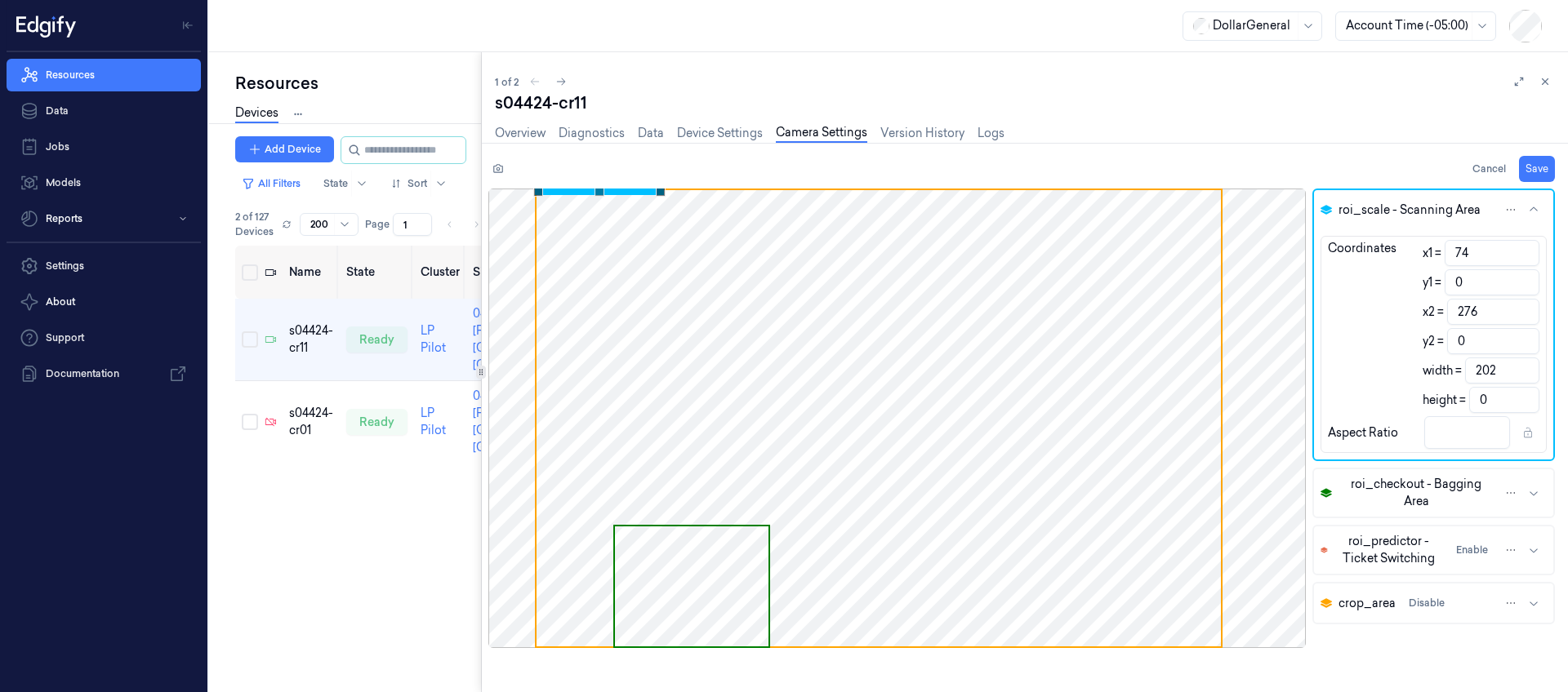
type input "1.08"
type input "187"
drag, startPoint x: 1394, startPoint y: 243, endPoint x: 1355, endPoint y: 237, distance: 39.5
click at [1356, 238] on div "Coordinates x1 = 74 y1 = 0 x2 = 276 y2 = 187 width = 202 height = 187 Aspect Ra…" at bounding box center [1434, 345] width 226 height 217
paste input "560"
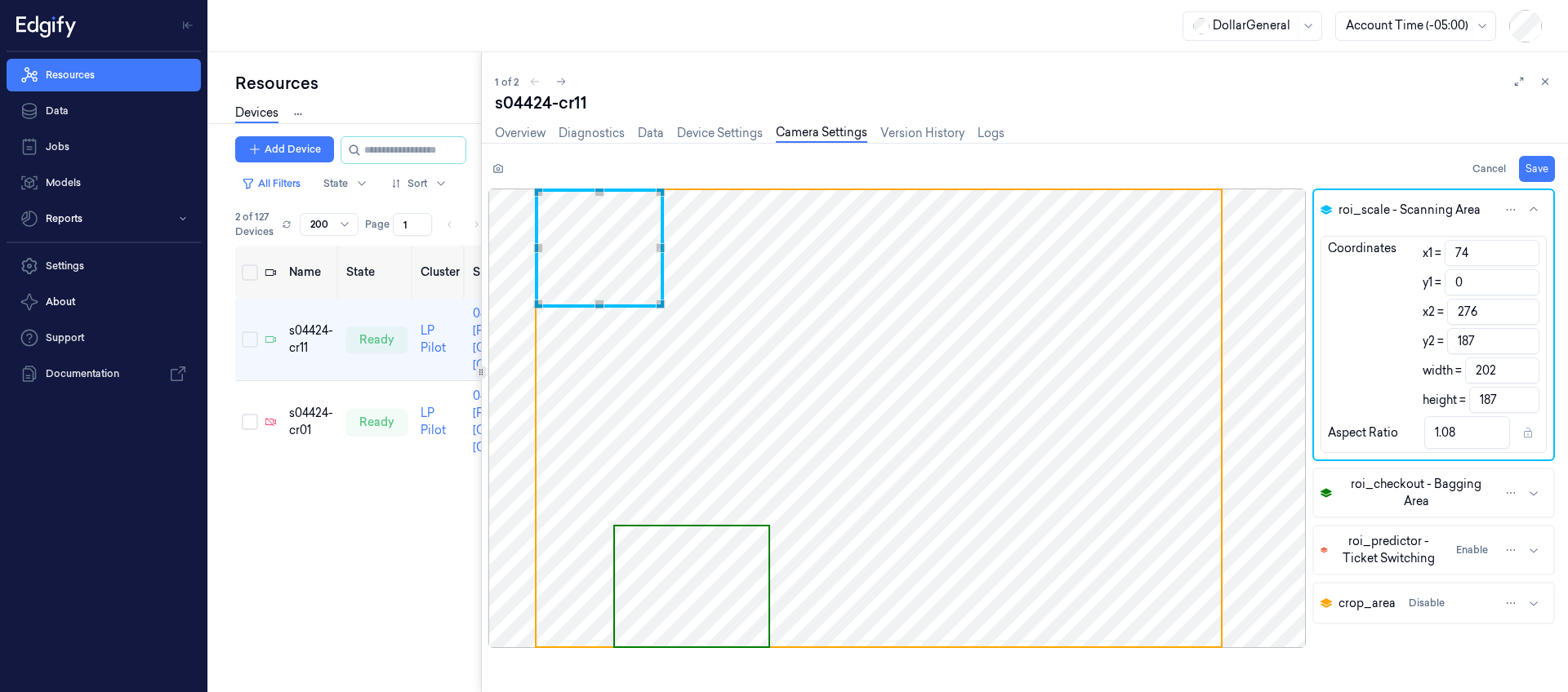
type input "560"
type input "-284"
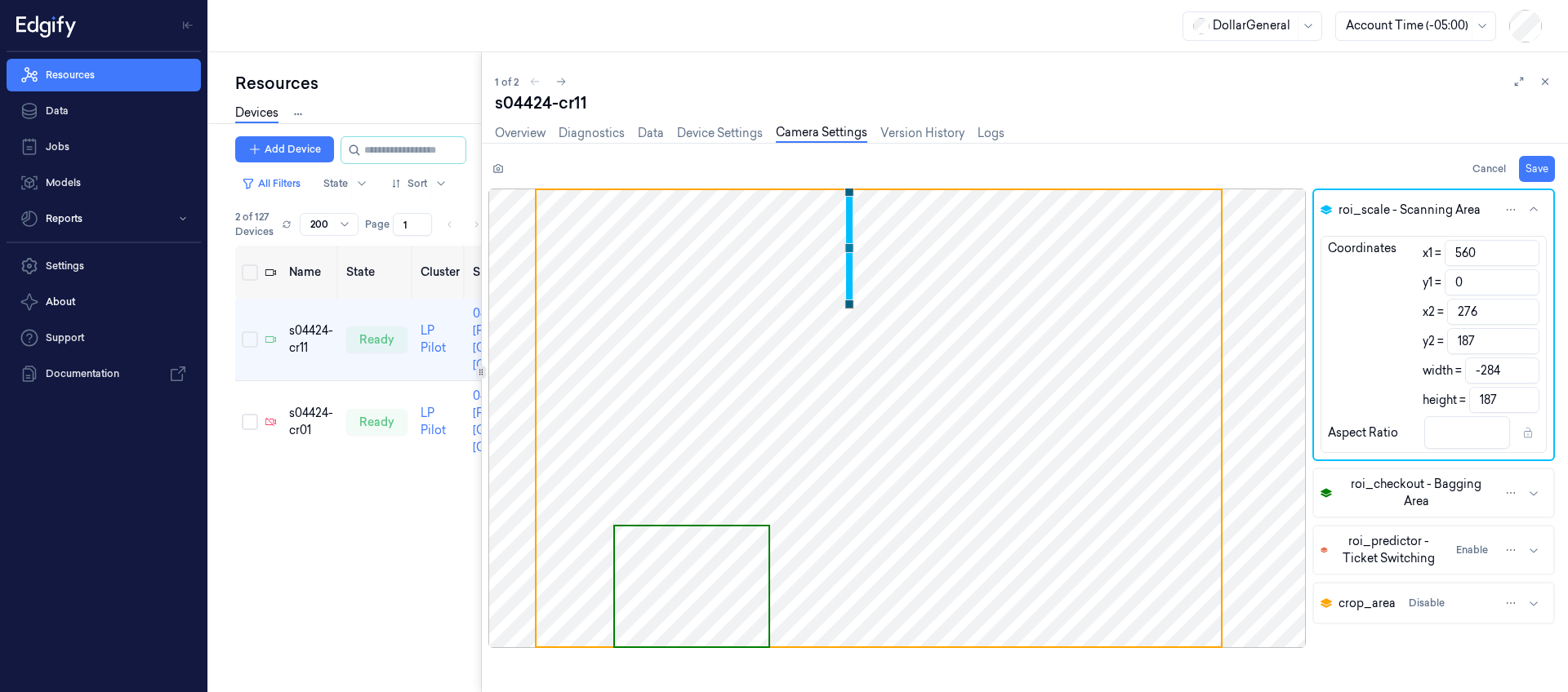
type input "560"
drag, startPoint x: 1478, startPoint y: 286, endPoint x: 948, endPoint y: 241, distance: 531.9
click at [1011, 247] on div "roi_scale - Scanning Area Coordinates x1 = 560 y1 = 0 x2 = 276 y2 = 187 width =…" at bounding box center [1028, 440] width 1080 height 503
paste input "531"
type input "531"
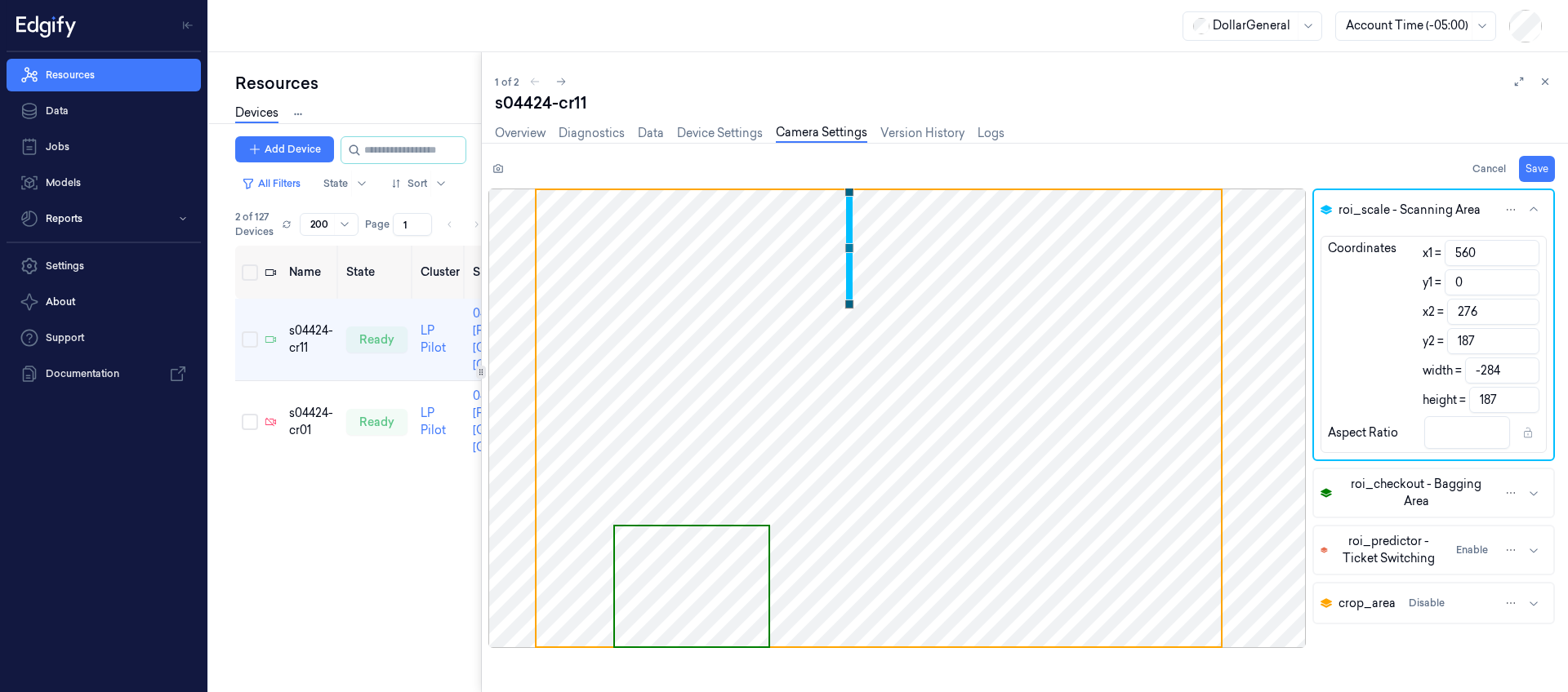
type input "-344"
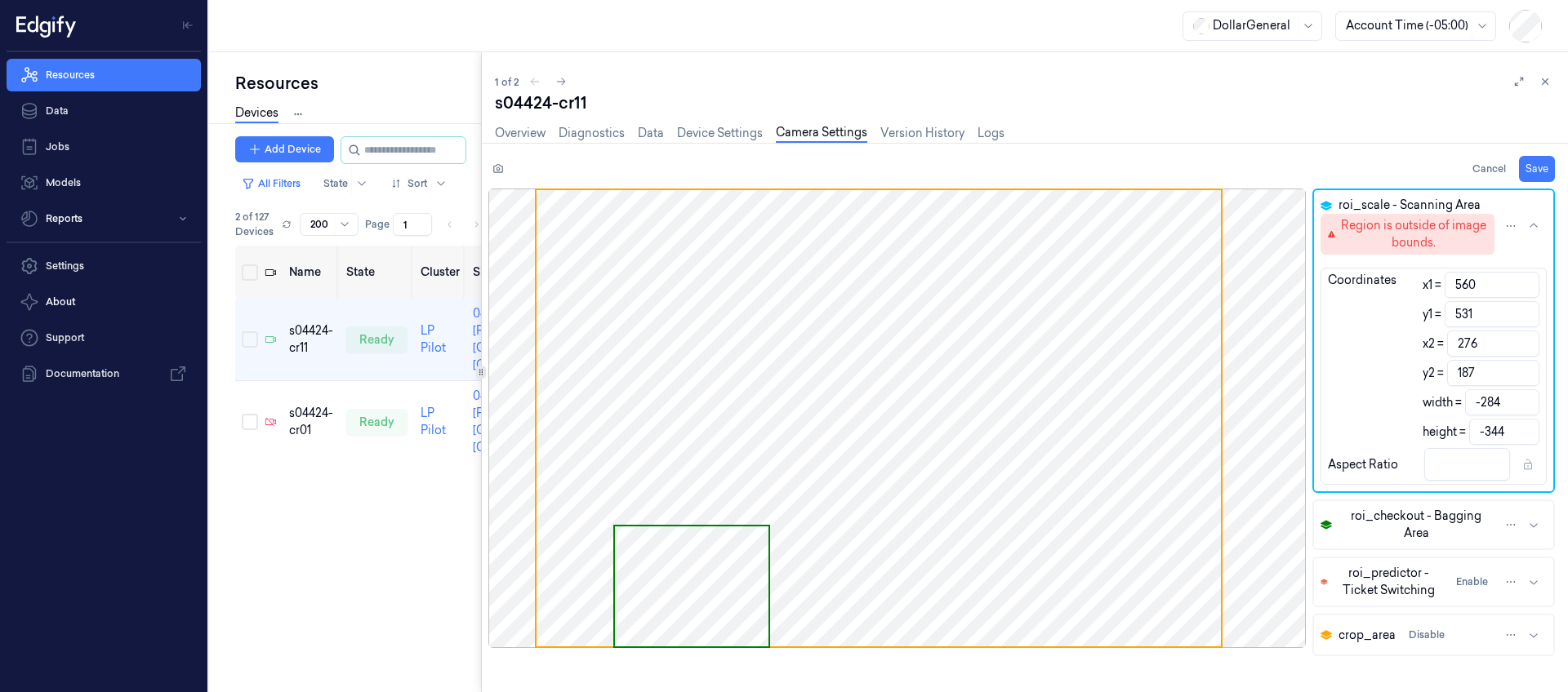
type input "531"
click at [1496, 401] on input "-284" at bounding box center [1502, 402] width 74 height 26
drag, startPoint x: 1504, startPoint y: 406, endPoint x: 1081, endPoint y: 342, distance: 427.8
click at [1093, 346] on div "roi_scale - Scanning Area Region is outside of image bounds. Coordinates x1 = 5…" at bounding box center [1028, 440] width 1080 height 503
paste input "202"
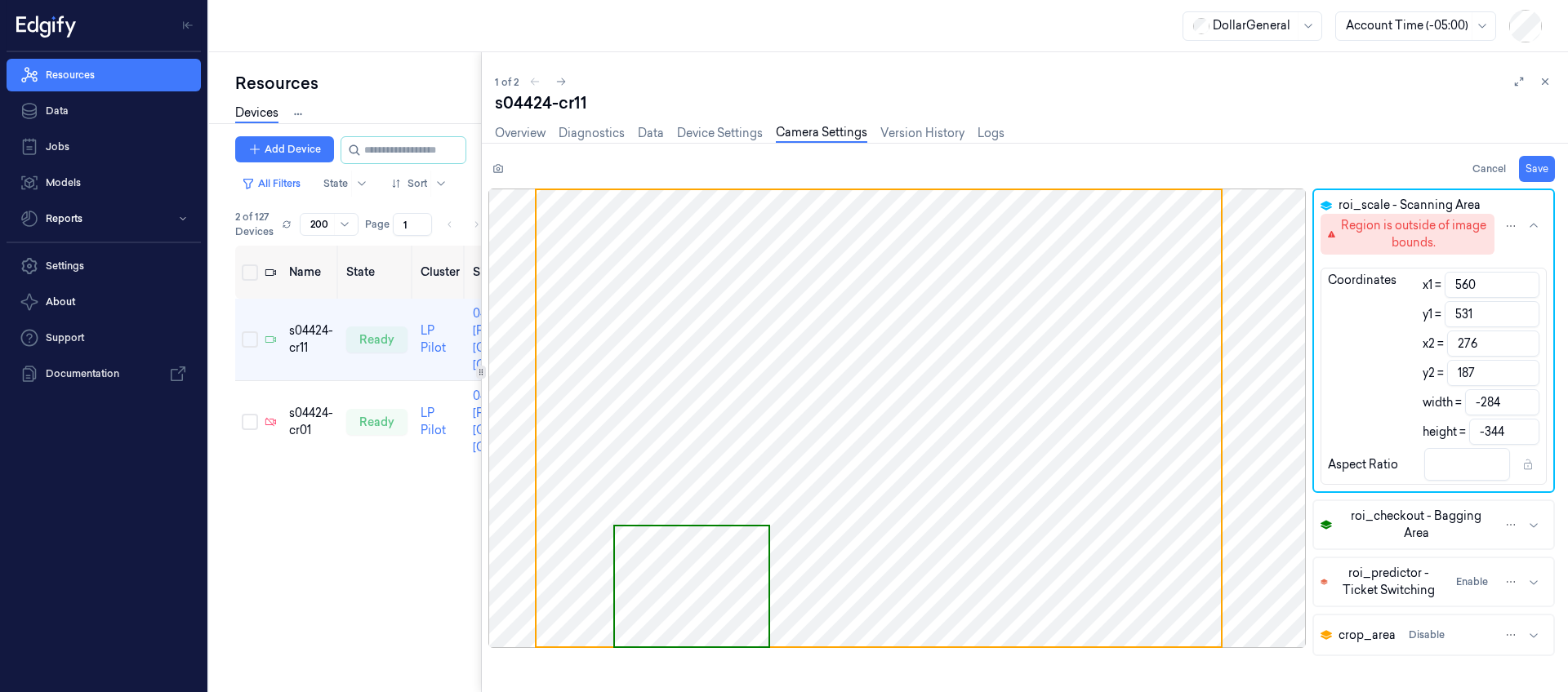
type input "762"
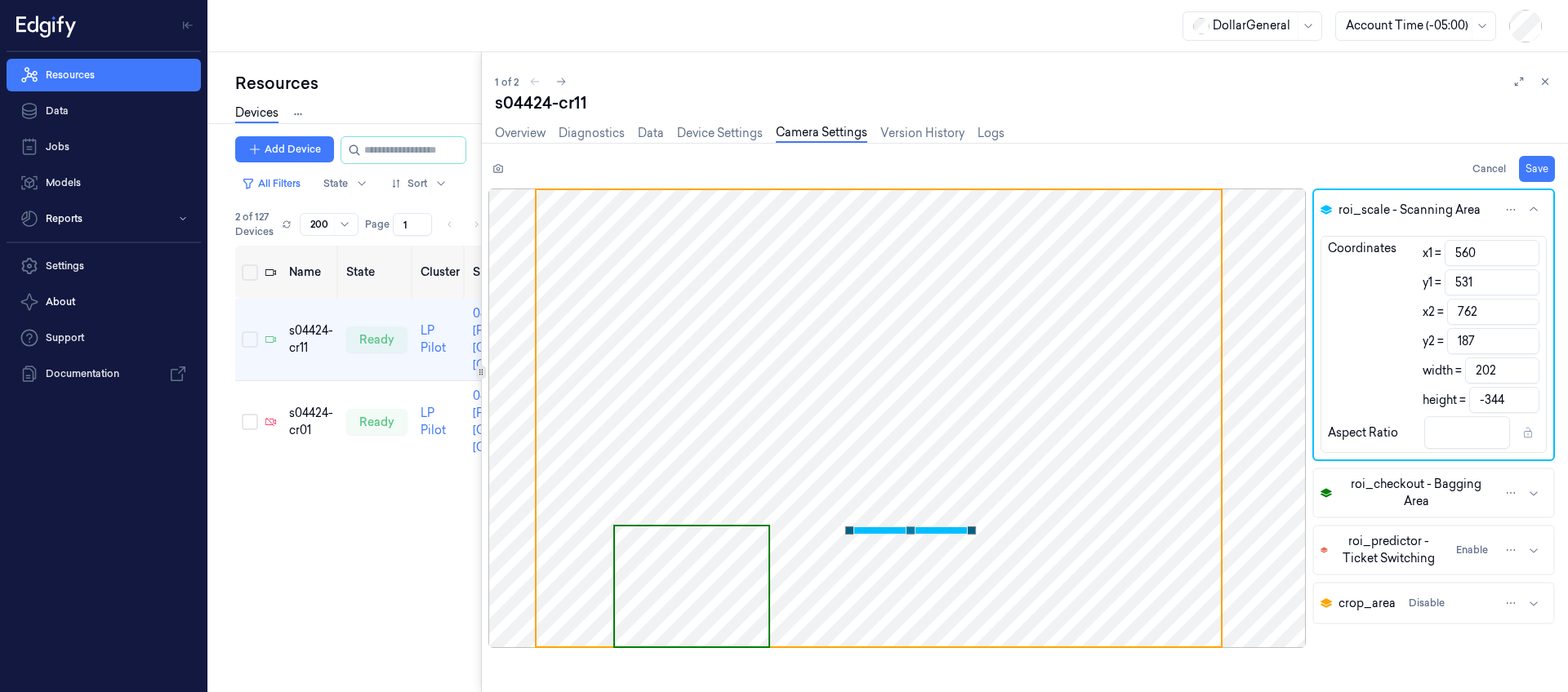
type input "202"
drag, startPoint x: 1511, startPoint y: 399, endPoint x: 900, endPoint y: 298, distance: 619.3
click at [1038, 322] on div "roi_scale - Scanning Area Coordinates x1 = 560 y1 = 531 x2 = 762 y2 = 187 width…" at bounding box center [1028, 440] width 1080 height 503
paste input "187"
type input "718"
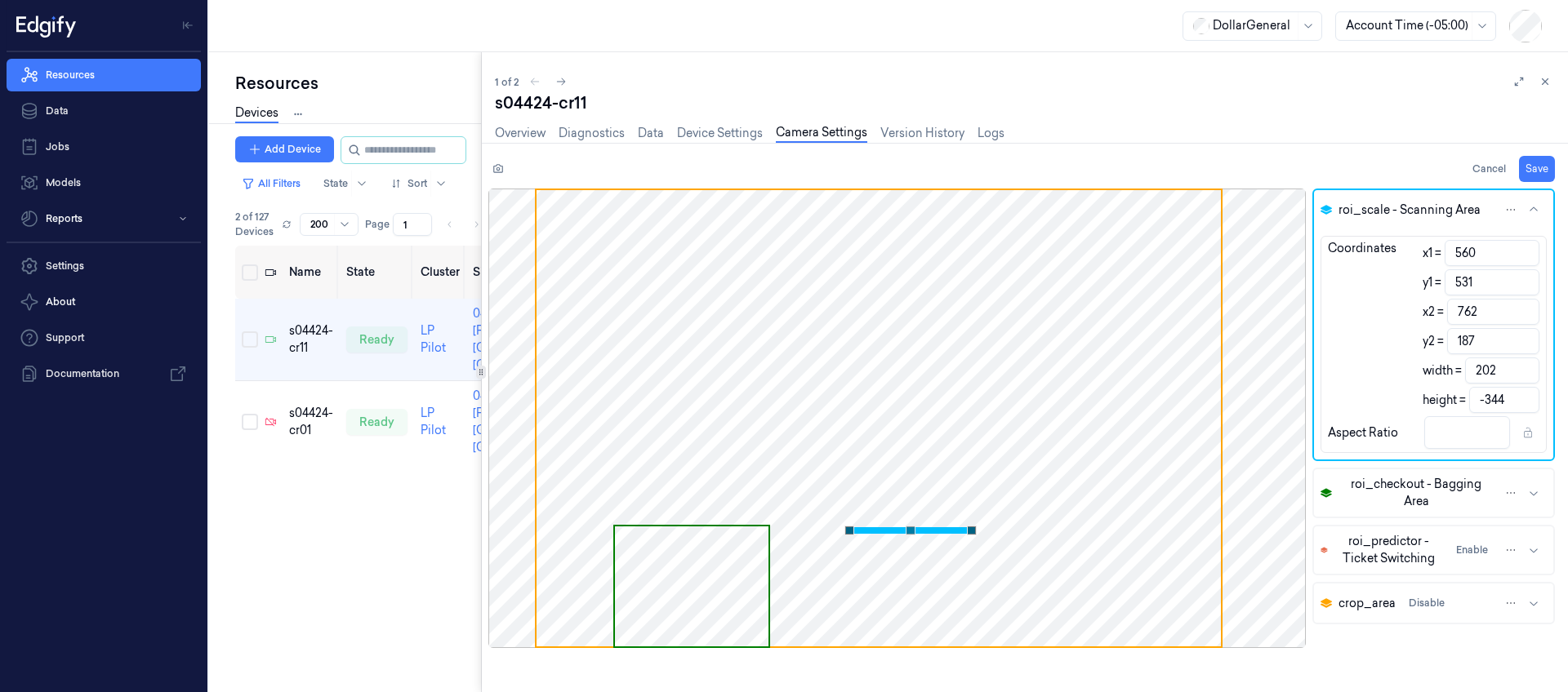
type input "187"
type input "1.08"
type input "187"
type input "763"
type input "203"
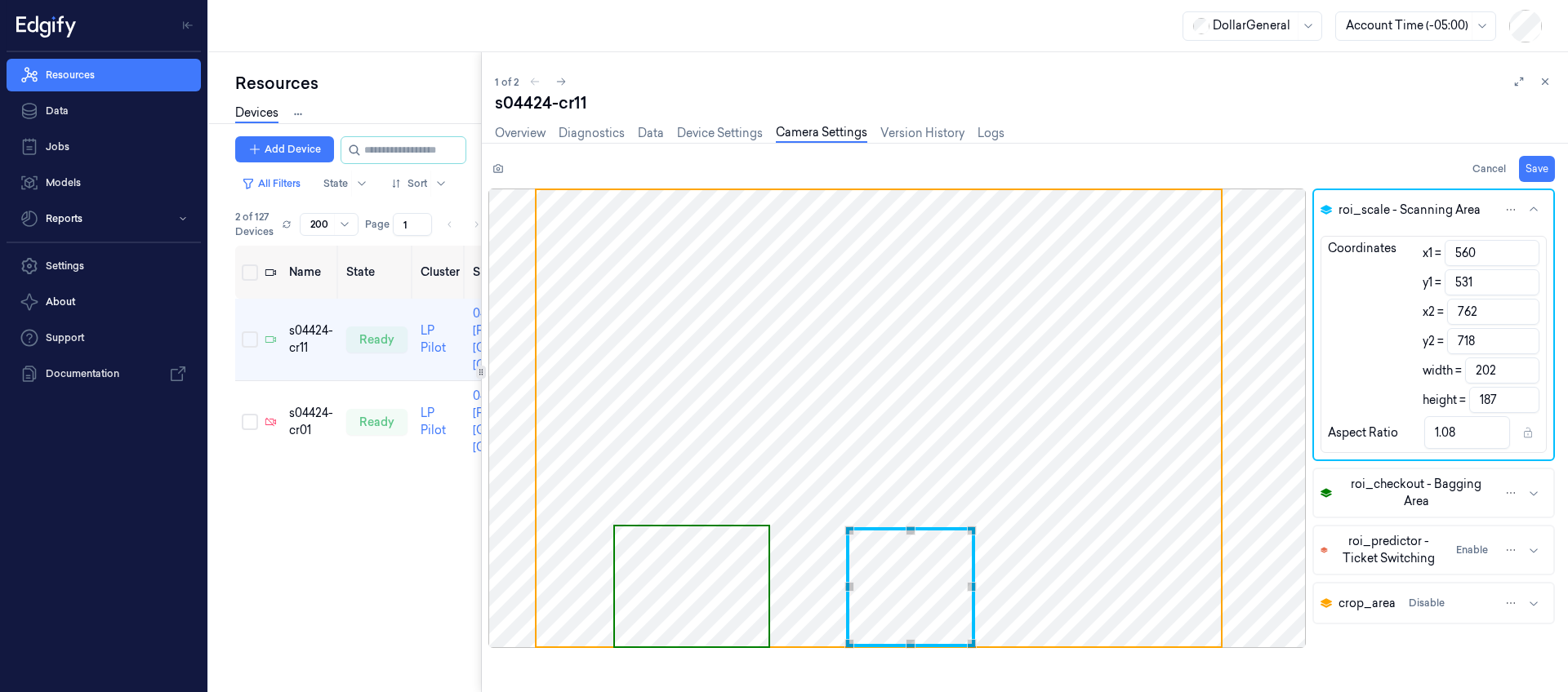
type input "1.09"
click at [1523, 305] on input "763" at bounding box center [1493, 311] width 92 height 26
type input "764"
type input "204"
click at [1523, 304] on input "764" at bounding box center [1493, 311] width 92 height 26
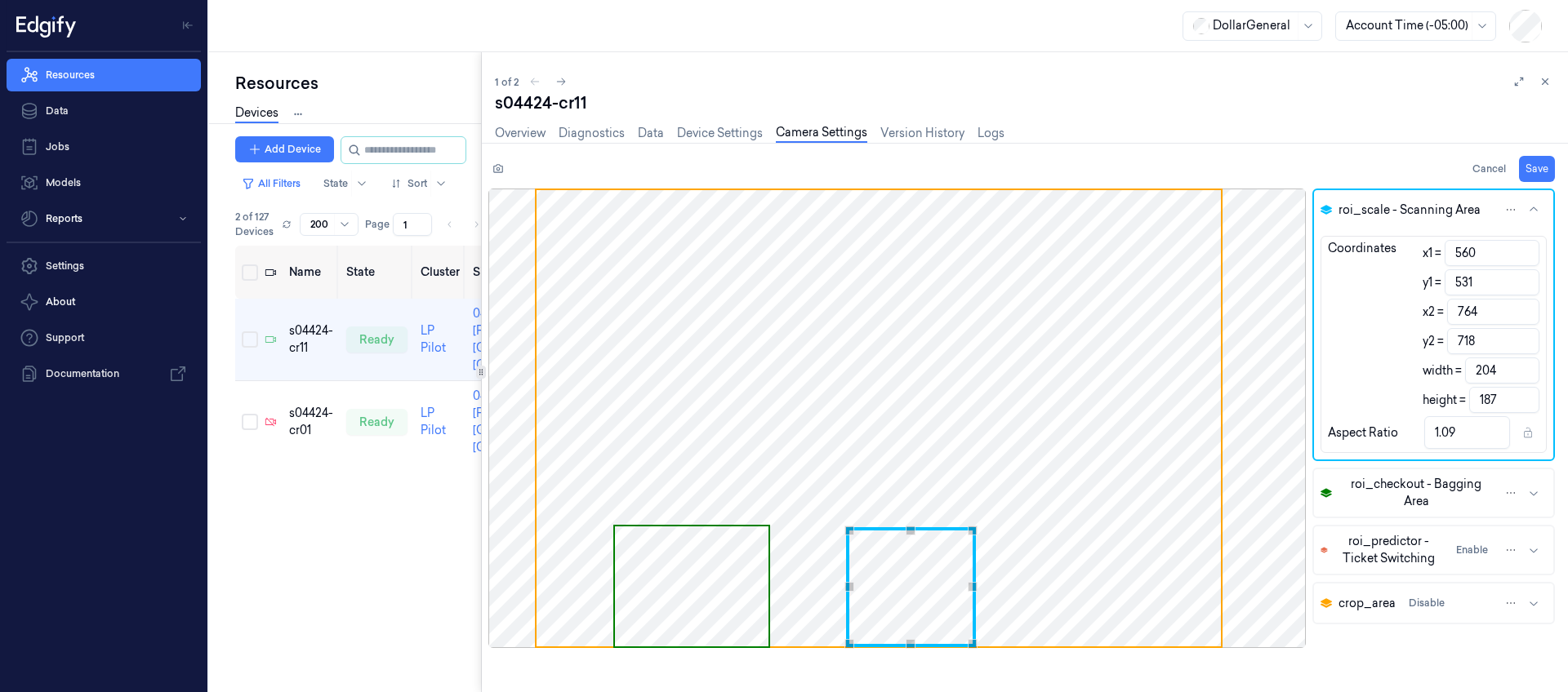
type input "765"
type input "205"
type input "1.1"
click at [1524, 305] on input "765" at bounding box center [1493, 311] width 92 height 26
type input "766"
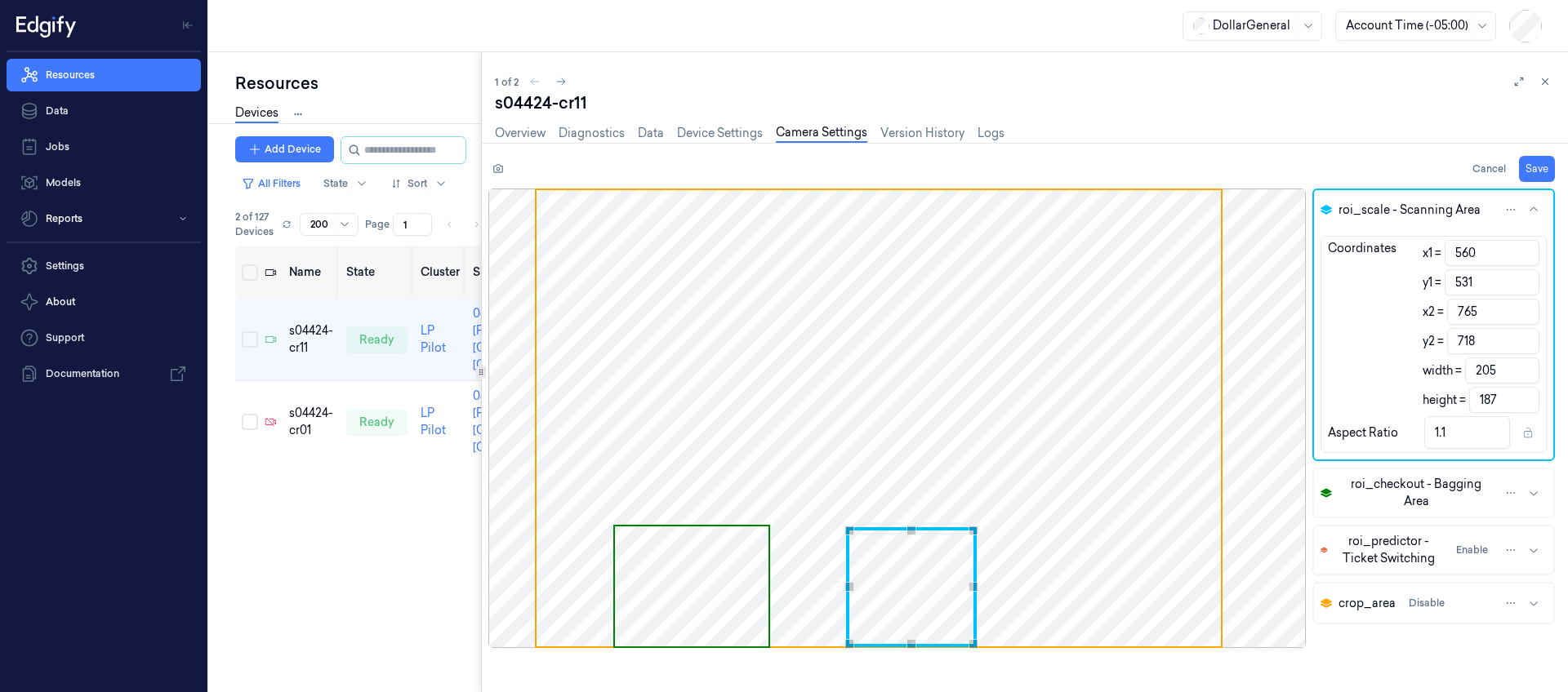
type input "206"
type input "767"
type input "207"
type input "1.11"
type input "768"
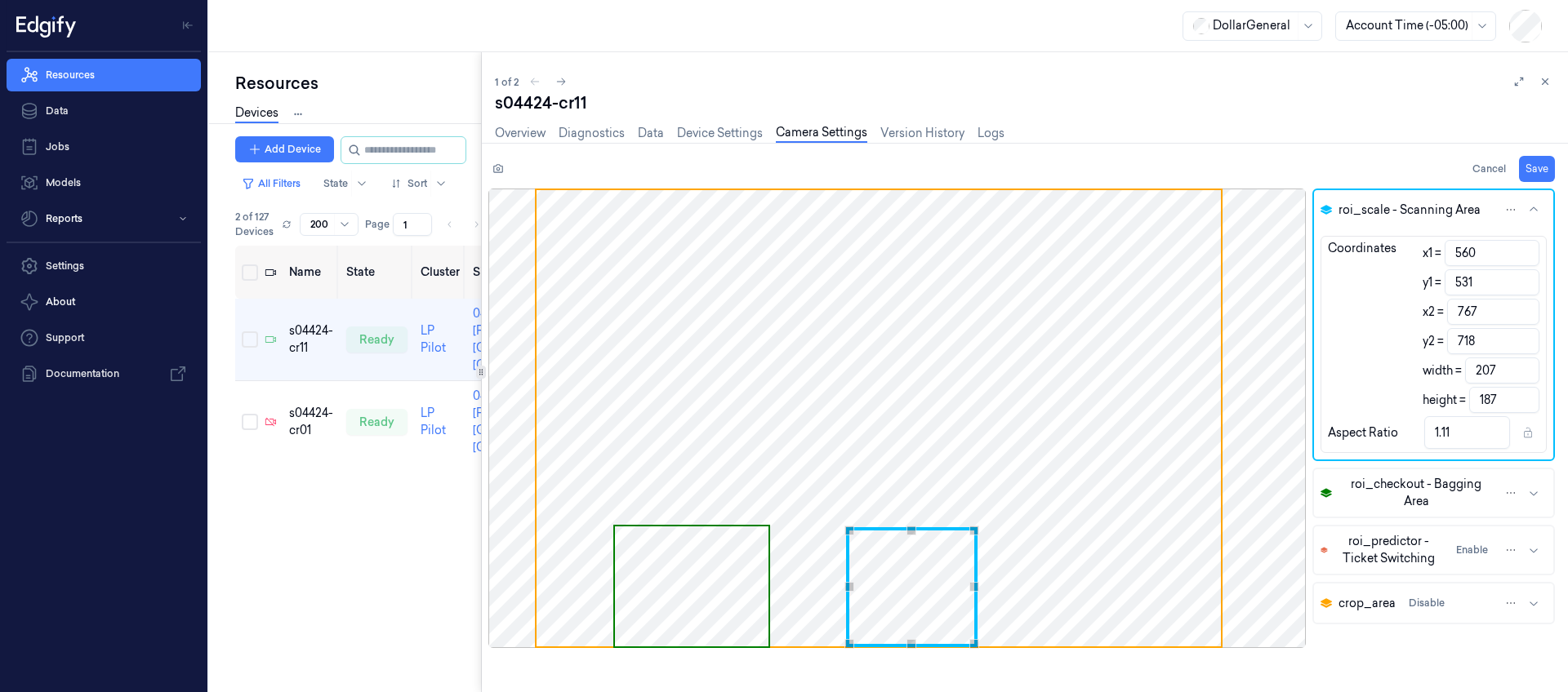
type input "208"
type input "769"
type input "209"
type input "1.12"
type input "770"
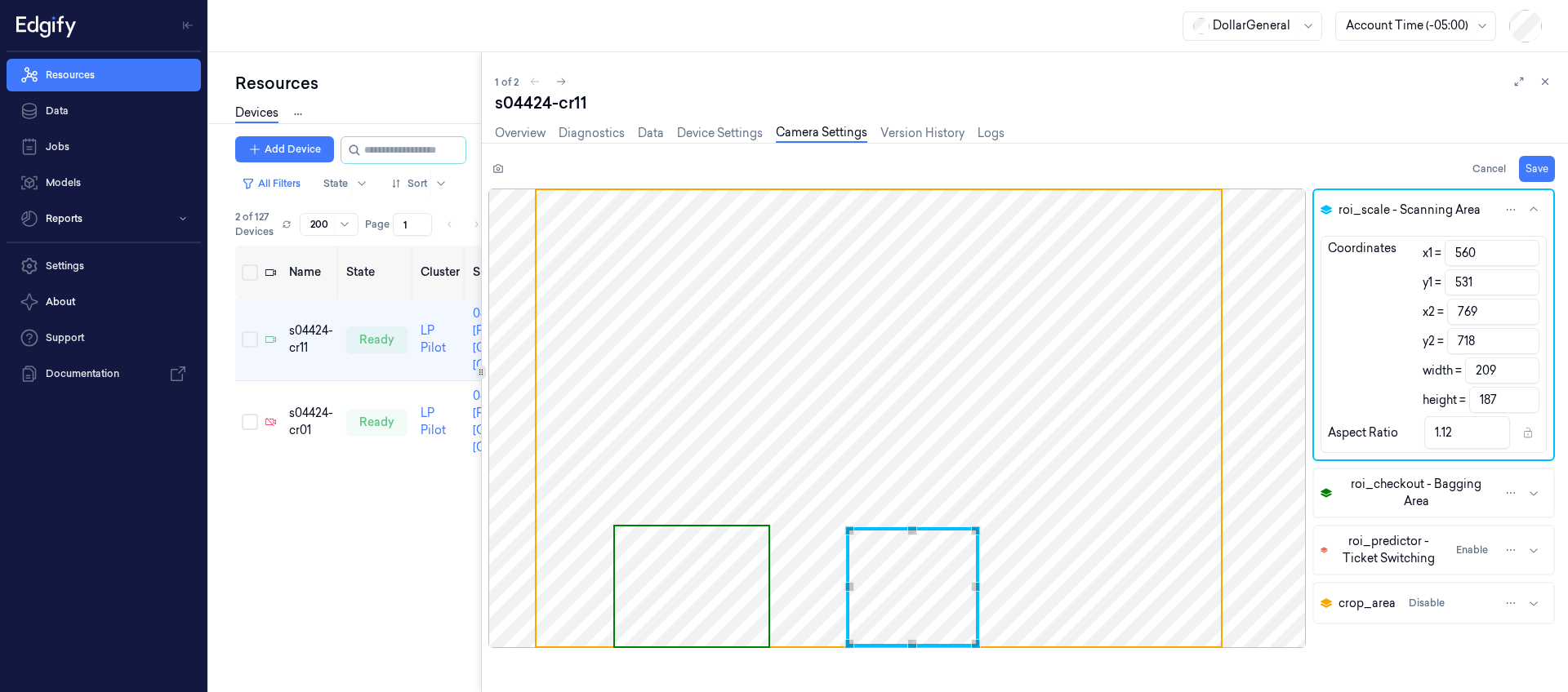
type input "210"
type input "771"
type input "211"
type input "1.13"
type input "772"
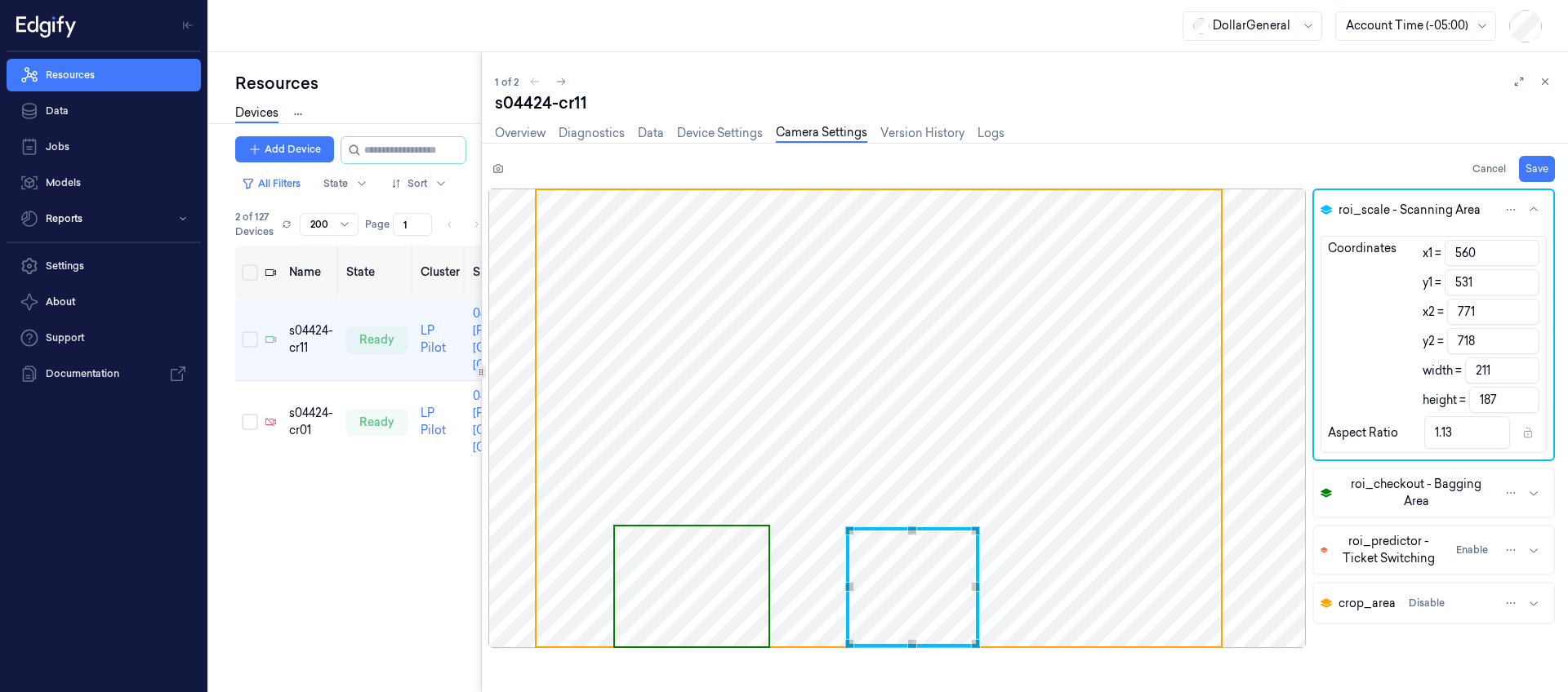
type input "212"
type input "773"
type input "213"
type input "1.14"
type input "774"
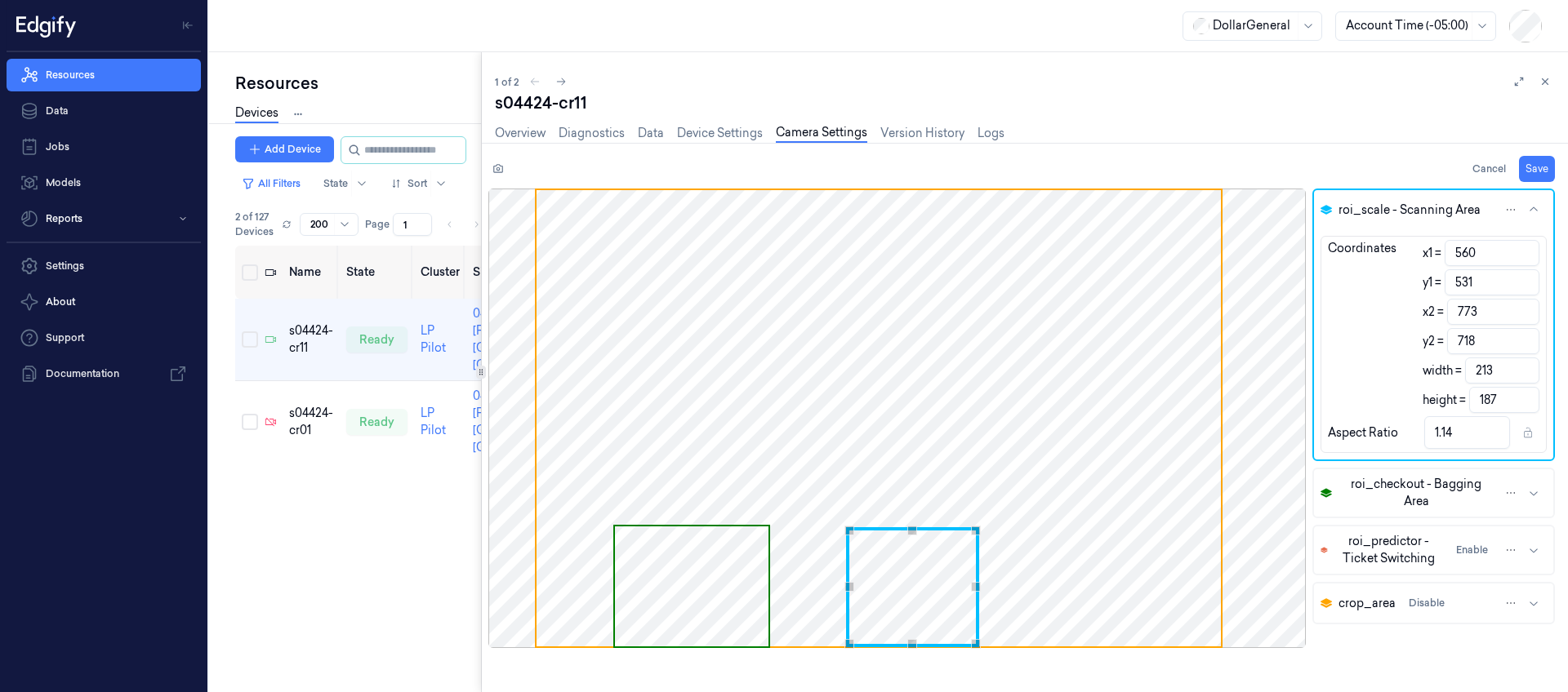
type input "214"
type input "775"
type input "215"
type input "1.15"
type input "776"
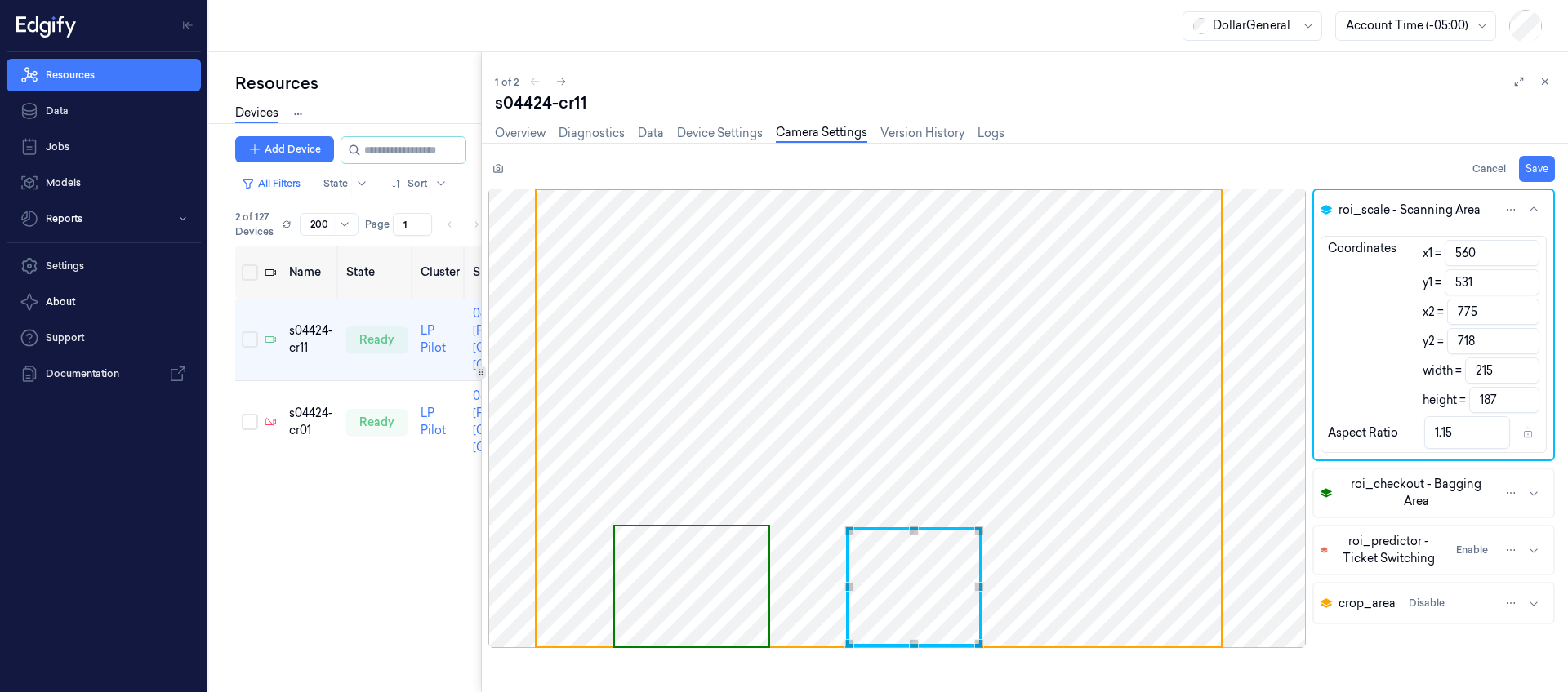
type input "216"
type input "1.16"
type input "777"
type input "217"
type input "778"
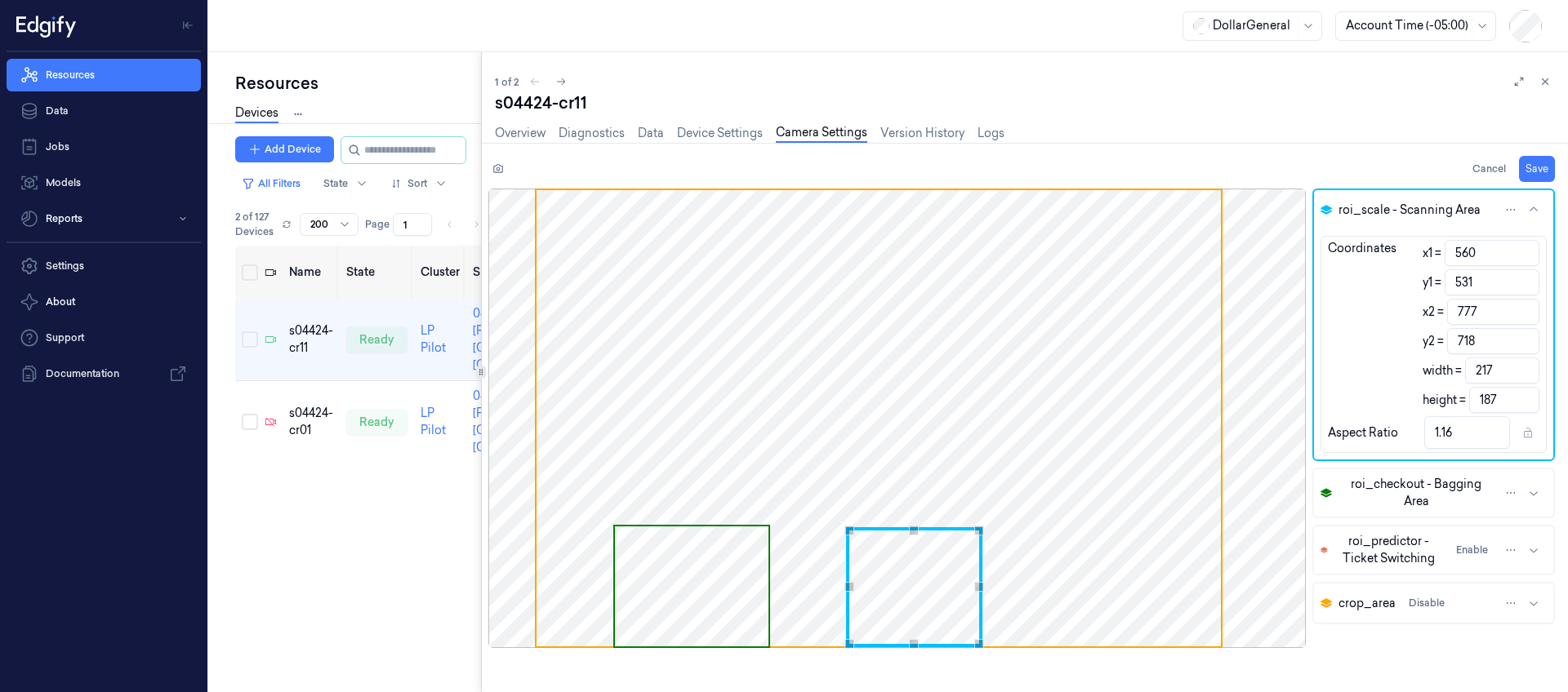
type input "218"
type input "1.17"
type input "779"
type input "219"
type input "780"
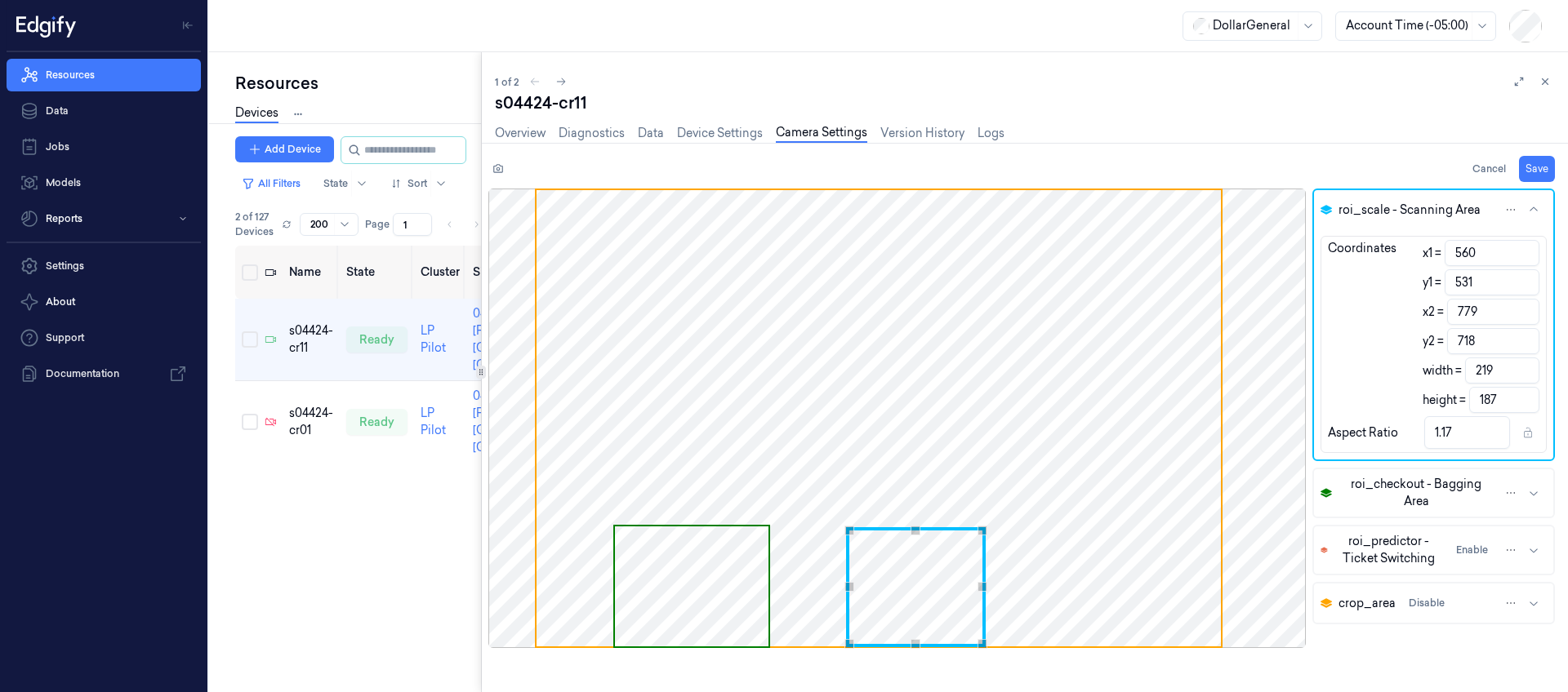
type input "220"
type input "1.18"
type input "781"
type input "221"
type input "782"
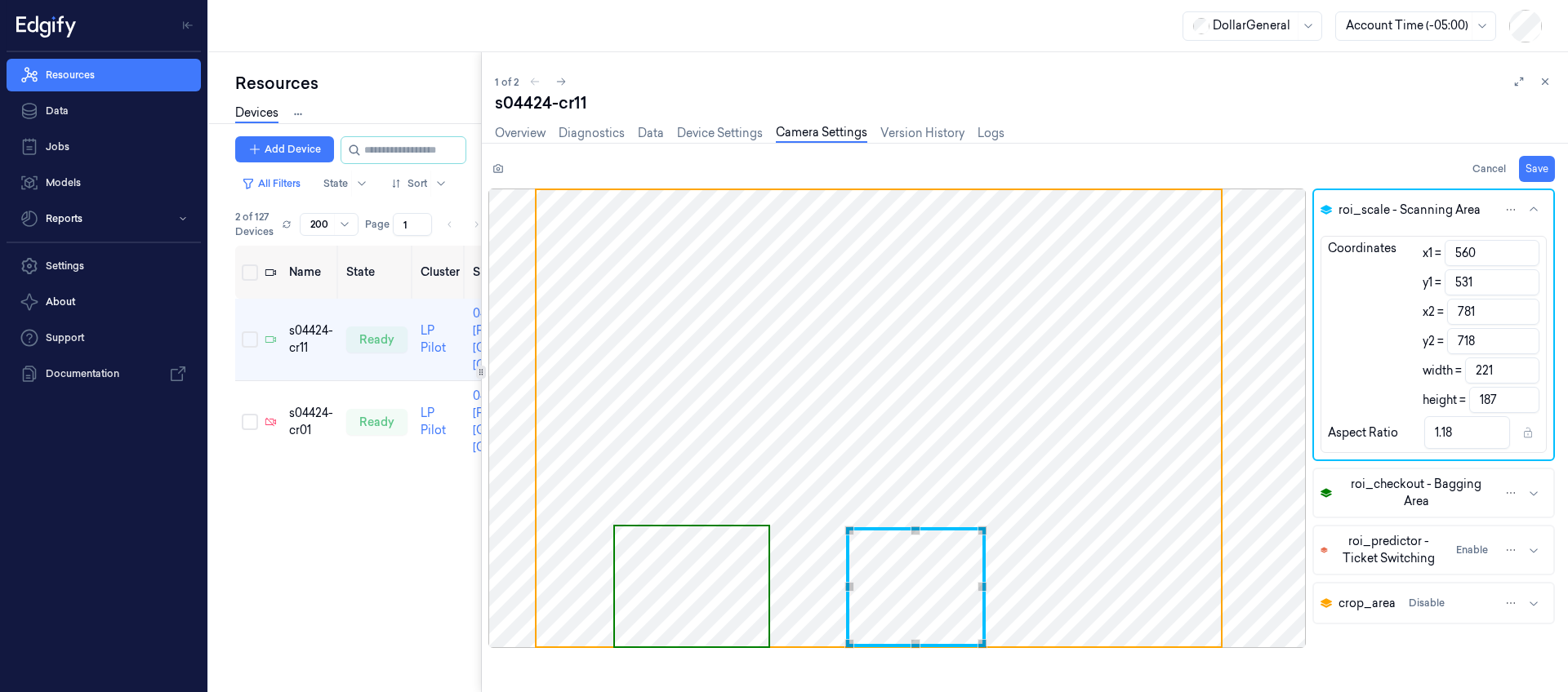
type input "222"
type input "1.19"
type input "783"
type input "223"
type input "784"
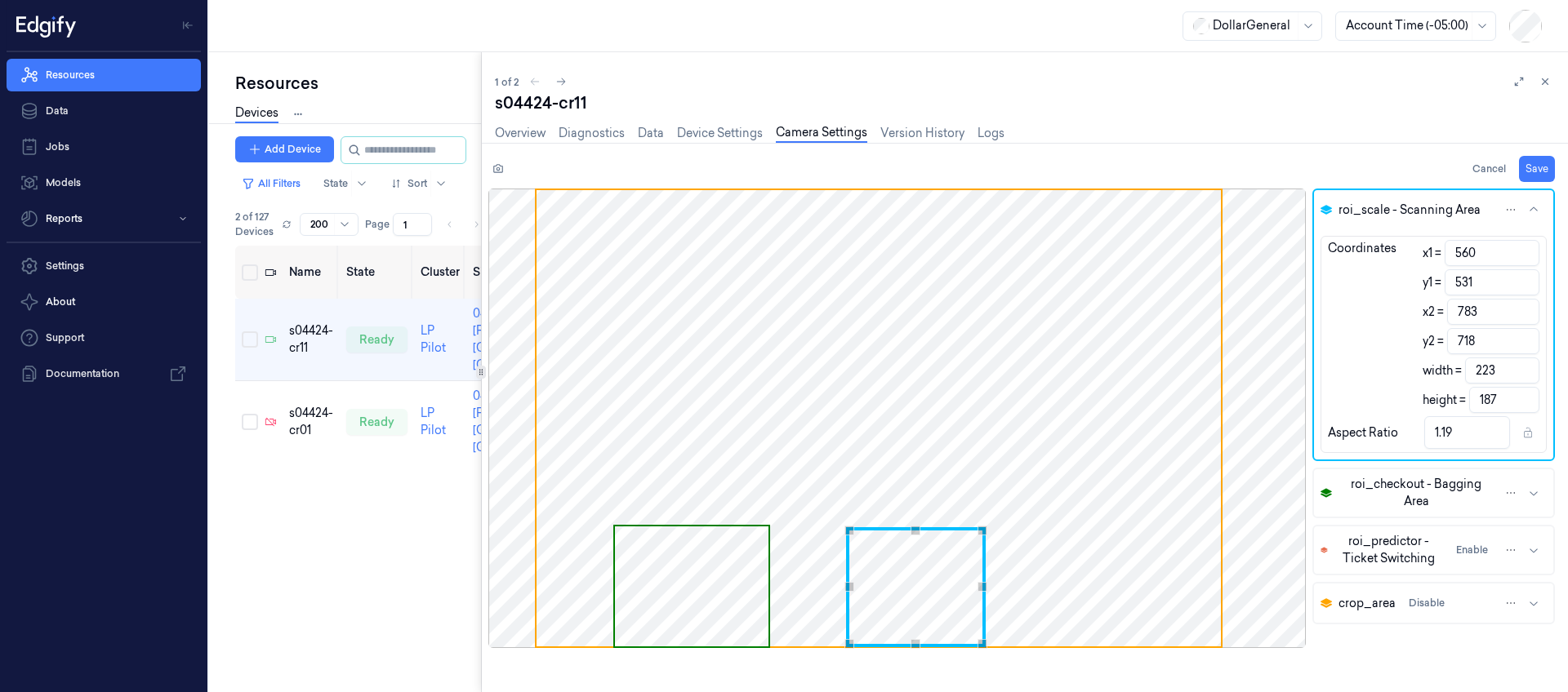
type input "224"
type input "1.2"
type input "785"
type input "225"
type input "786"
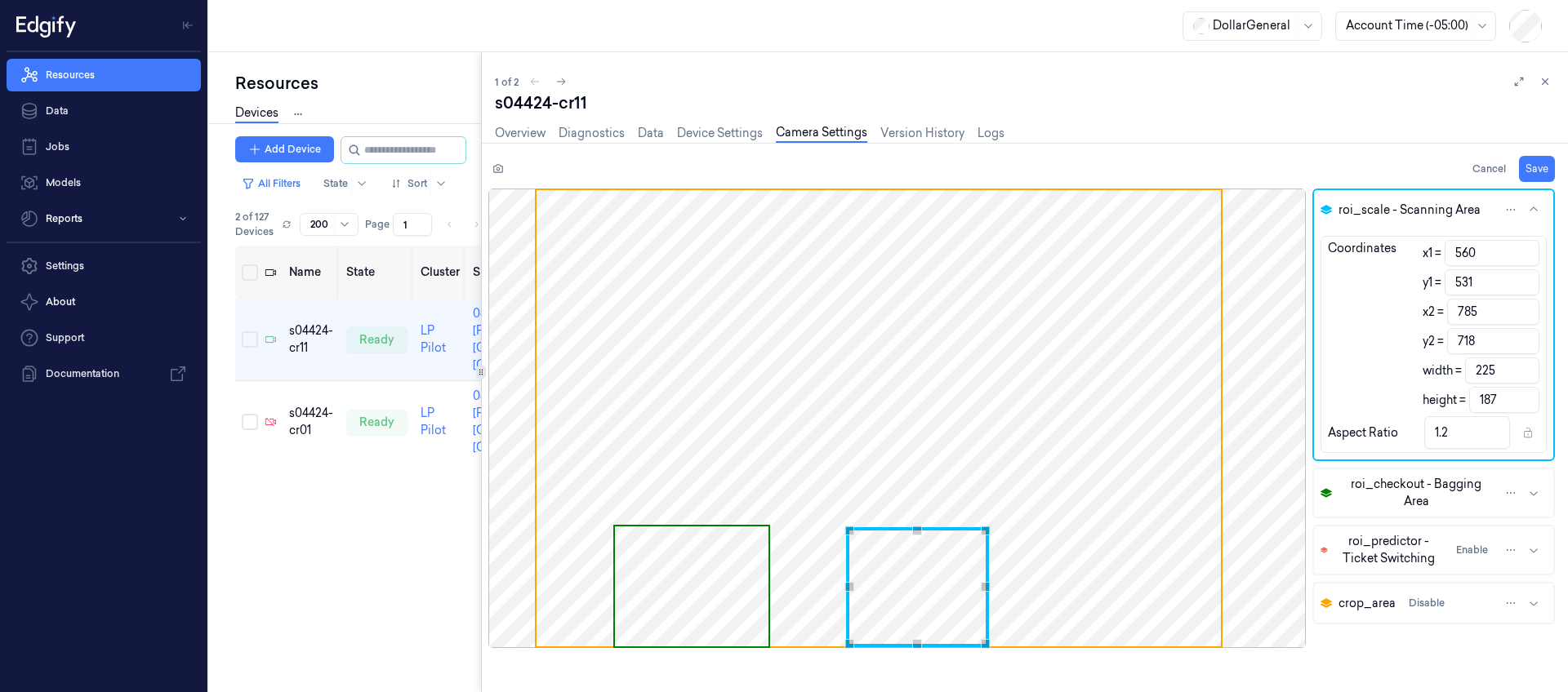
type input "226"
type input "1.21"
type input "787"
type input "227"
type input "788"
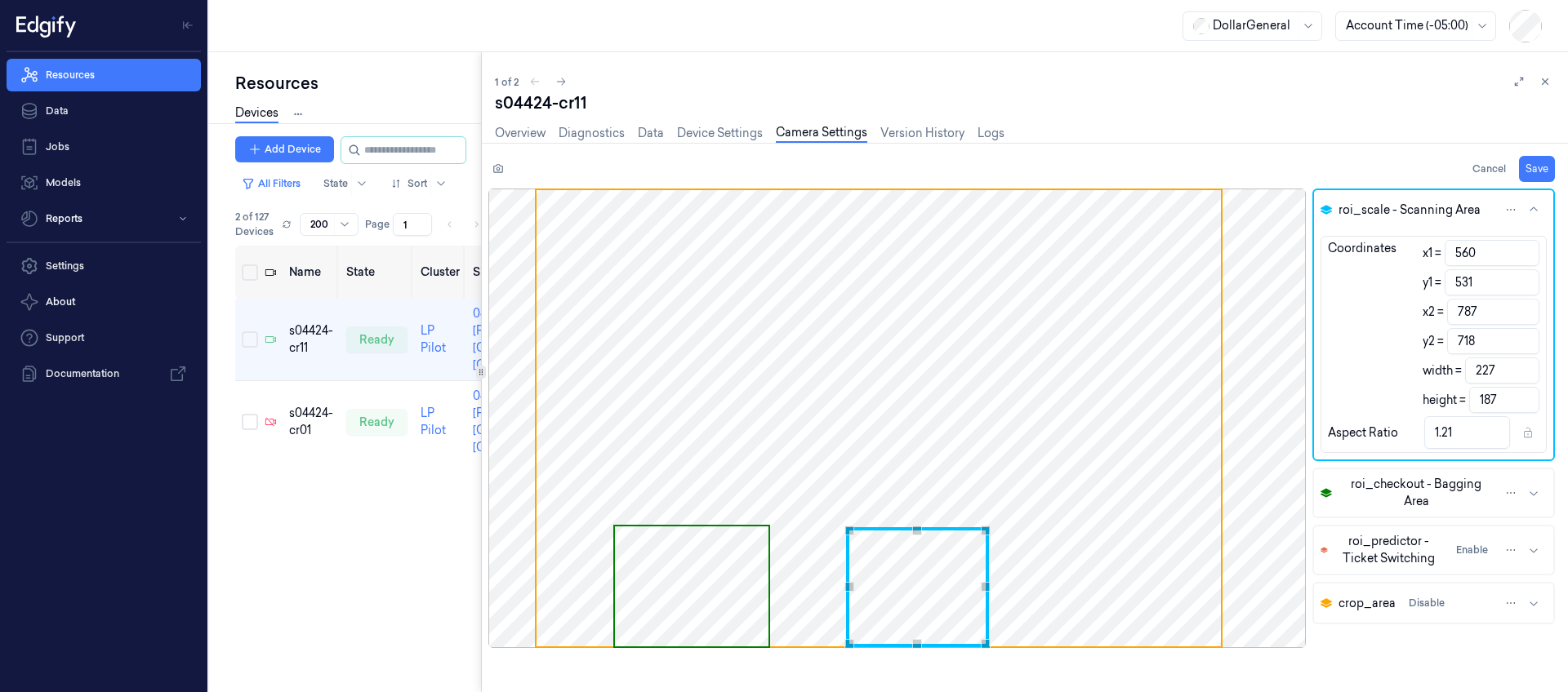
type input "228"
type input "1.22"
type input "789"
type input "229"
type input "790"
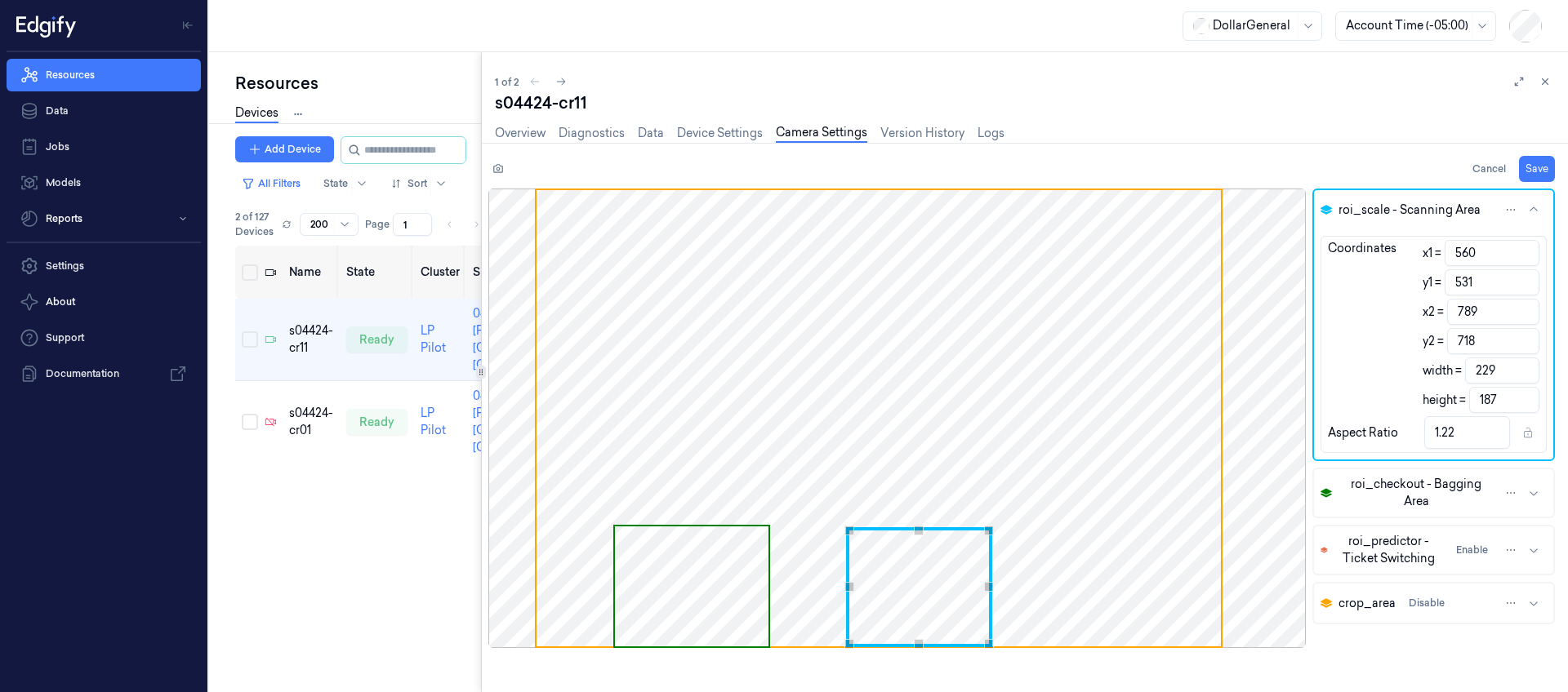
type input "230"
type input "1.23"
type input "791"
type input "231"
type input "1.24"
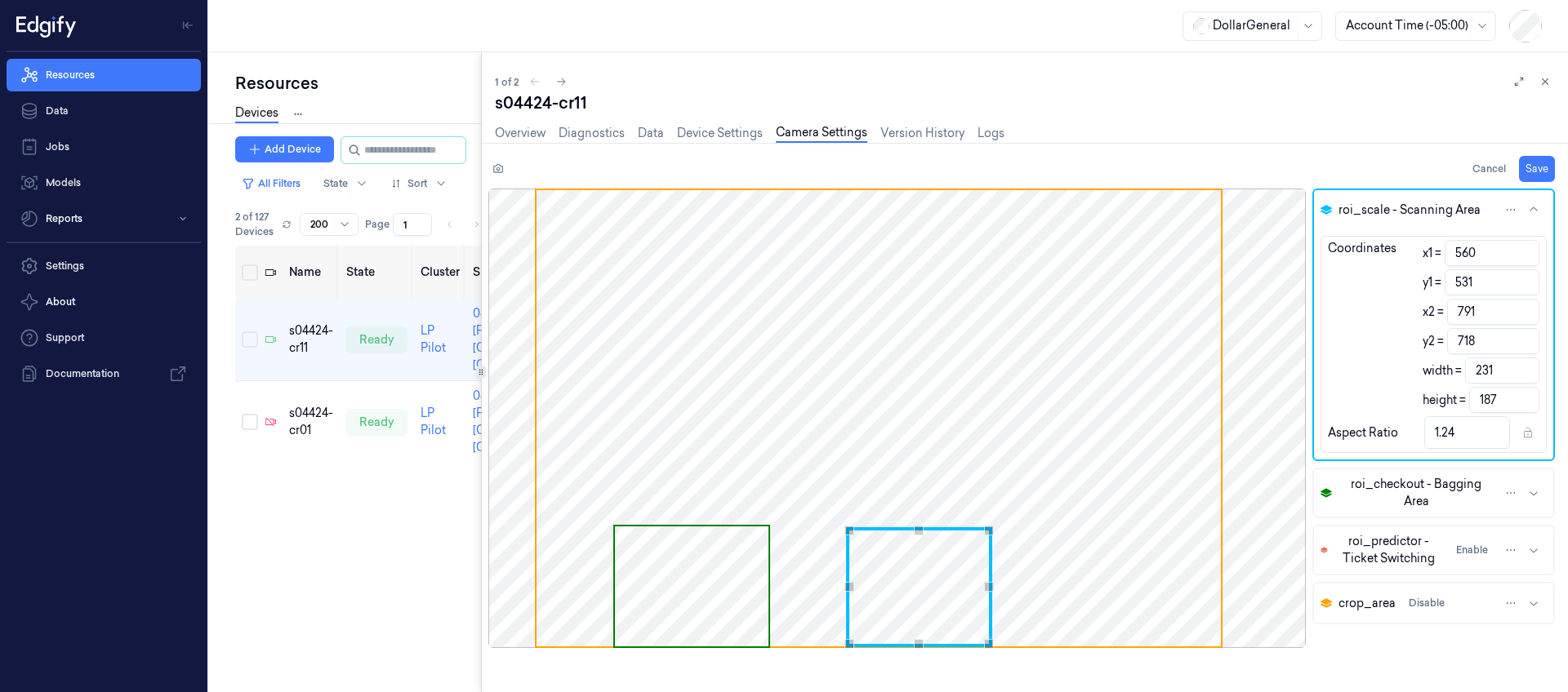
type input "792"
type input "232"
type input "793"
type input "233"
type input "1.25"
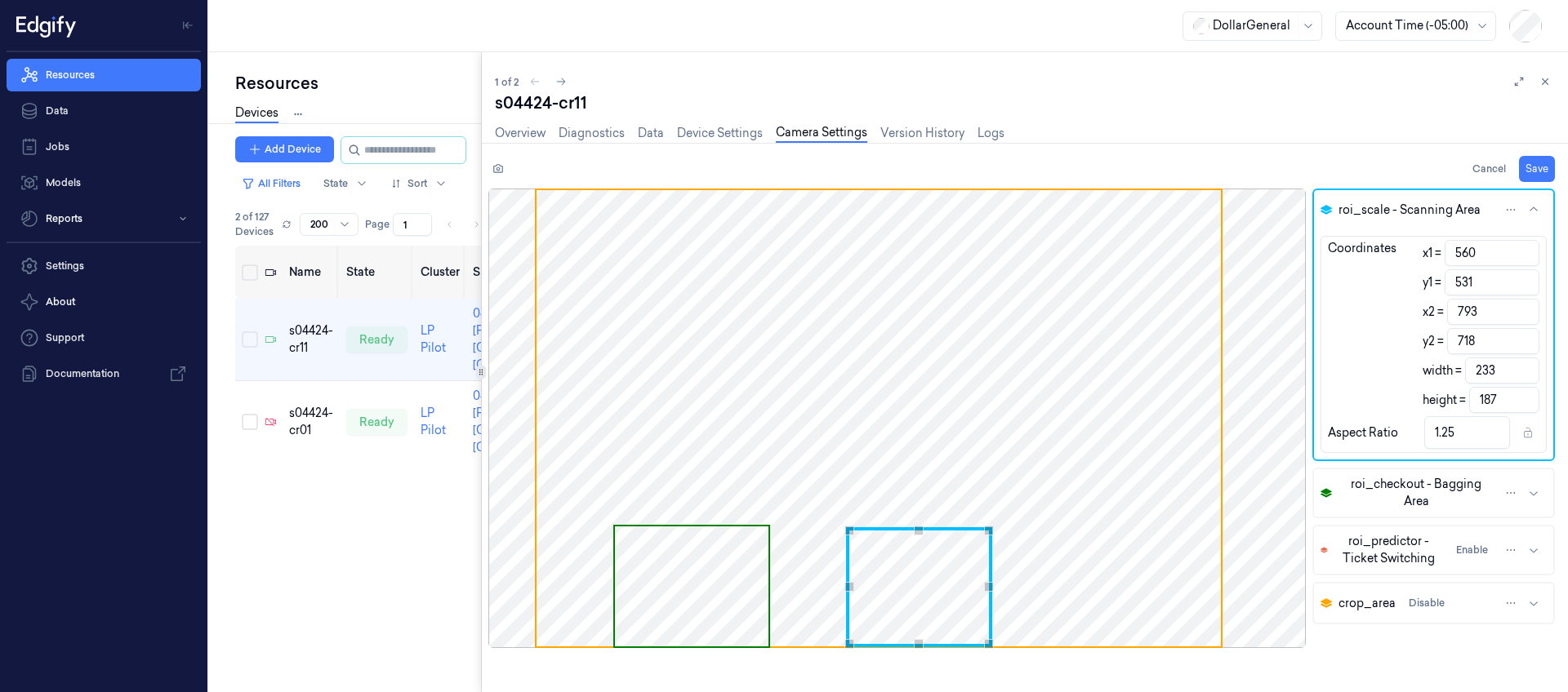
type input "794"
type input "234"
type input "795"
type input "235"
type input "1.26"
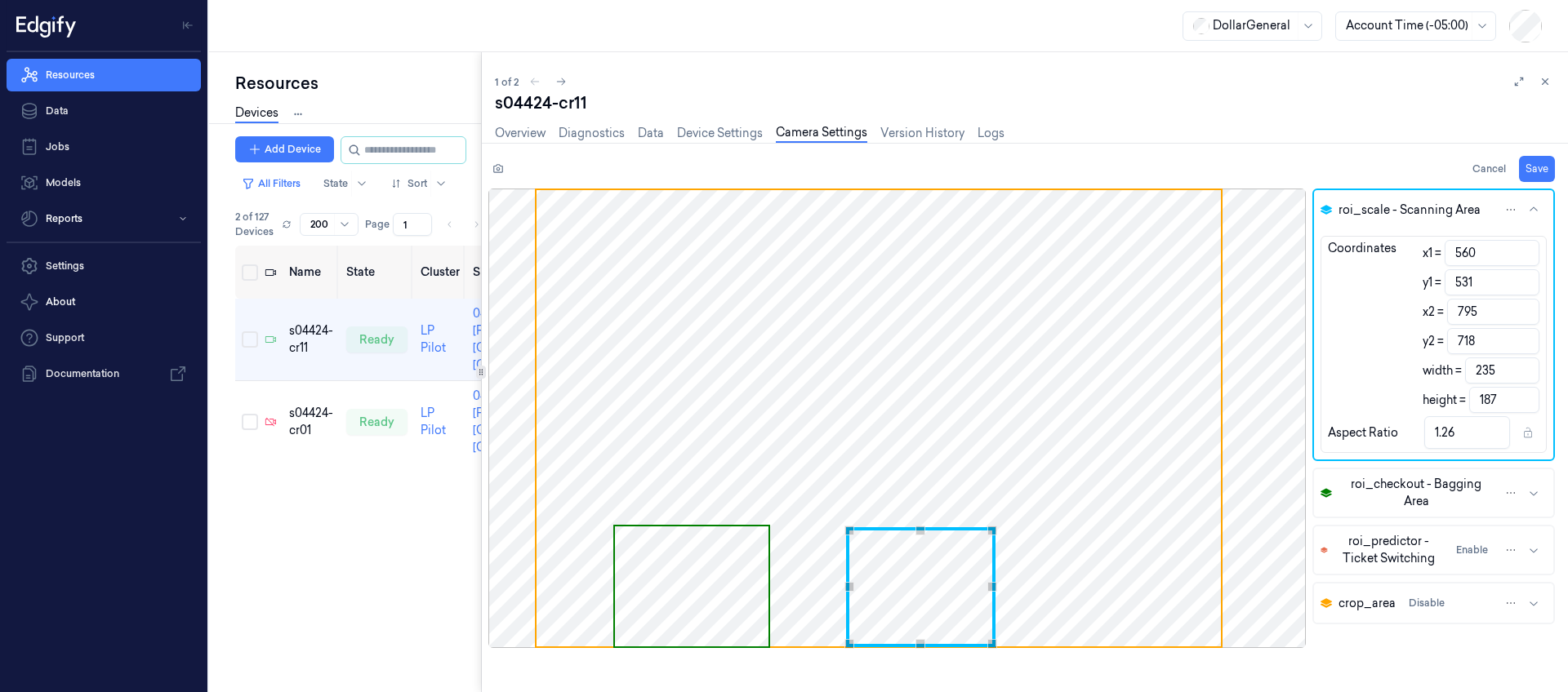
type input "796"
type input "236"
type input "797"
type input "237"
type input "1.27"
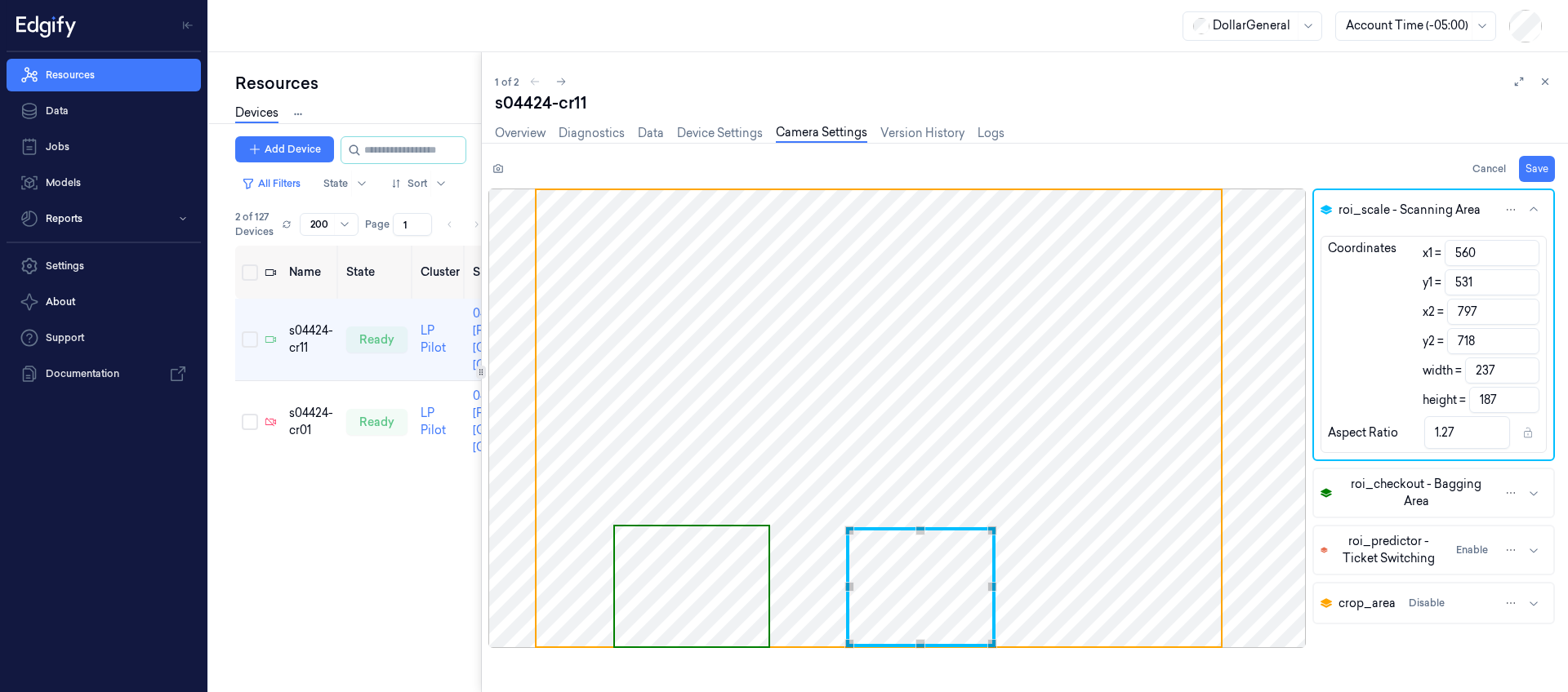
type input "798"
type input "238"
type input "799"
type input "239"
type input "1.28"
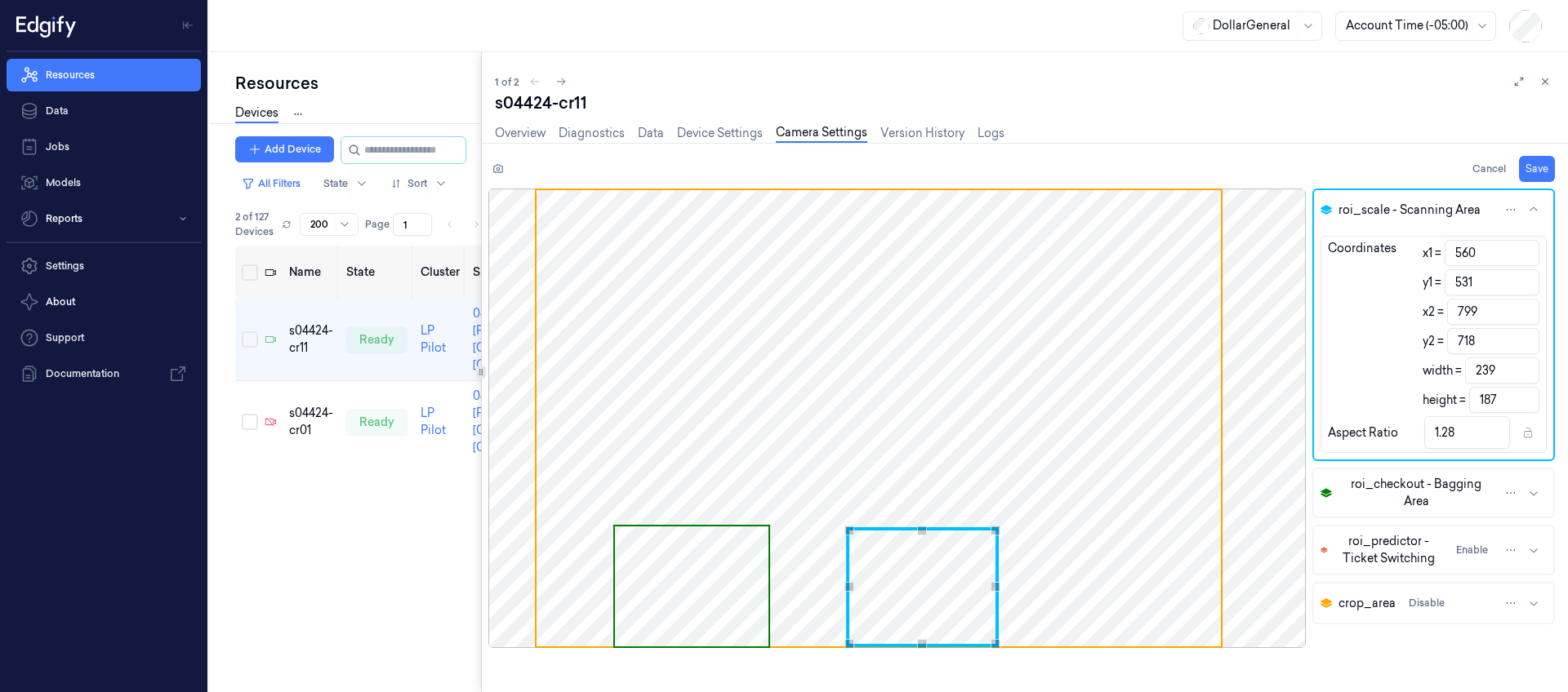
type input "800"
type input "240"
type input "801"
type input "241"
type input "1.29"
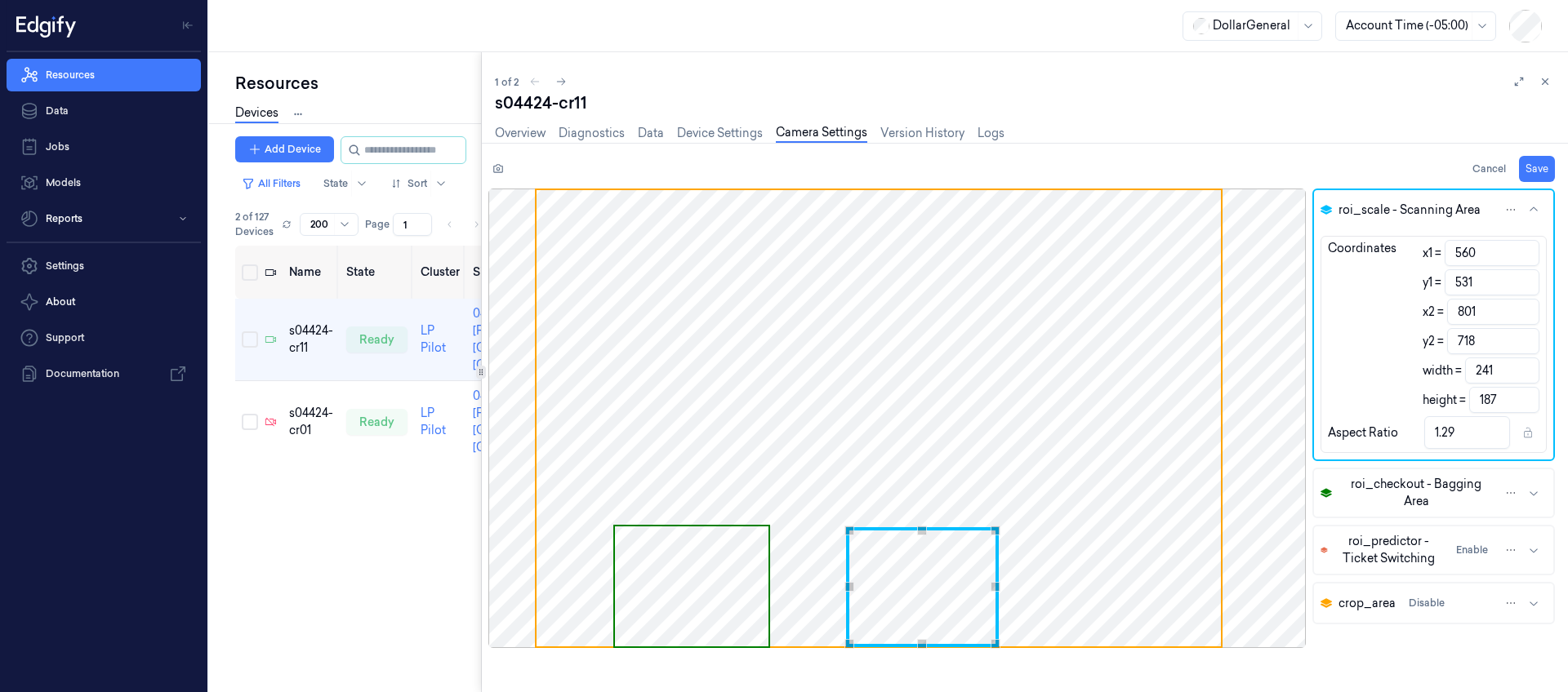
type input "802"
type input "242"
type input "802"
click at [1524, 305] on input "802" at bounding box center [1493, 311] width 92 height 26
drag, startPoint x: 1484, startPoint y: 251, endPoint x: 1565, endPoint y: 228, distance: 84.2
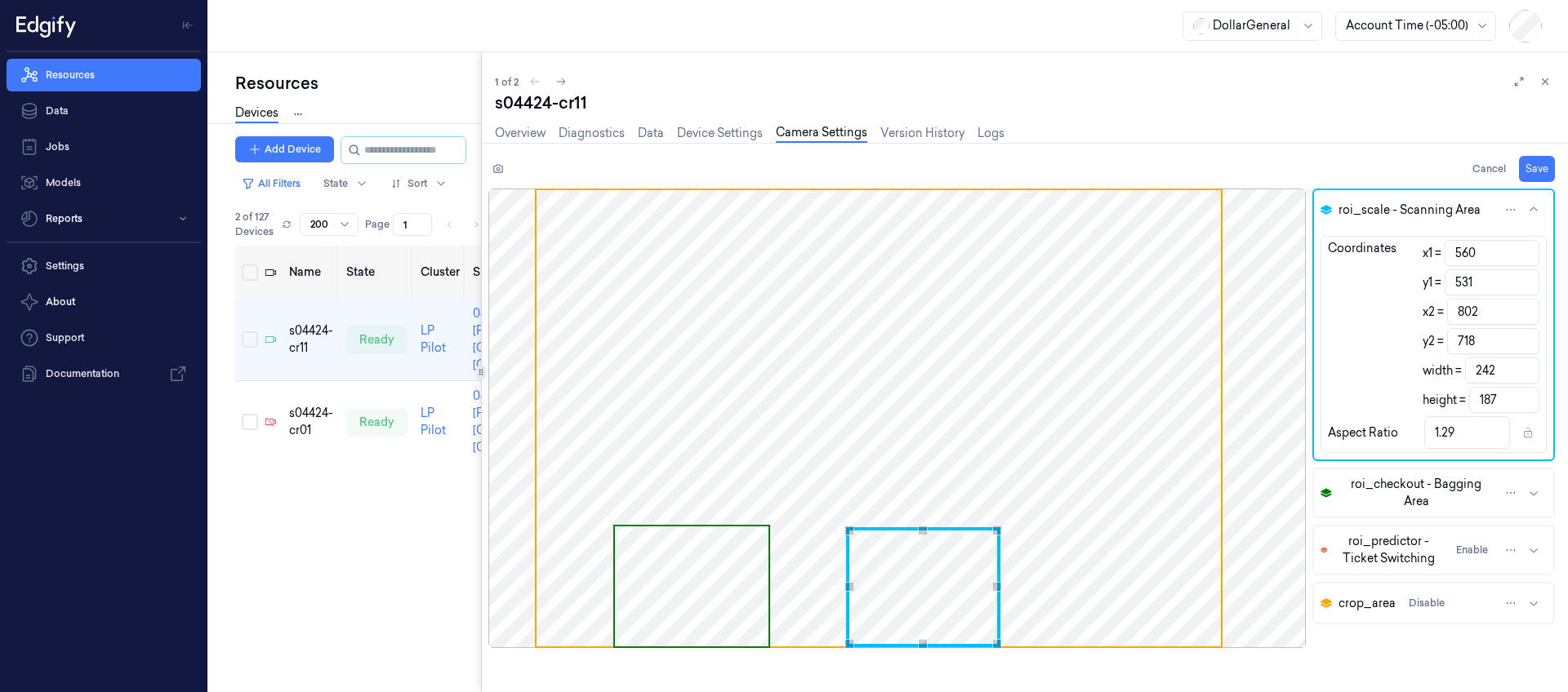
click at [1309, 245] on div "roi_scale - Scanning Area Coordinates x1 = 560 y1 = 531 x2 = 802 y2 = 718 width…" at bounding box center [1028, 440] width 1080 height 503
paste input "51"
type input "551"
type input "251"
type input "1.34"
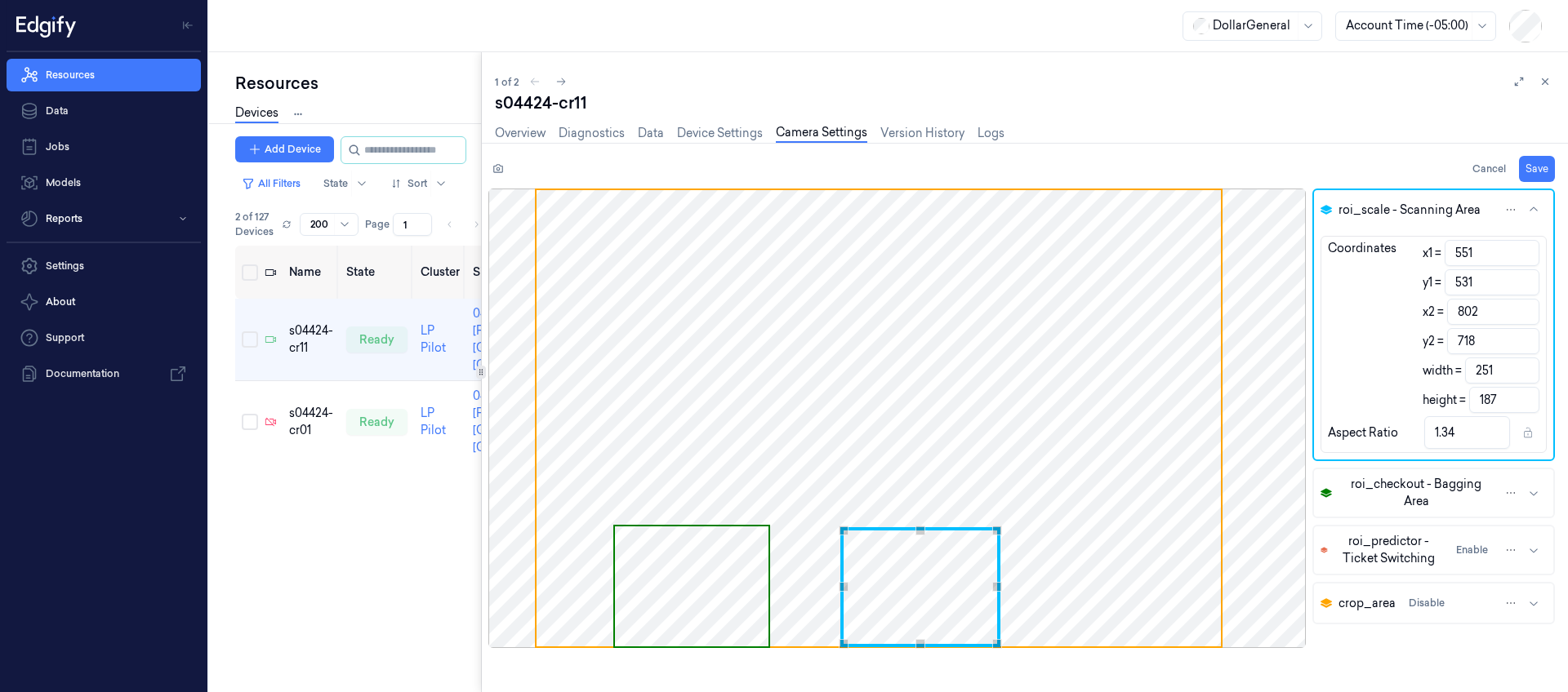
type input "551"
click at [1468, 284] on input "531" at bounding box center [1492, 283] width 95 height 26
paste input "720"
type input "720"
type input "-2"
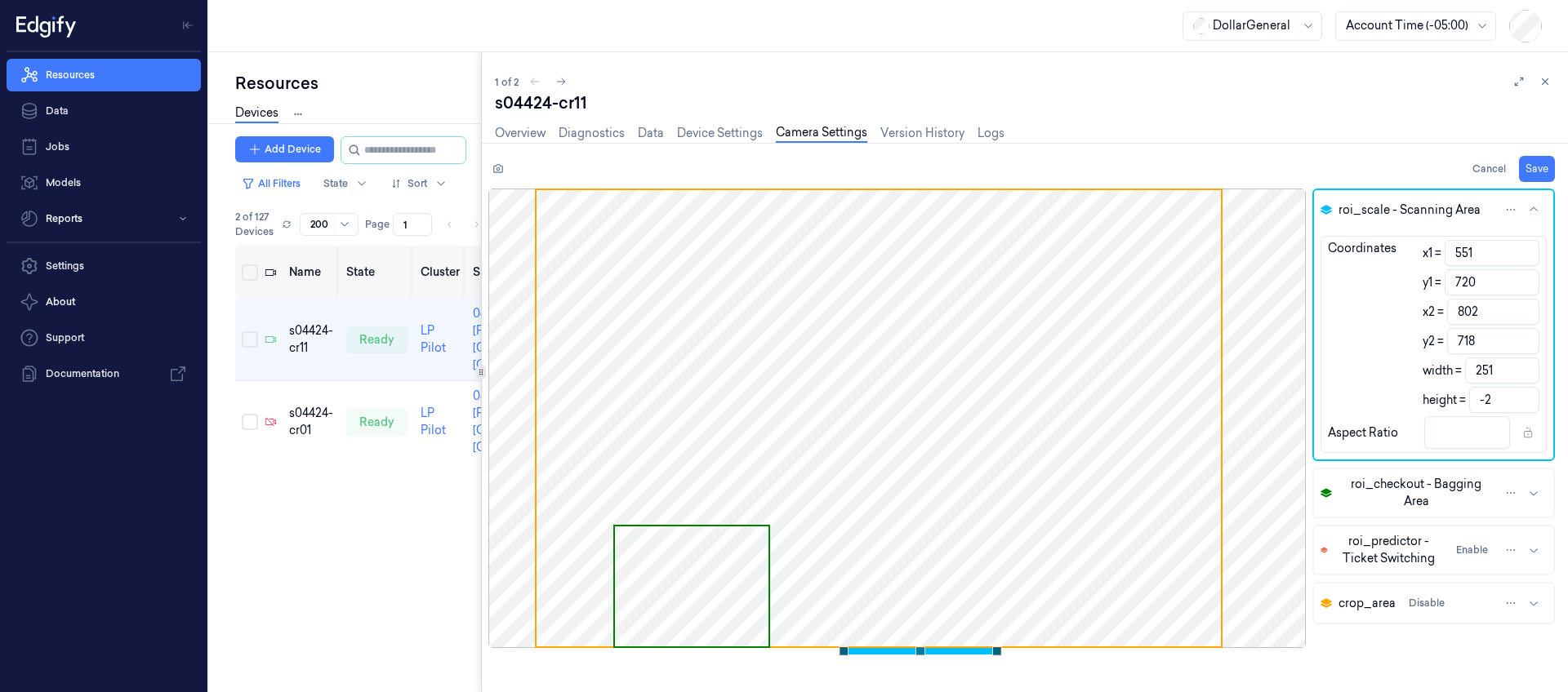
click at [1477, 314] on input "802" at bounding box center [1493, 311] width 92 height 26
drag, startPoint x: 1479, startPoint y: 311, endPoint x: 1213, endPoint y: 285, distance: 267.3
click at [1203, 285] on div "roi_scale - Scanning Area Coordinates x1 = 551 y1 = 720 x2 = 802 y2 = 718 width…" at bounding box center [1028, 440] width 1080 height 503
paste input "749"
click at [1497, 347] on input "718" at bounding box center [1493, 341] width 92 height 26
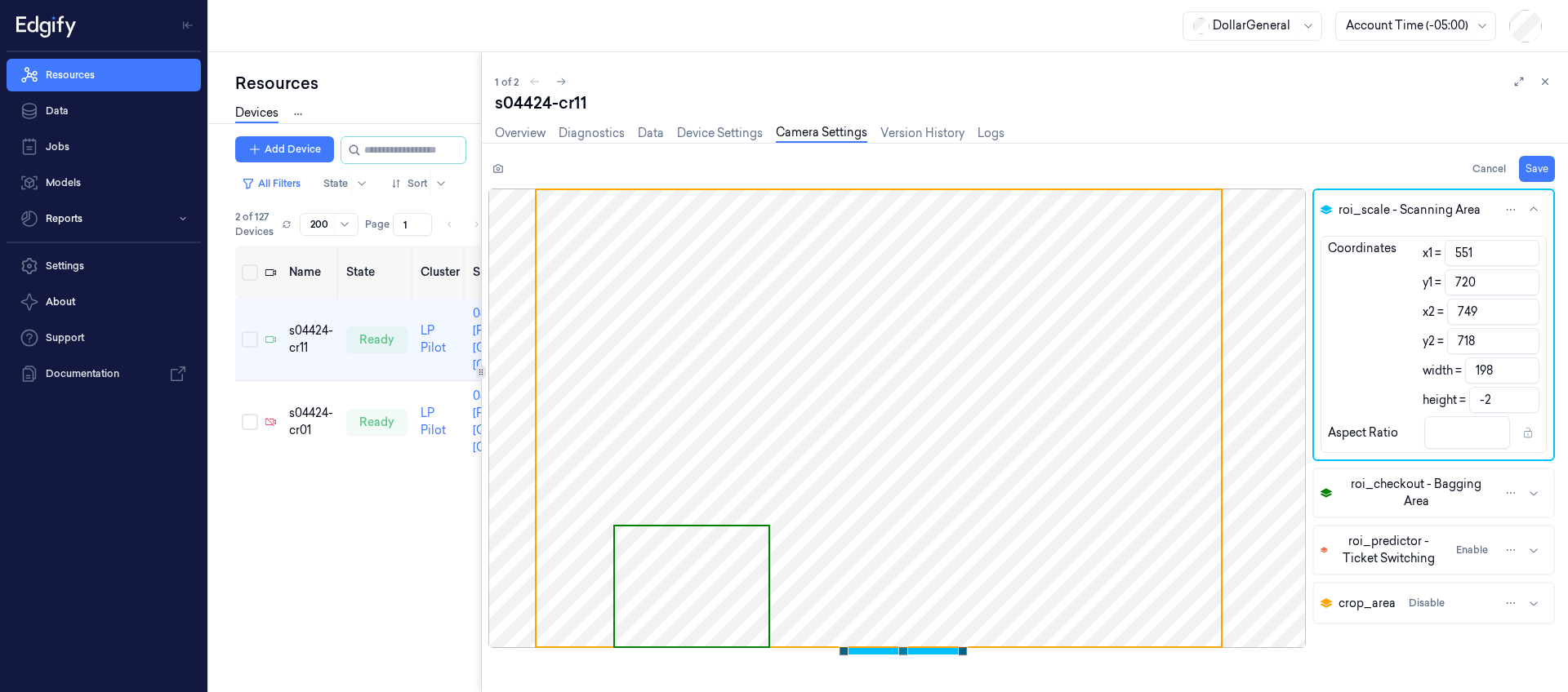
click at [1267, 329] on div "roi_scale - Scanning Area Coordinates x1 = 551 y1 = 720 x2 = 749 y2 = 718 width…" at bounding box center [1028, 440] width 1080 height 503
paste input "489"
click at [1339, 130] on div "Overview Diagnostics Data Device Settings Camera Settings Version History Logs" at bounding box center [1025, 135] width 1060 height 42
drag, startPoint x: 831, startPoint y: 345, endPoint x: 949, endPoint y: 443, distance: 153.4
click at [945, 439] on span "Use the arrow keys to move the crop selection area" at bounding box center [879, 418] width 684 height 457
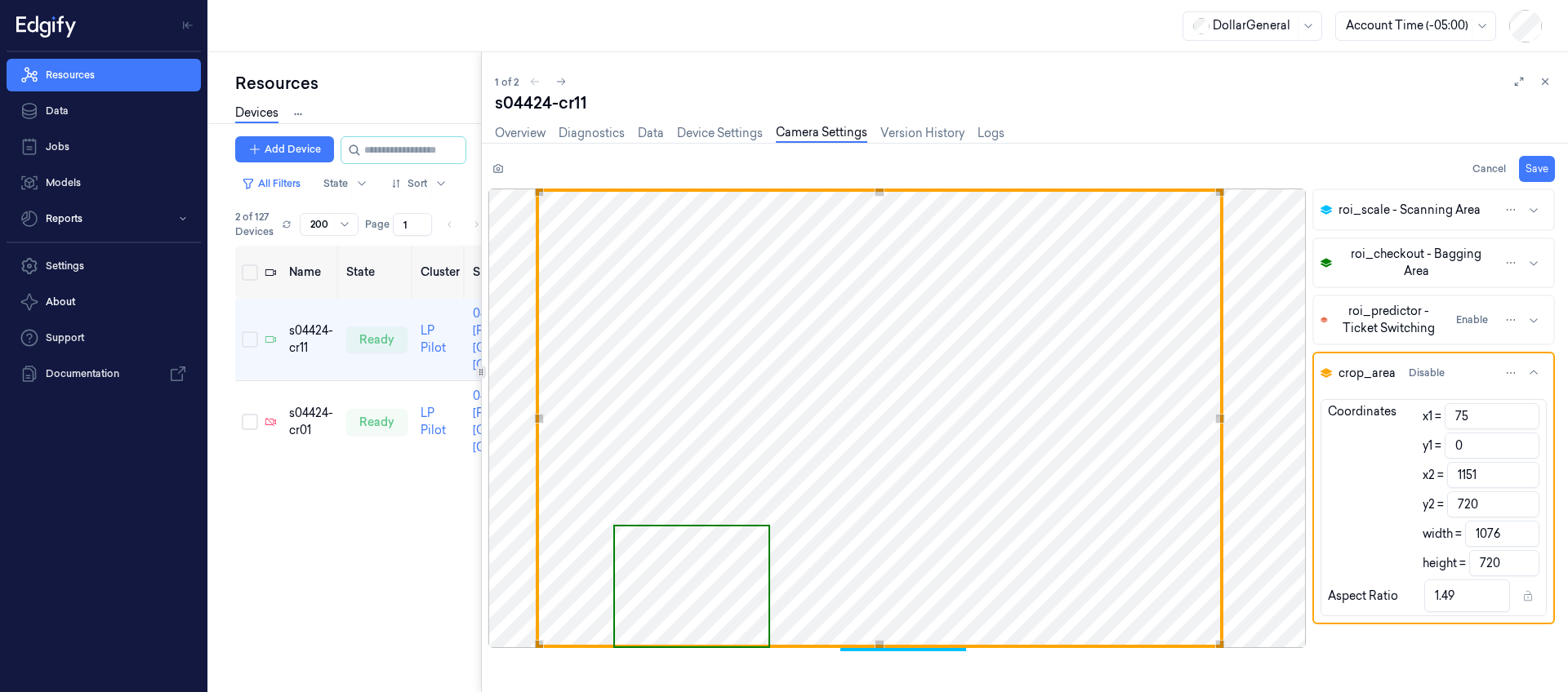
click at [968, 434] on div "Use the arrow keys to move the crop selection area" at bounding box center [879, 418] width 687 height 460
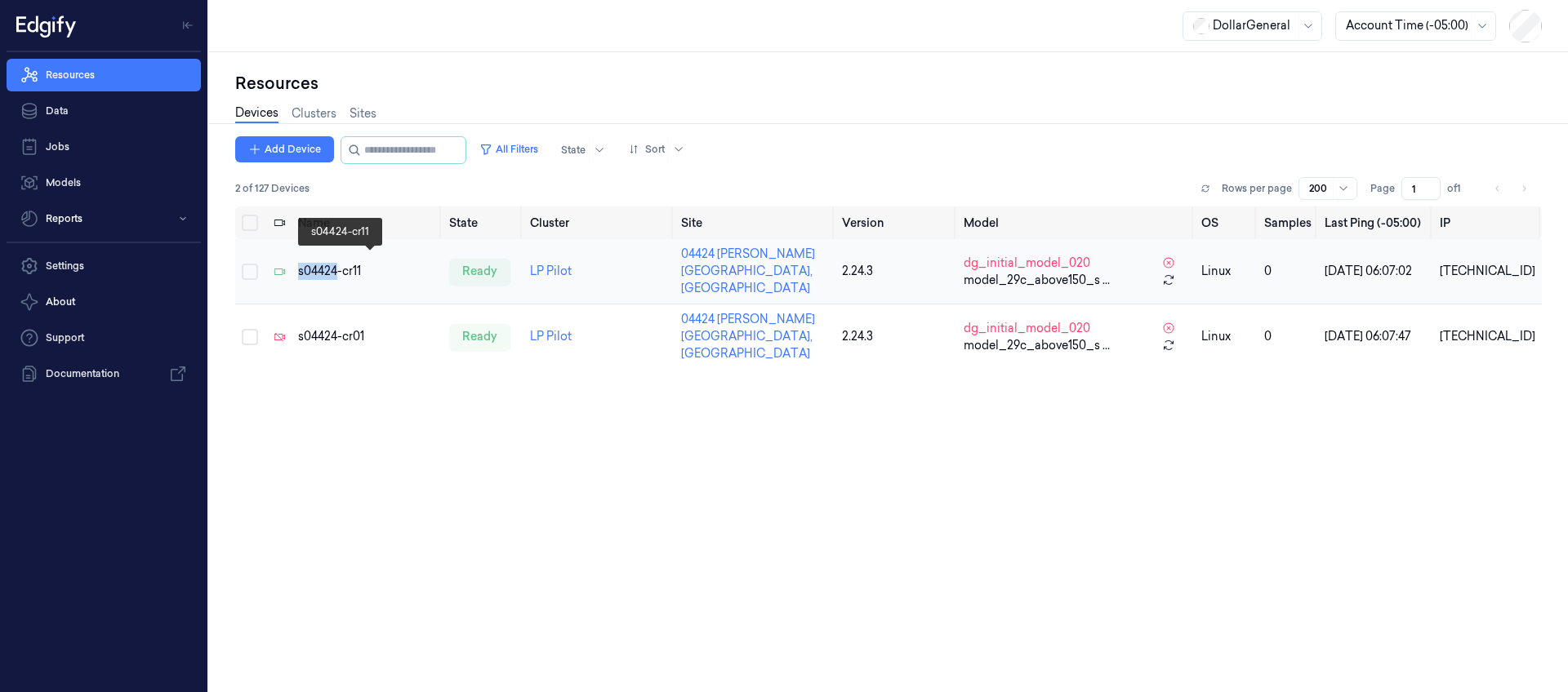
click at [312, 263] on div "s04424-cr11" at bounding box center [367, 271] width 138 height 17
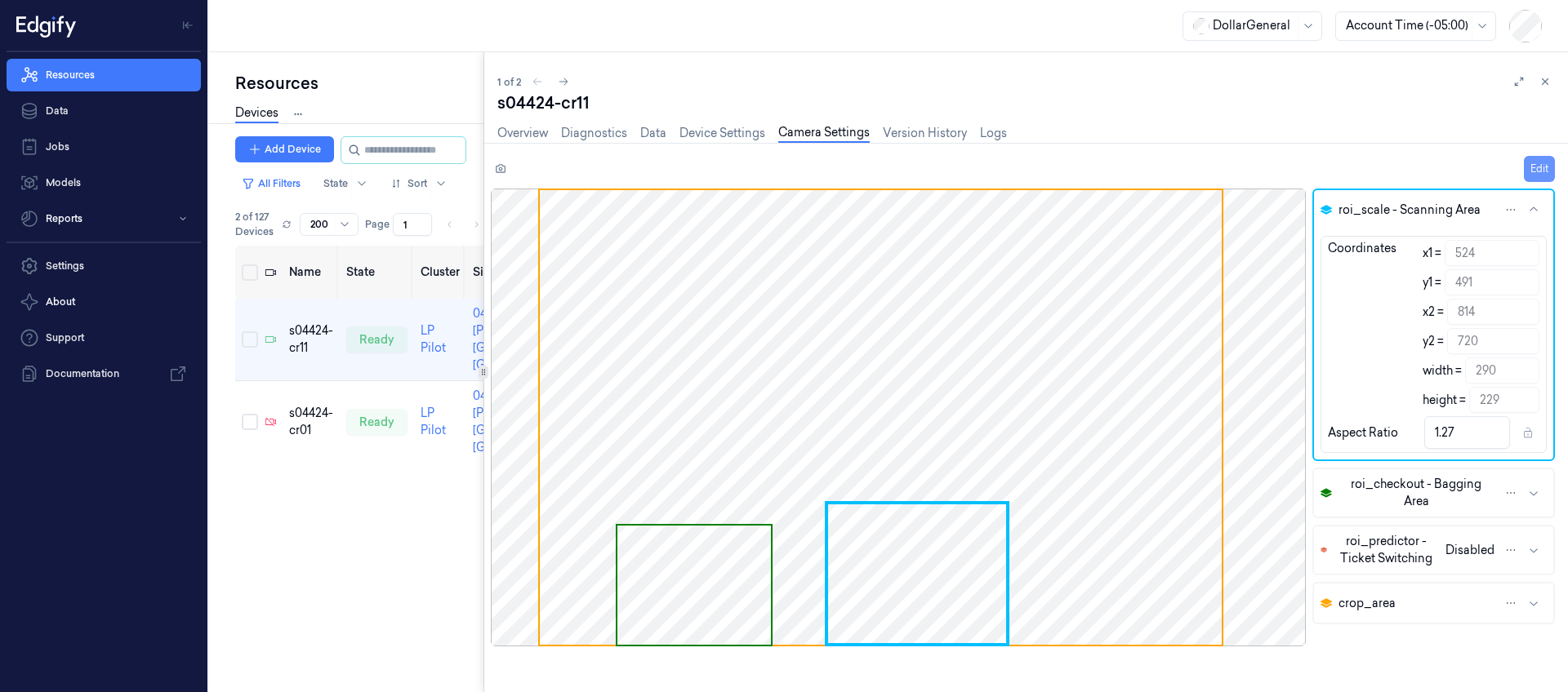
click at [1541, 163] on button "Edit" at bounding box center [1538, 169] width 31 height 26
drag, startPoint x: 836, startPoint y: 342, endPoint x: 923, endPoint y: 453, distance: 141.0
click at [923, 453] on span "Use the arrow keys to move the crop selection area" at bounding box center [881, 417] width 682 height 455
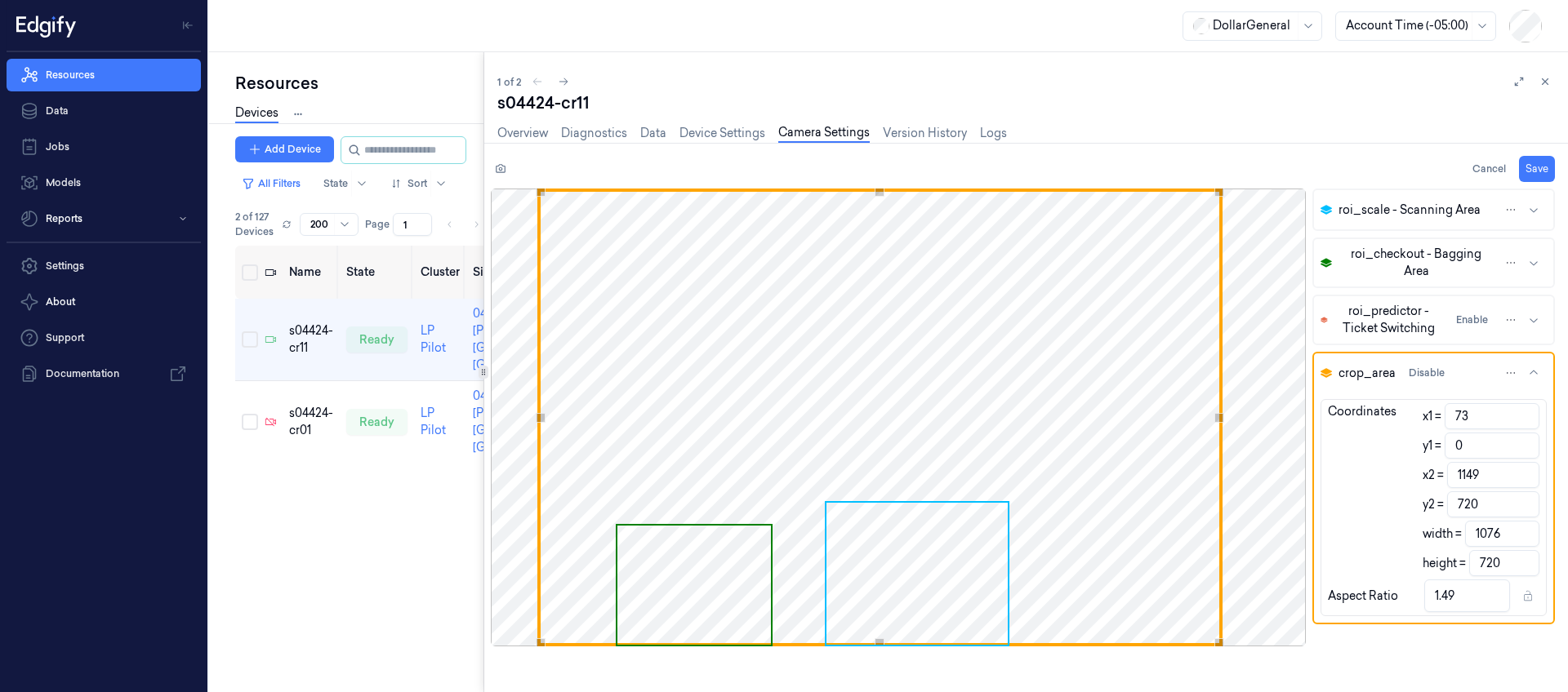
click at [964, 421] on div "Use the arrow keys to move the crop selection area" at bounding box center [880, 417] width 685 height 458
click at [939, 583] on span "Use the arrow keys to move the crop selection area" at bounding box center [916, 574] width 181 height 143
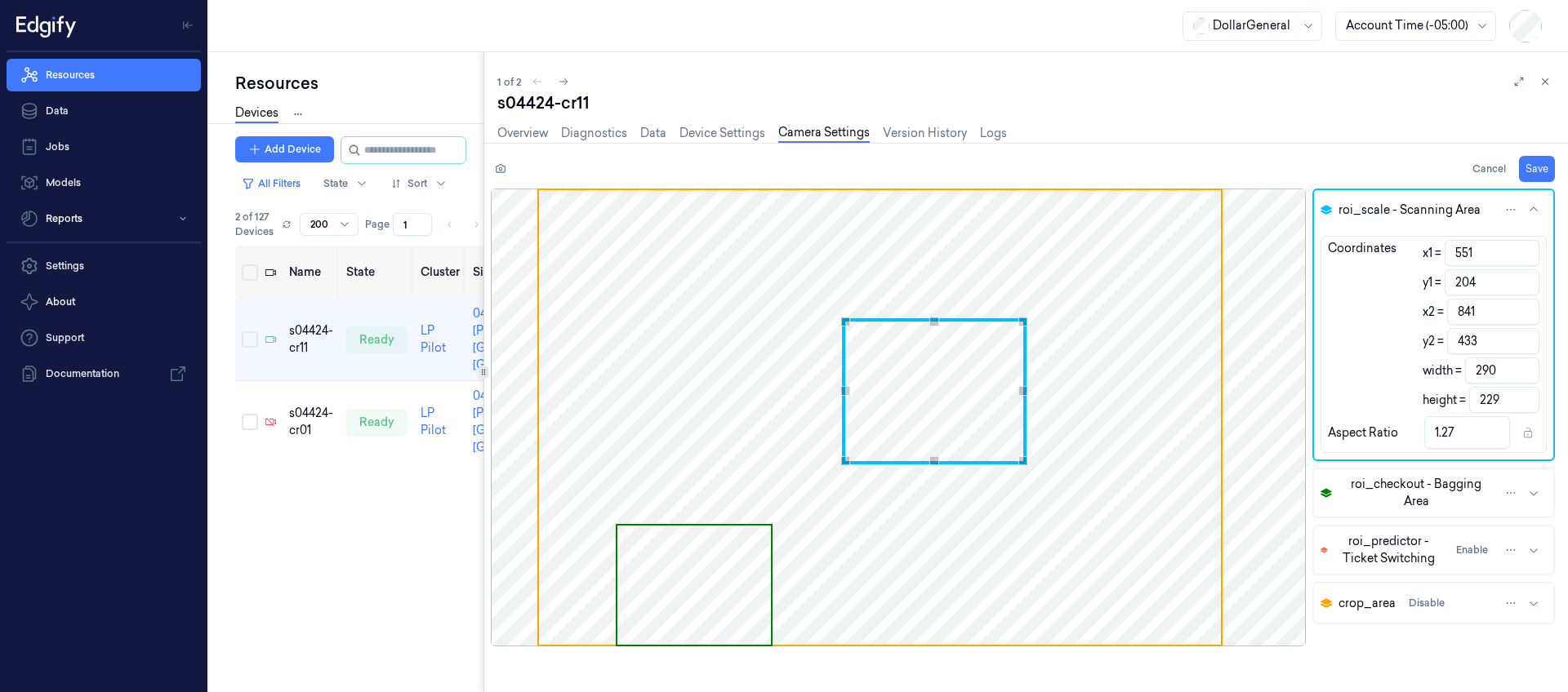
click at [936, 365] on div "Use the arrow keys to move the crop selection area" at bounding box center [934, 391] width 185 height 146
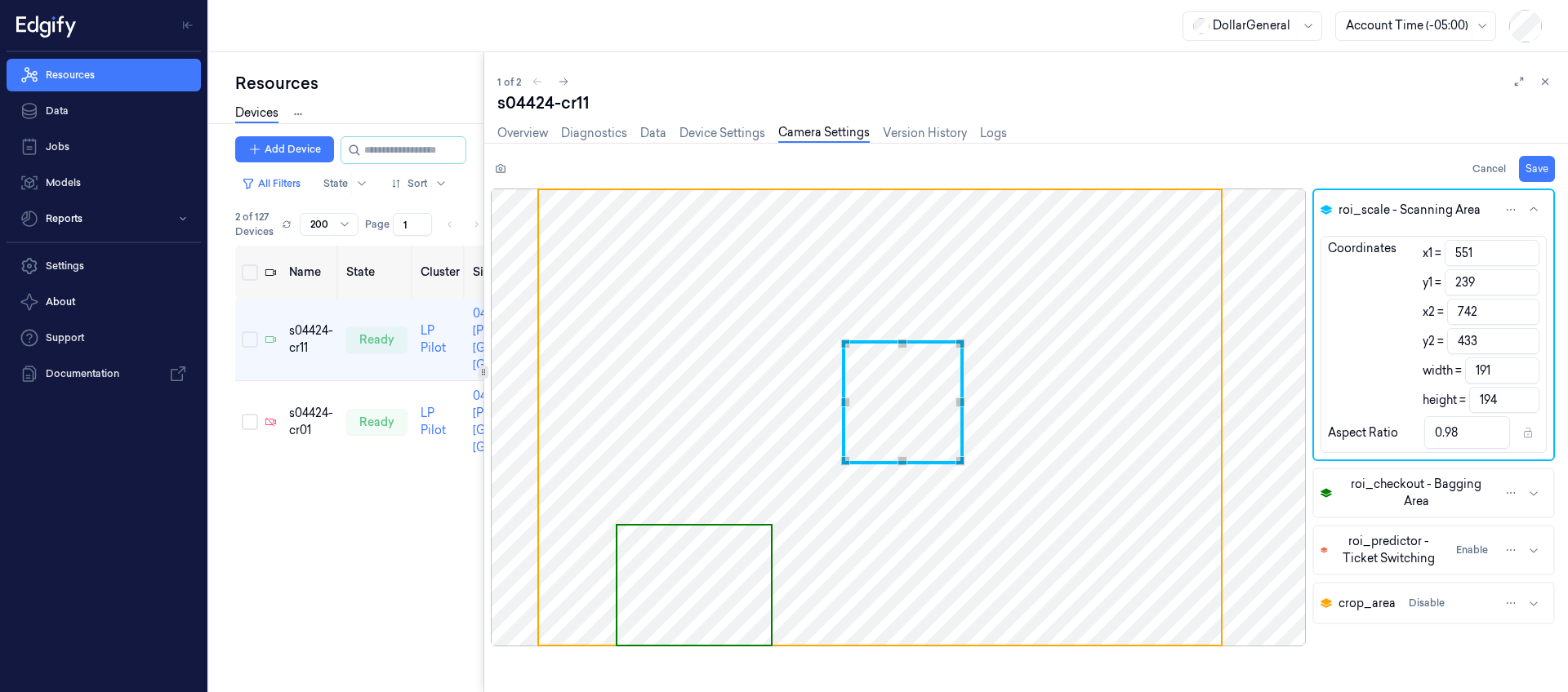
click at [957, 344] on div "Use the arrow keys to move the north east drag handle to change the crop select…" at bounding box center [960, 344] width 10 height 10
drag, startPoint x: 673, startPoint y: 549, endPoint x: 672, endPoint y: 472, distance: 77.0
click at [672, 472] on div at bounding box center [898, 417] width 815 height 458
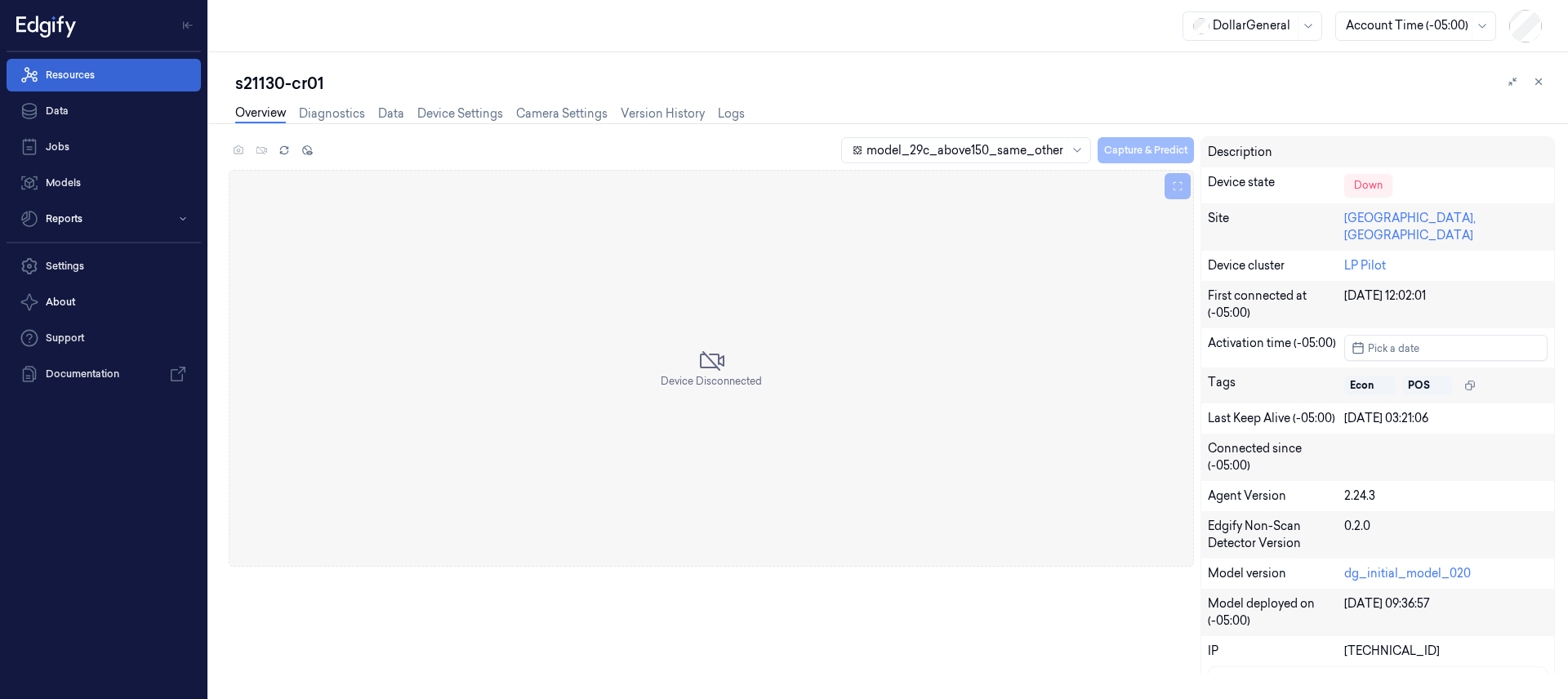
click at [65, 67] on link "Resources" at bounding box center [104, 74] width 195 height 33
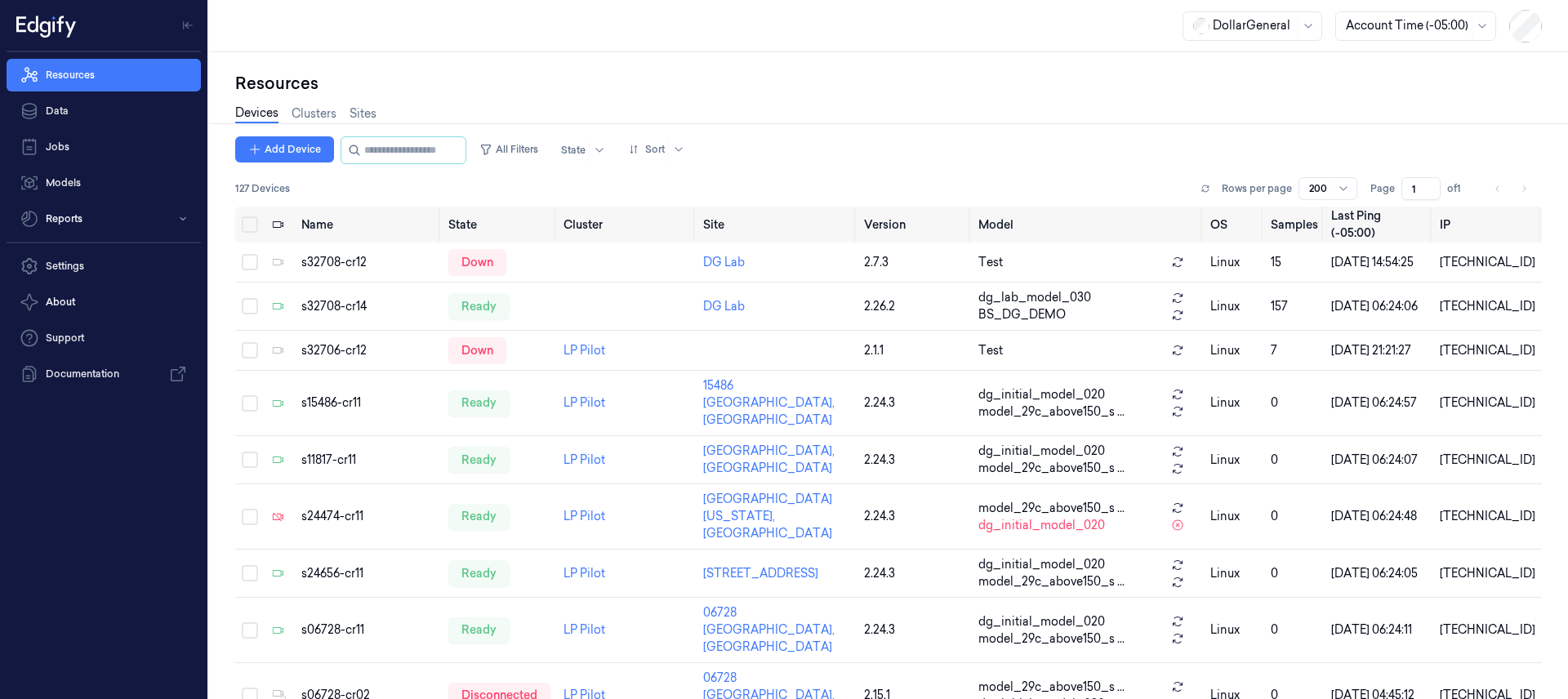
click at [246, 113] on link "Devices" at bounding box center [257, 114] width 44 height 19
paste input "**********"
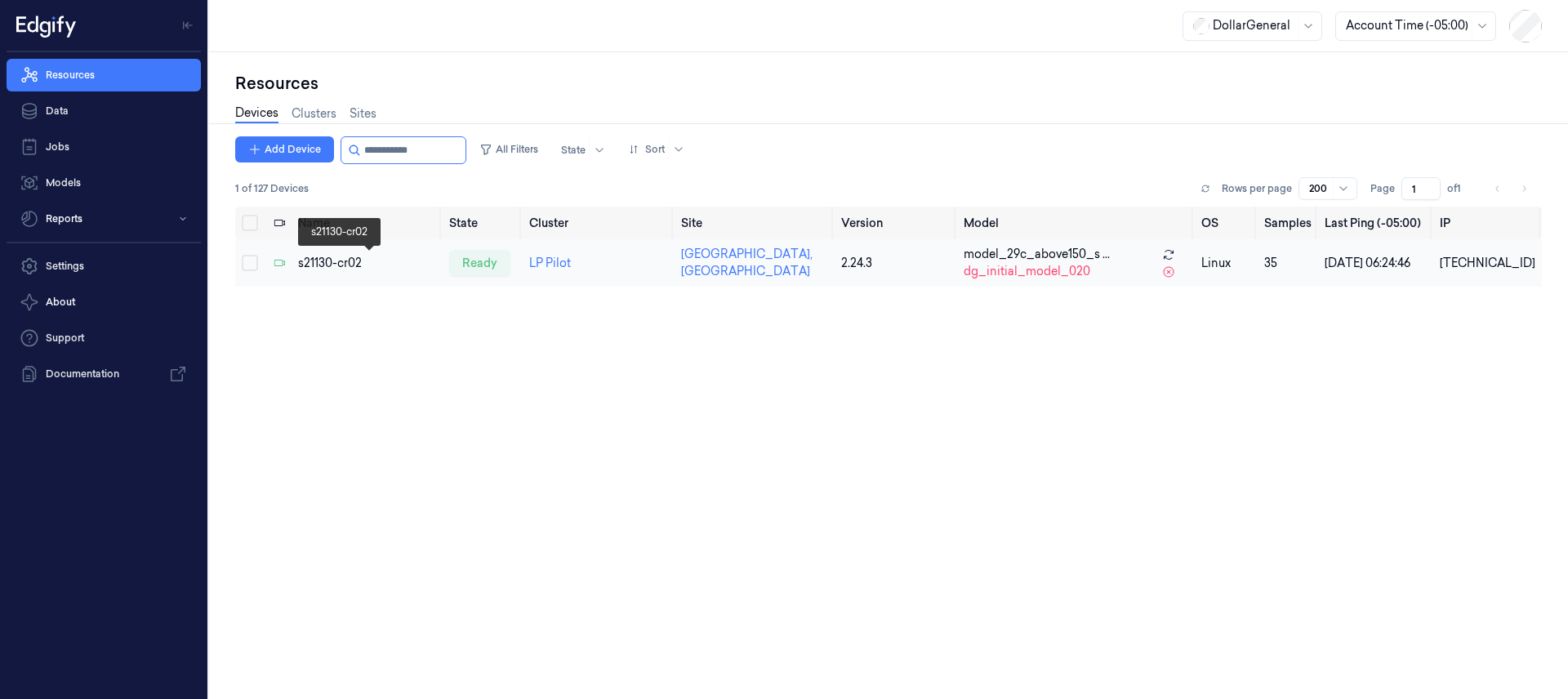
type input "**********"
click at [351, 260] on div "s21130-cr02" at bounding box center [367, 263] width 138 height 17
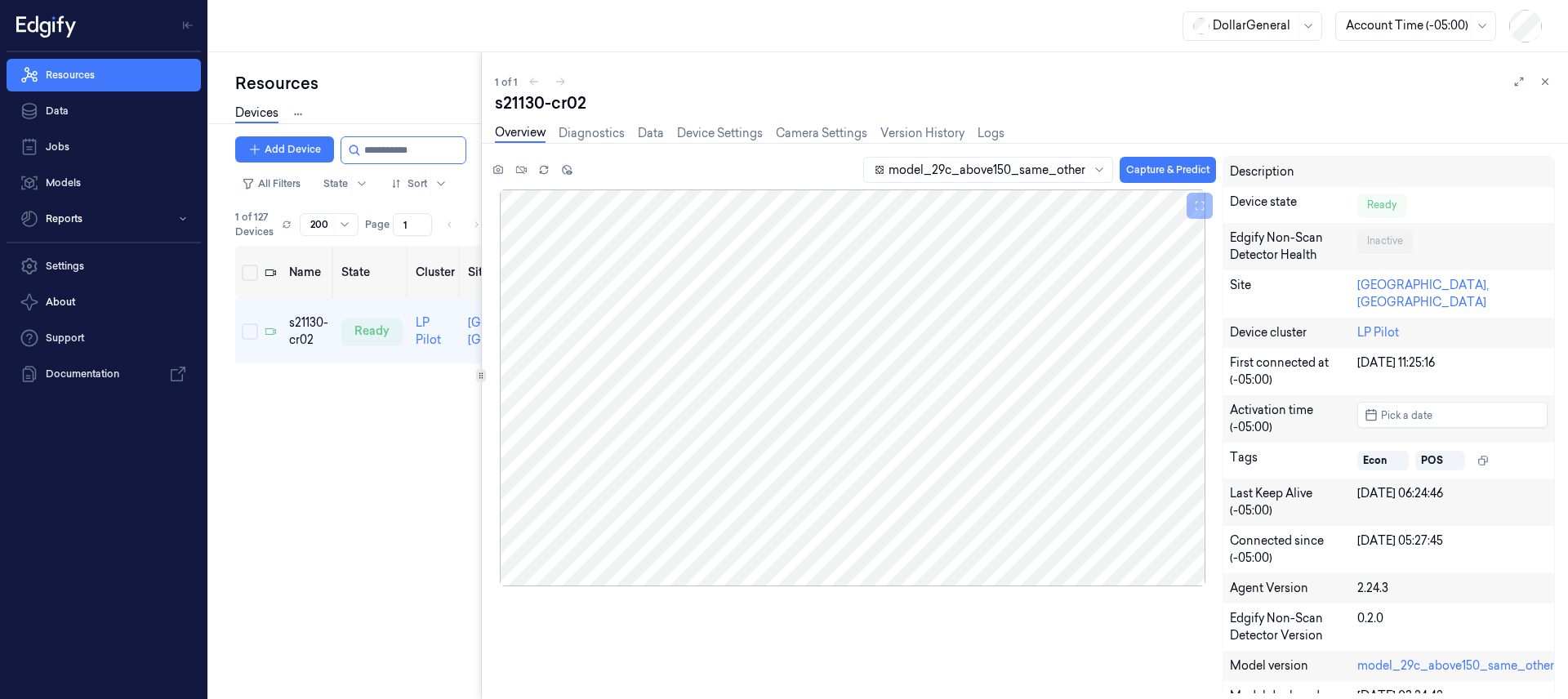
click at [422, 310] on div "Resources Devices Clusters Sites Add Device All Filters State Sort 1 of 127 Dev…" at bounding box center [888, 376] width 1358 height 647
click at [778, 128] on link "Camera Settings" at bounding box center [822, 133] width 92 height 19
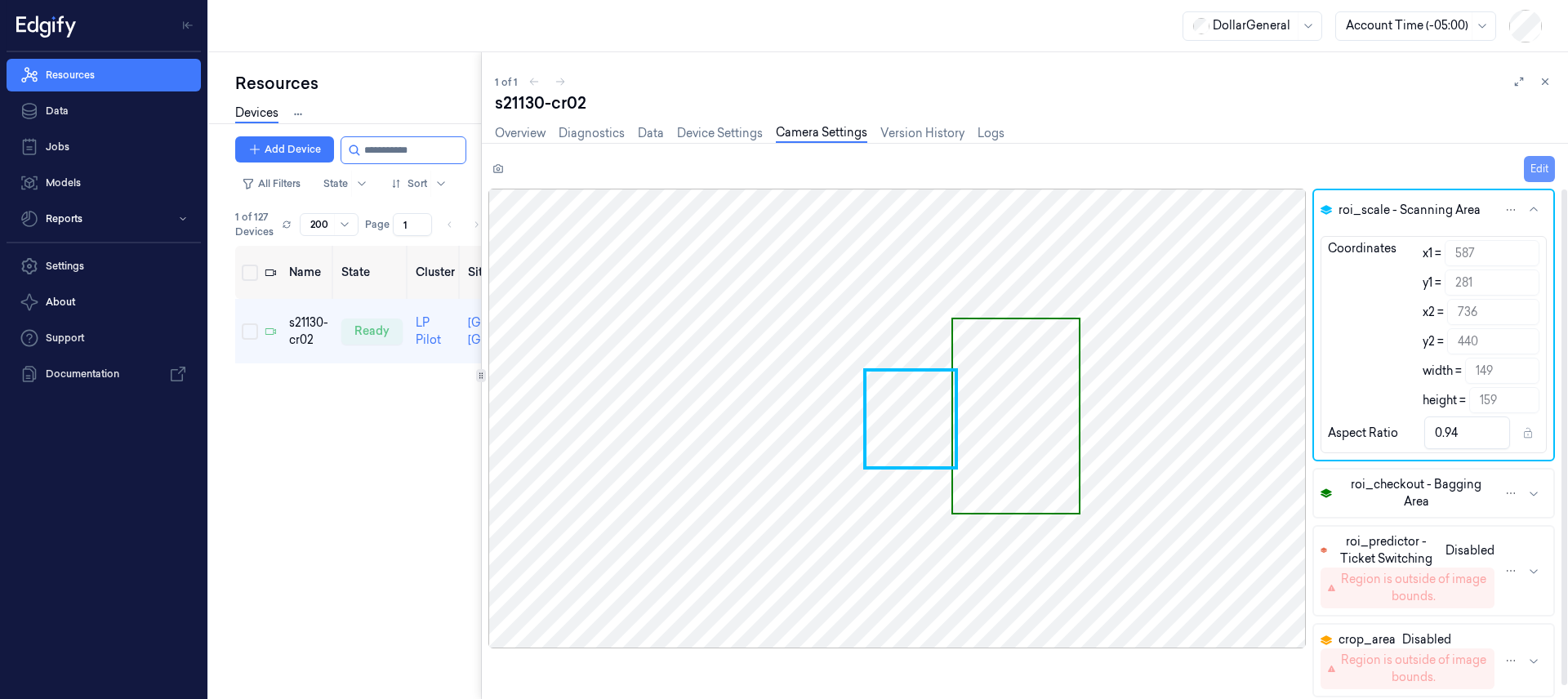
click at [1537, 157] on button "Edit" at bounding box center [1538, 169] width 31 height 26
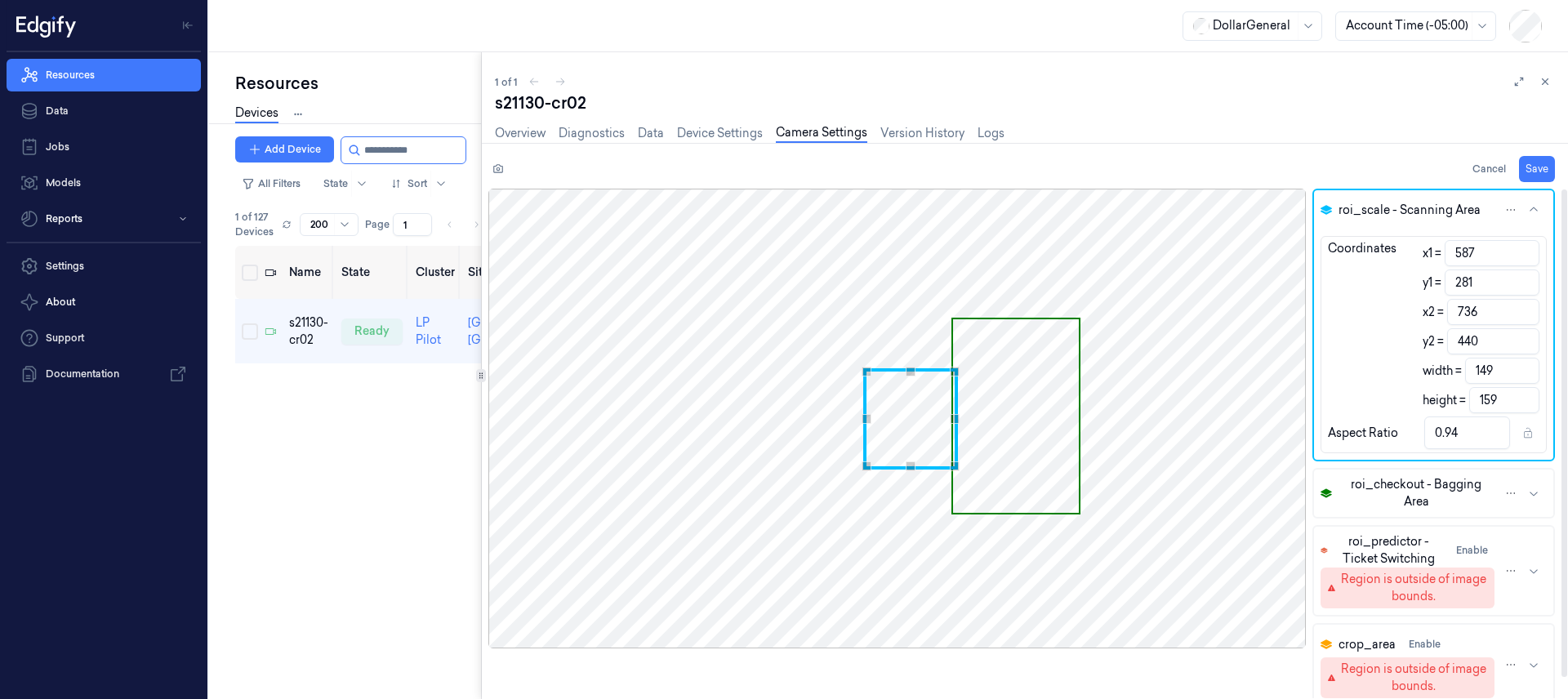
click at [1490, 256] on input "587" at bounding box center [1492, 253] width 95 height 26
type input "58"
type input "678"
type input "4.26"
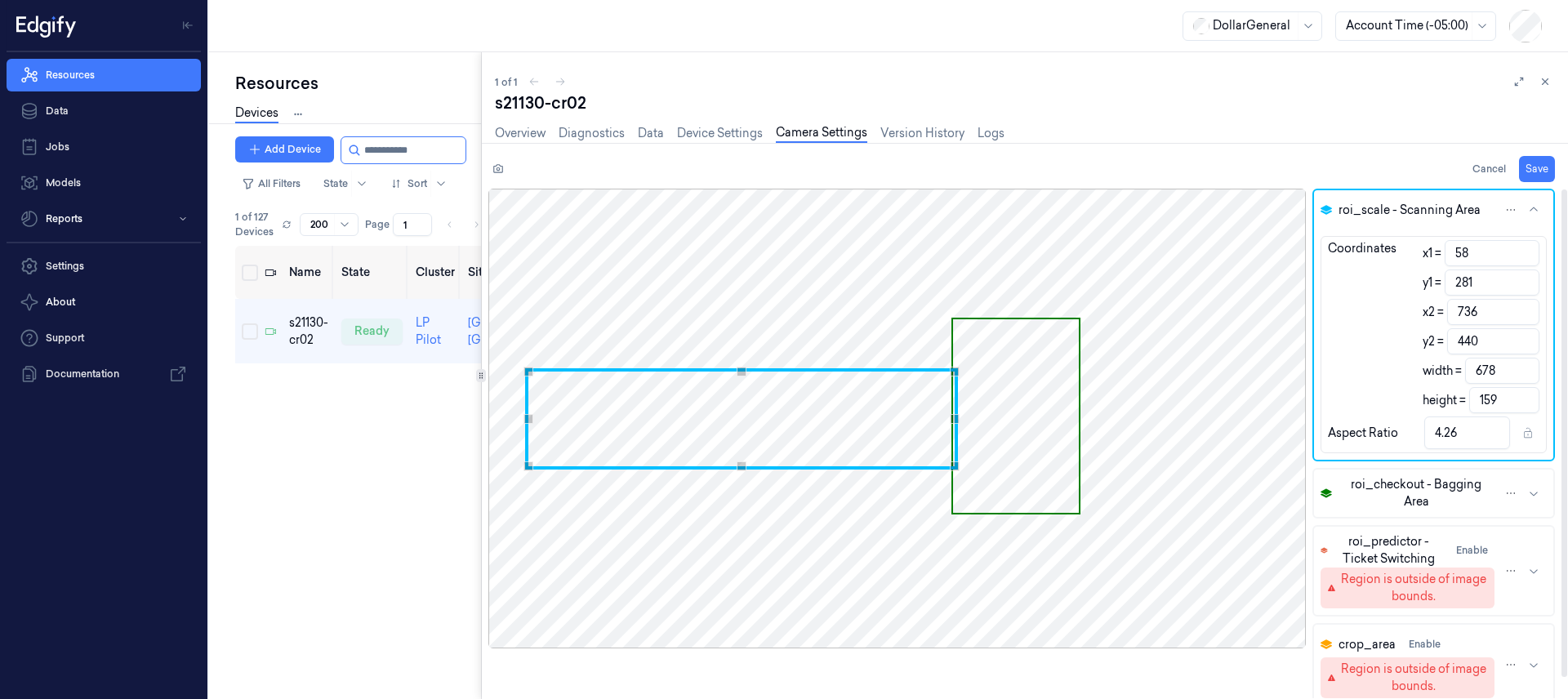
type input "589"
type input "147"
type input "0.92"
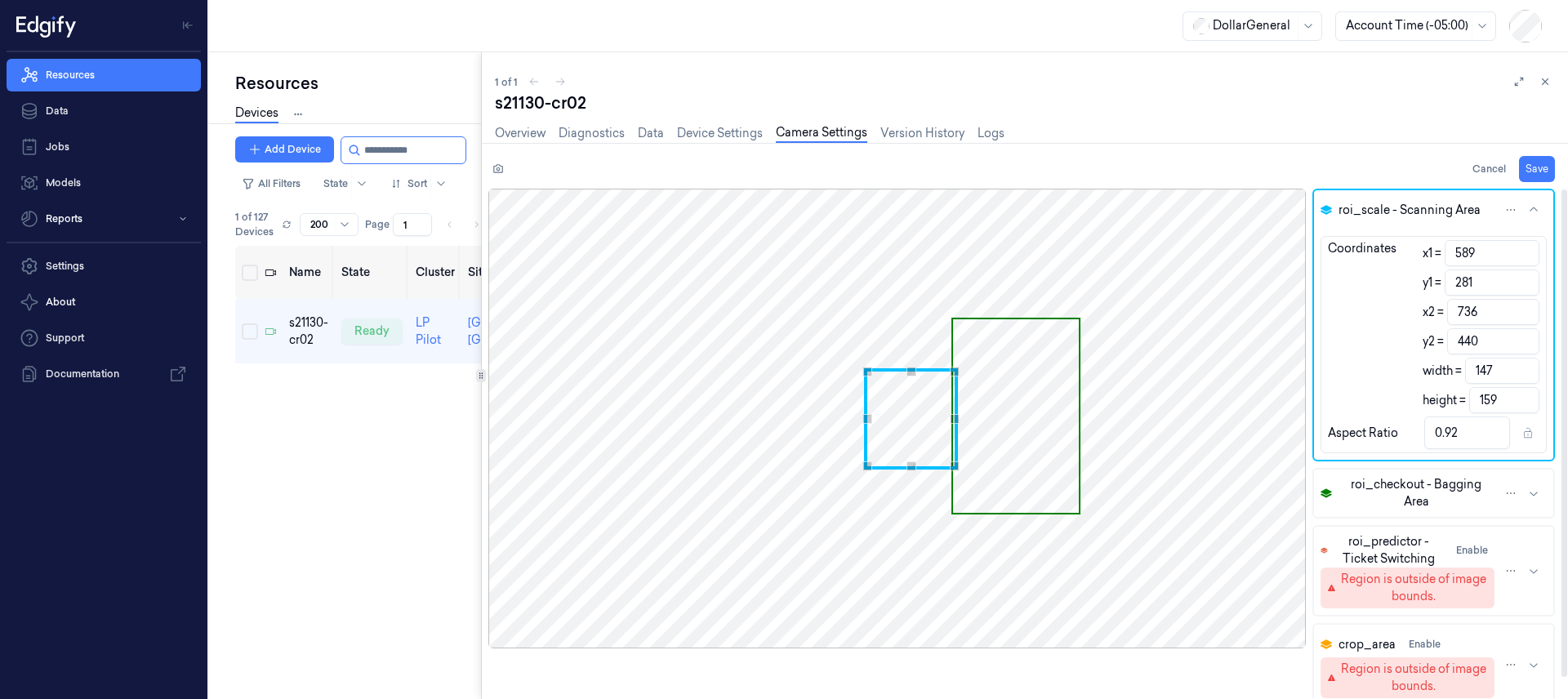
type input "589"
click at [1232, 119] on div "Overview Diagnostics Data Device Settings Camera Settings Version History Logs" at bounding box center [1025, 135] width 1060 height 42
click at [1534, 494] on icon "button" at bounding box center [1533, 493] width 8 height 4
